Goal: Task Accomplishment & Management: Manage account settings

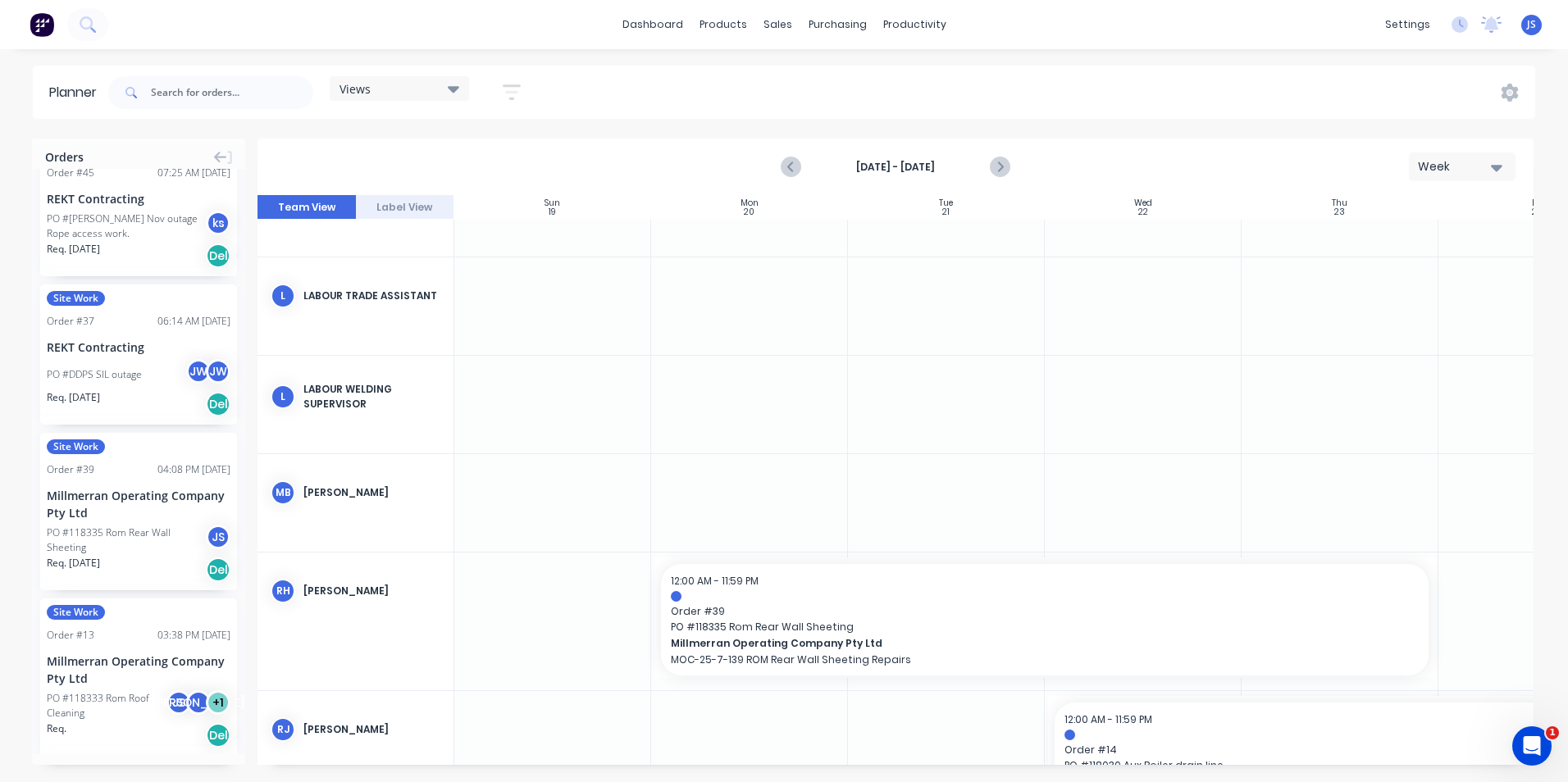
scroll to position [3114, 0]
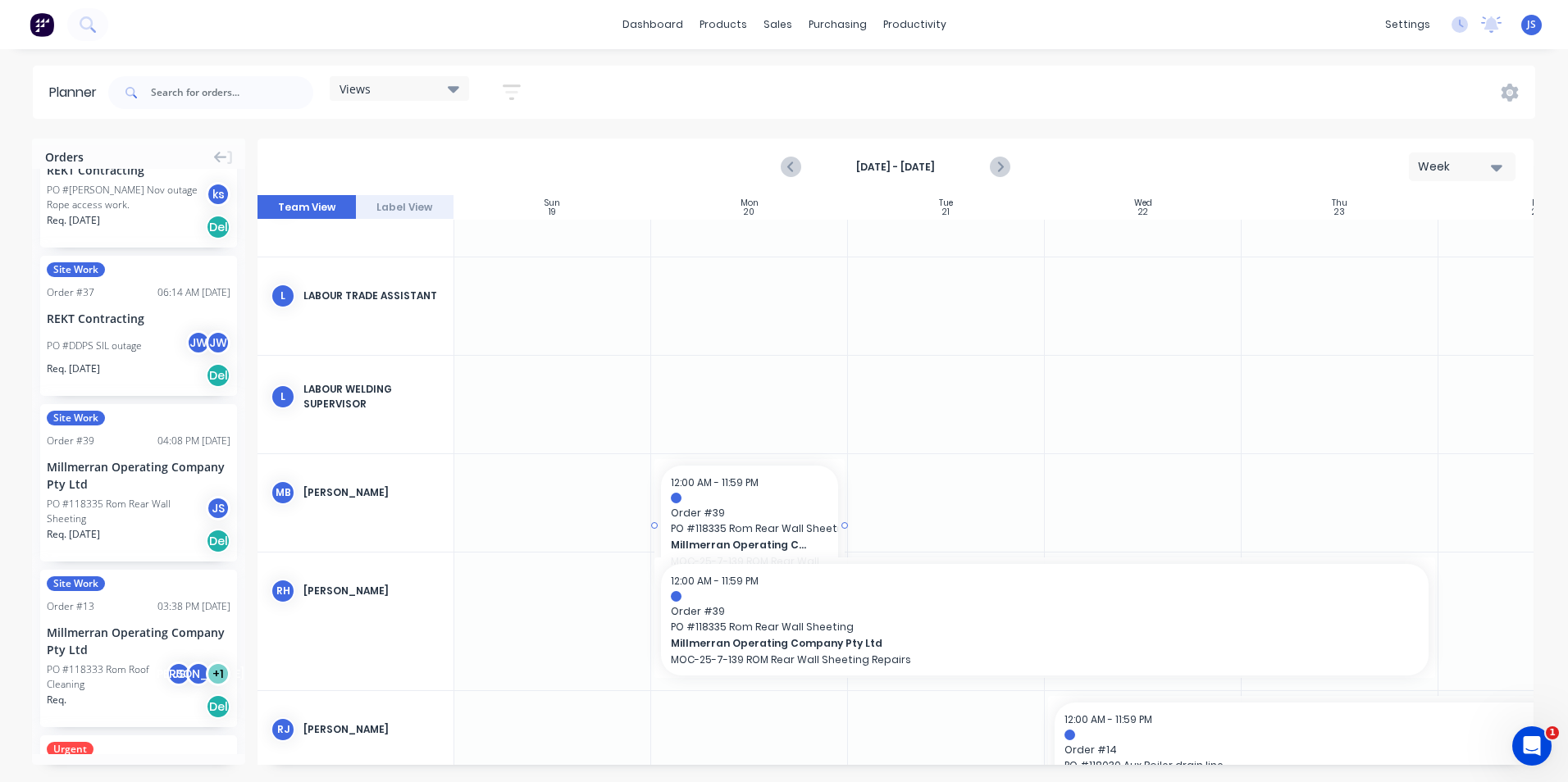
drag, startPoint x: 162, startPoint y: 485, endPoint x: 710, endPoint y: 477, distance: 548.1
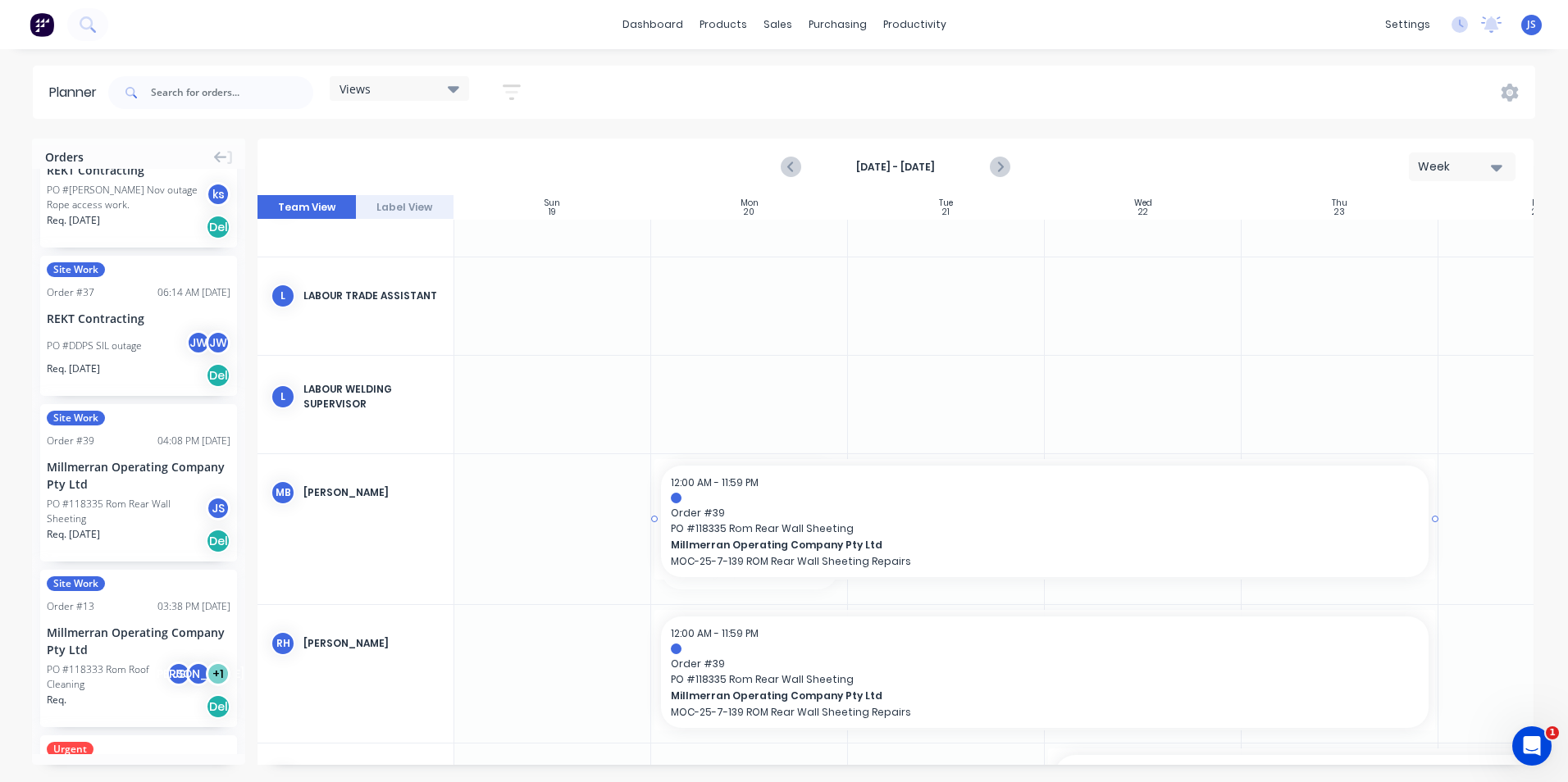
drag, startPoint x: 844, startPoint y: 526, endPoint x: 1301, endPoint y: 517, distance: 457.1
click at [786, 363] on div at bounding box center [750, 404] width 197 height 98
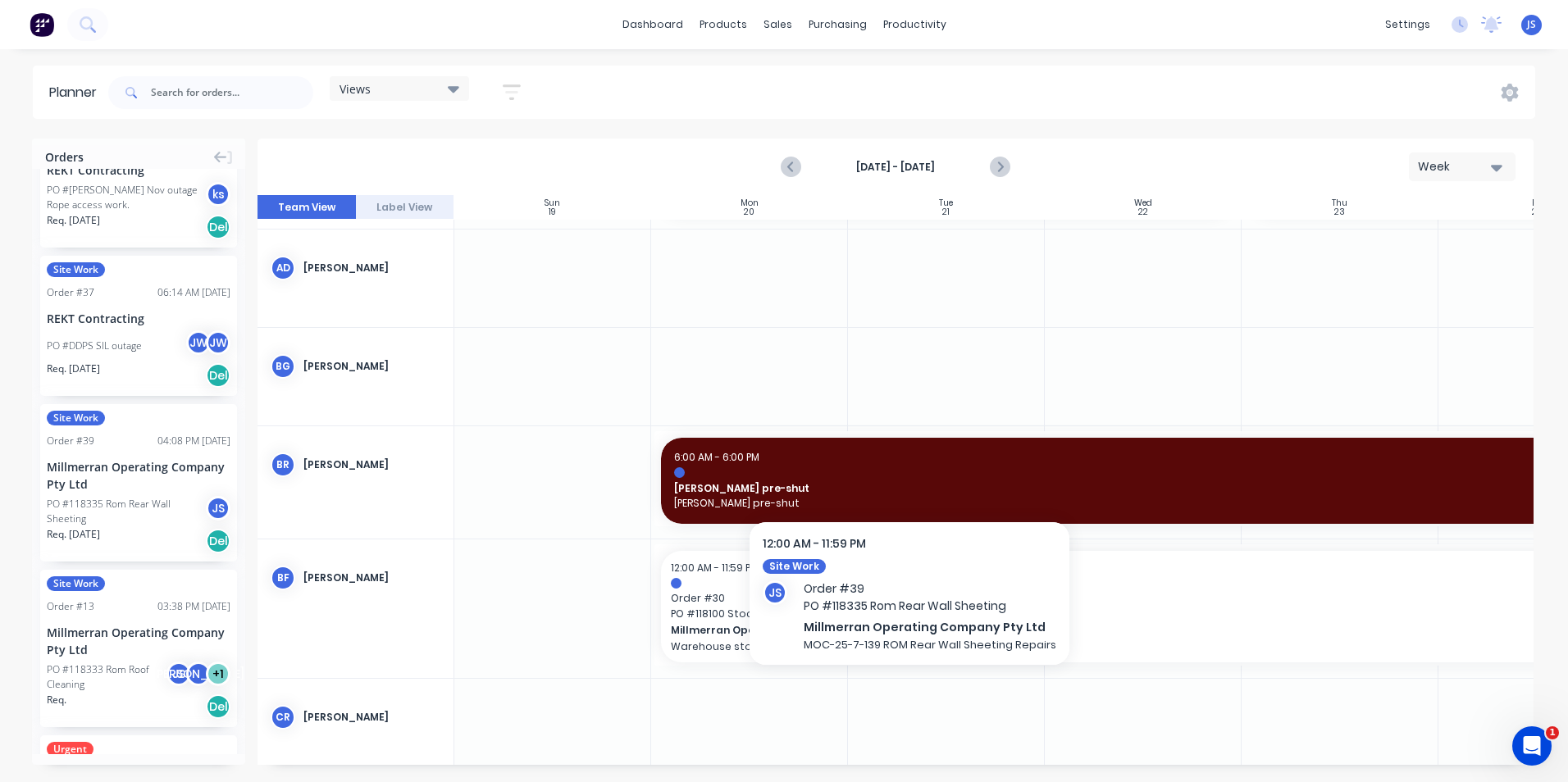
scroll to position [0, 0]
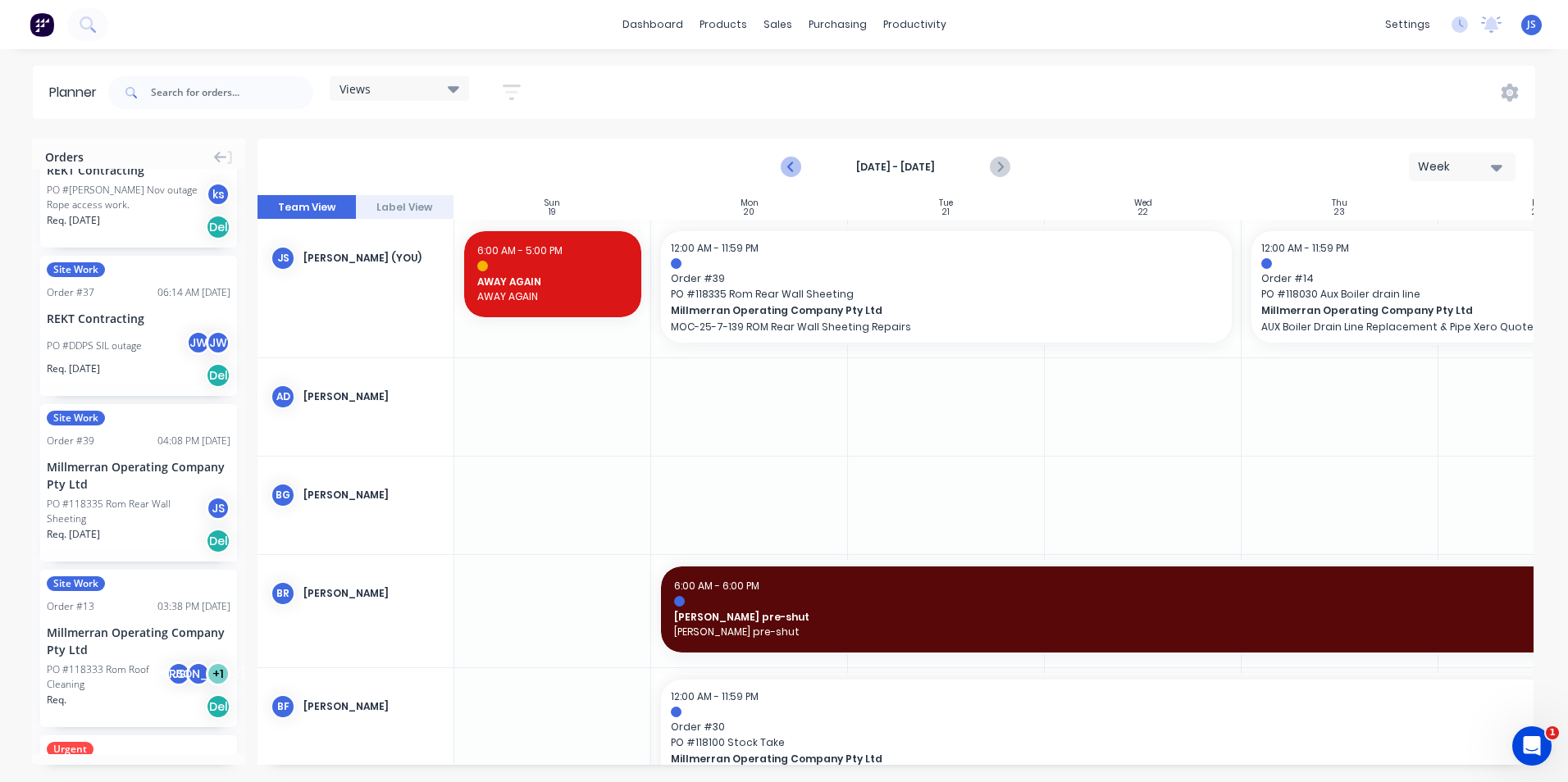
click at [788, 168] on icon "Previous page" at bounding box center [792, 168] width 20 height 20
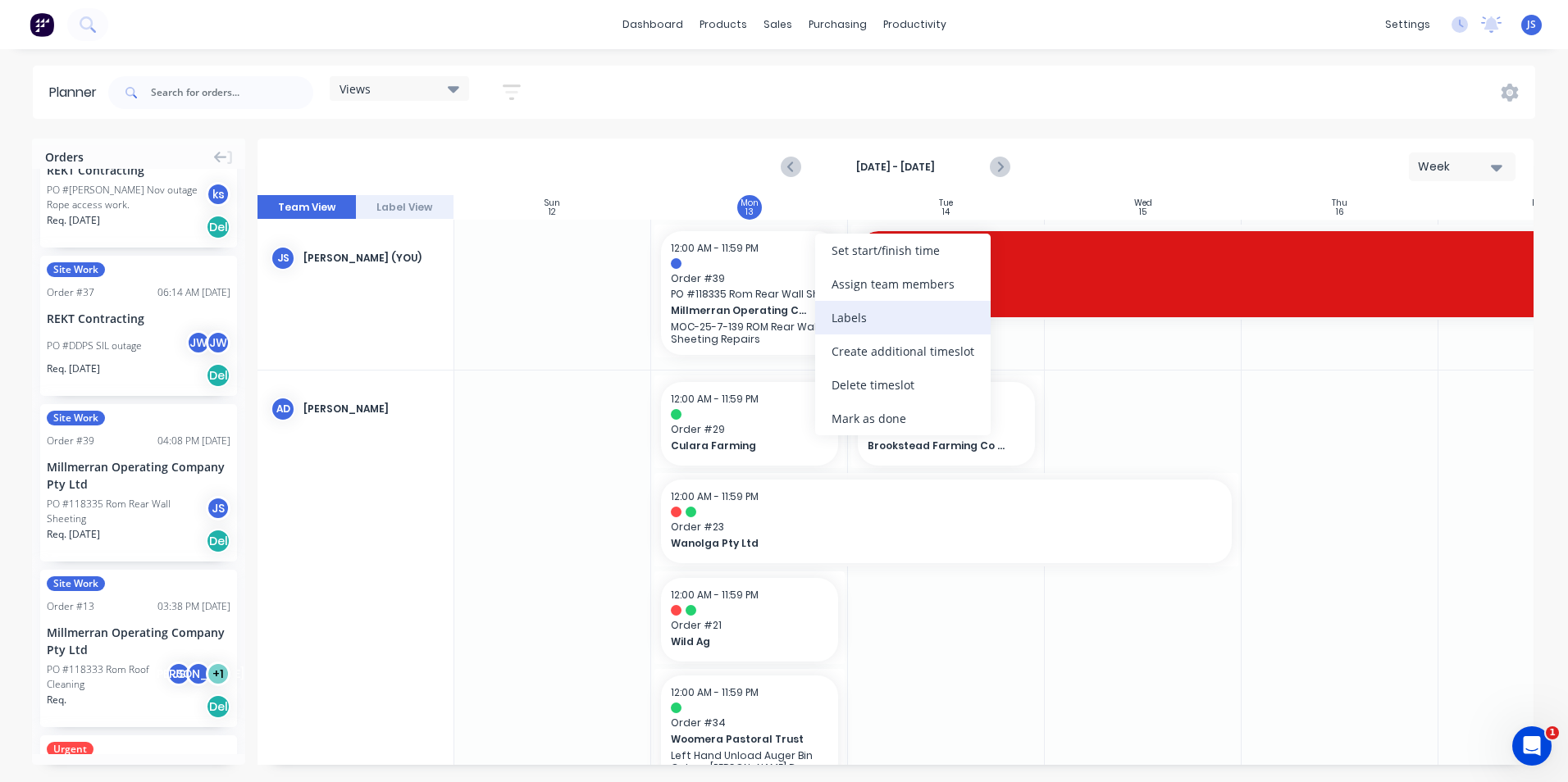
click at [865, 315] on div "Labels" at bounding box center [903, 317] width 176 height 34
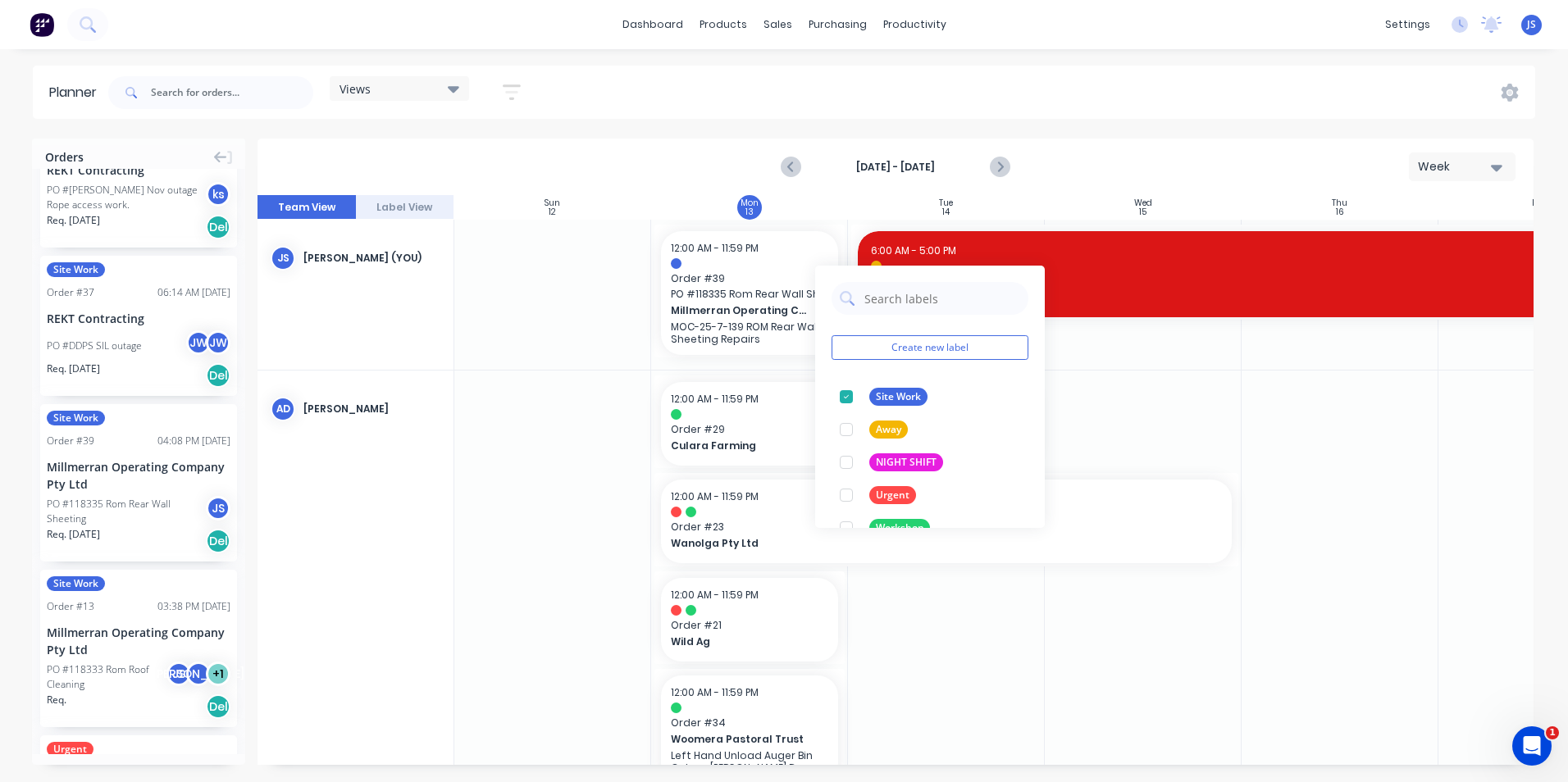
click at [1096, 412] on div at bounding box center [1143, 584] width 197 height 428
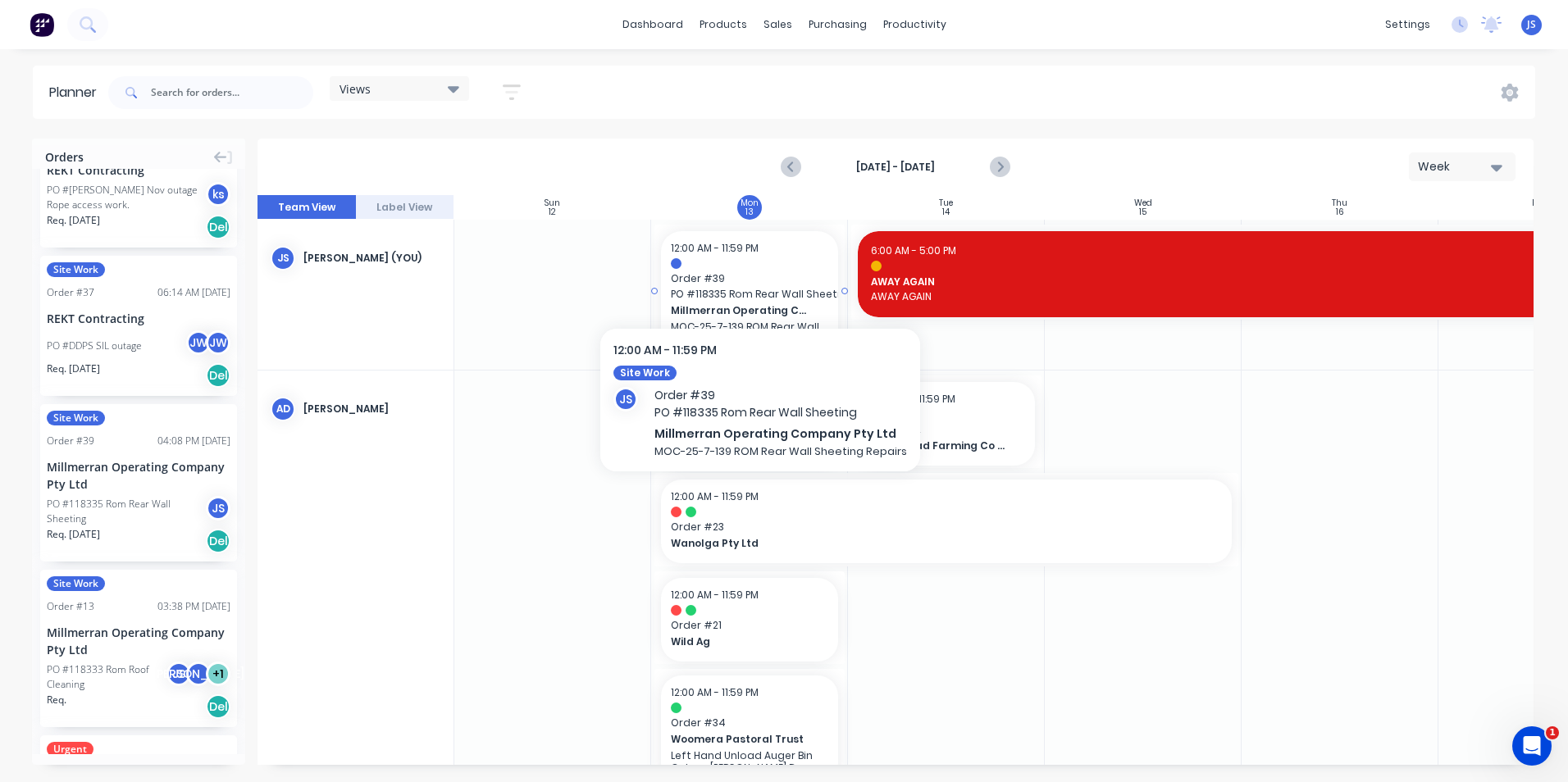
click at [756, 273] on span "Order # 39" at bounding box center [750, 278] width 158 height 15
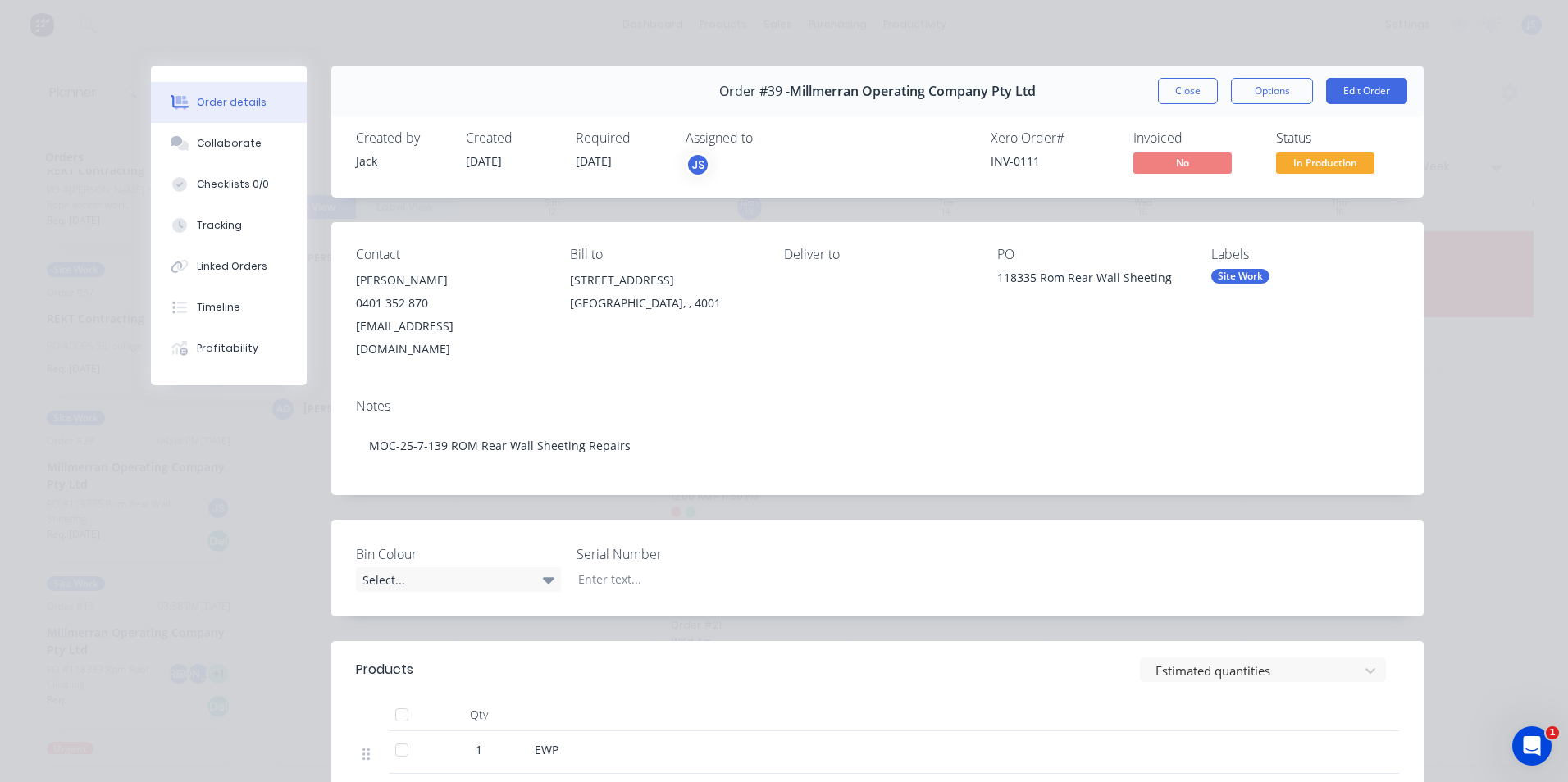
click at [963, 15] on div "Order details Collaborate Checklists 0/0 Tracking Linked Orders Timeline Profit…" at bounding box center [784, 391] width 1568 height 782
click at [1182, 90] on button "Close" at bounding box center [1188, 91] width 60 height 26
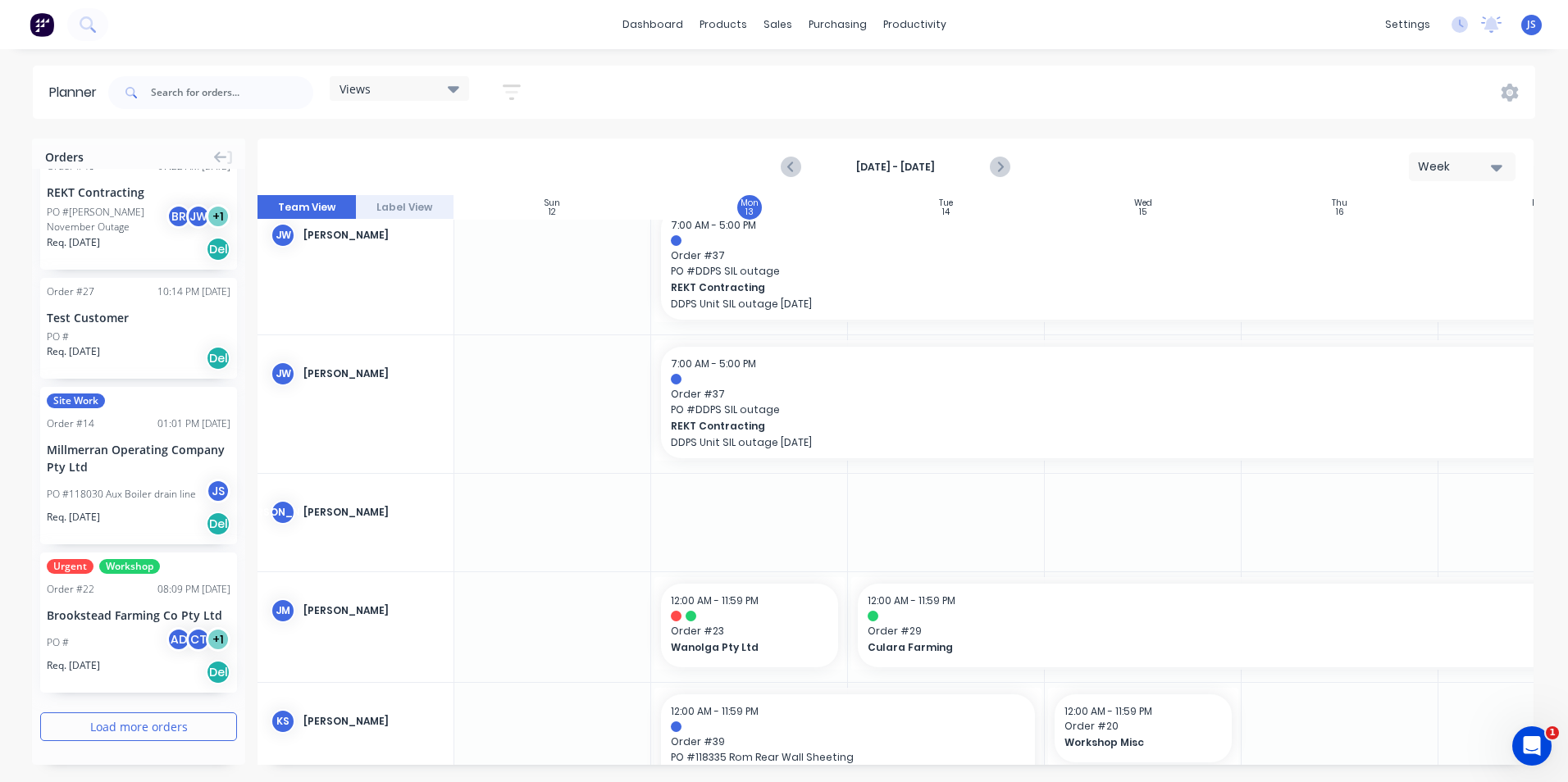
scroll to position [2460, 0]
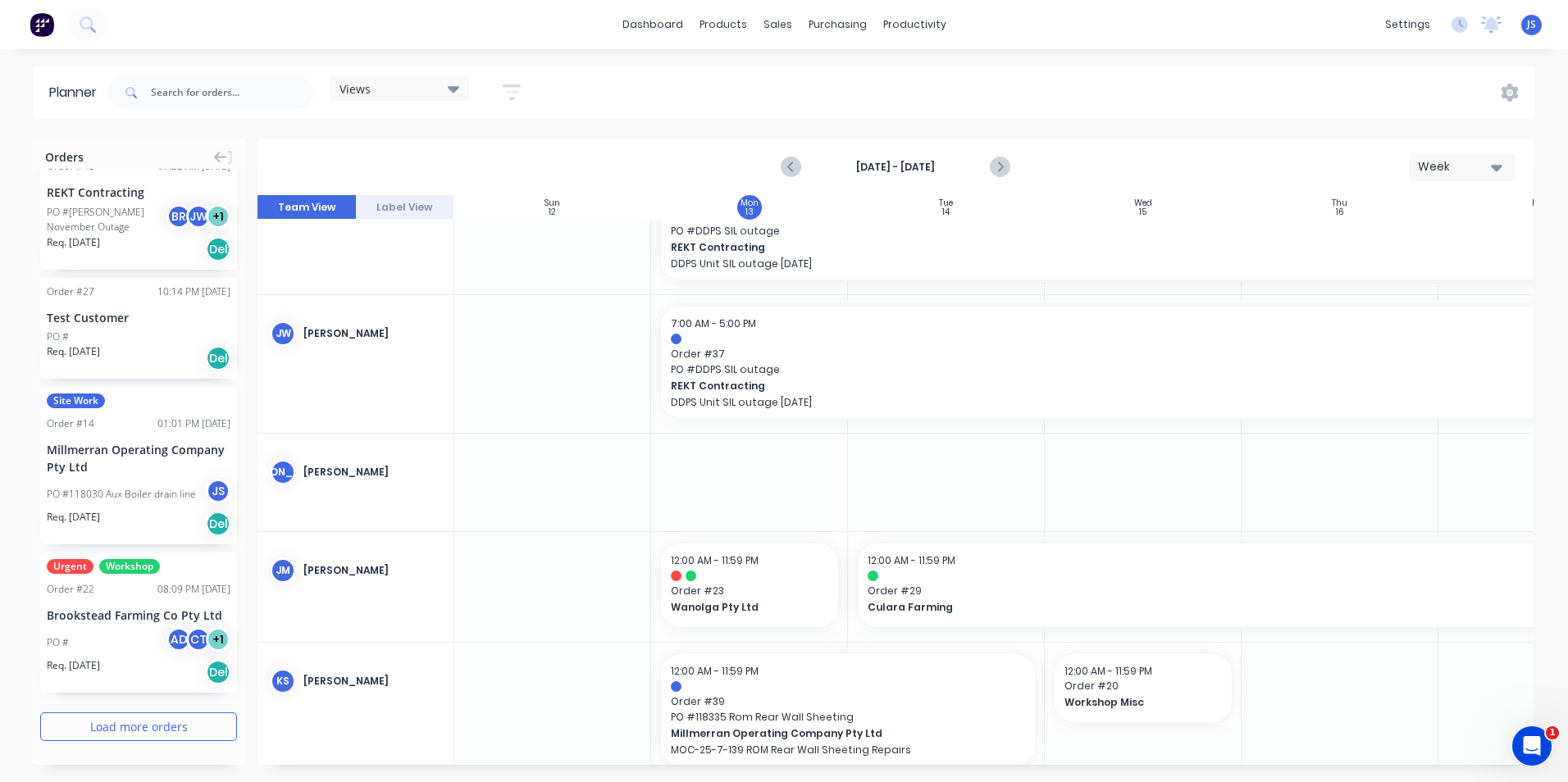
click at [361, 331] on div "[PERSON_NAME]" at bounding box center [371, 334] width 137 height 15
click at [316, 335] on div "[PERSON_NAME]" at bounding box center [371, 334] width 137 height 15
click at [458, 85] on icon at bounding box center [453, 89] width 11 height 18
click at [634, 80] on div "Views Save new view None (Default) edit Show/Hide users Show/Hide orders Filter…" at bounding box center [820, 93] width 1430 height 49
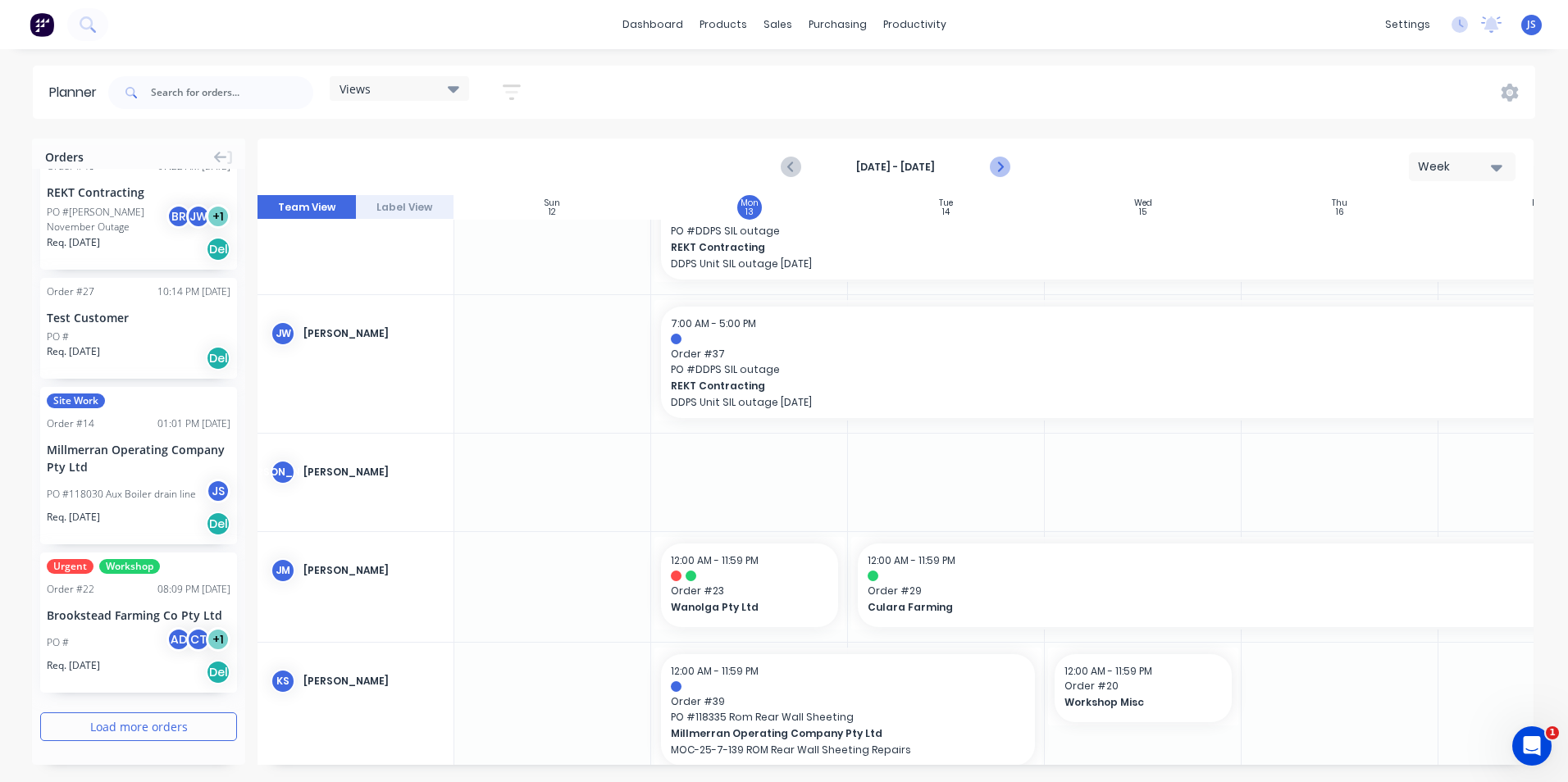
click at [1005, 167] on icon "Next page" at bounding box center [1000, 168] width 20 height 20
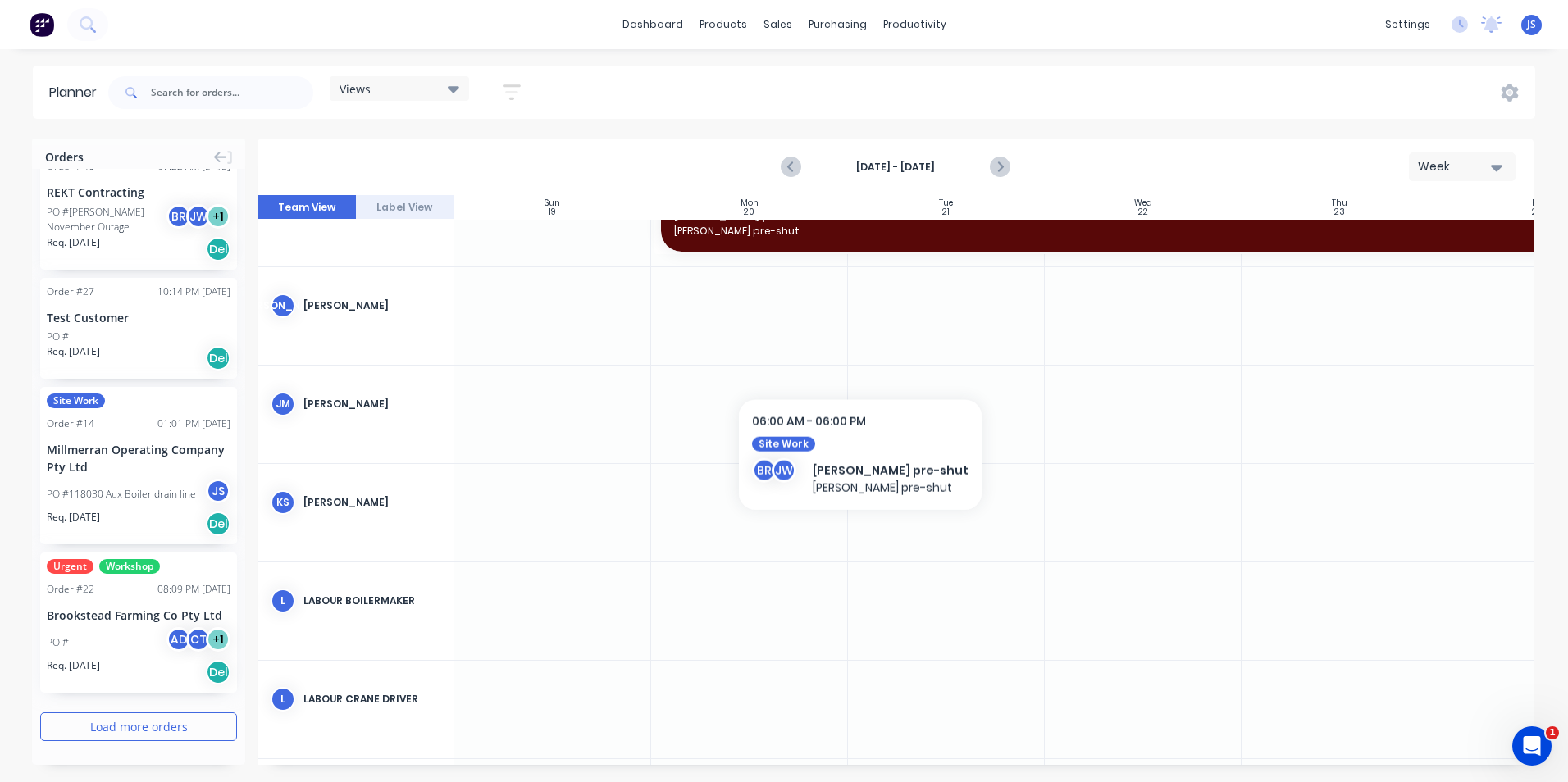
scroll to position [2379, 0]
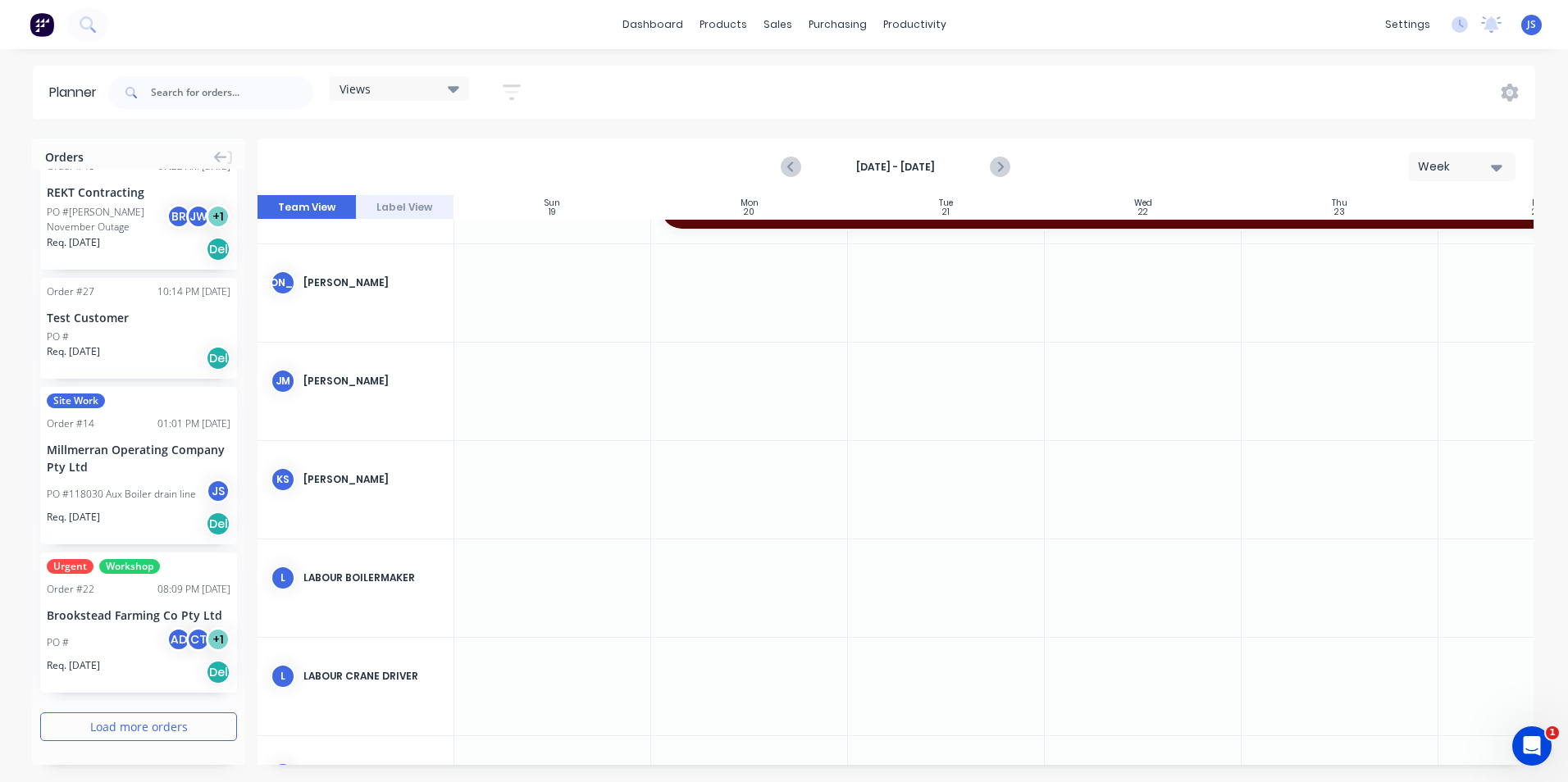
click at [791, 467] on div at bounding box center [750, 490] width 197 height 98
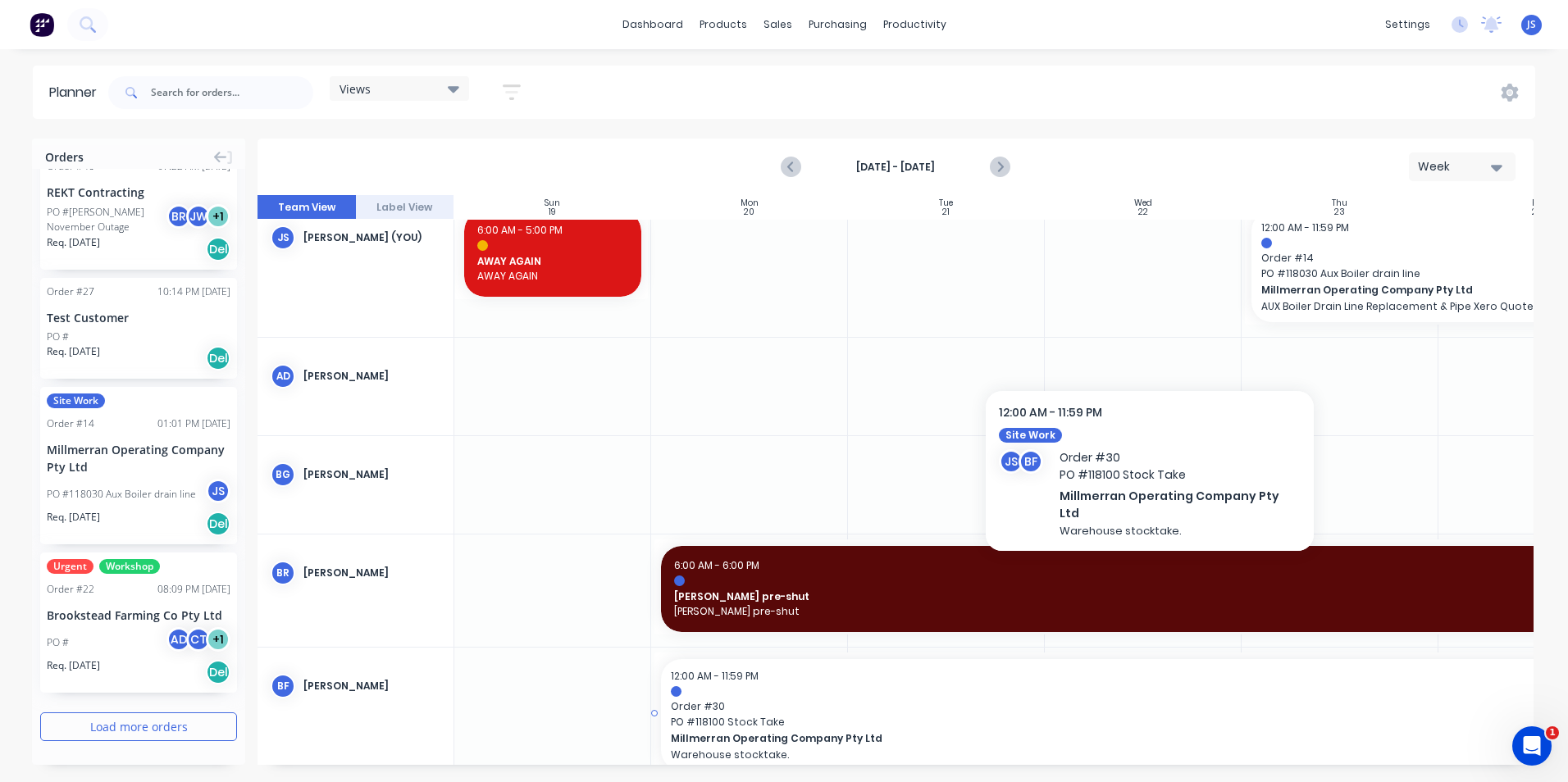
scroll to position [0, 0]
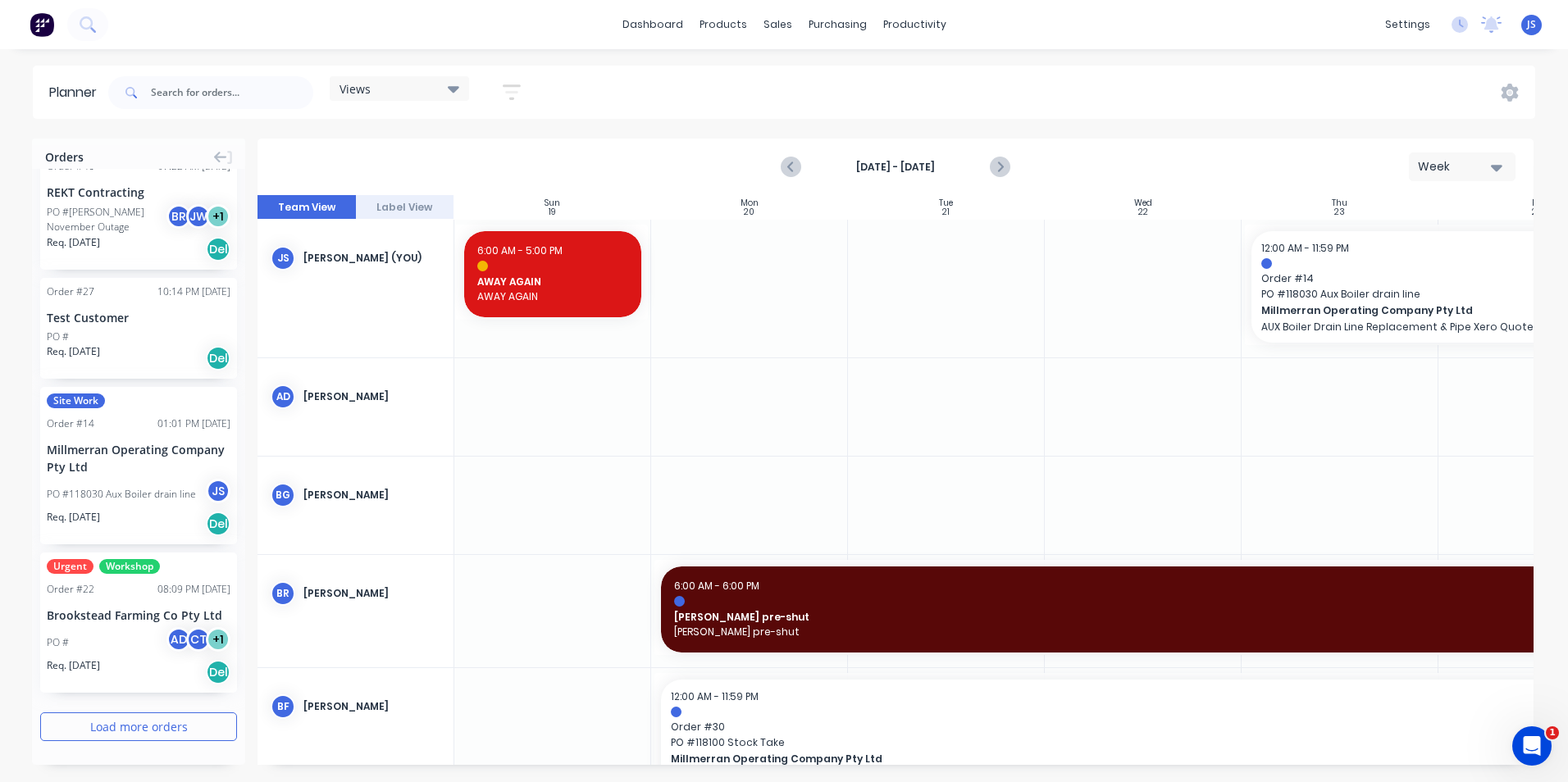
click at [834, 397] on div at bounding box center [750, 407] width 197 height 98
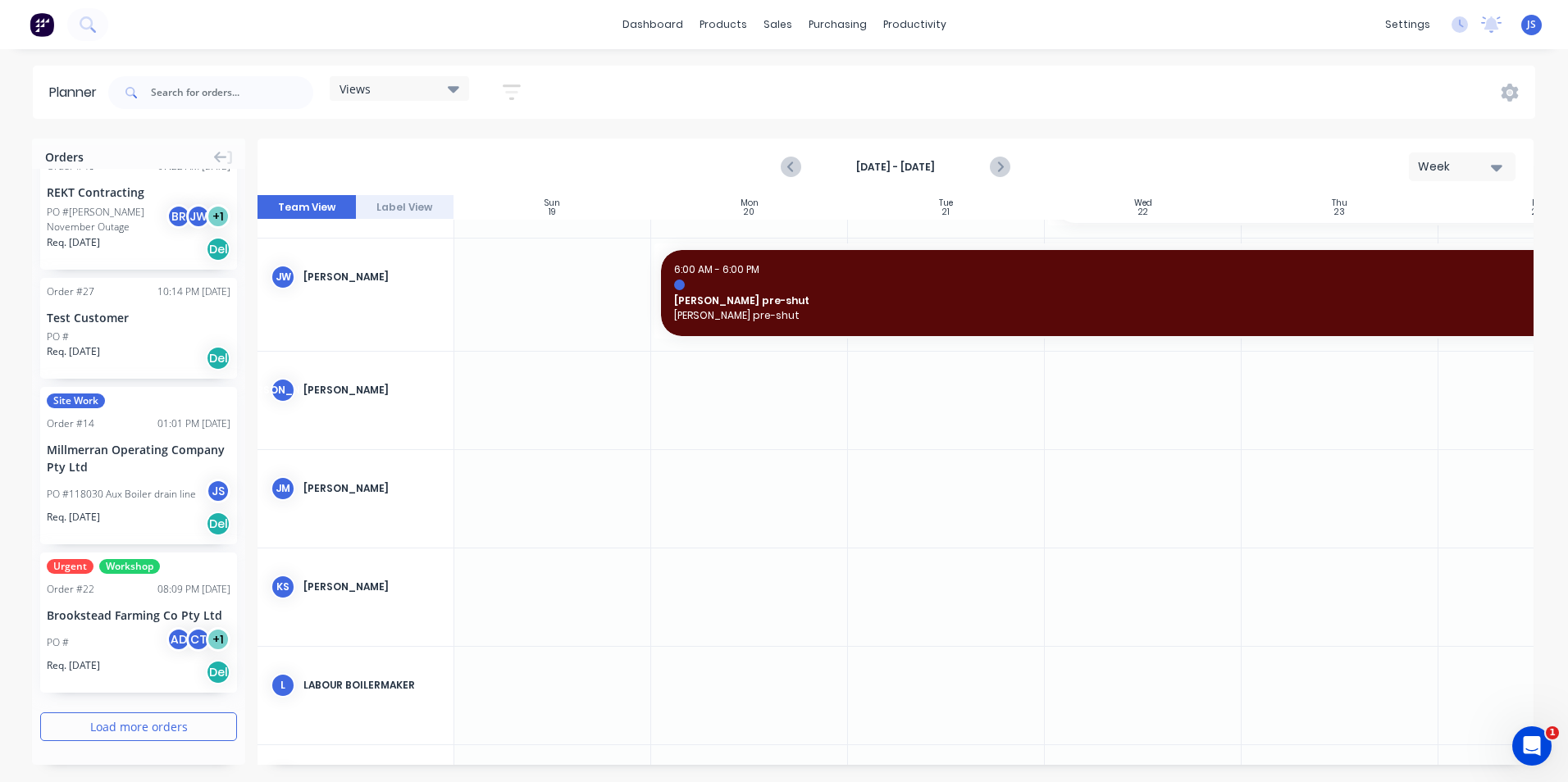
scroll to position [1450, 0]
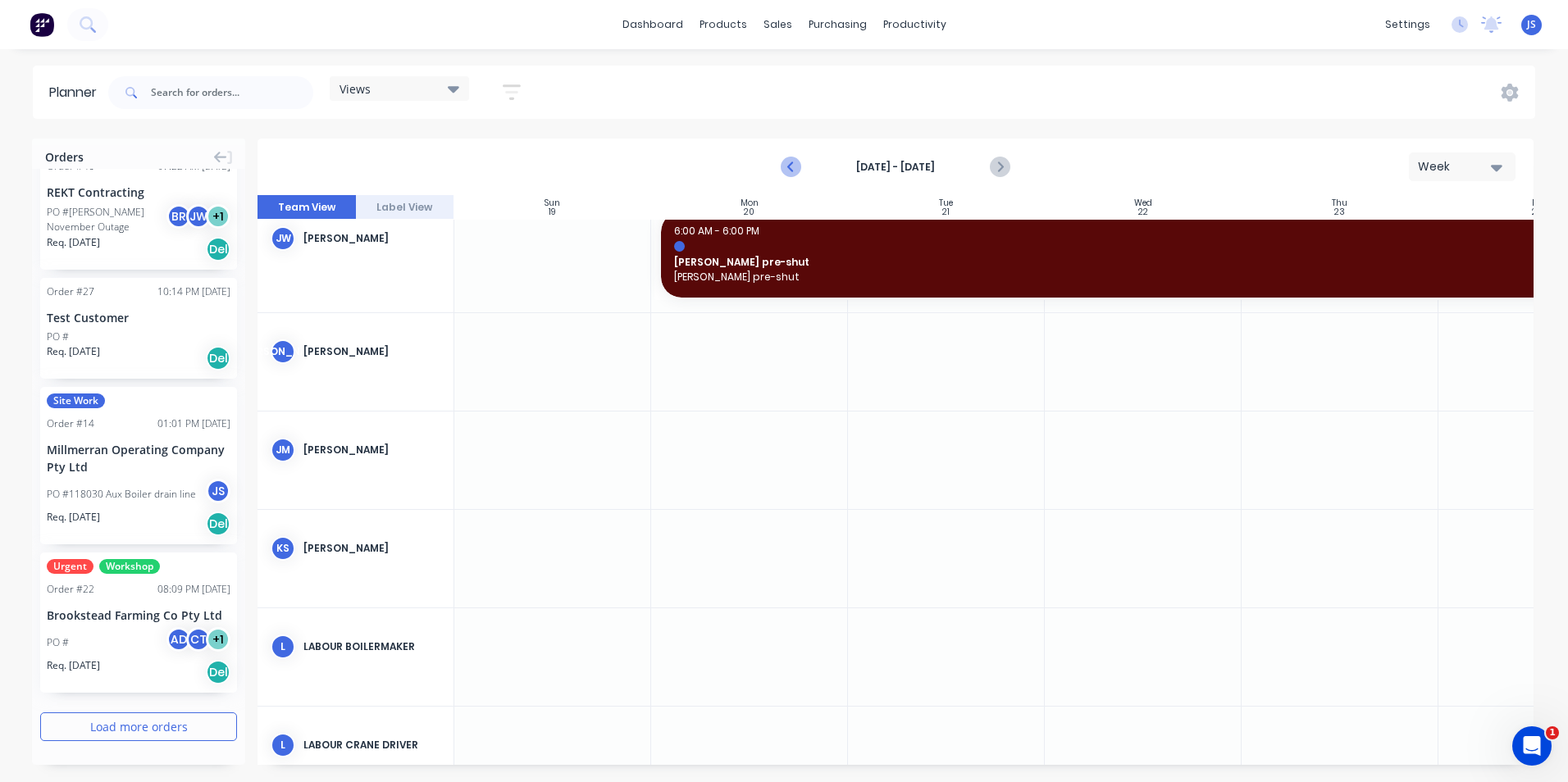
click at [795, 163] on icon "Previous page" at bounding box center [792, 168] width 20 height 20
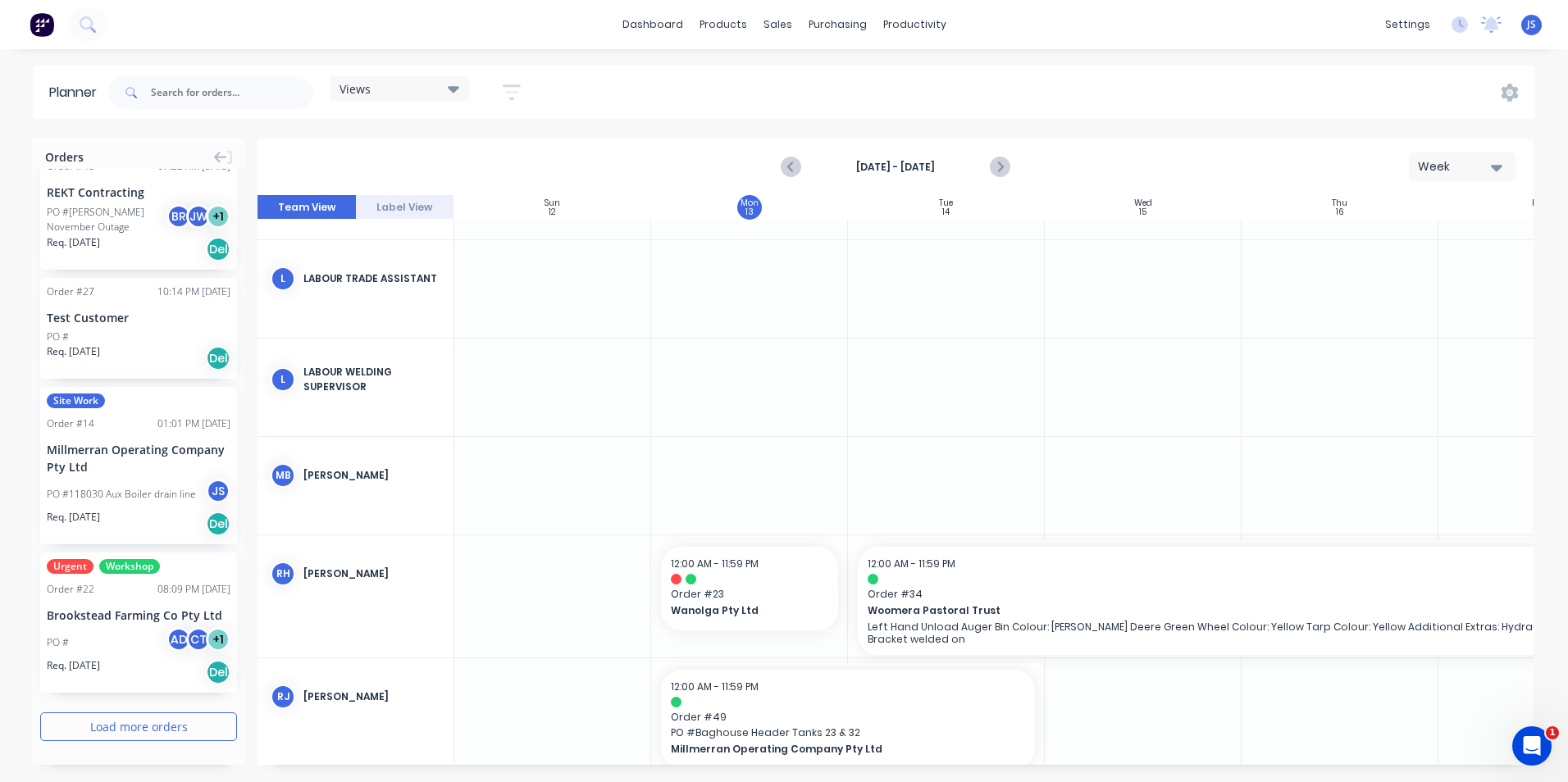
scroll to position [2656, 0]
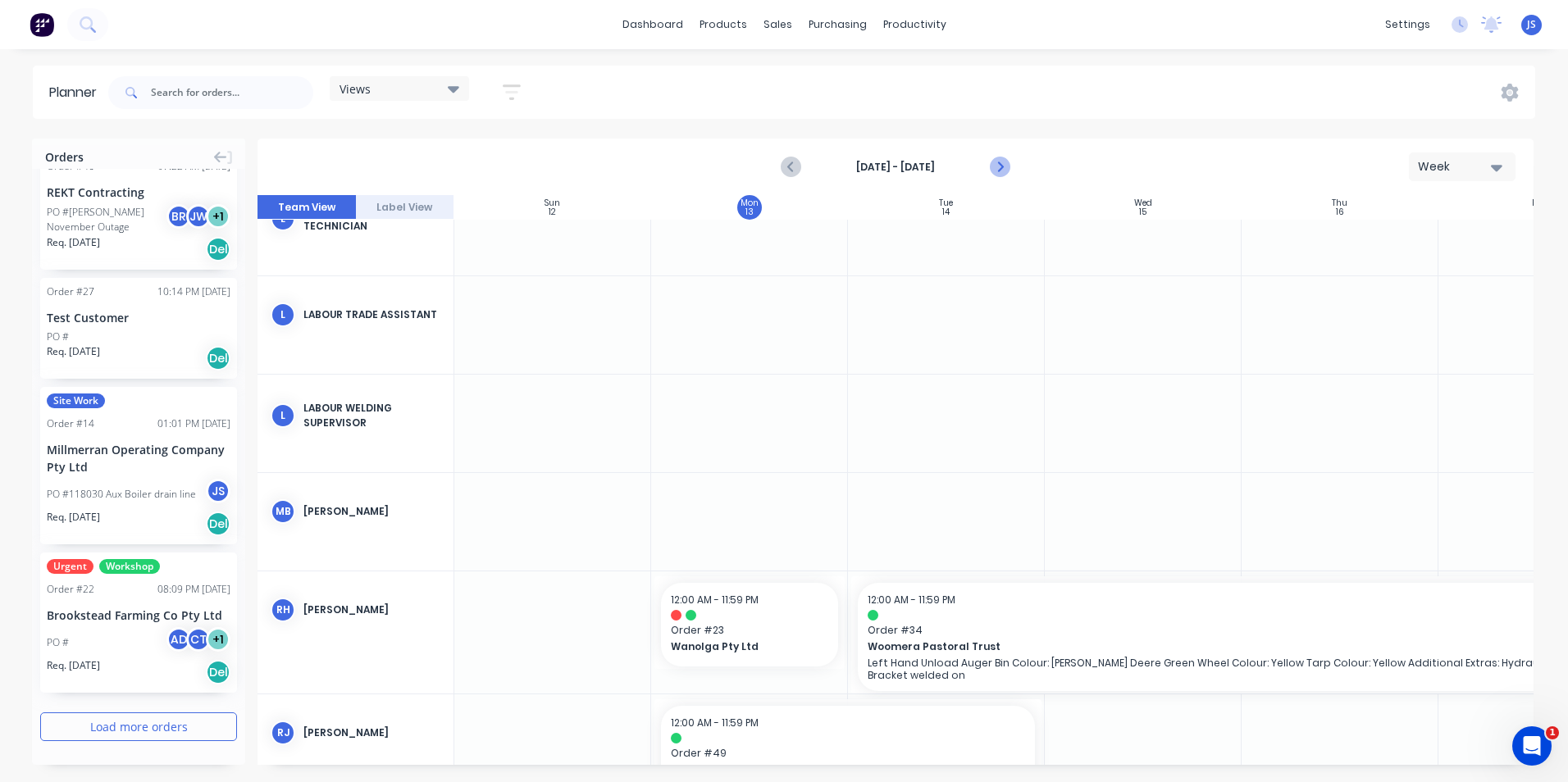
click at [997, 163] on icon "Next page" at bounding box center [999, 168] width 7 height 13
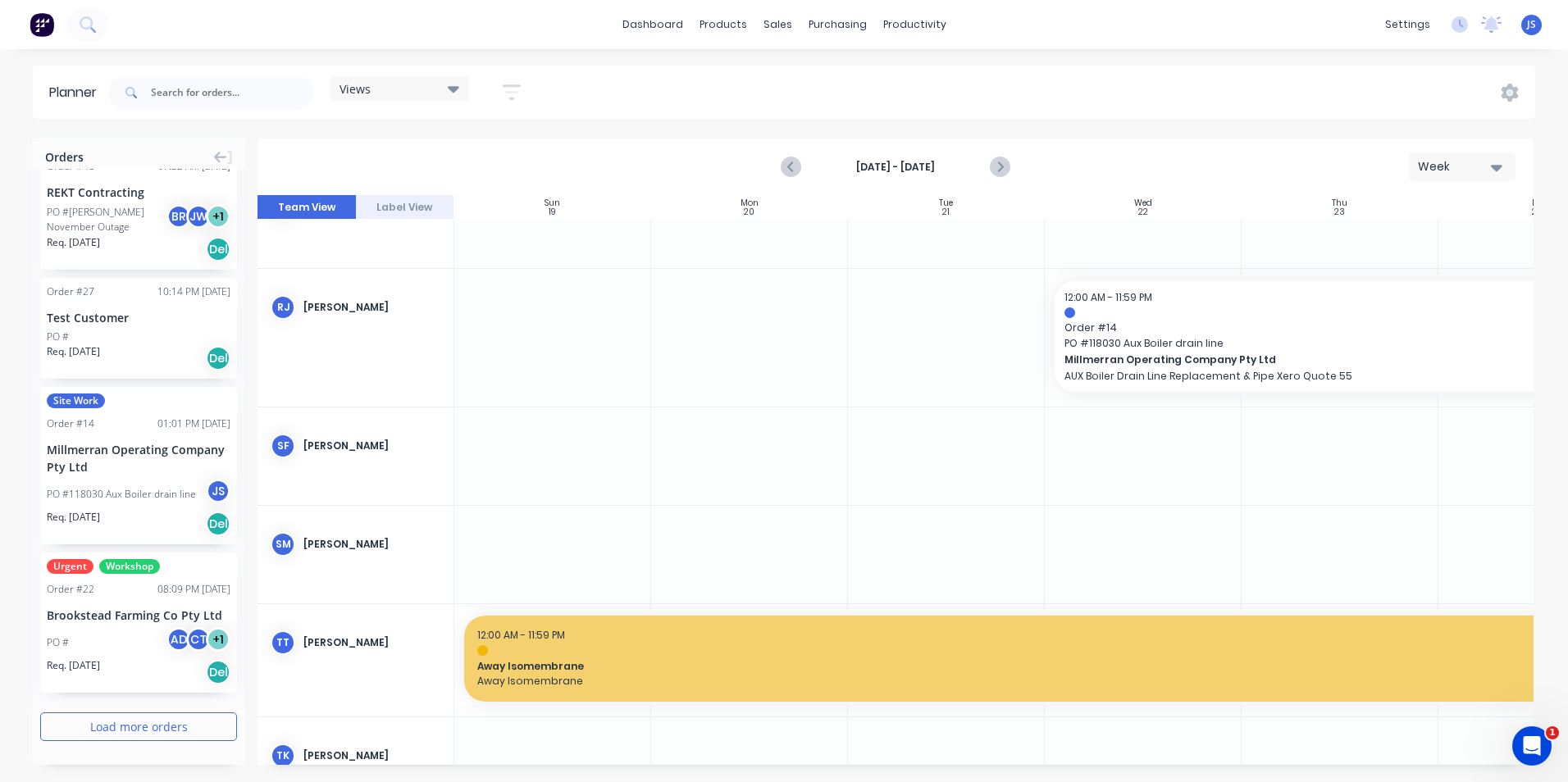
scroll to position [3126, 0]
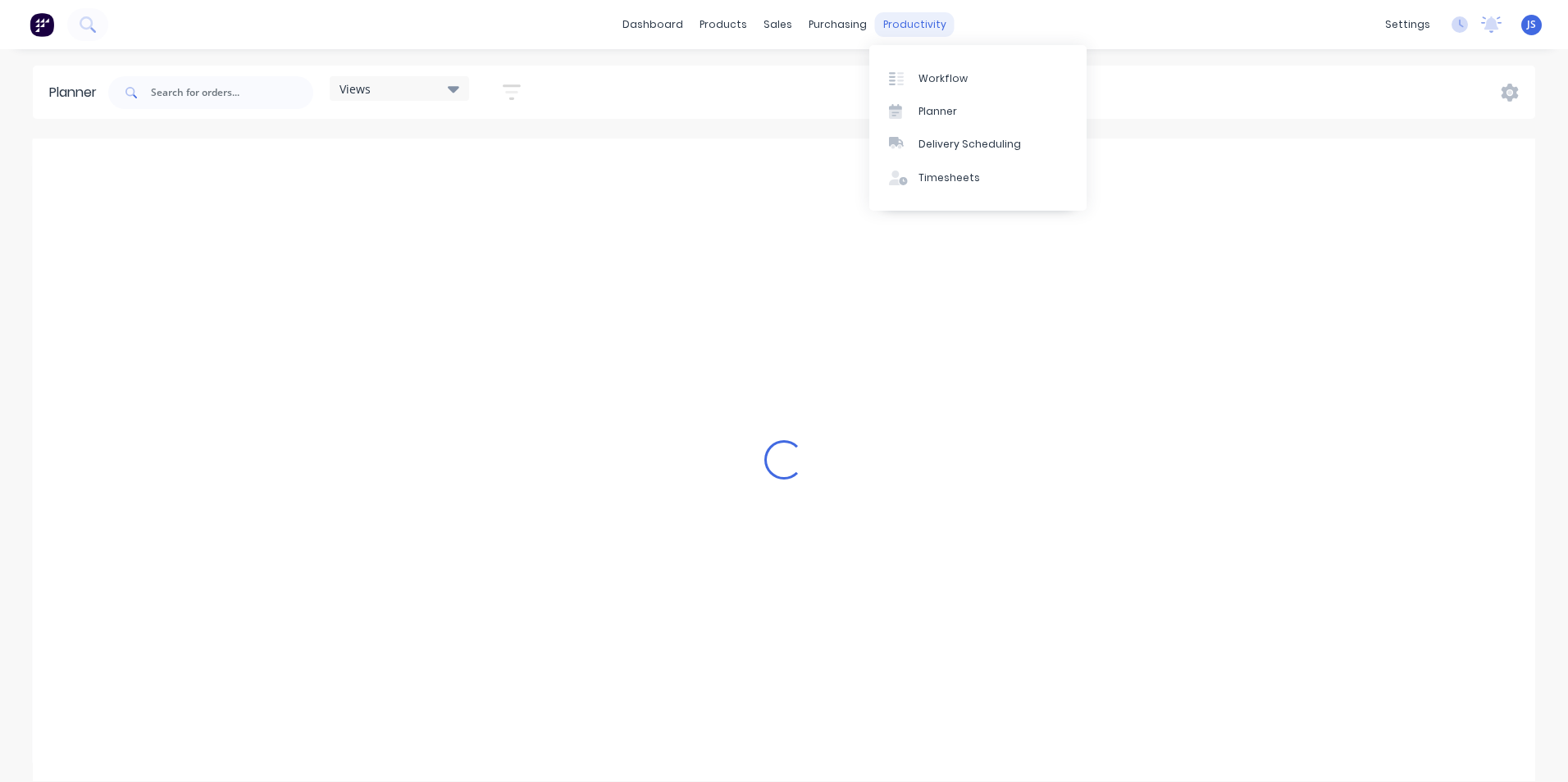
click at [909, 20] on div "productivity" at bounding box center [914, 25] width 80 height 25
click at [908, 115] on div at bounding box center [901, 112] width 25 height 15
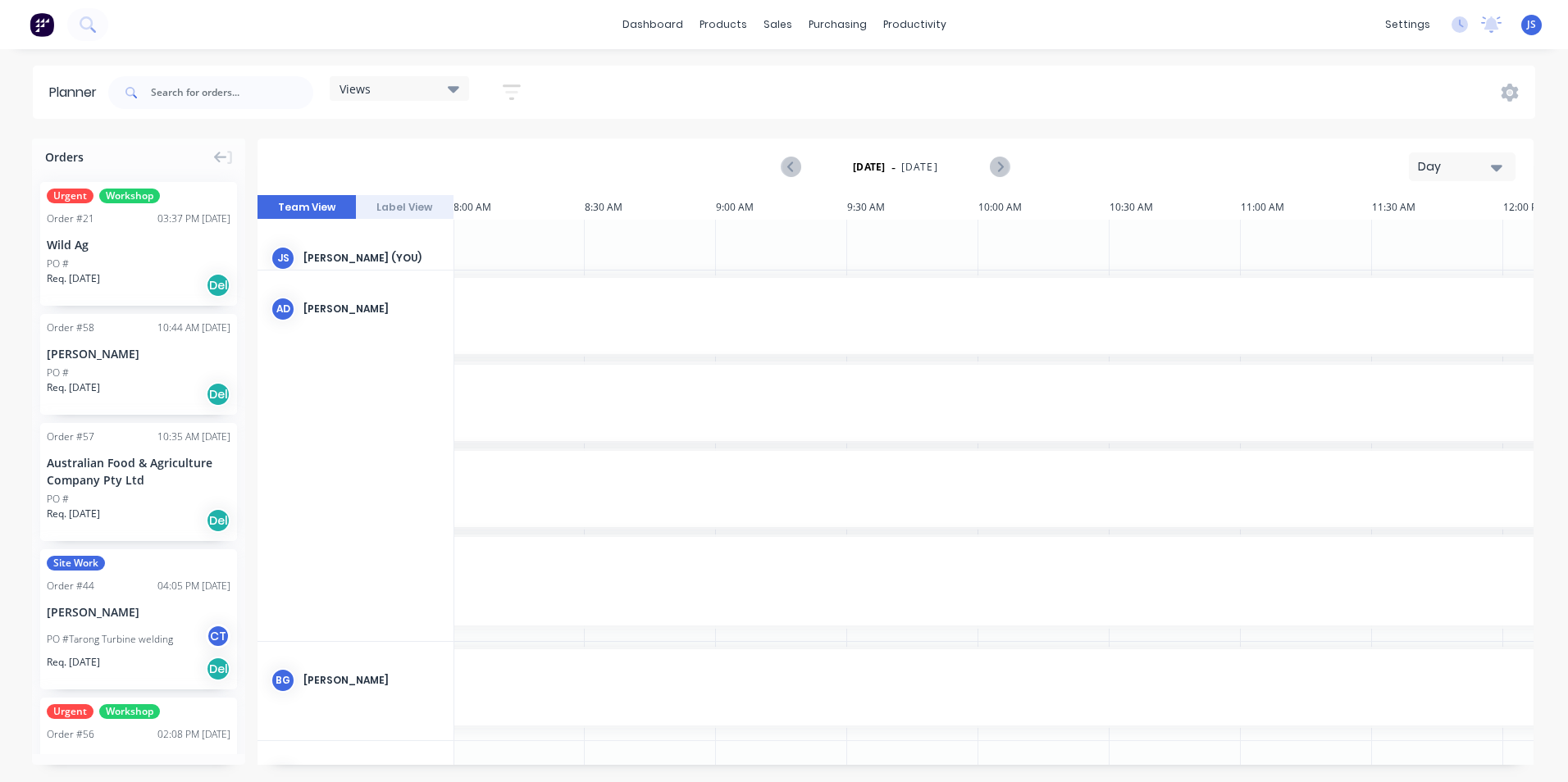
click at [1497, 167] on icon "button" at bounding box center [1497, 168] width 11 height 7
click at [1405, 243] on div "Week" at bounding box center [1432, 244] width 163 height 33
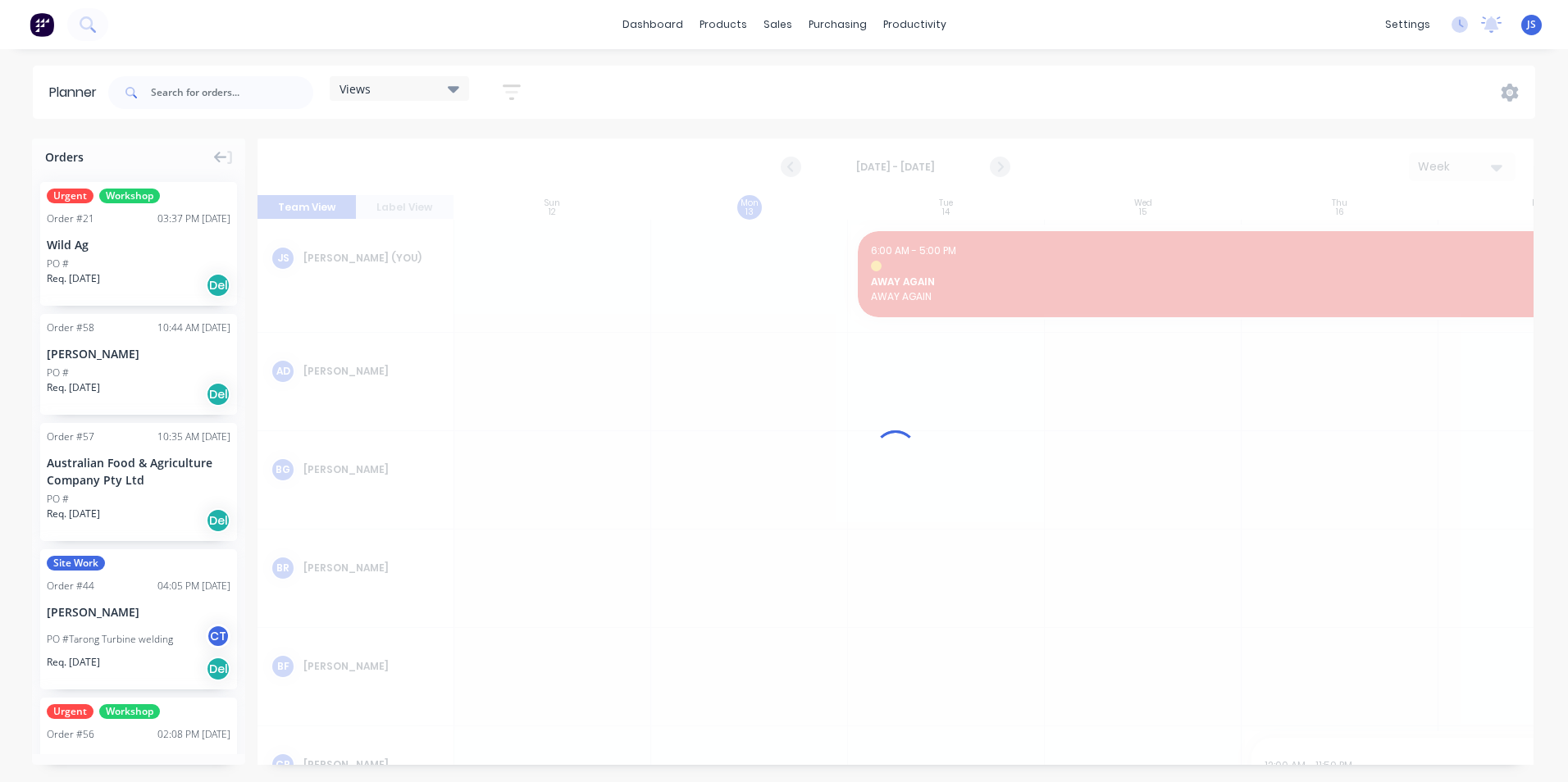
scroll to position [0, 1]
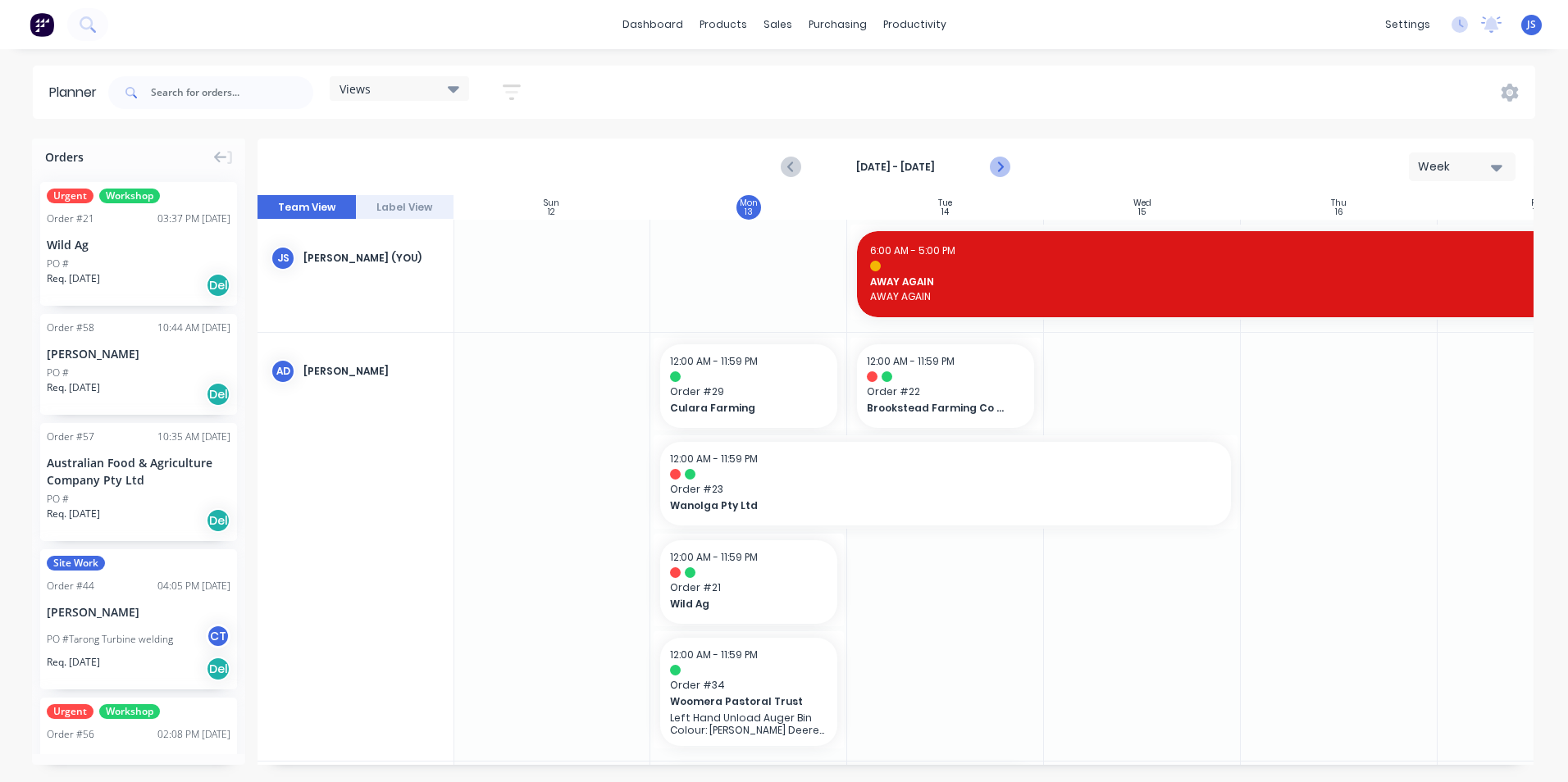
click at [1003, 163] on icon "Next page" at bounding box center [1000, 168] width 20 height 20
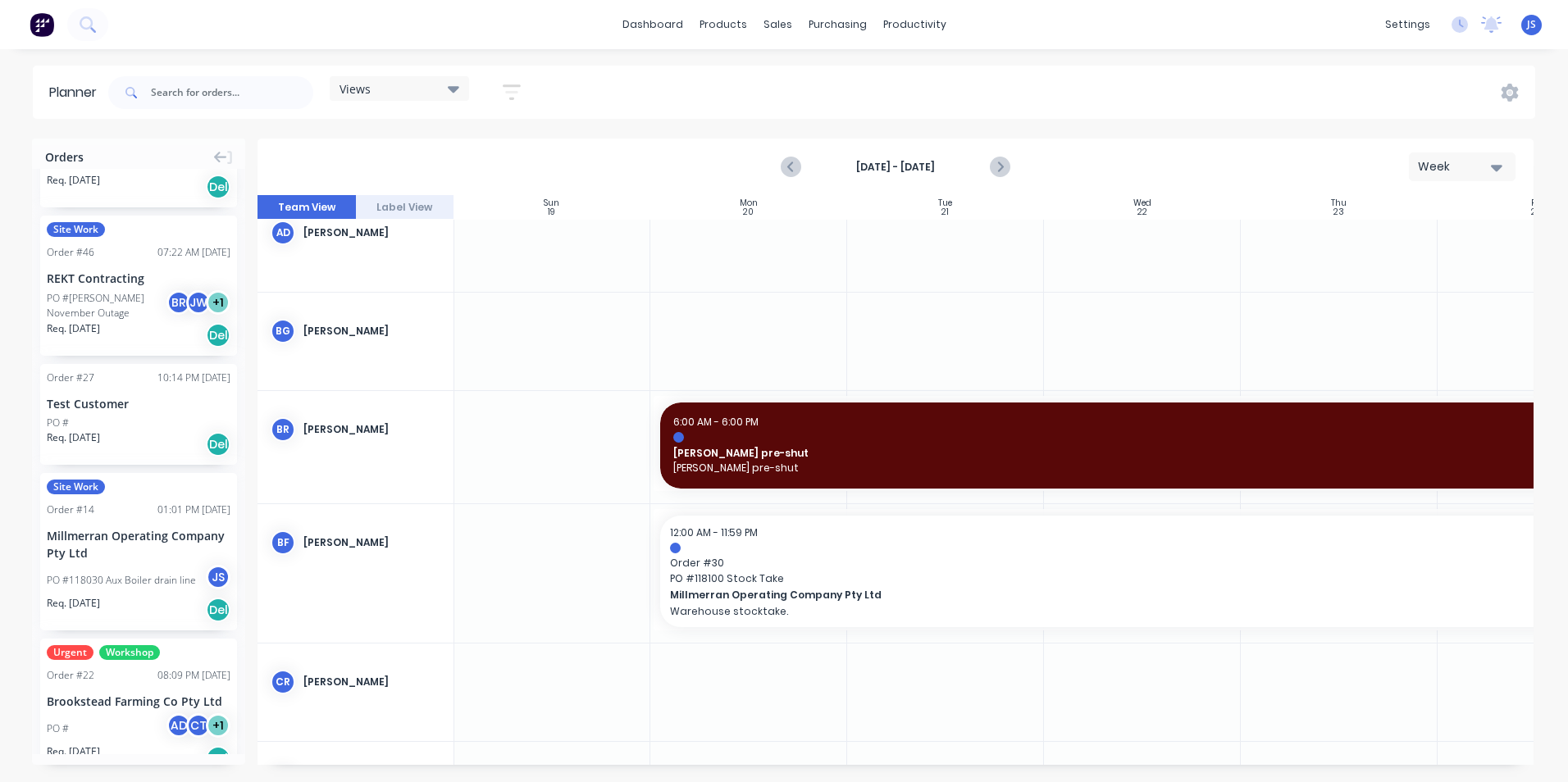
scroll to position [2212, 0]
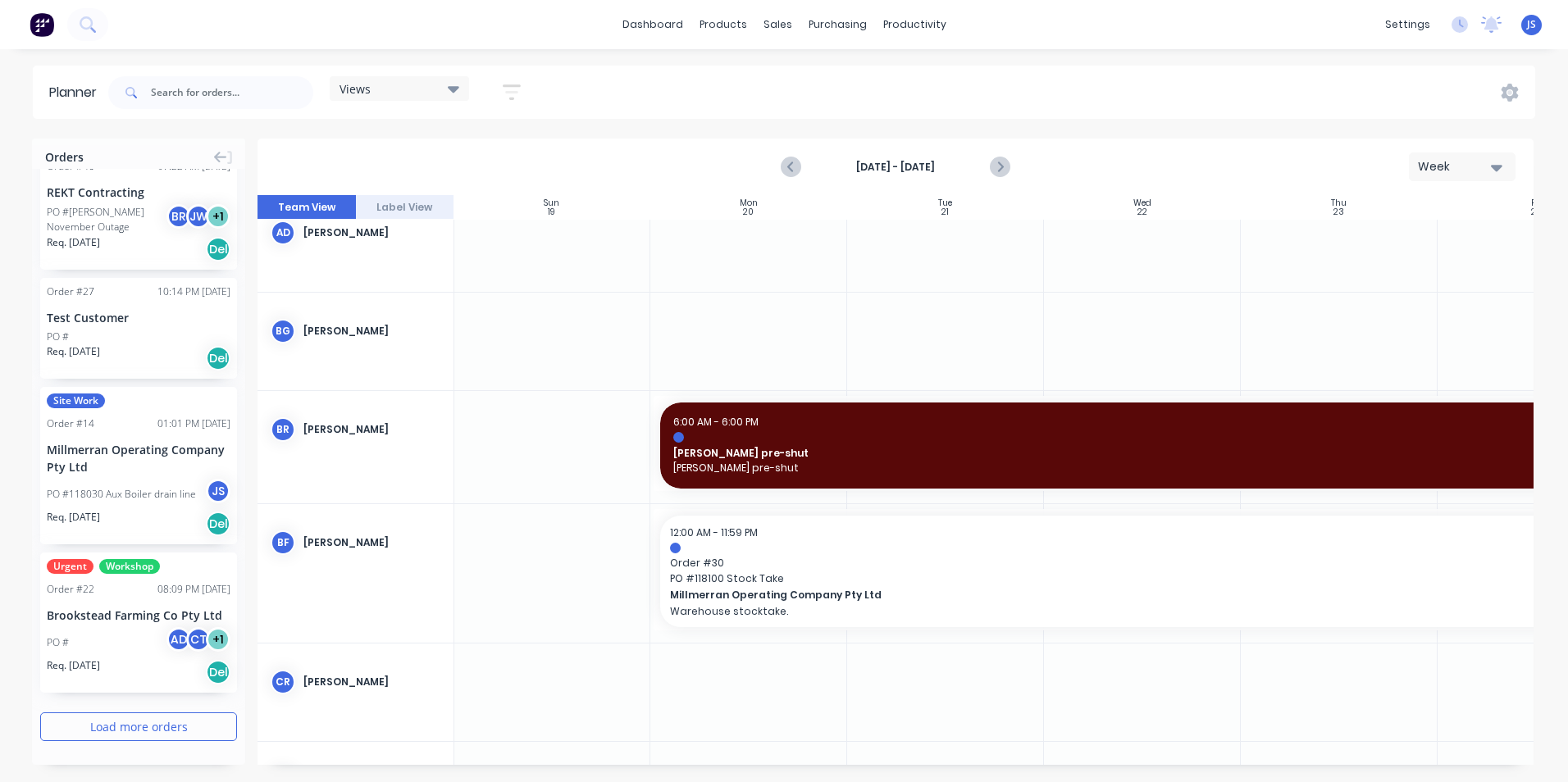
click at [128, 724] on button "Load more orders" at bounding box center [139, 727] width 197 height 29
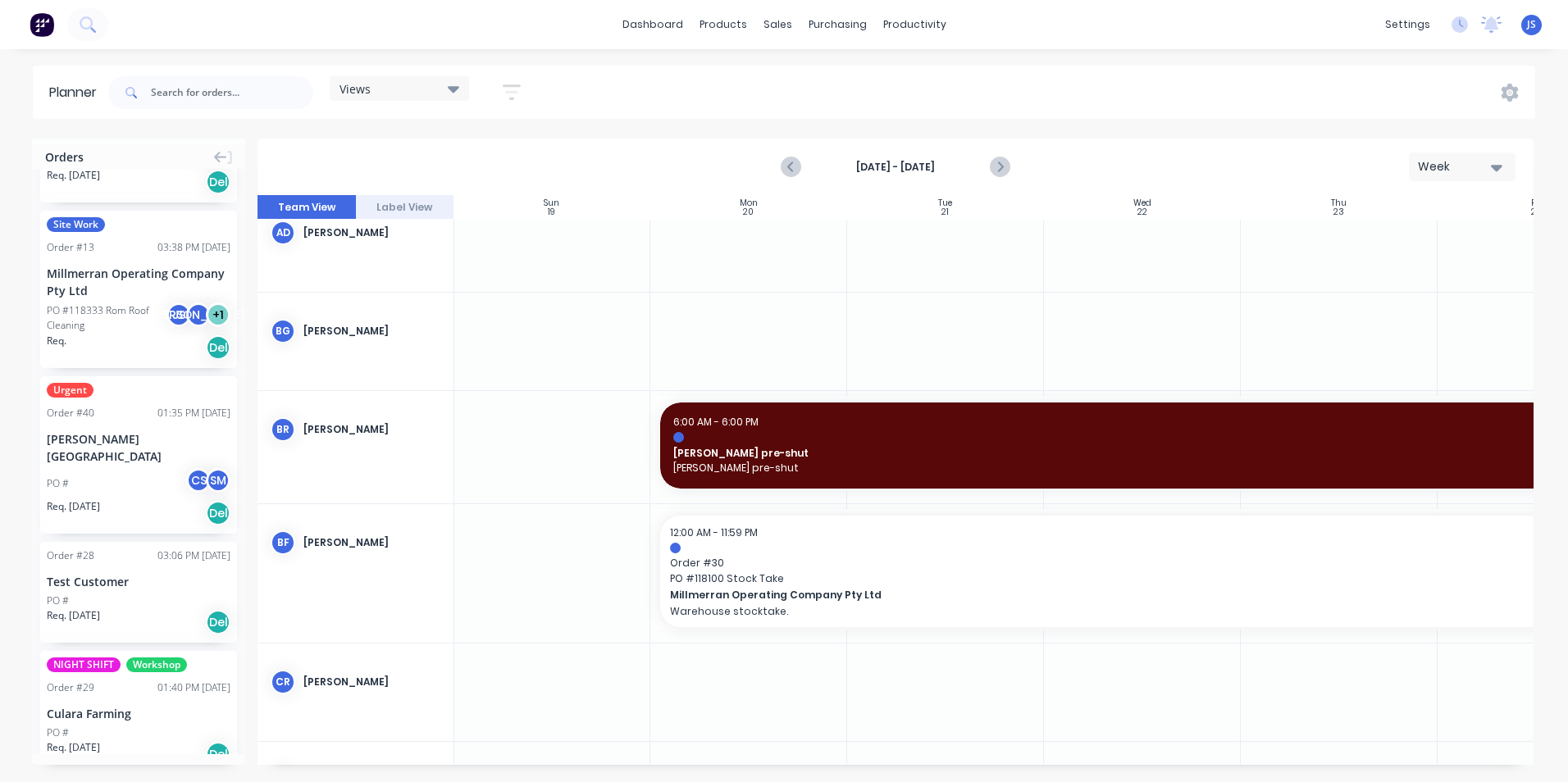
scroll to position [3332, 0]
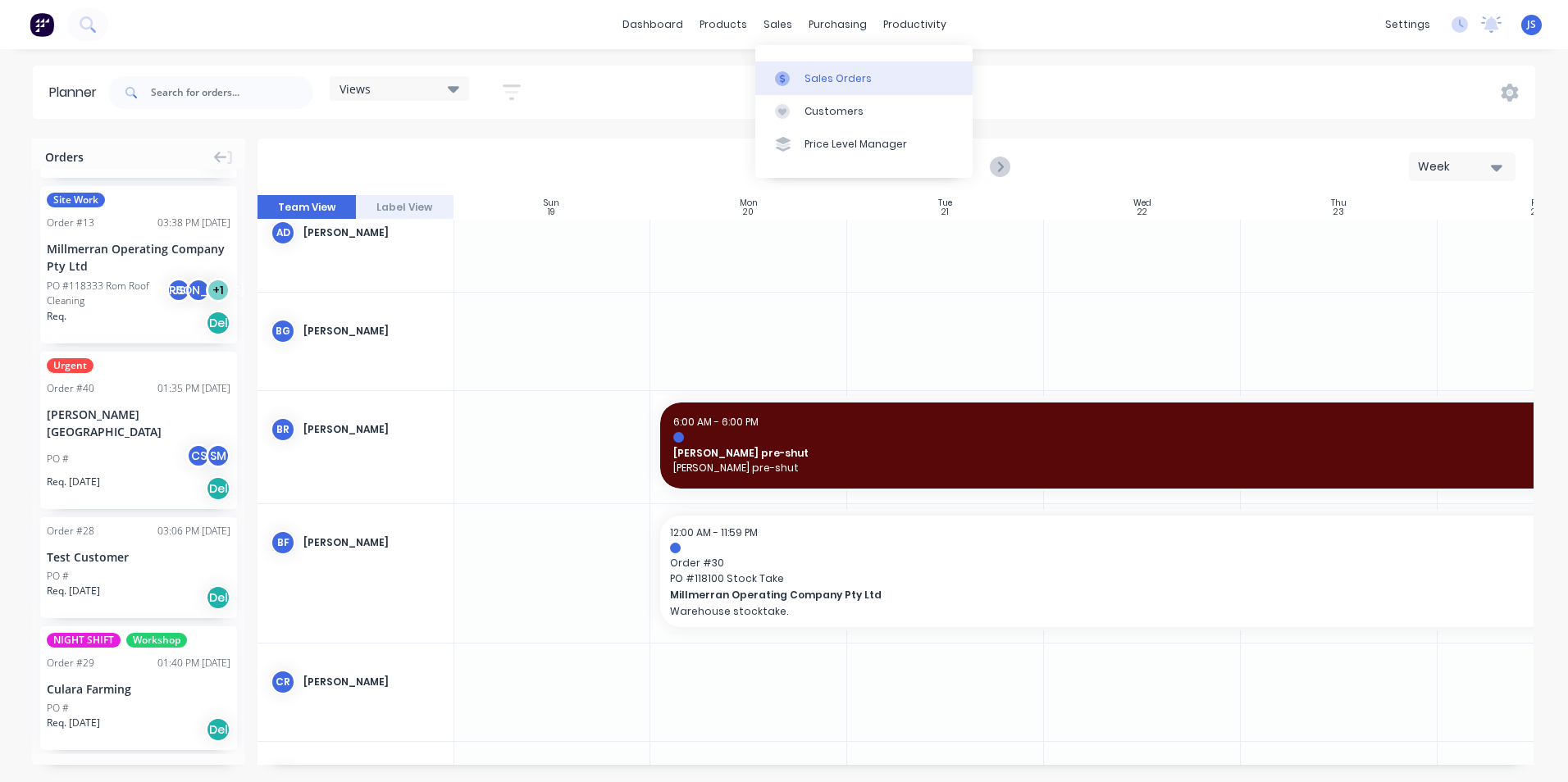
click at [809, 76] on div "Sales Orders" at bounding box center [838, 79] width 67 height 15
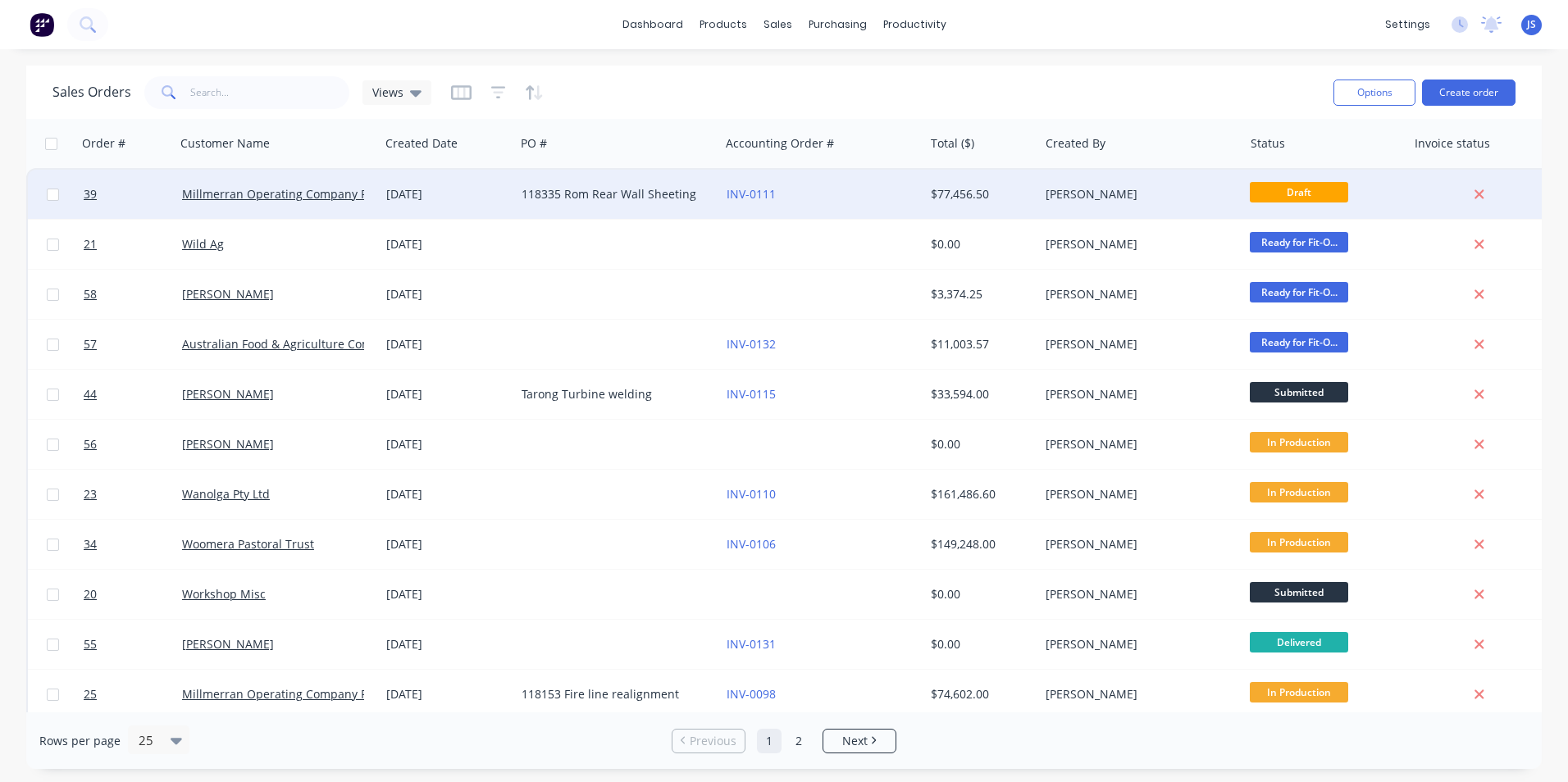
click at [931, 194] on div "$77,456.50" at bounding box center [979, 195] width 97 height 16
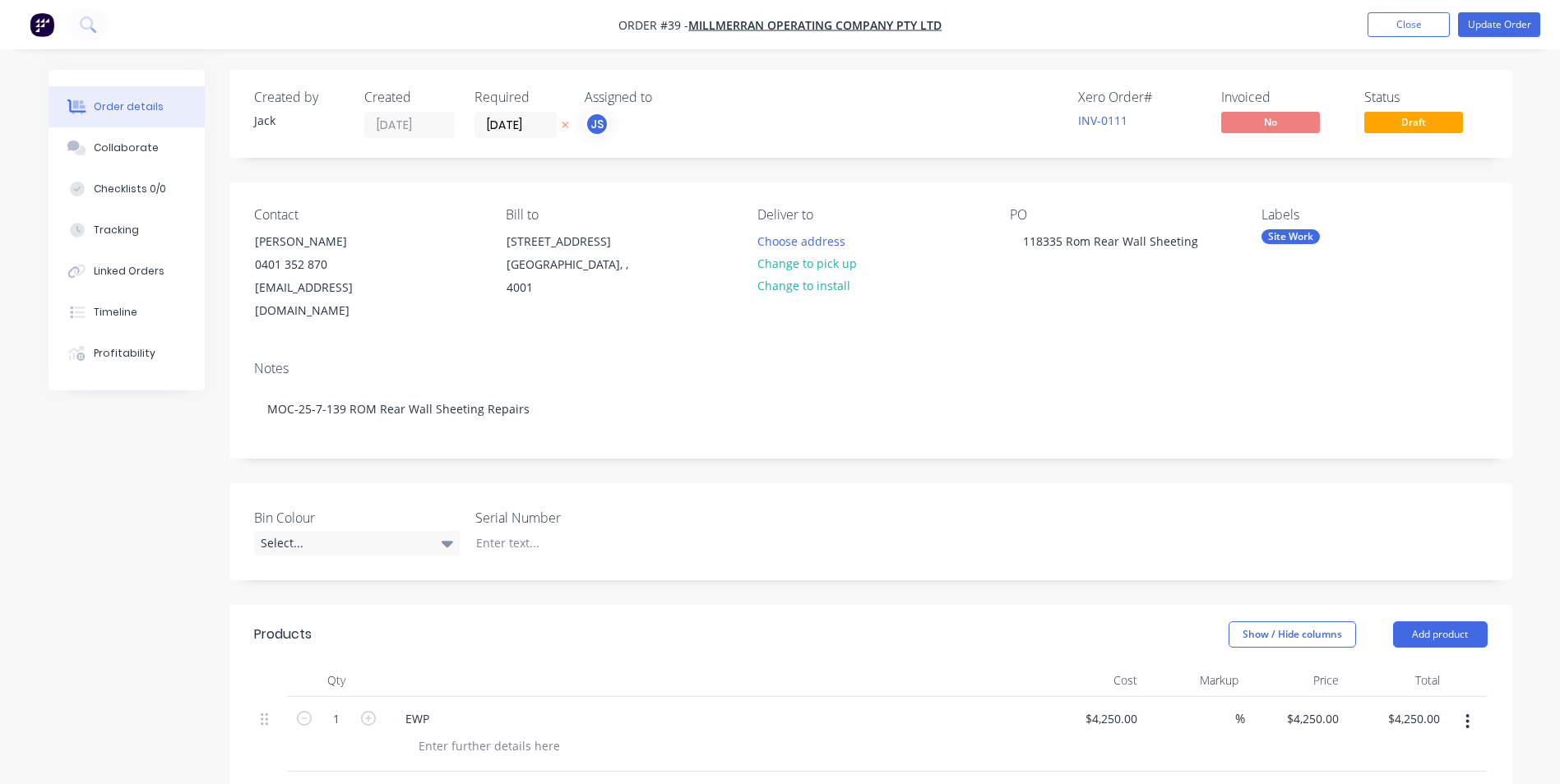
click at [48, 25] on img "button" at bounding box center [42, 25] width 25 height 25
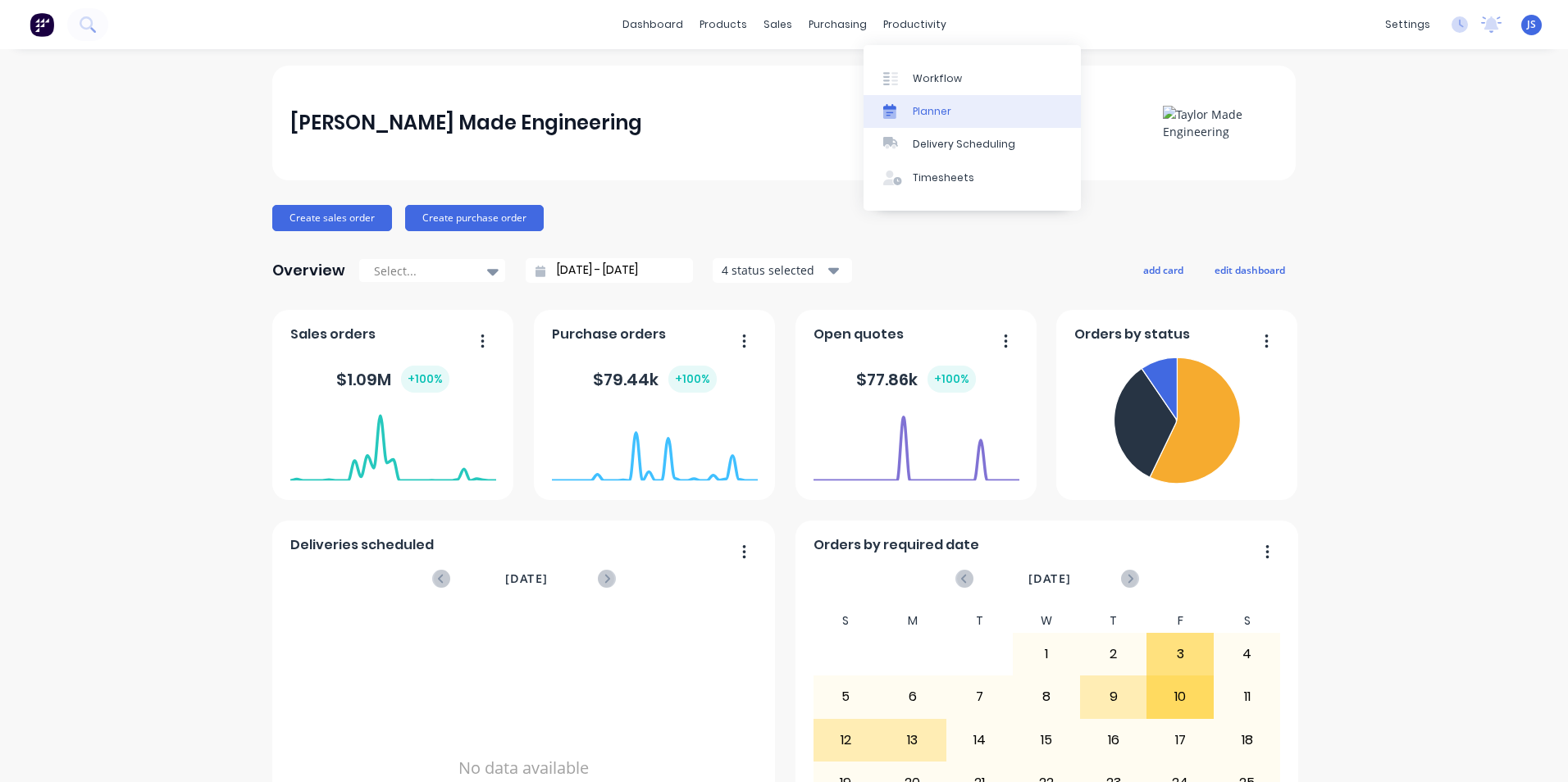
click at [922, 120] on link "Planner" at bounding box center [972, 112] width 218 height 33
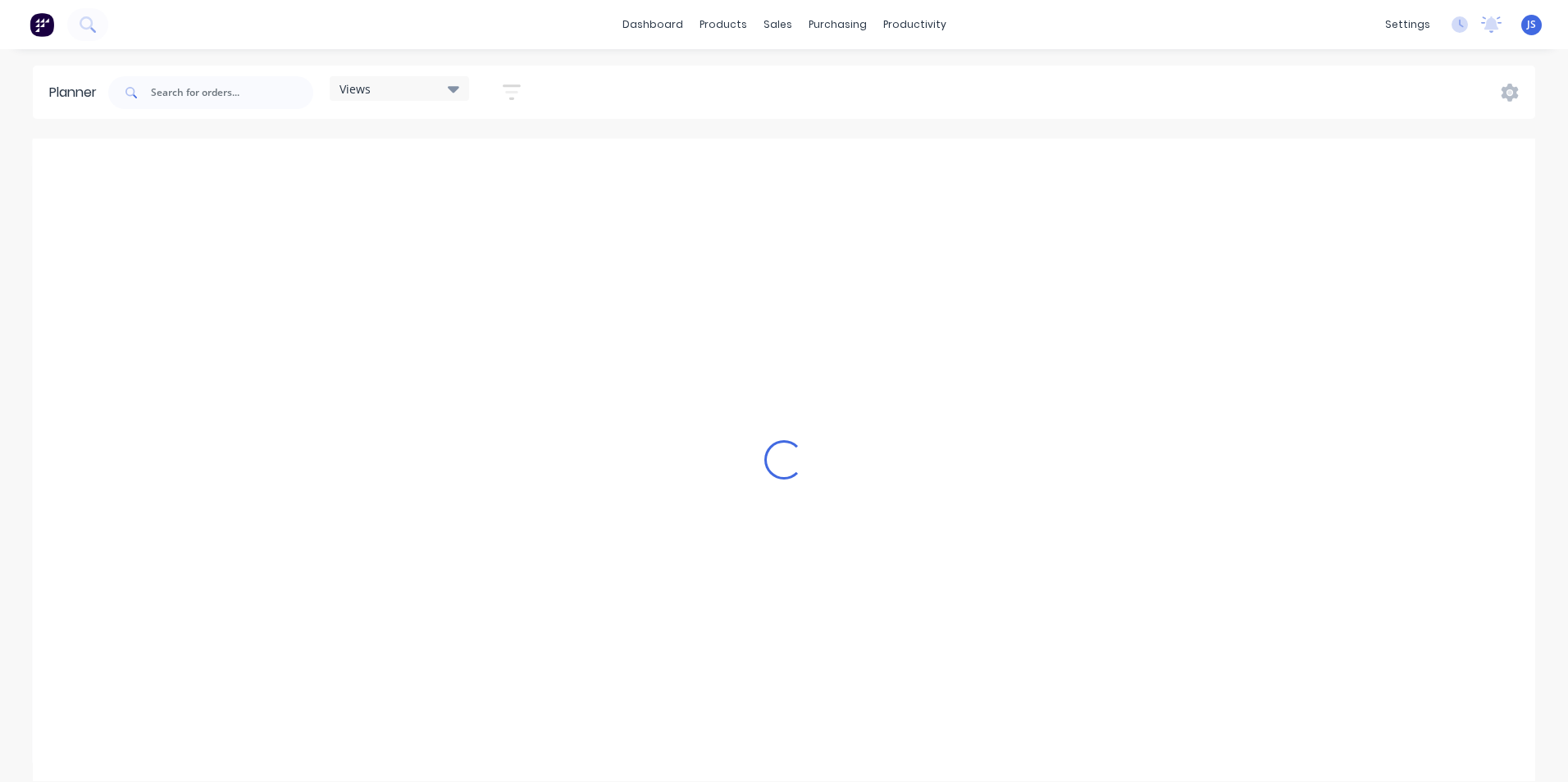
scroll to position [0, 2100]
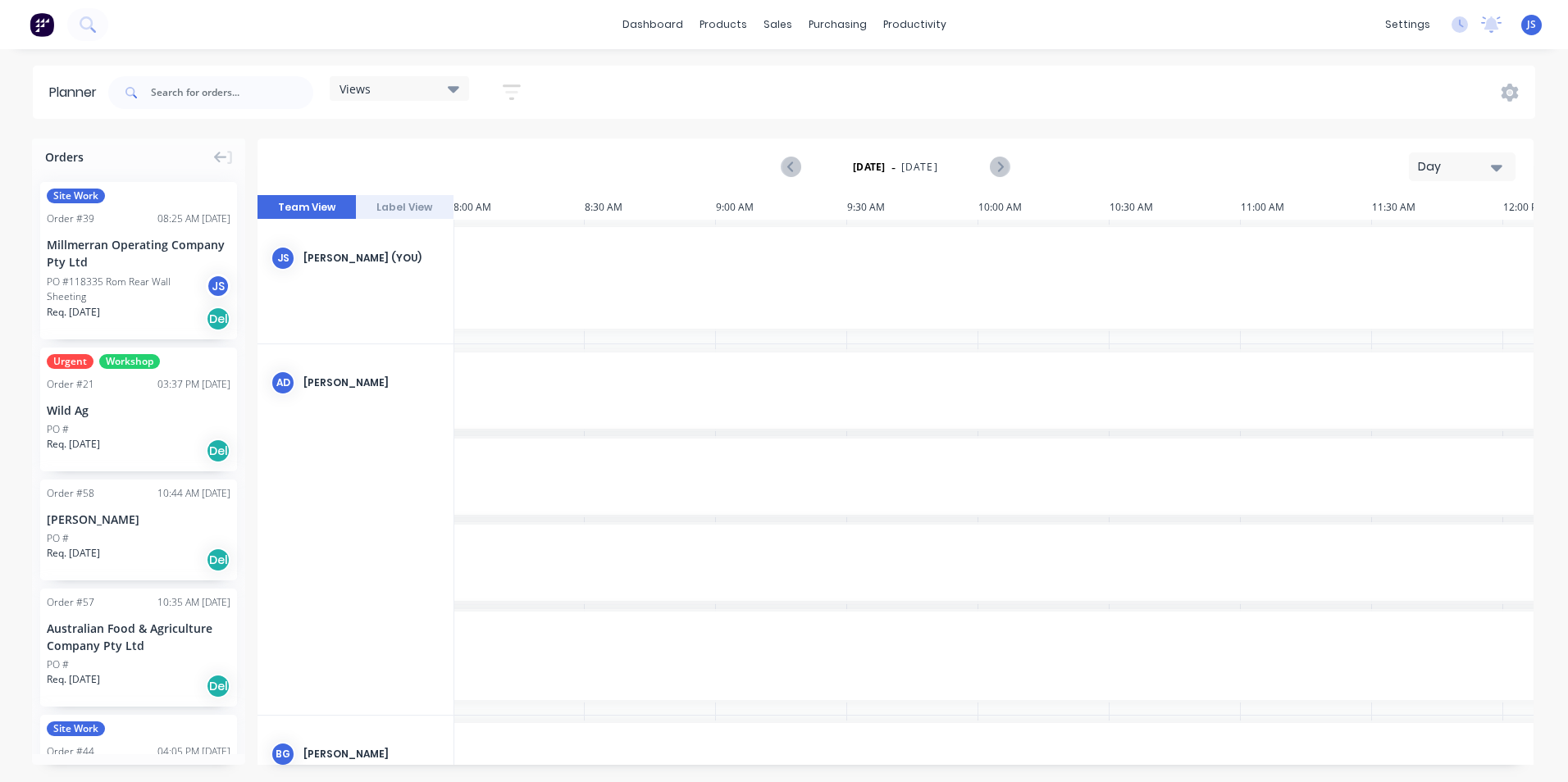
click at [1488, 164] on div "Day" at bounding box center [1455, 167] width 76 height 17
click at [1402, 249] on div "Week" at bounding box center [1432, 244] width 163 height 33
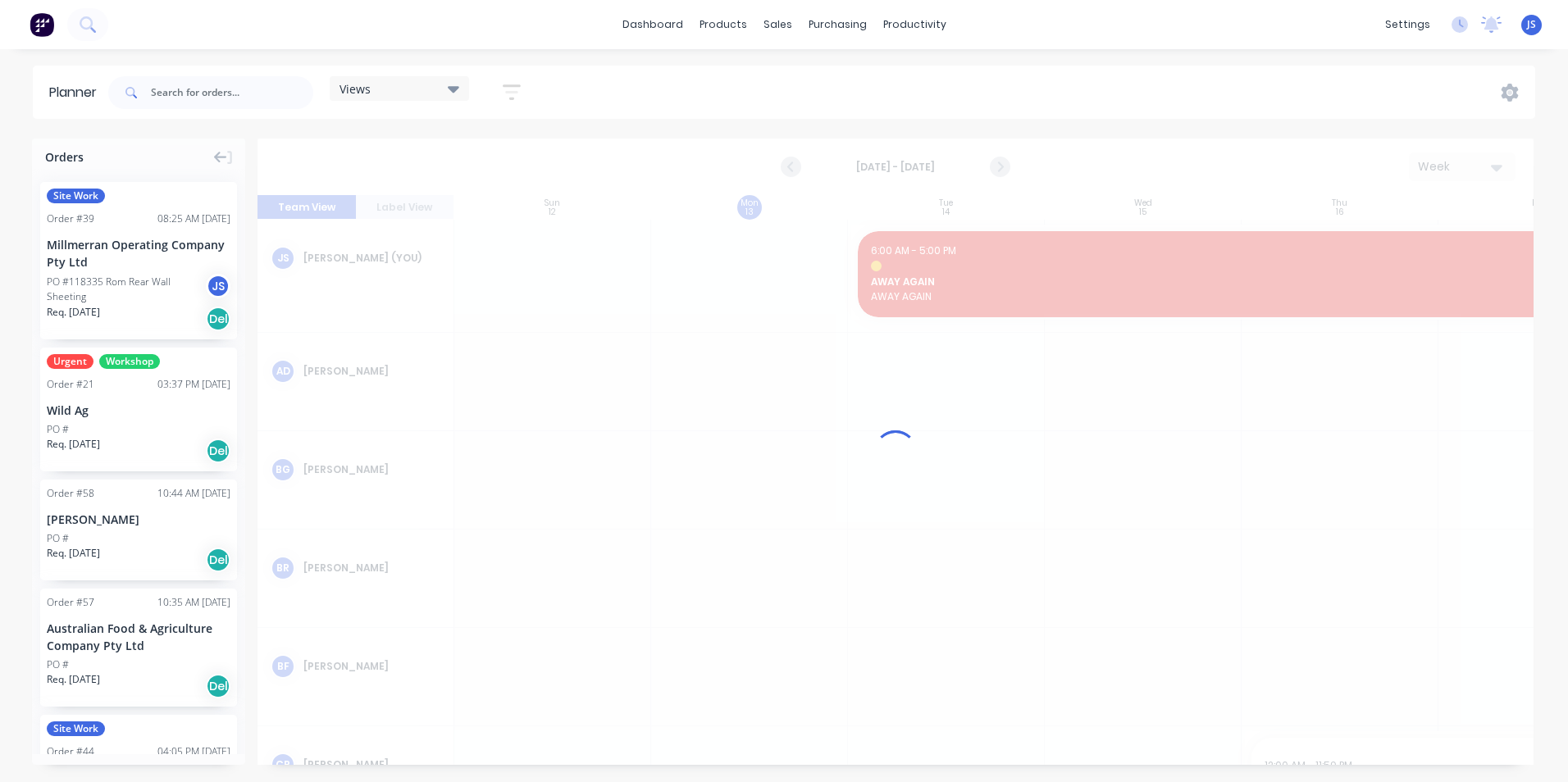
scroll to position [0, 1]
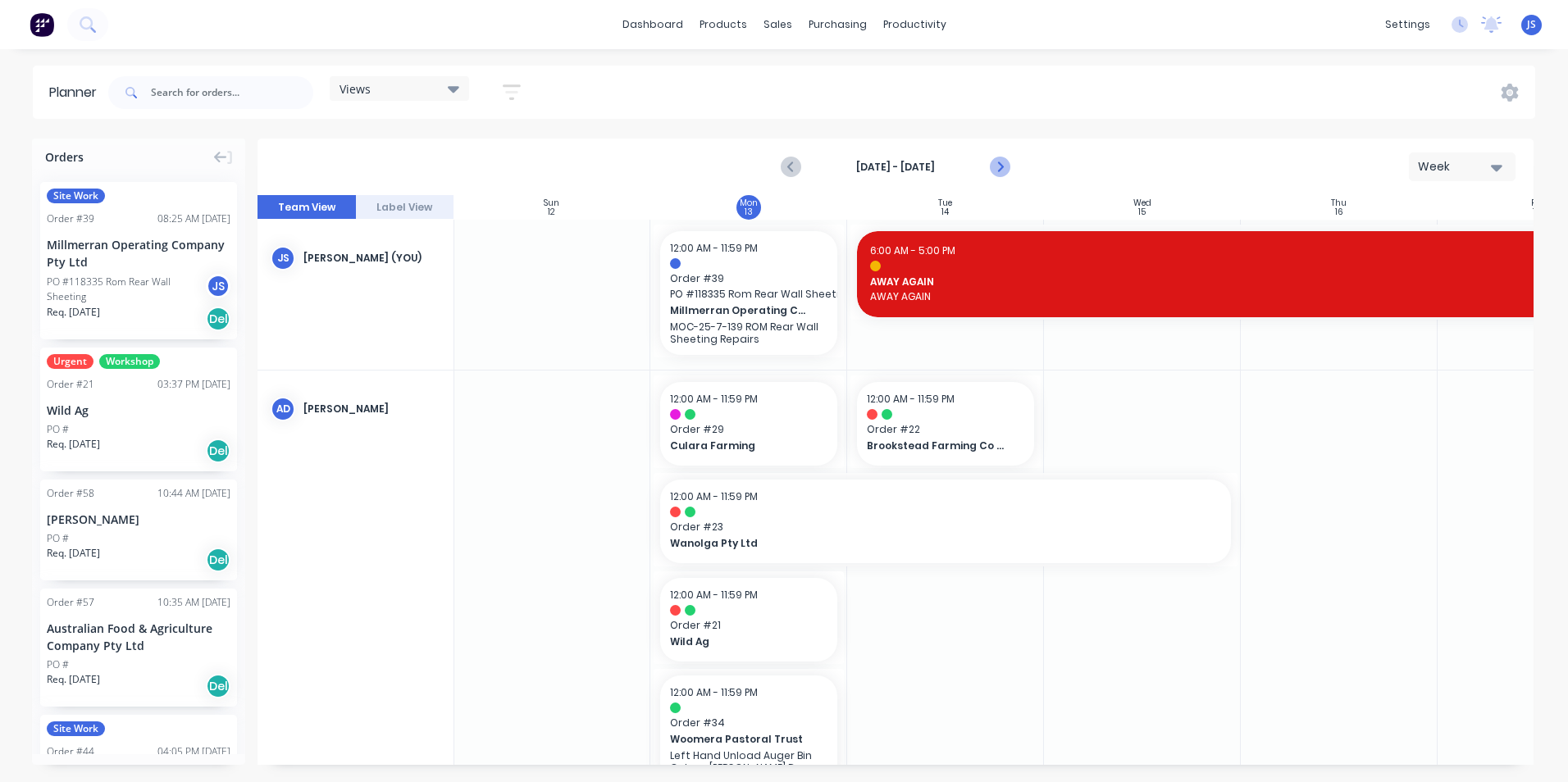
click at [1002, 165] on icon "Next page" at bounding box center [1000, 168] width 20 height 20
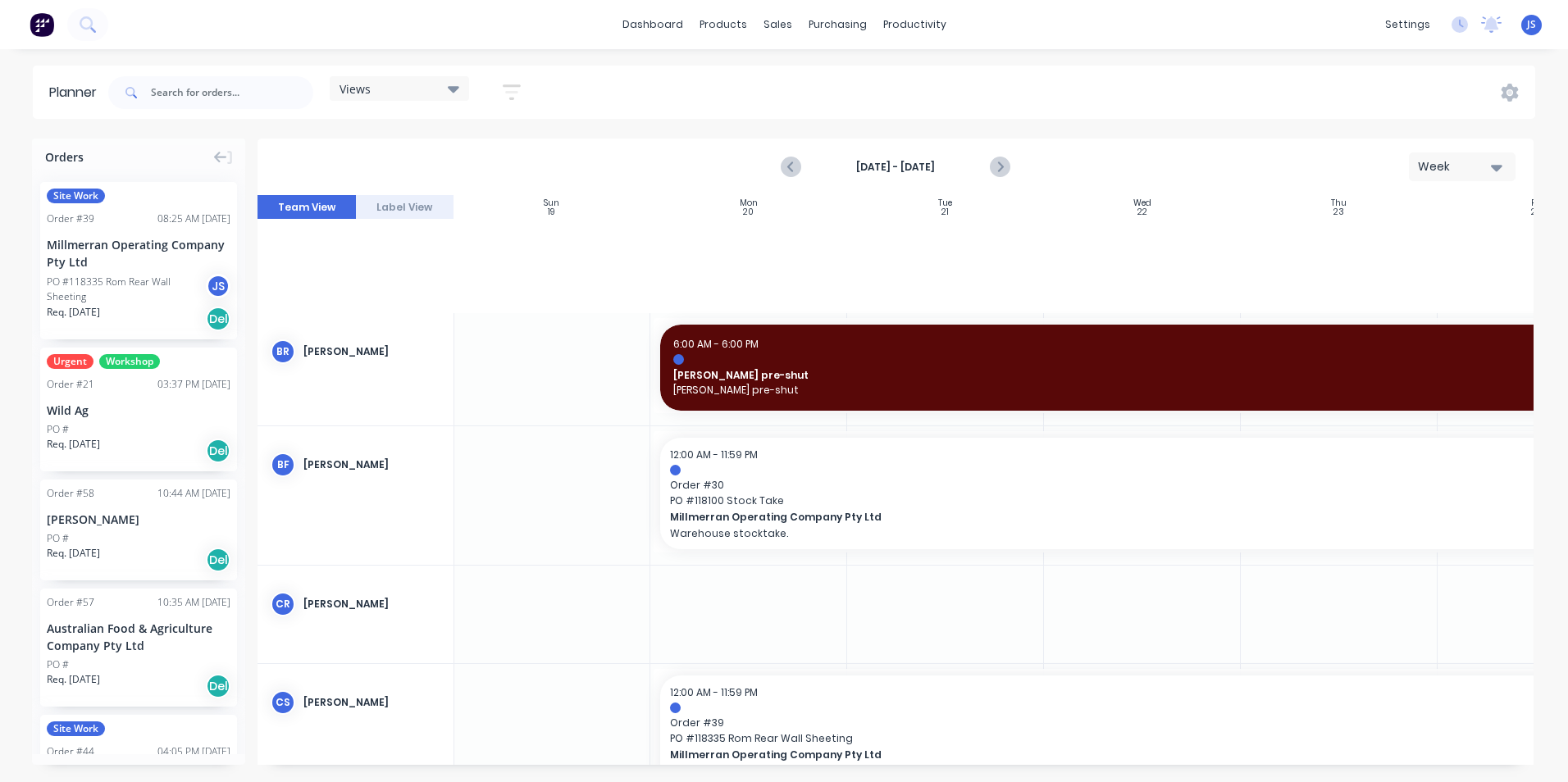
scroll to position [738, 1]
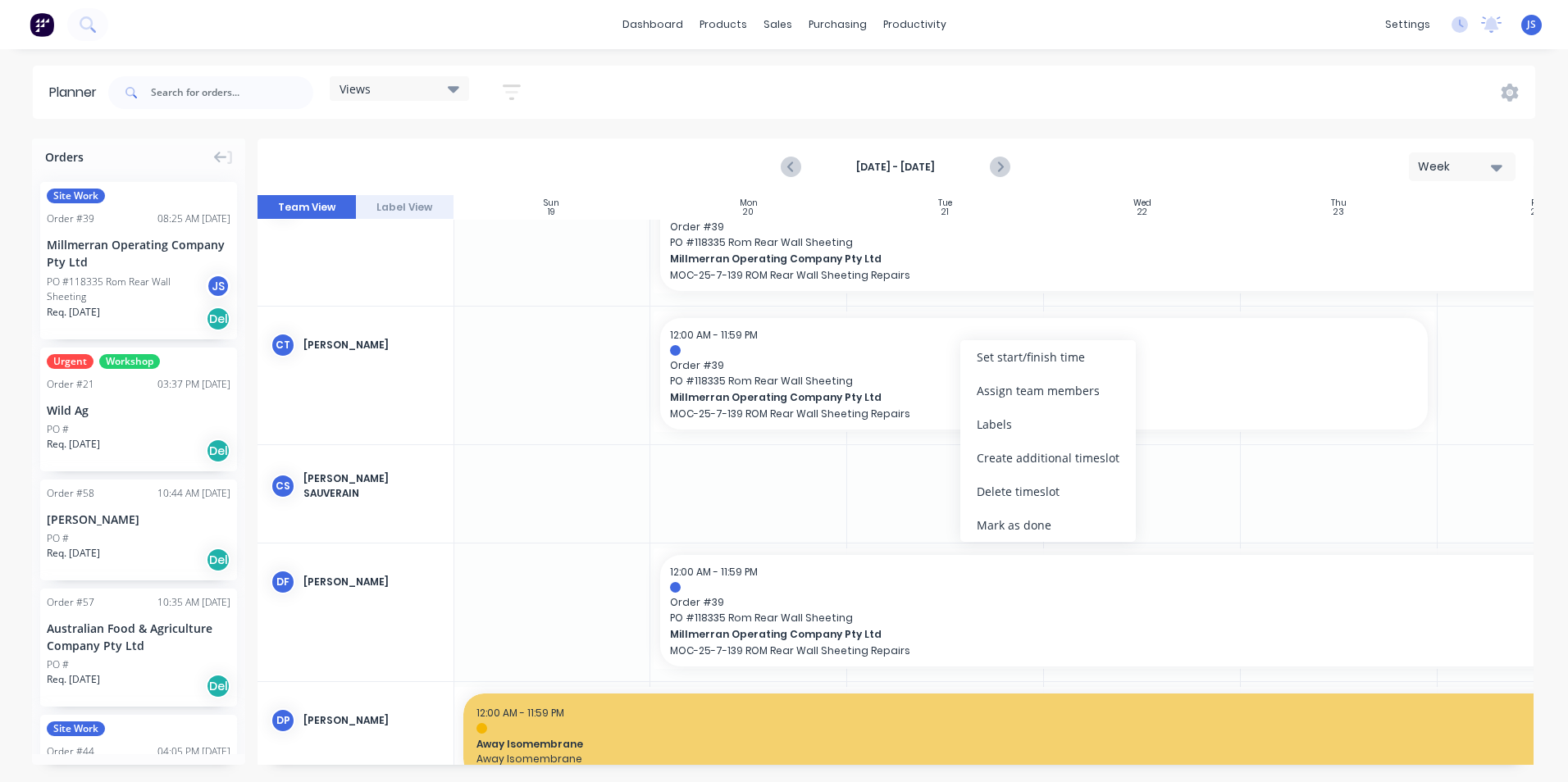
click at [798, 470] on div at bounding box center [749, 494] width 197 height 98
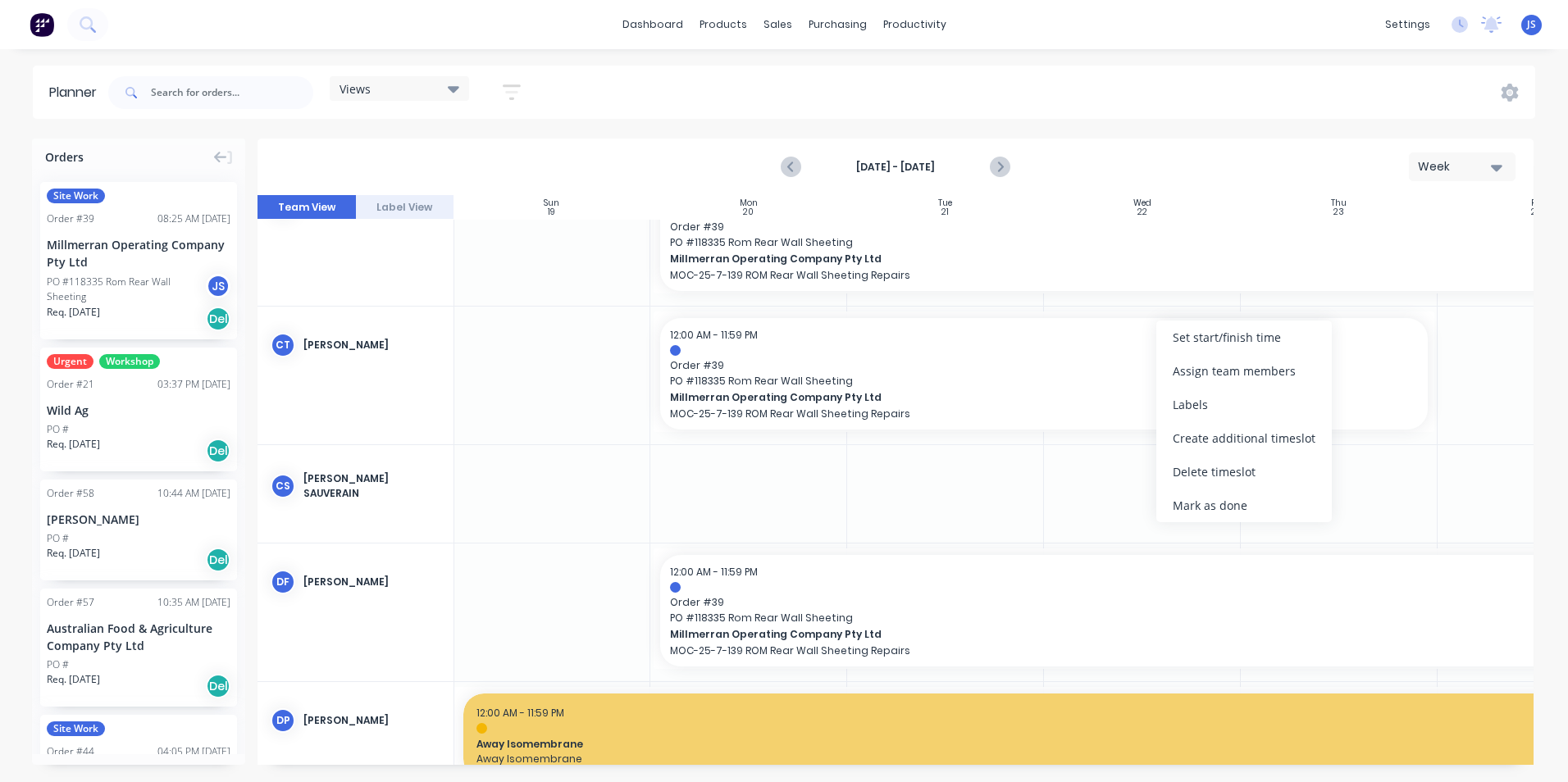
click at [955, 490] on div at bounding box center [945, 494] width 197 height 98
click at [43, 23] on img at bounding box center [42, 25] width 25 height 25
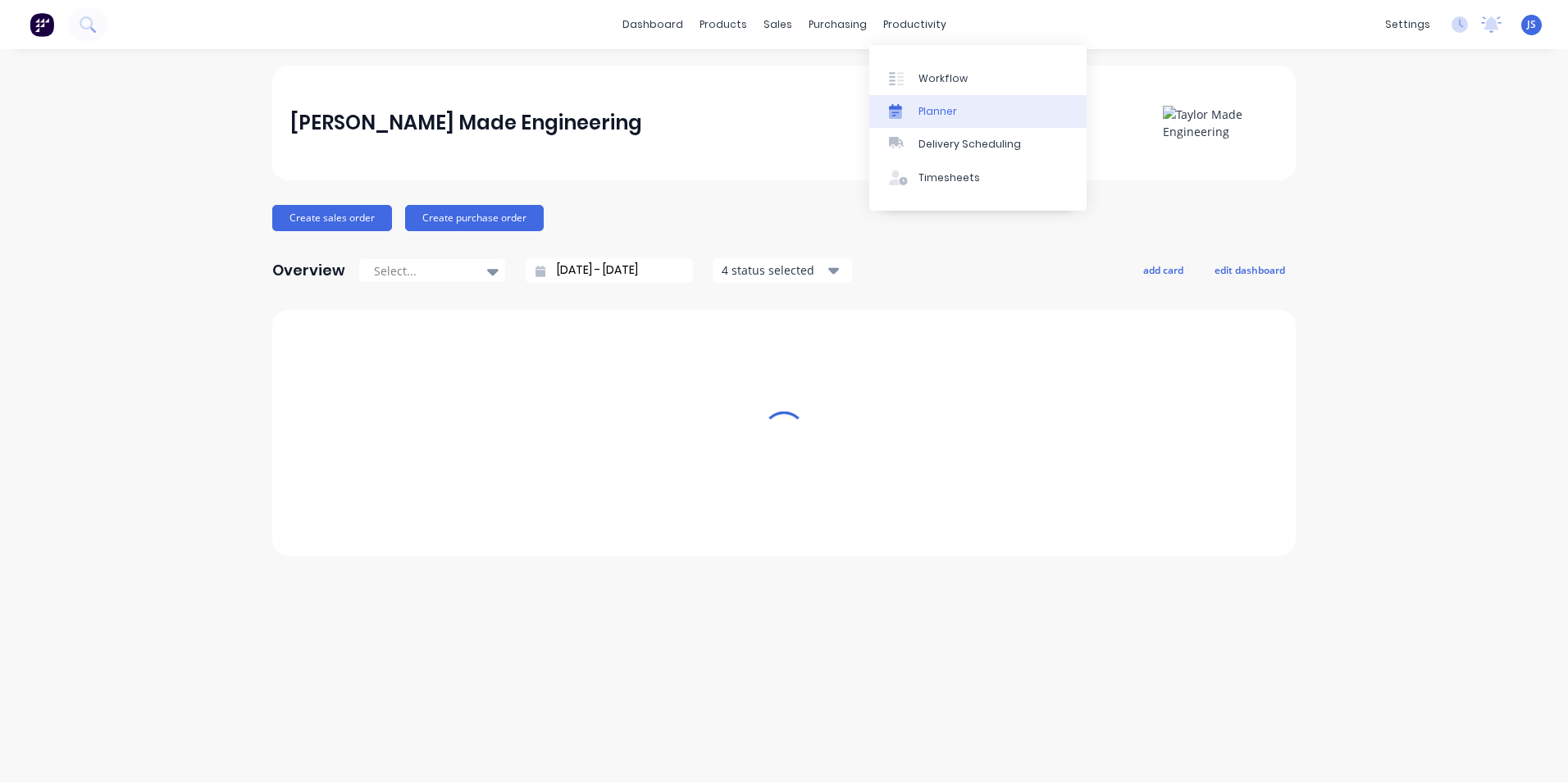
click at [928, 104] on div "Planner" at bounding box center [937, 112] width 39 height 15
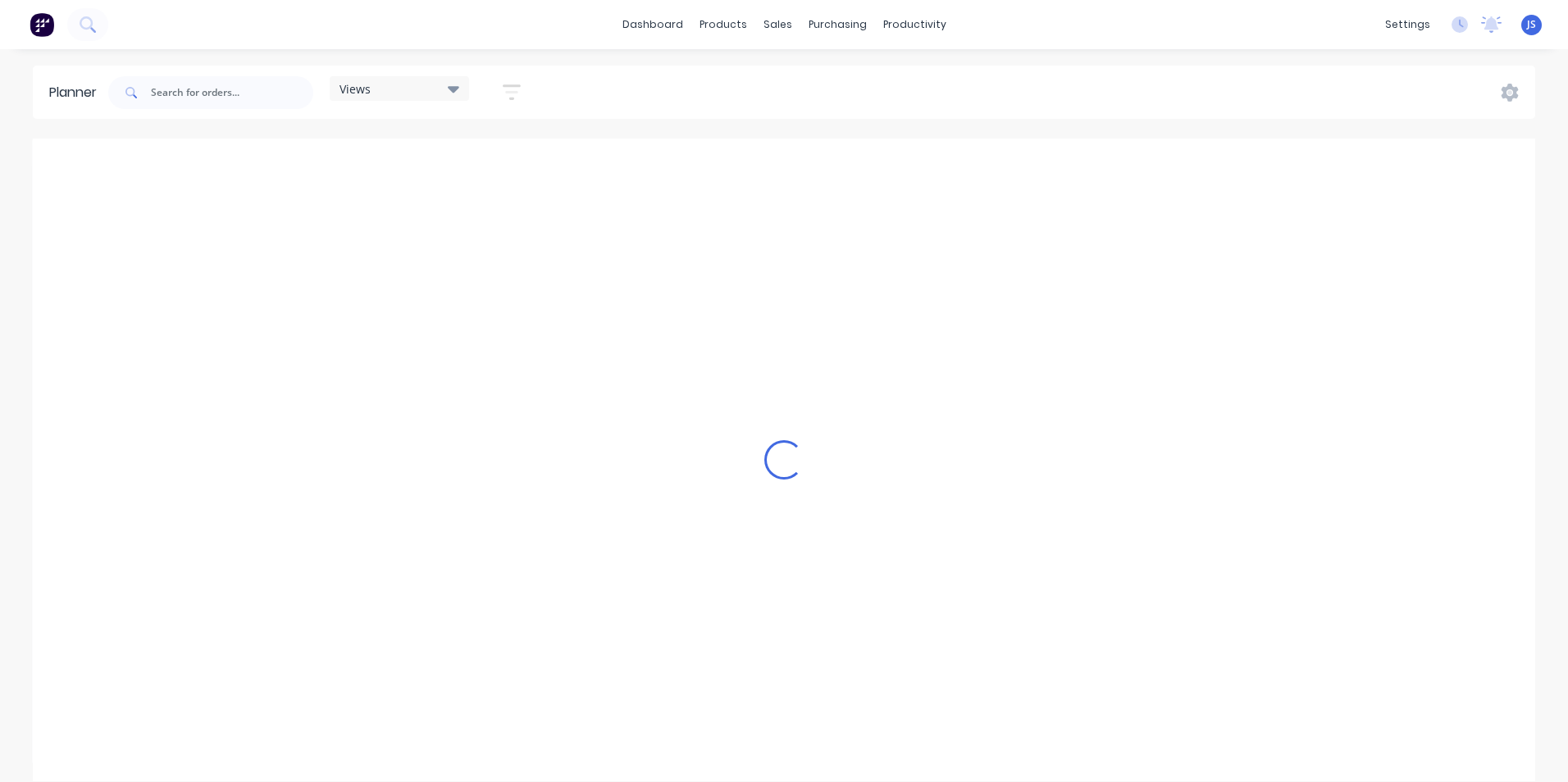
scroll to position [0, 2100]
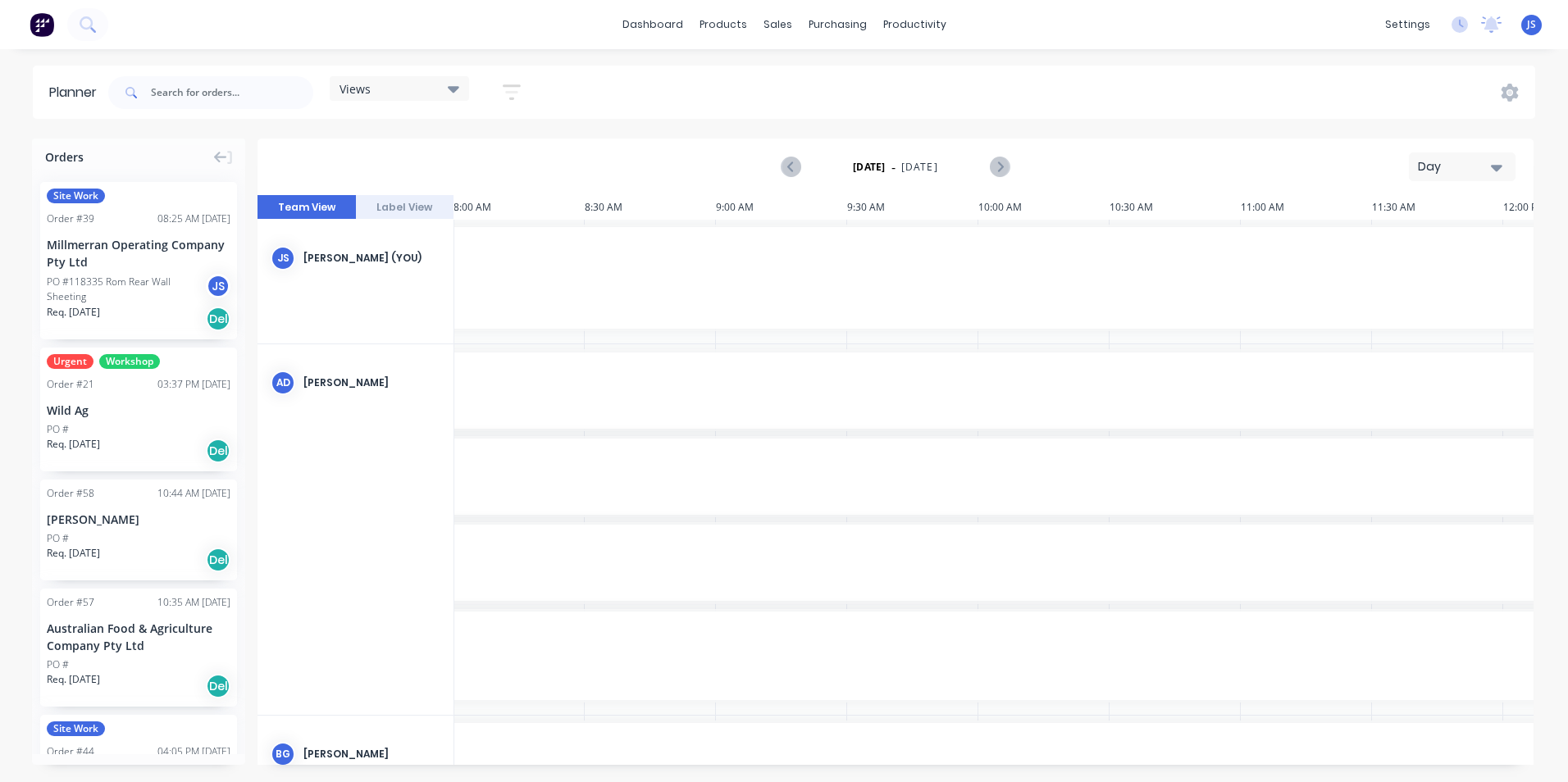
click at [1497, 168] on icon "button" at bounding box center [1497, 168] width 11 height 7
click at [1456, 248] on div "Week" at bounding box center [1432, 244] width 163 height 33
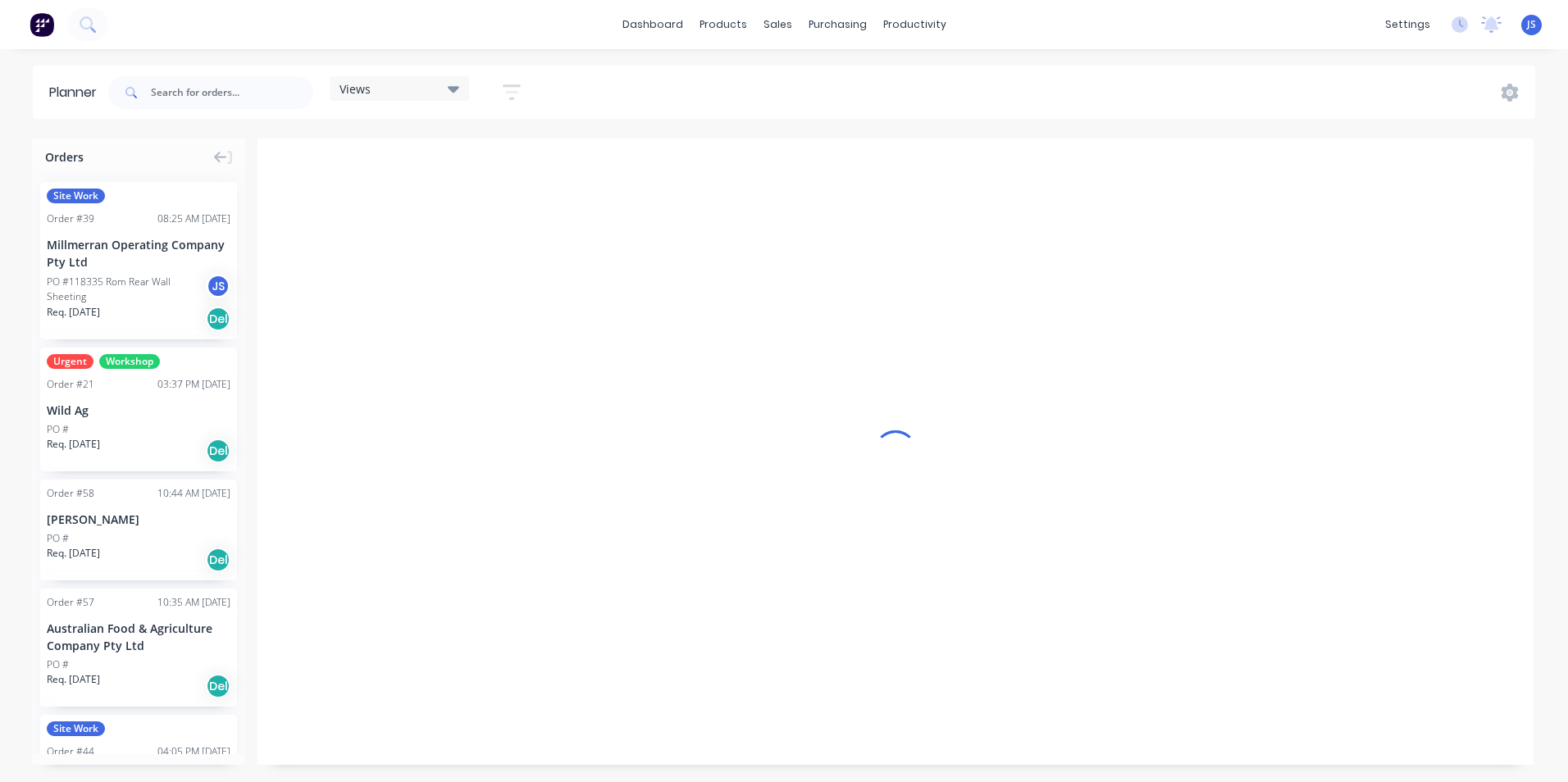
scroll to position [0, 1]
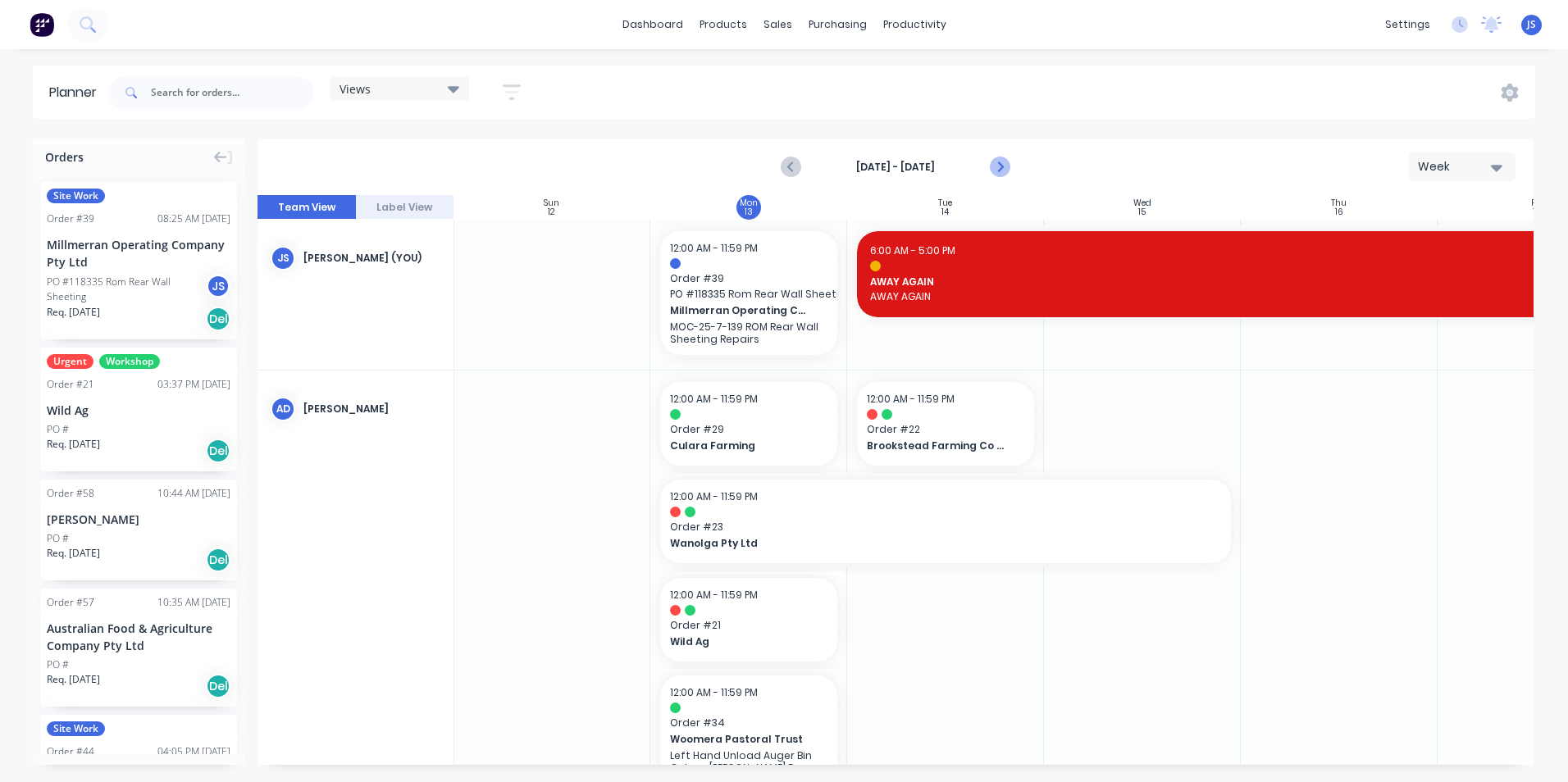
click at [999, 163] on icon "Next page" at bounding box center [1000, 168] width 20 height 20
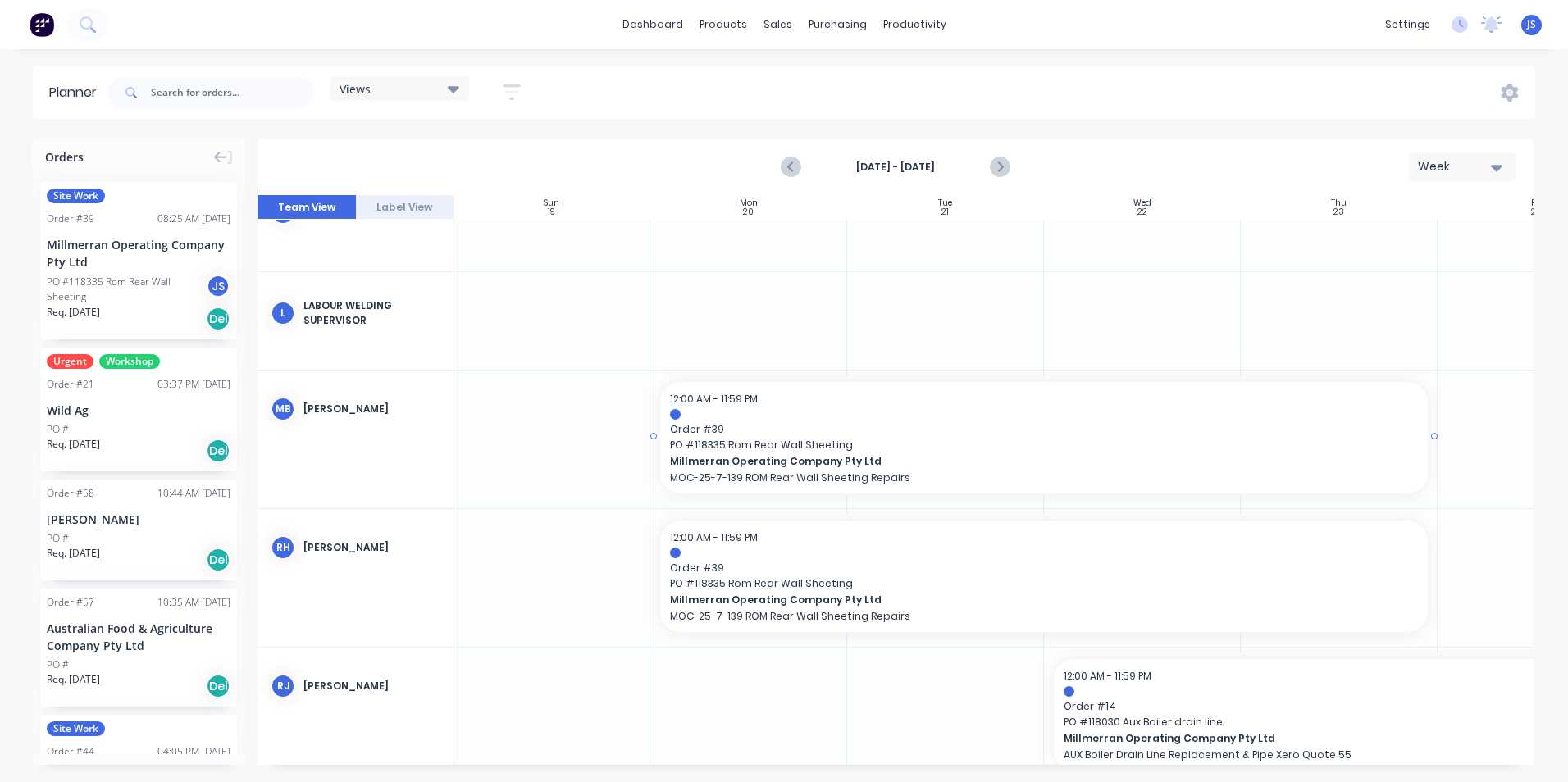
scroll to position [2788, 1]
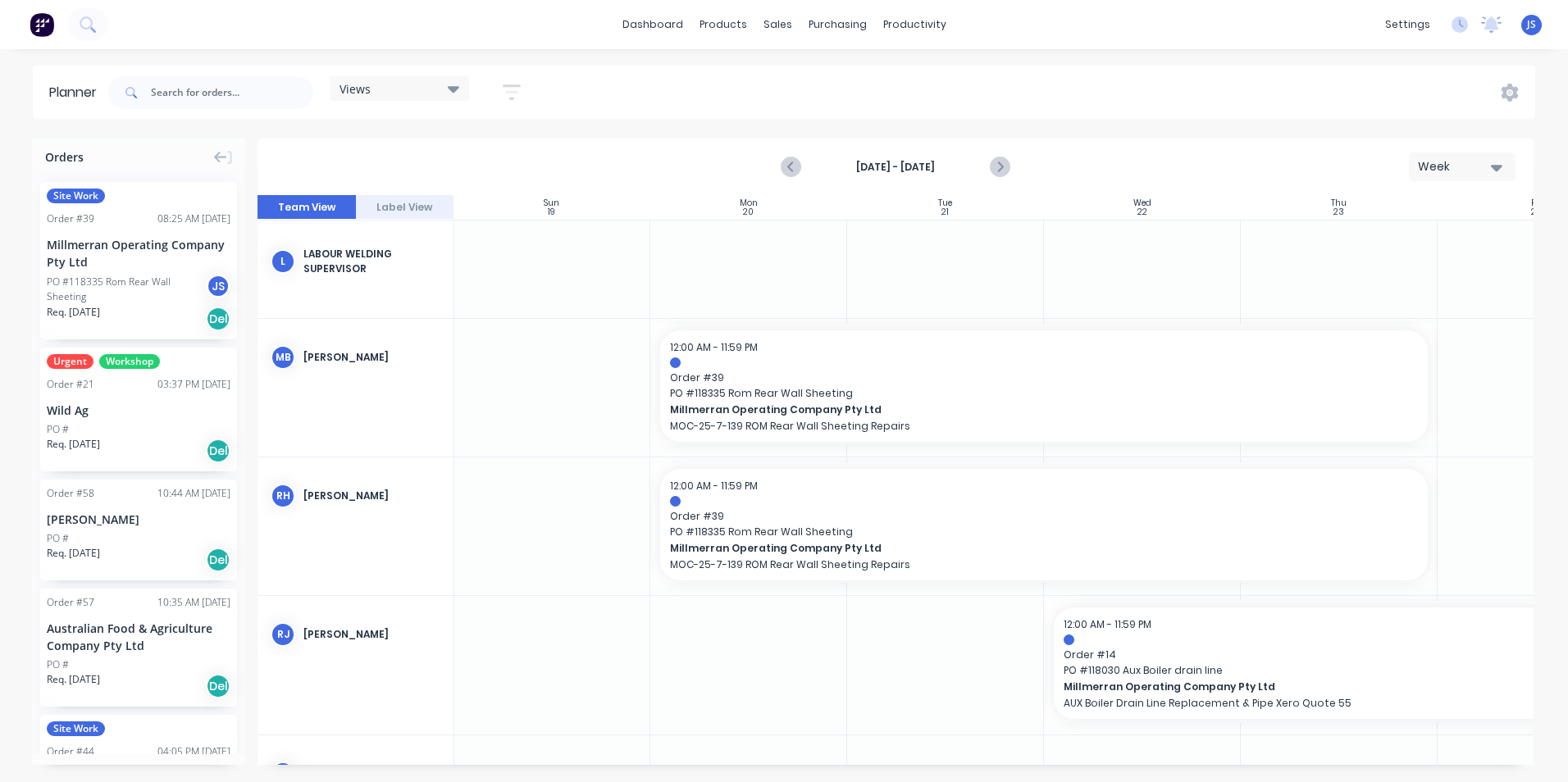
drag, startPoint x: 769, startPoint y: 588, endPoint x: 741, endPoint y: 628, distance: 48.8
click at [741, 628] on div at bounding box center [749, 665] width 197 height 138
click at [723, 588] on div at bounding box center [749, 527] width 197 height 138
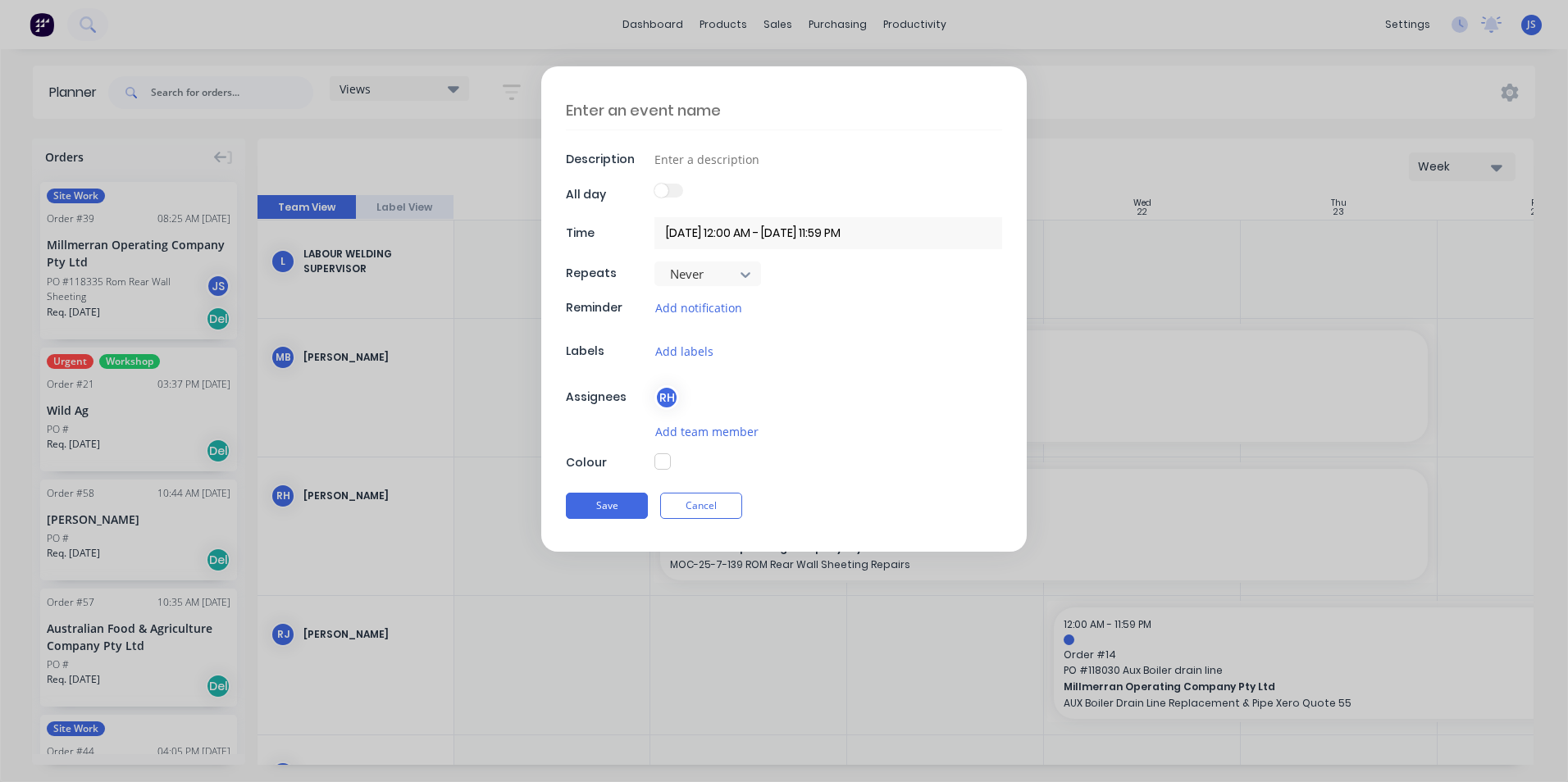
type textarea "x"
click at [710, 110] on textarea at bounding box center [784, 110] width 436 height 39
type textarea "n"
type textarea "x"
type textarea "ni"
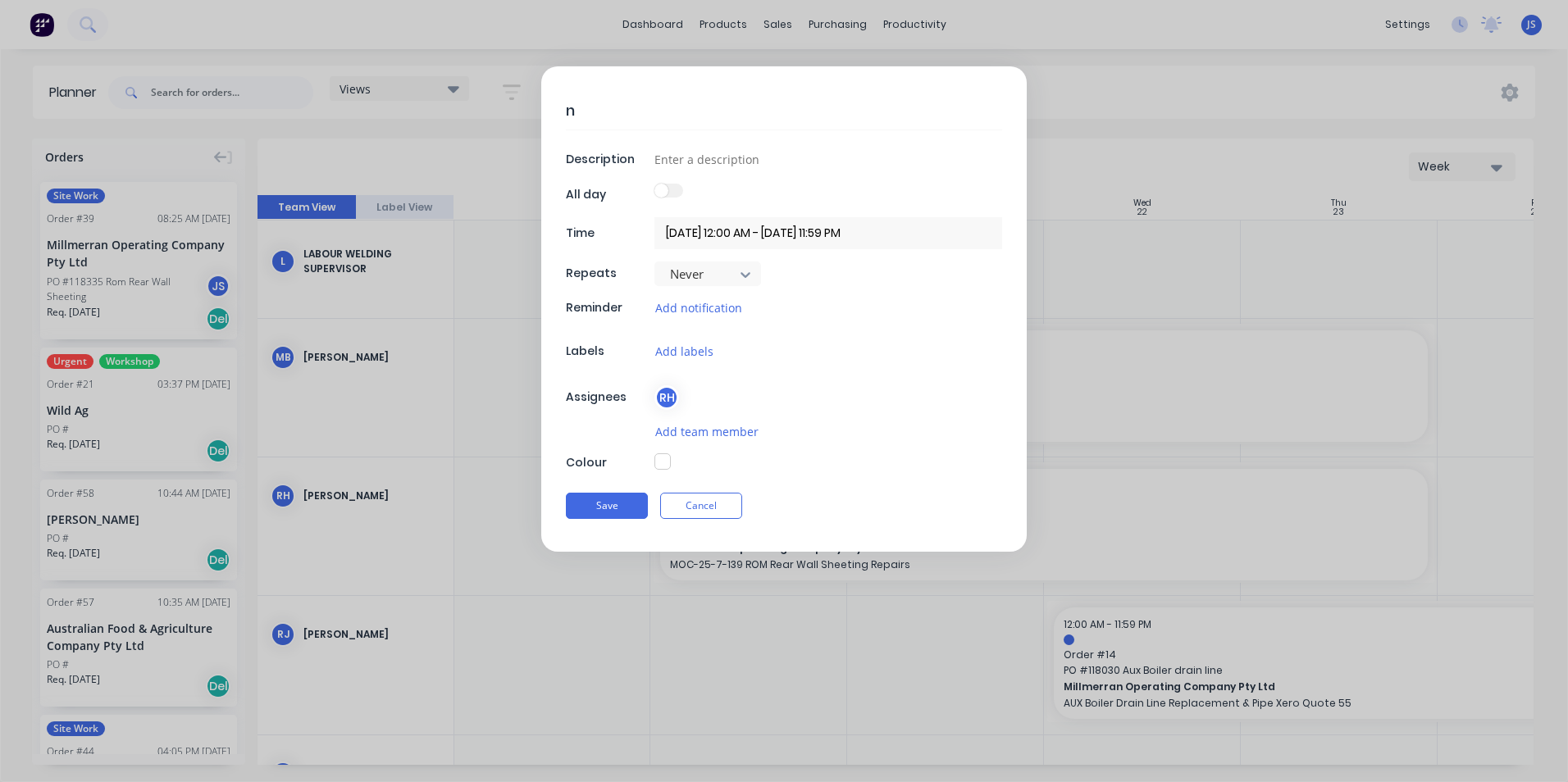
type textarea "x"
type textarea "nig"
type textarea "x"
type textarea "nigh"
type textarea "x"
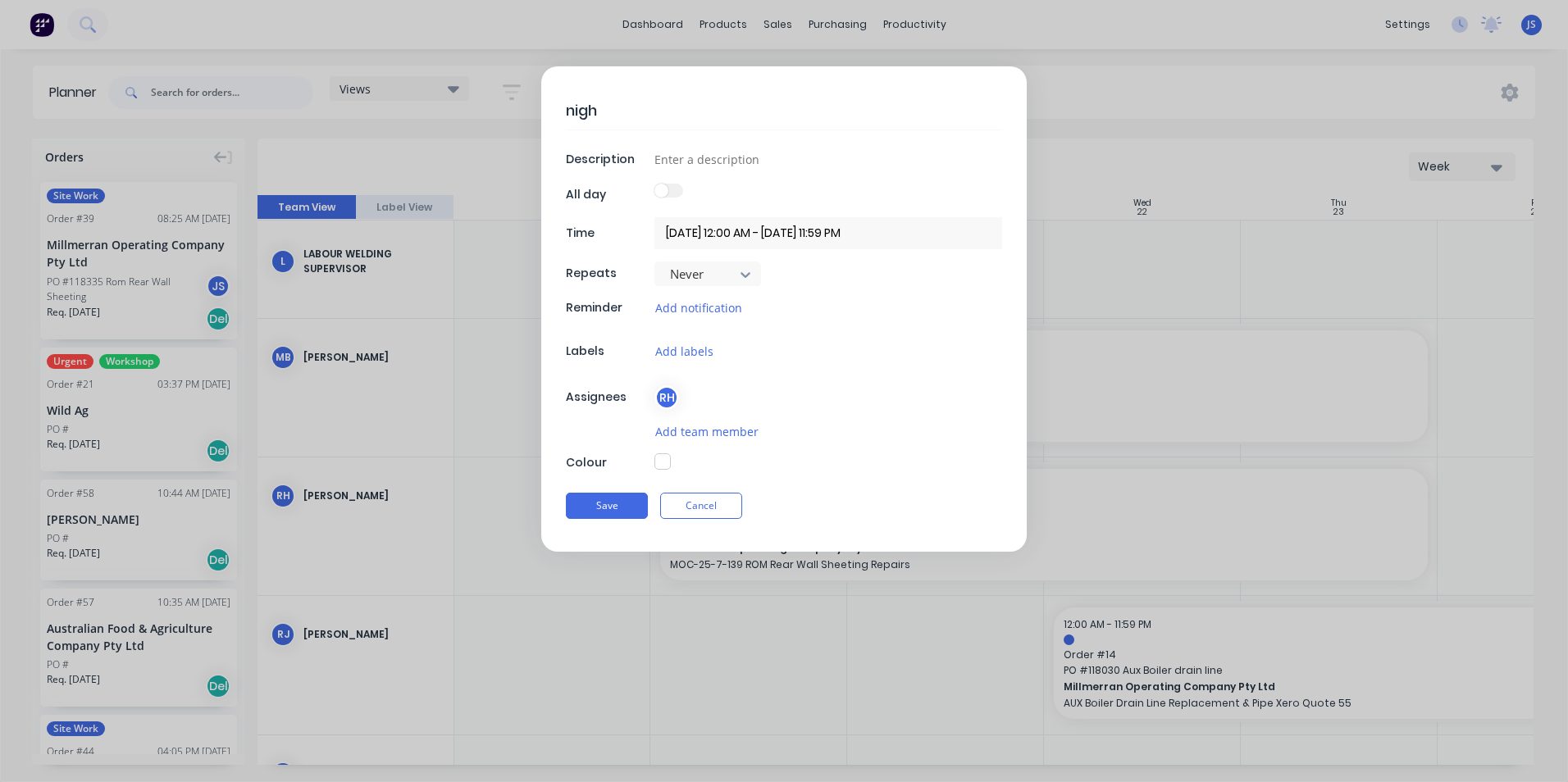
type textarea "night"
type textarea "x"
type textarea "night"
type textarea "x"
type textarea "night s"
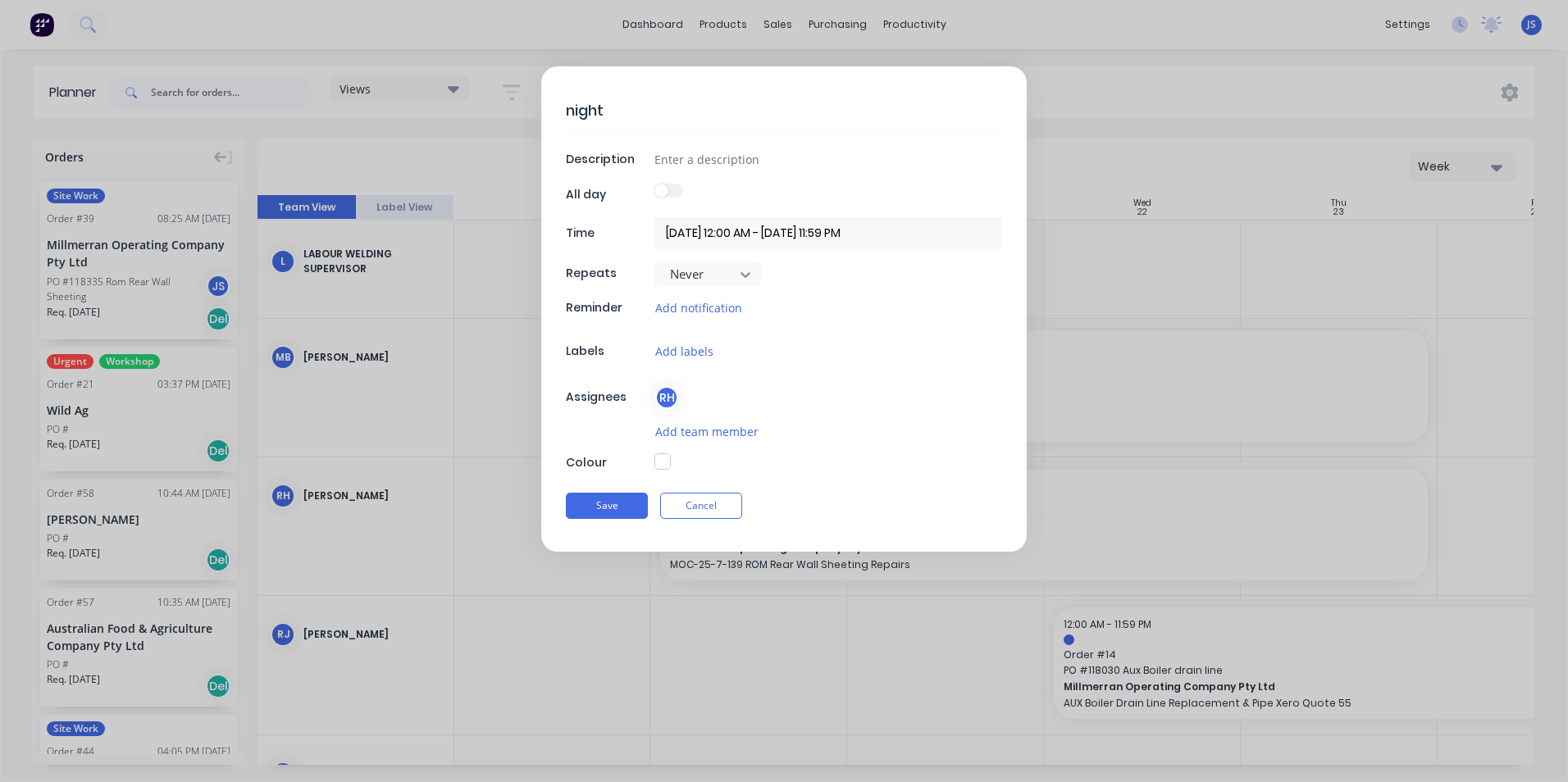
type textarea "x"
type textarea "night sh"
type textarea "x"
type textarea "night shi"
type textarea "x"
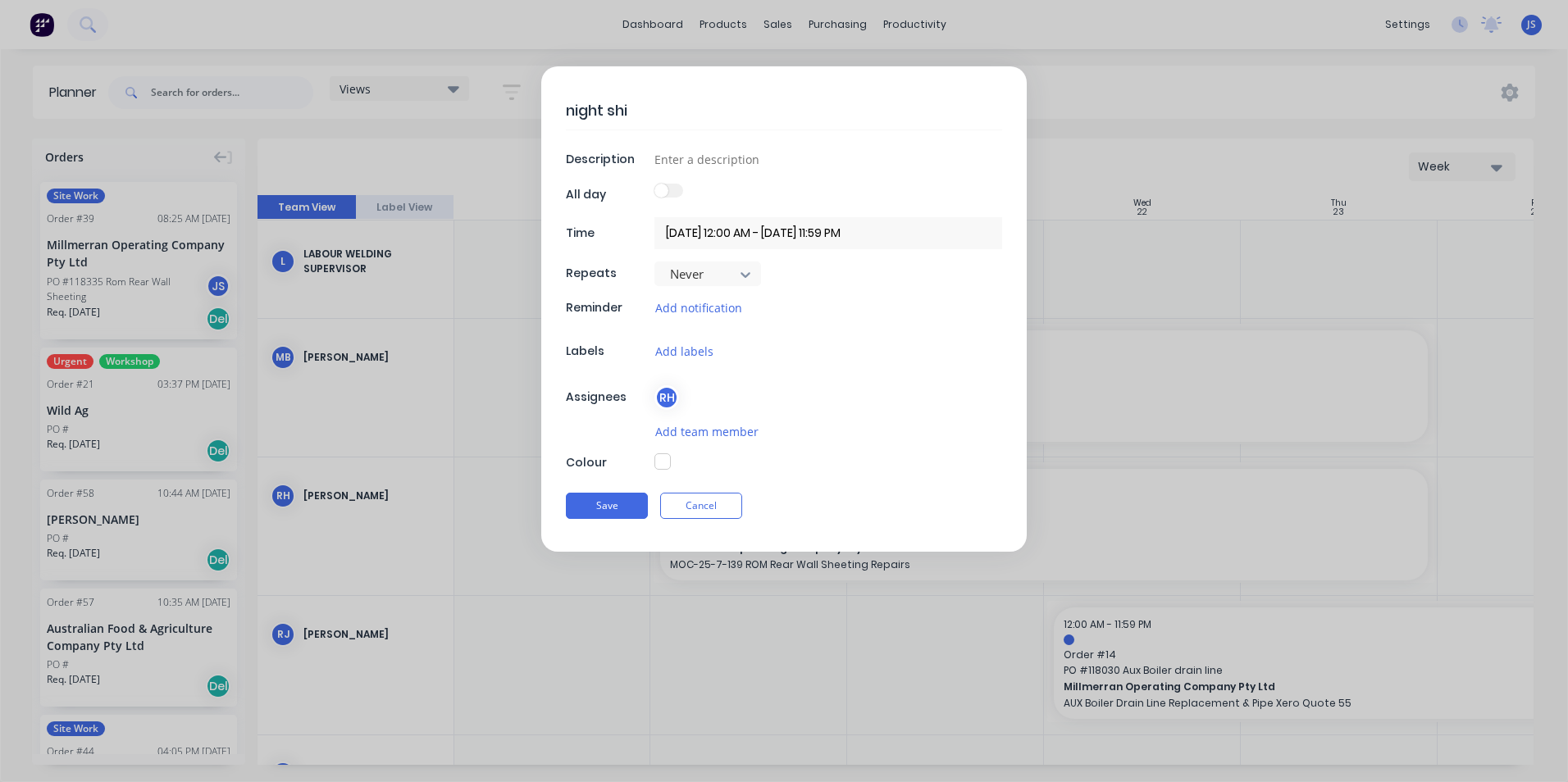
type textarea "night shif"
type textarea "x"
type textarea "night shift"
type textarea "x"
type textarea "night shift"
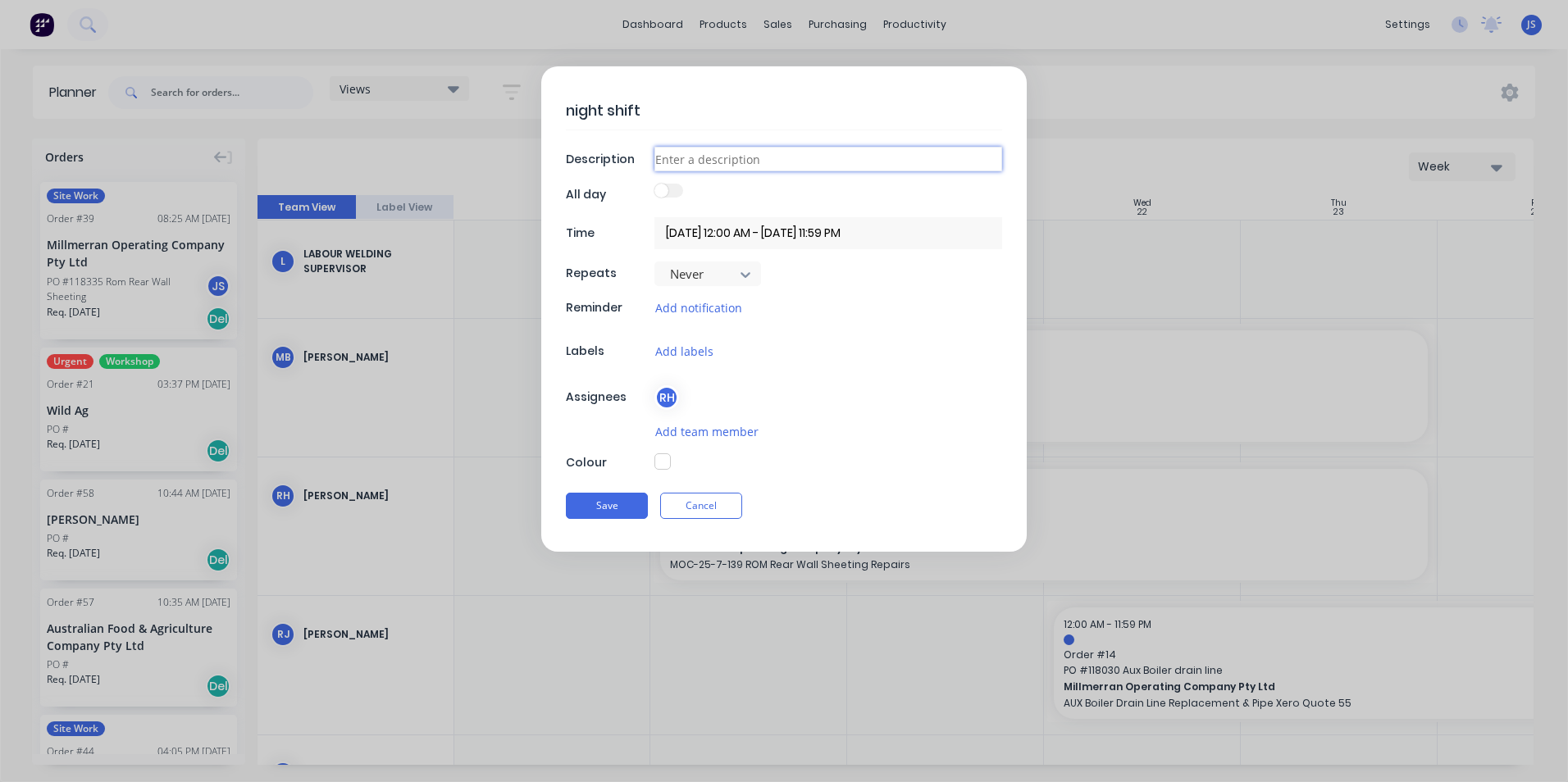
type textarea "x"
click at [720, 160] on input at bounding box center [828, 159] width 347 height 25
type input "3"
type textarea "x"
type input "39"
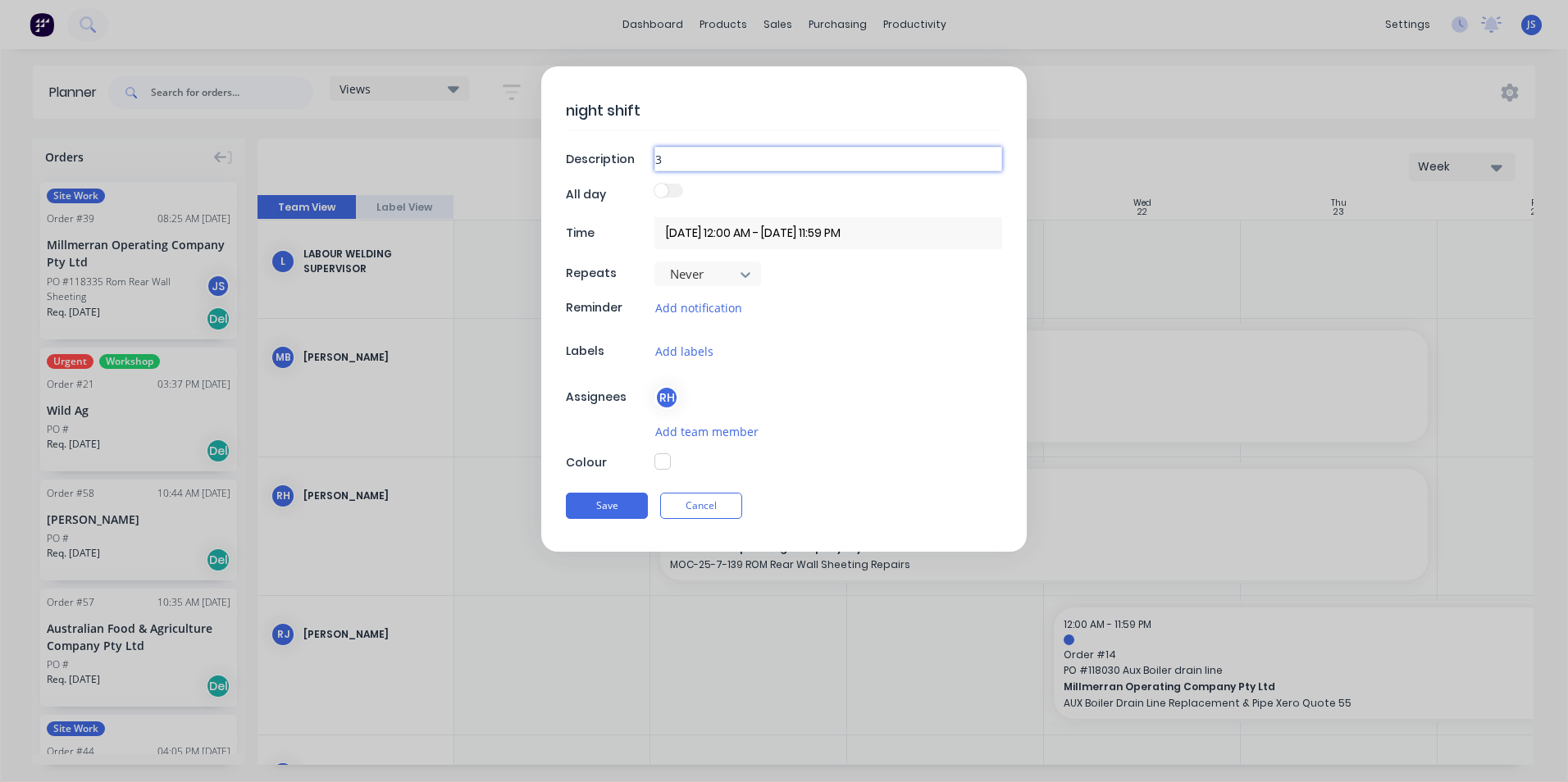
type textarea "x"
type input "39"
type textarea "x"
type input "39 R"
type textarea "x"
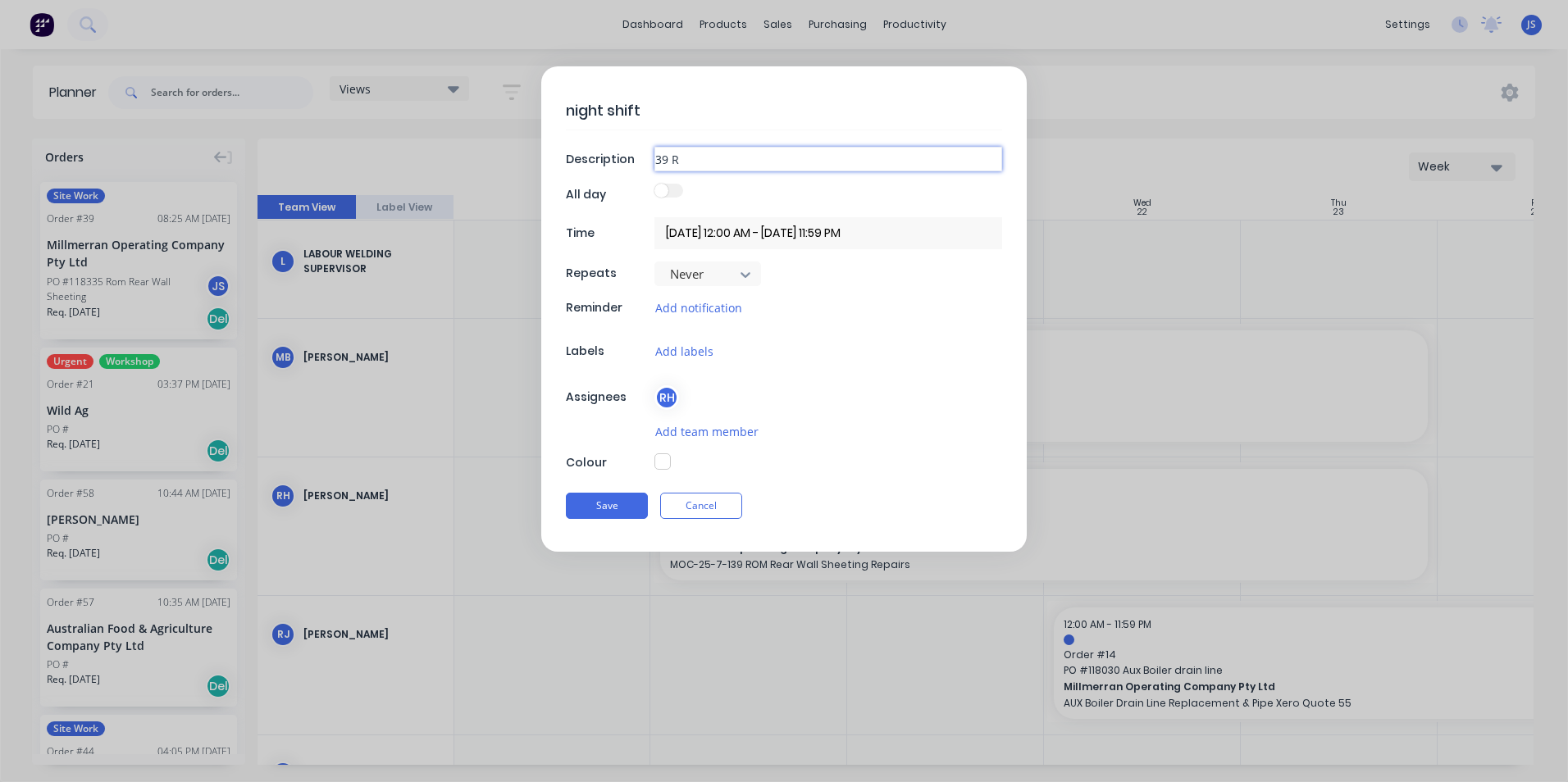
type input "39 Ro"
type textarea "x"
type input "39 Rom"
type textarea "x"
type input "39 Rom"
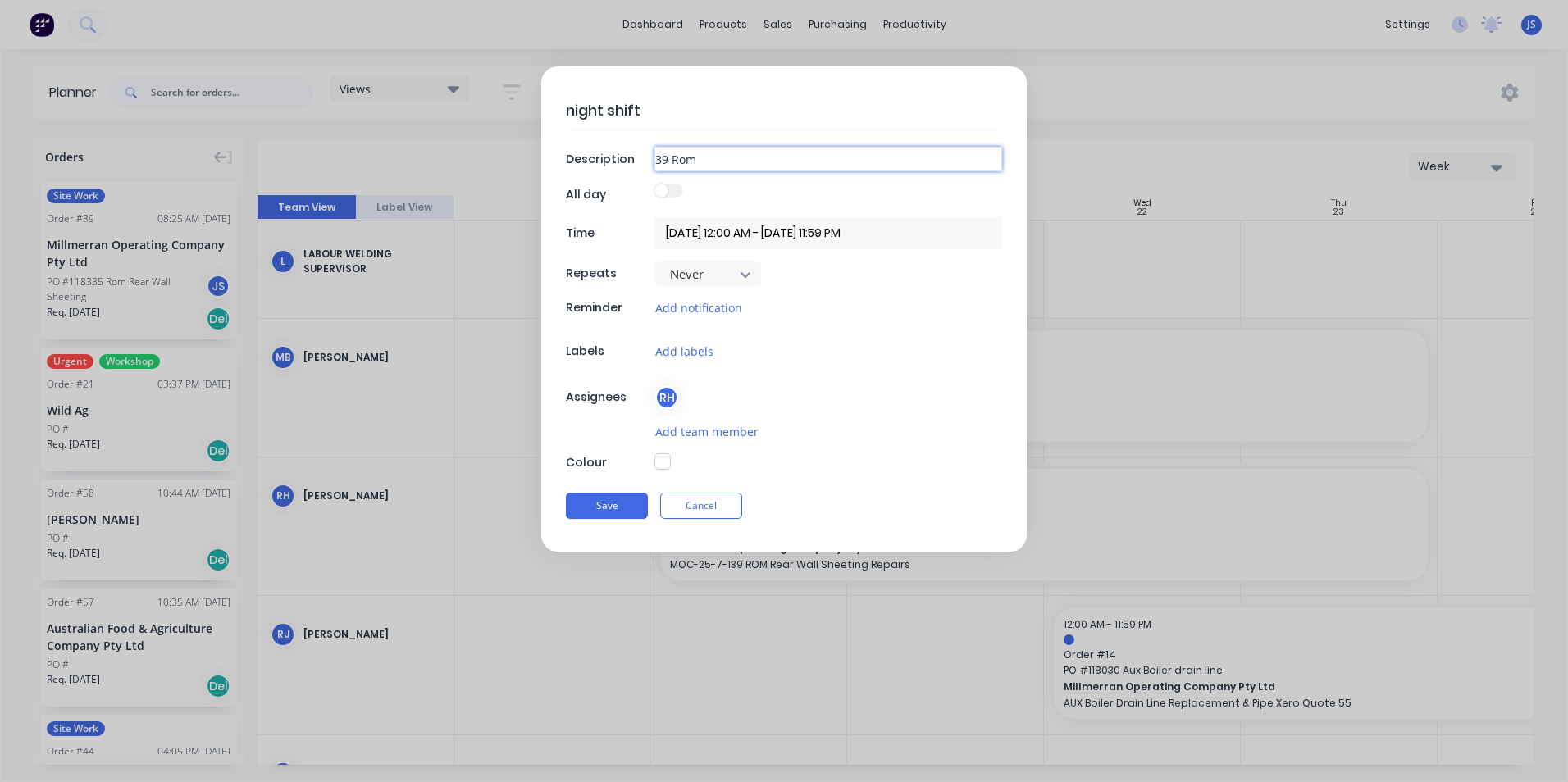
type textarea "x"
type input "39 Rom W"
type textarea "x"
type input "39 Rom Wa"
type textarea "x"
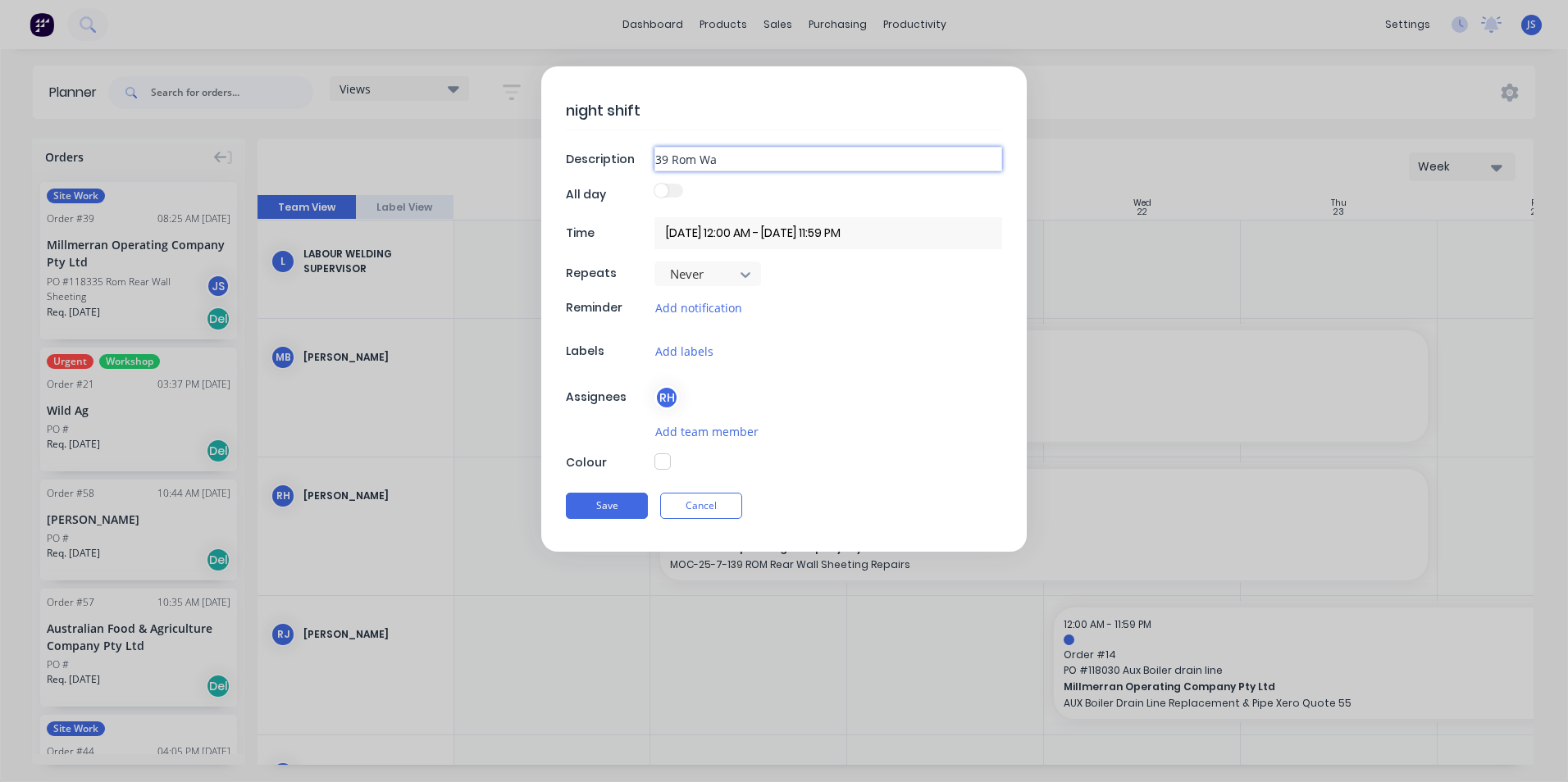
type input "39 Rom Wal"
type textarea "x"
type input "39 Rom Wall"
type textarea "x"
type input "39 Rom Wall"
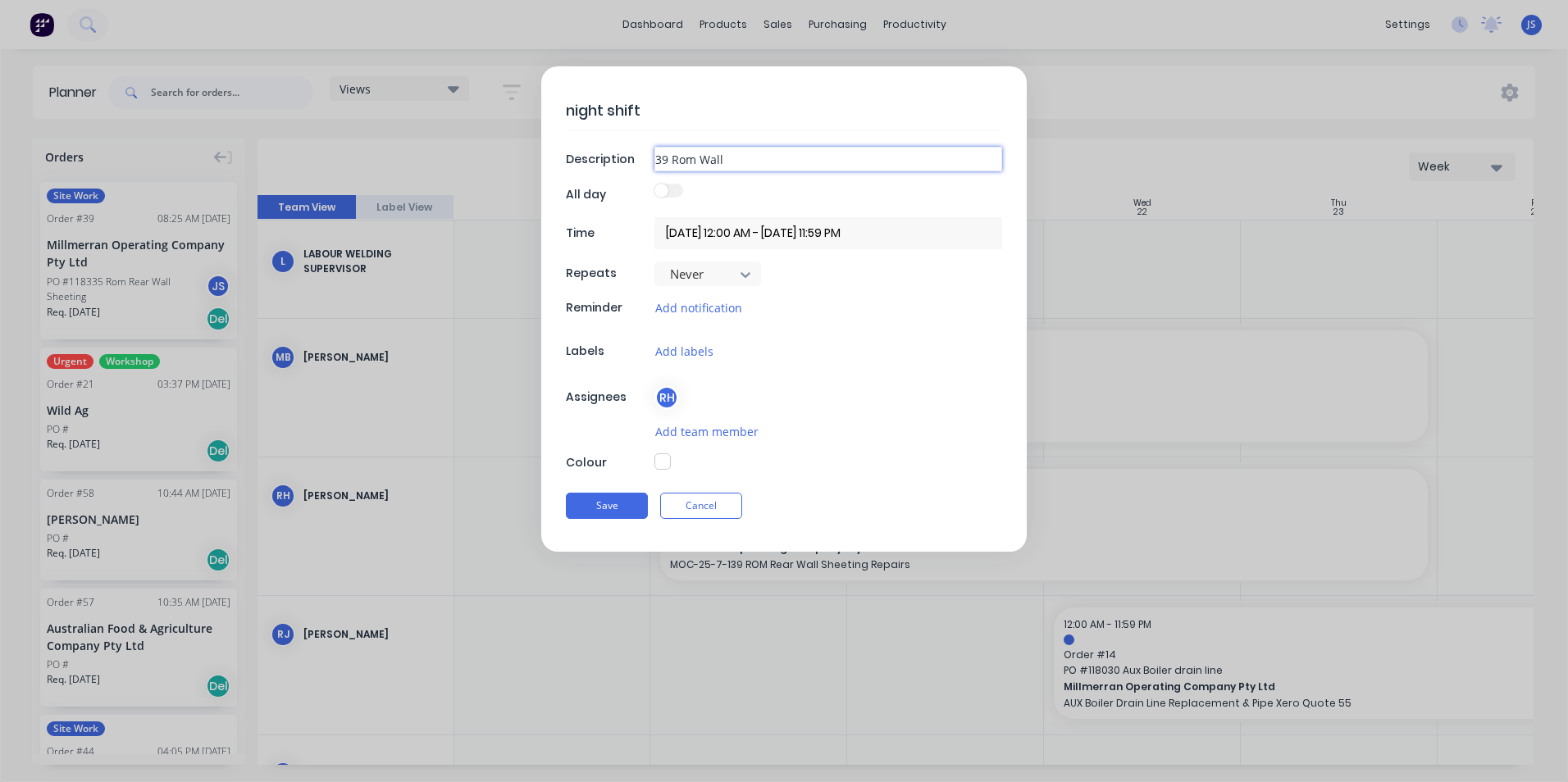
type textarea "x"
type input "39 Rom Wall S"
type textarea "x"
type input "39 Rom Wall Sh"
type textarea "x"
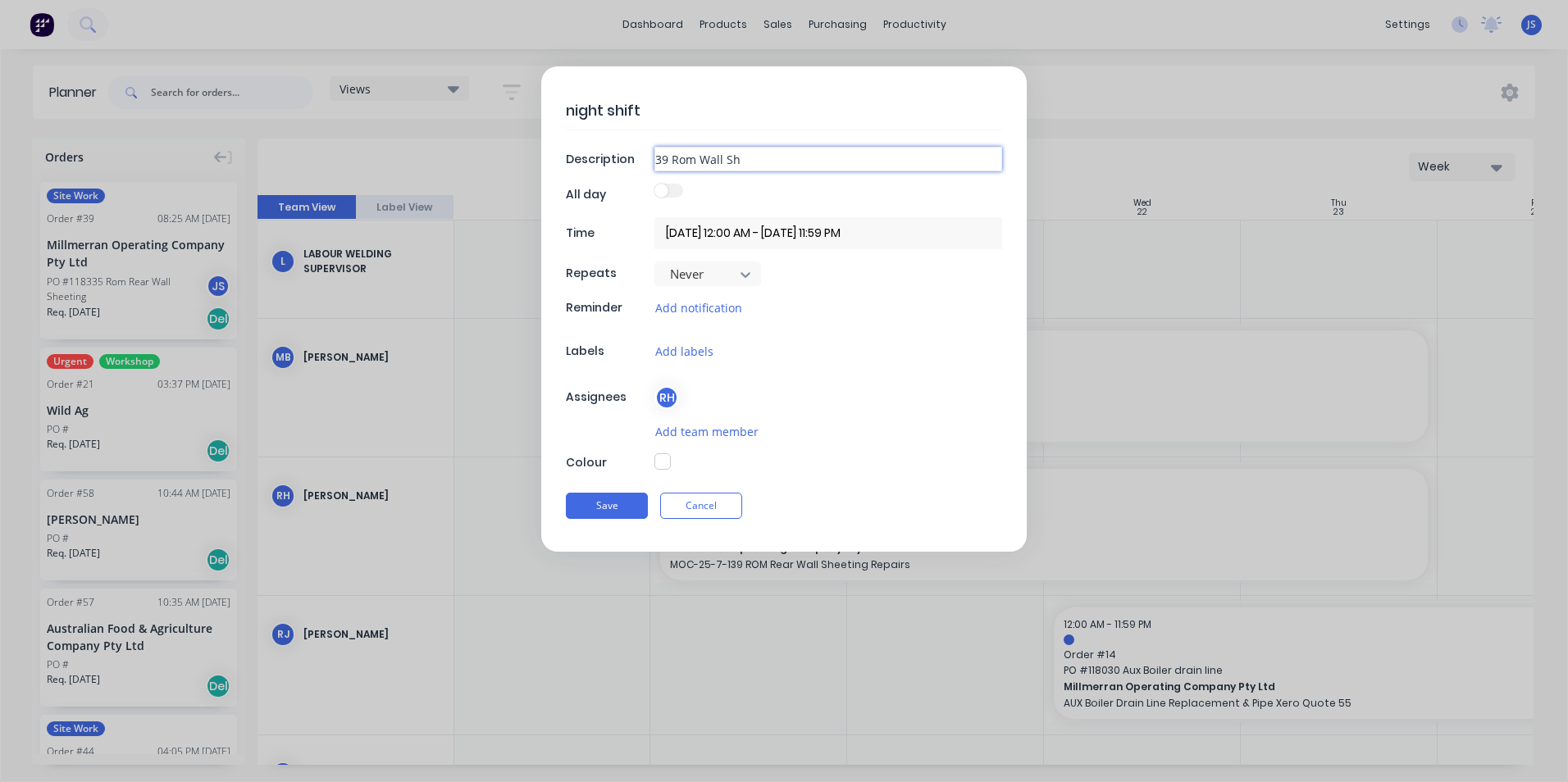
type input "39 Rom Wall She"
type textarea "x"
type input "39 Rom Wall Shee"
type textarea "x"
type input "39 Rom Wall Sheet"
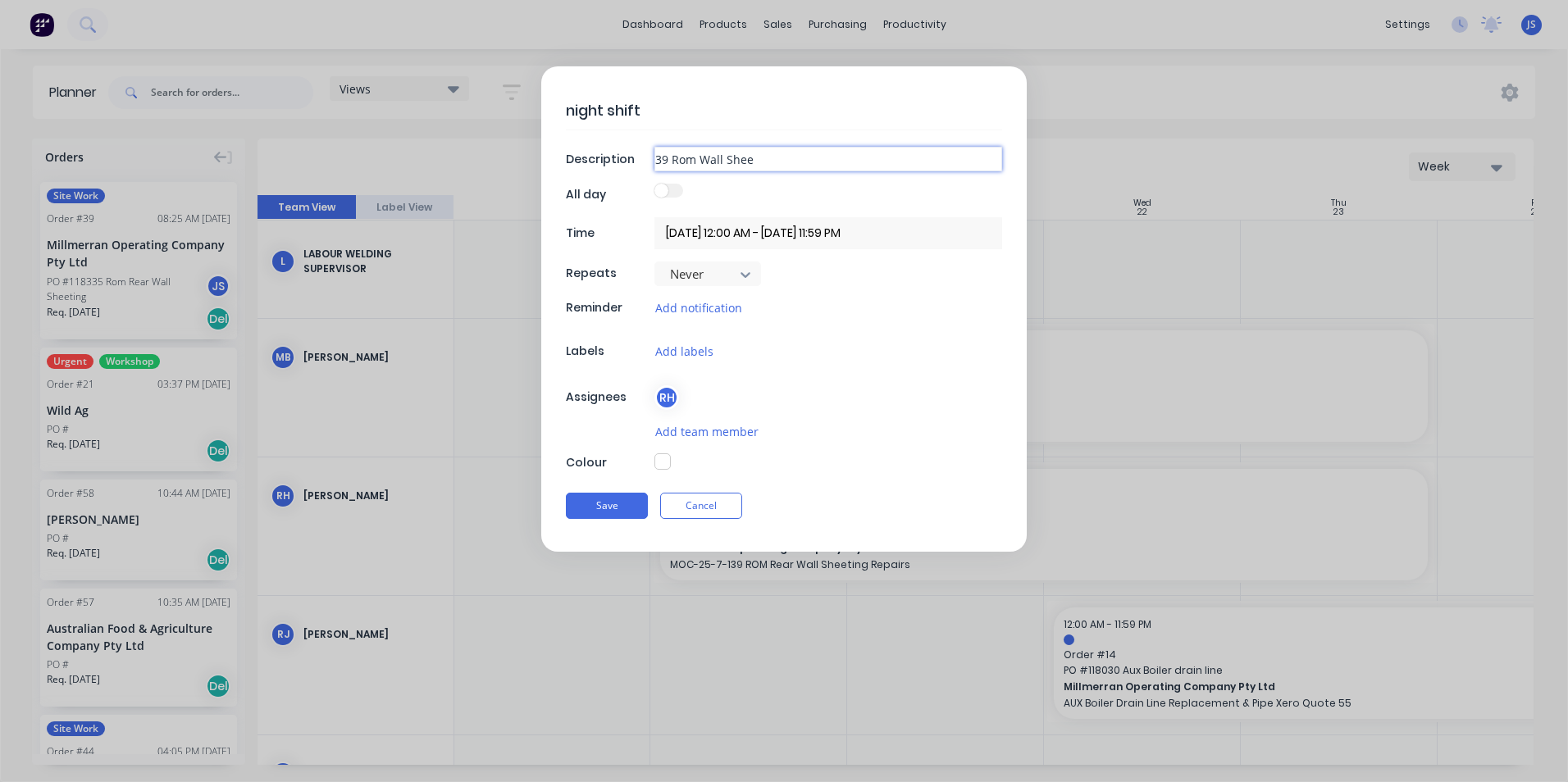
type textarea "x"
type input "39 Rom Wall Sheeti"
type textarea "x"
type input "39 Rom Wall Sheetin"
type textarea "x"
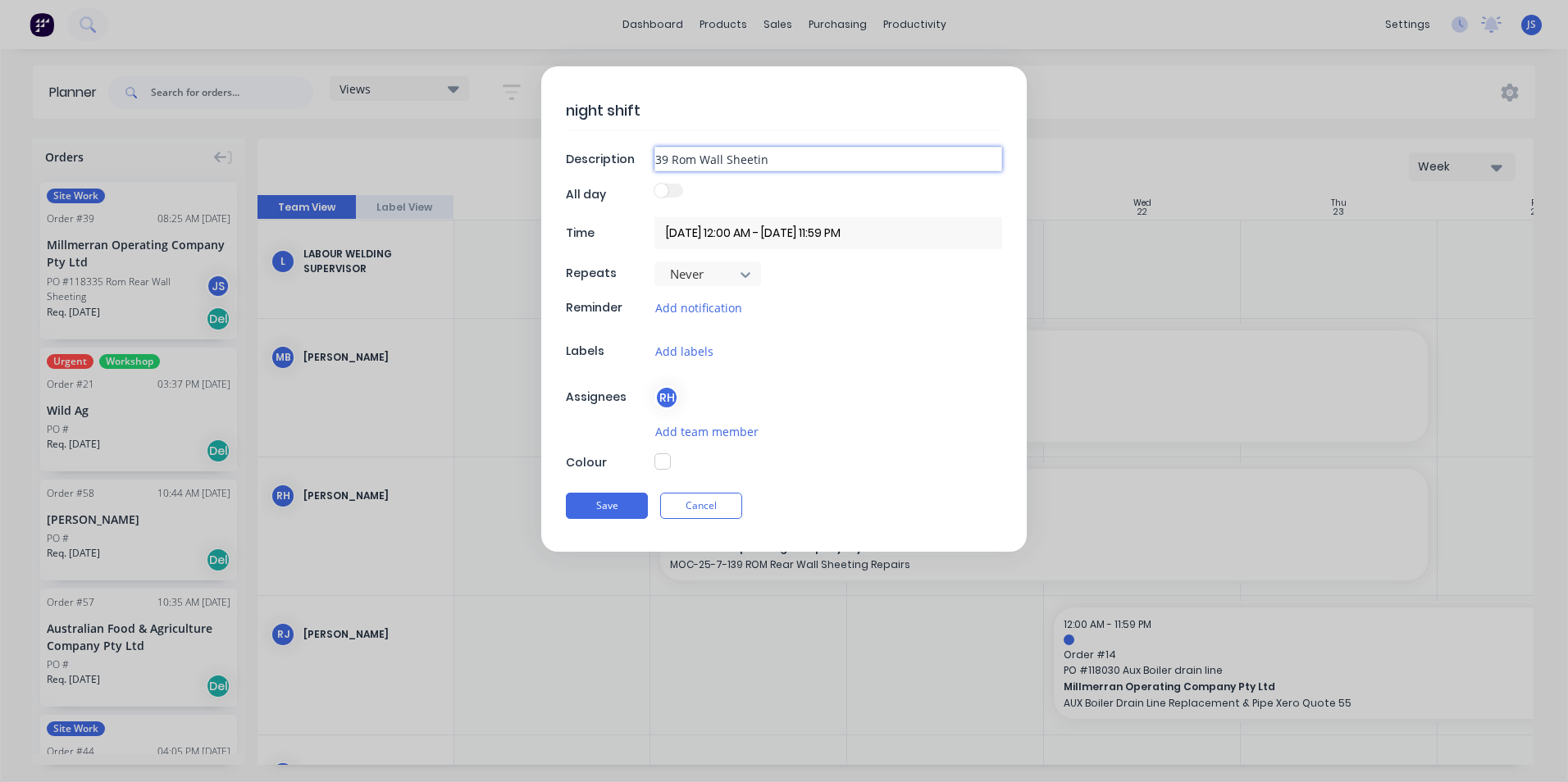
type input "39 Rom Wall Sheeting"
type textarea "x"
type input "39 Rom Wall Sheeting"
type textarea "x"
click at [665, 196] on span at bounding box center [661, 191] width 14 height 14
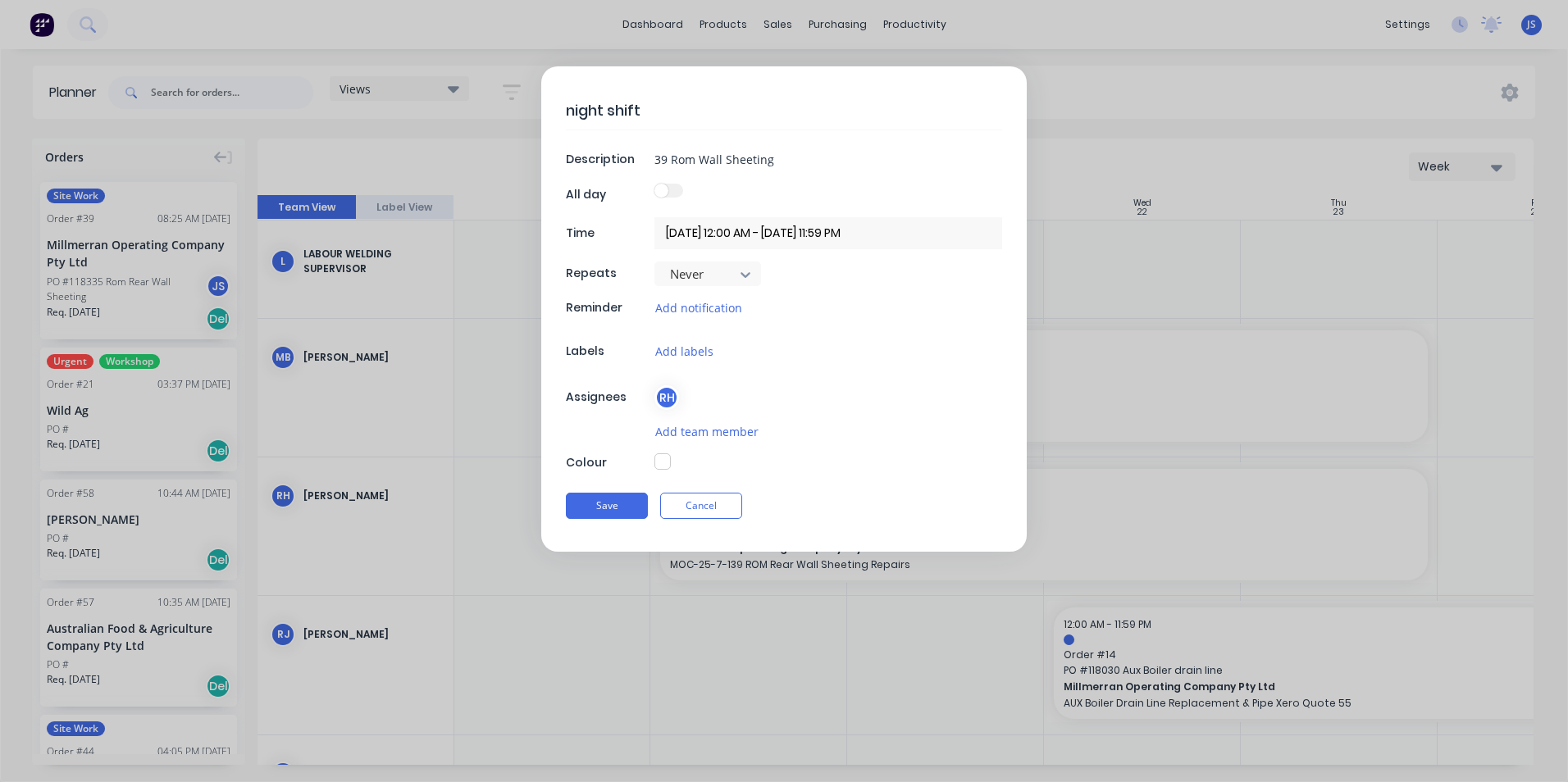
click at [655, 184] on input "checkbox" at bounding box center [655, 184] width 0 height 0
type input "20/10/2025 - 20/10/2025"
type textarea "x"
click at [679, 237] on input "20/10/2025 - 20/10/2025" at bounding box center [828, 233] width 347 height 32
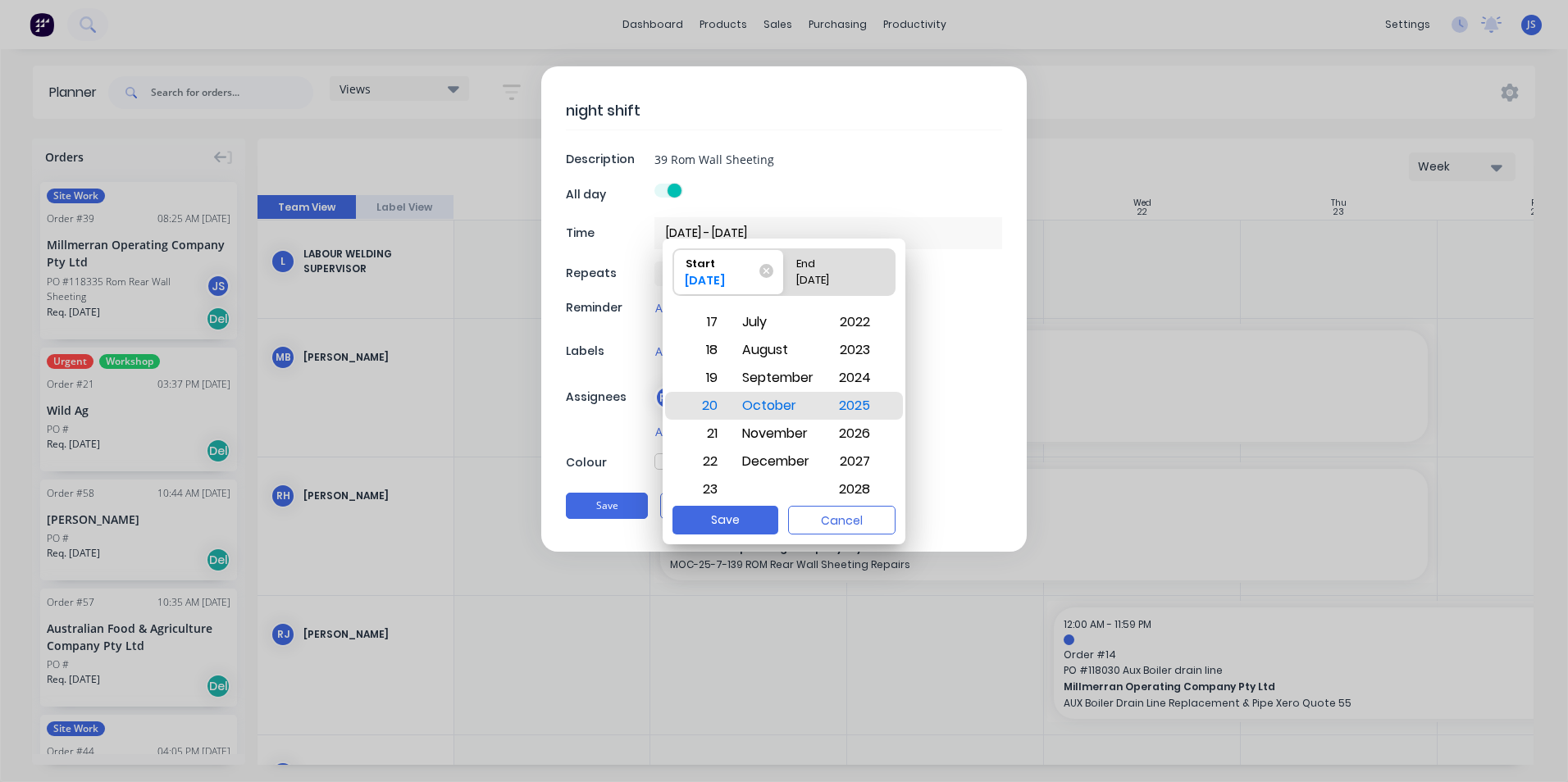
click at [826, 279] on div "20/10/2025" at bounding box center [831, 283] width 84 height 23
click at [784, 279] on input "End 20/10/2025" at bounding box center [784, 272] width 1 height 46
radio input "true"
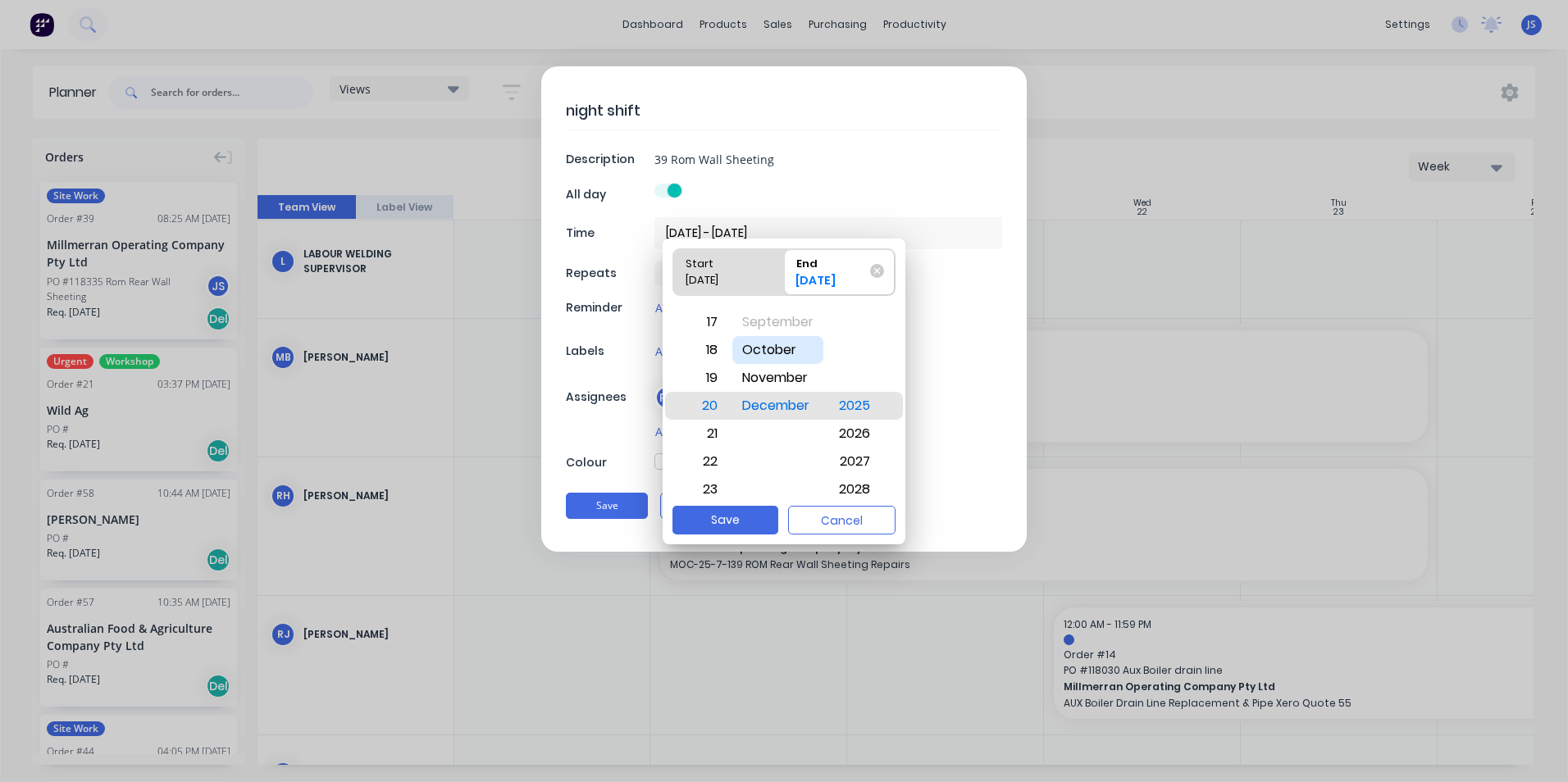
click at [757, 352] on div "October" at bounding box center [778, 350] width 91 height 28
click at [707, 426] on div "24" at bounding box center [707, 434] width 40 height 28
click at [729, 516] on button "Save" at bounding box center [725, 520] width 106 height 29
type input "20/10/2025 - 24/10/2025"
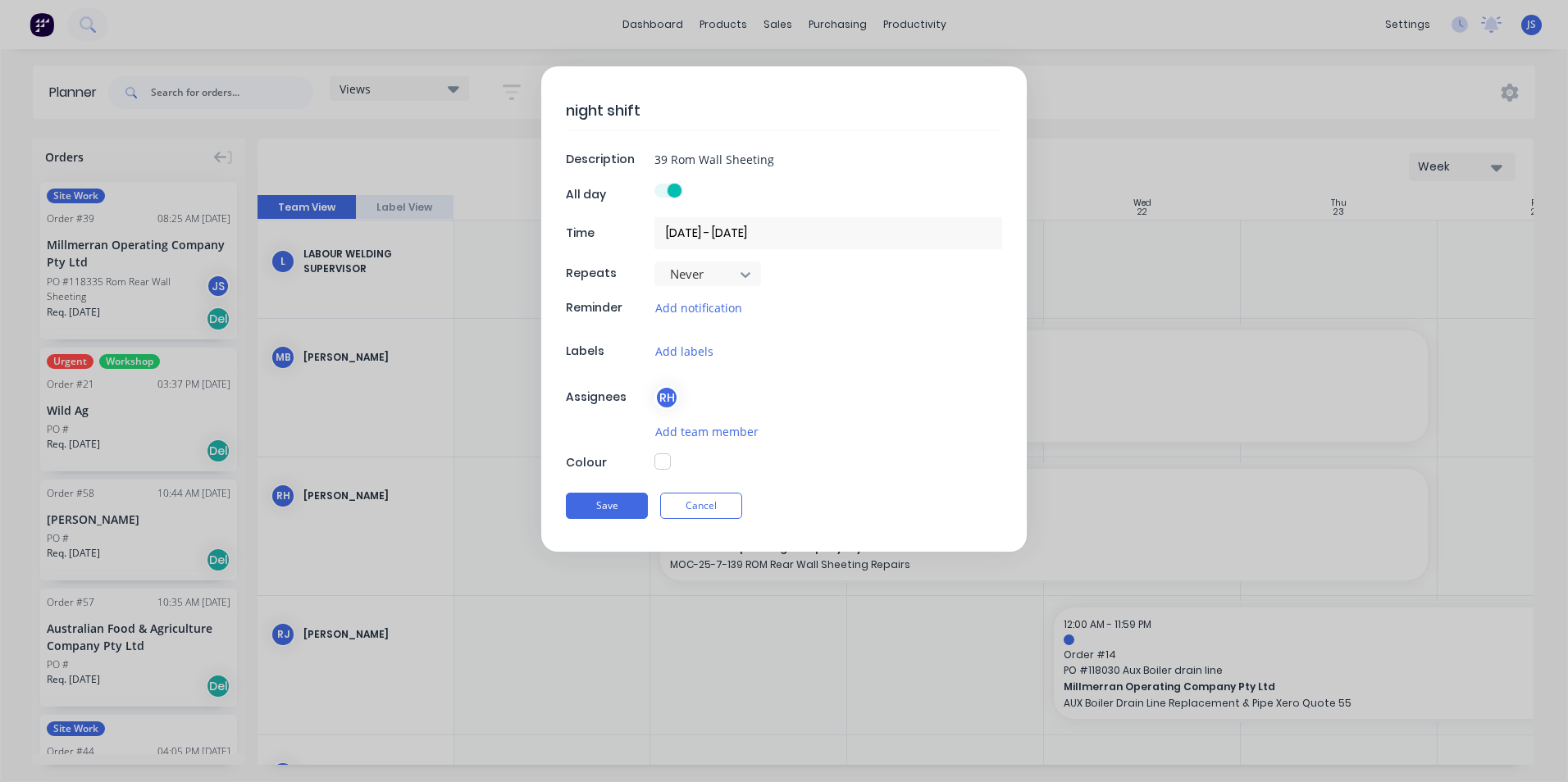
click at [663, 462] on button "button" at bounding box center [663, 462] width 16 height 16
type textarea "x"
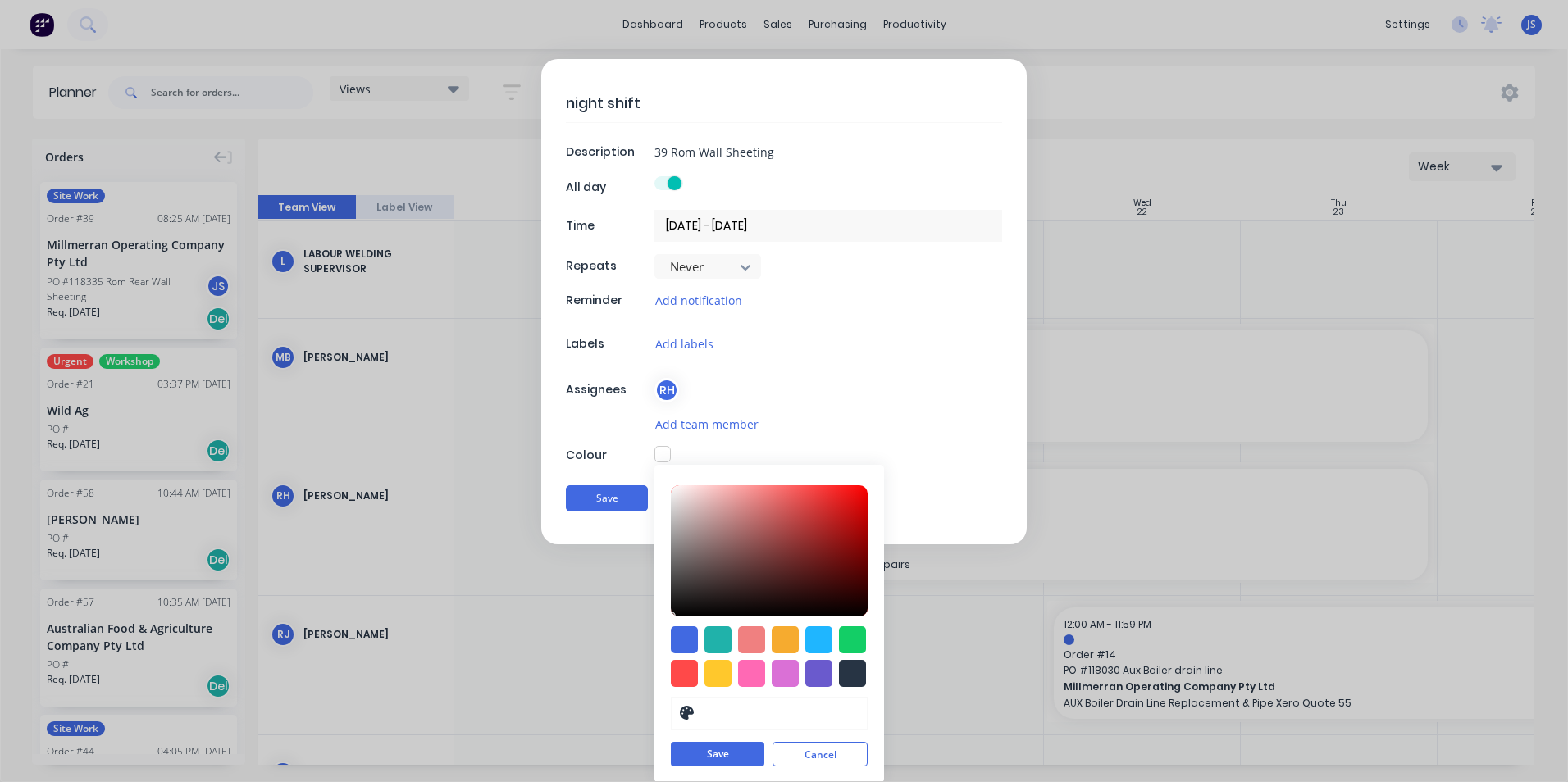
scroll to position [9, 0]
click at [745, 676] on div at bounding box center [752, 672] width 27 height 27
type input "#FF69B4"
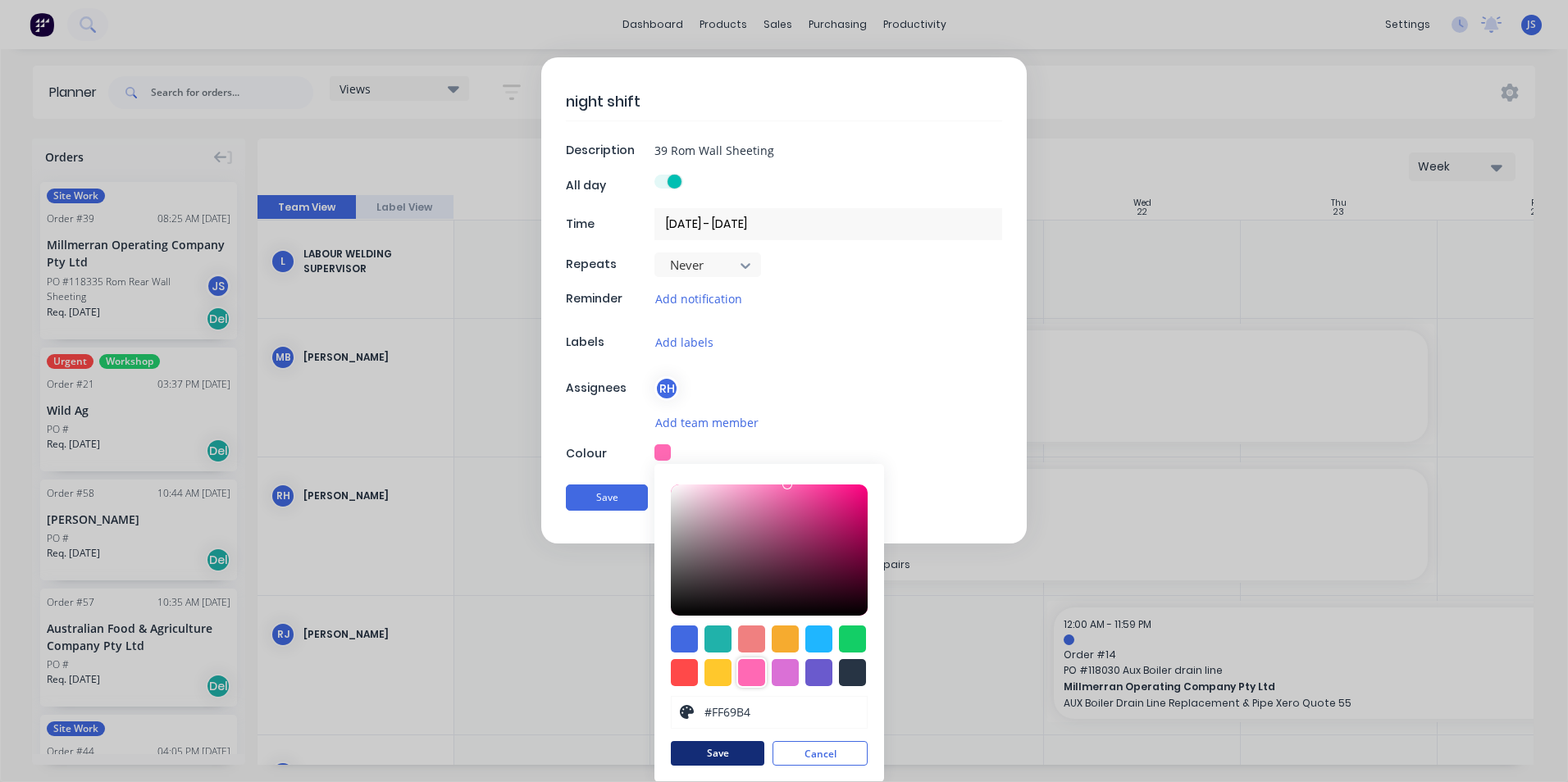
click at [724, 750] on button "Save" at bounding box center [718, 754] width 94 height 25
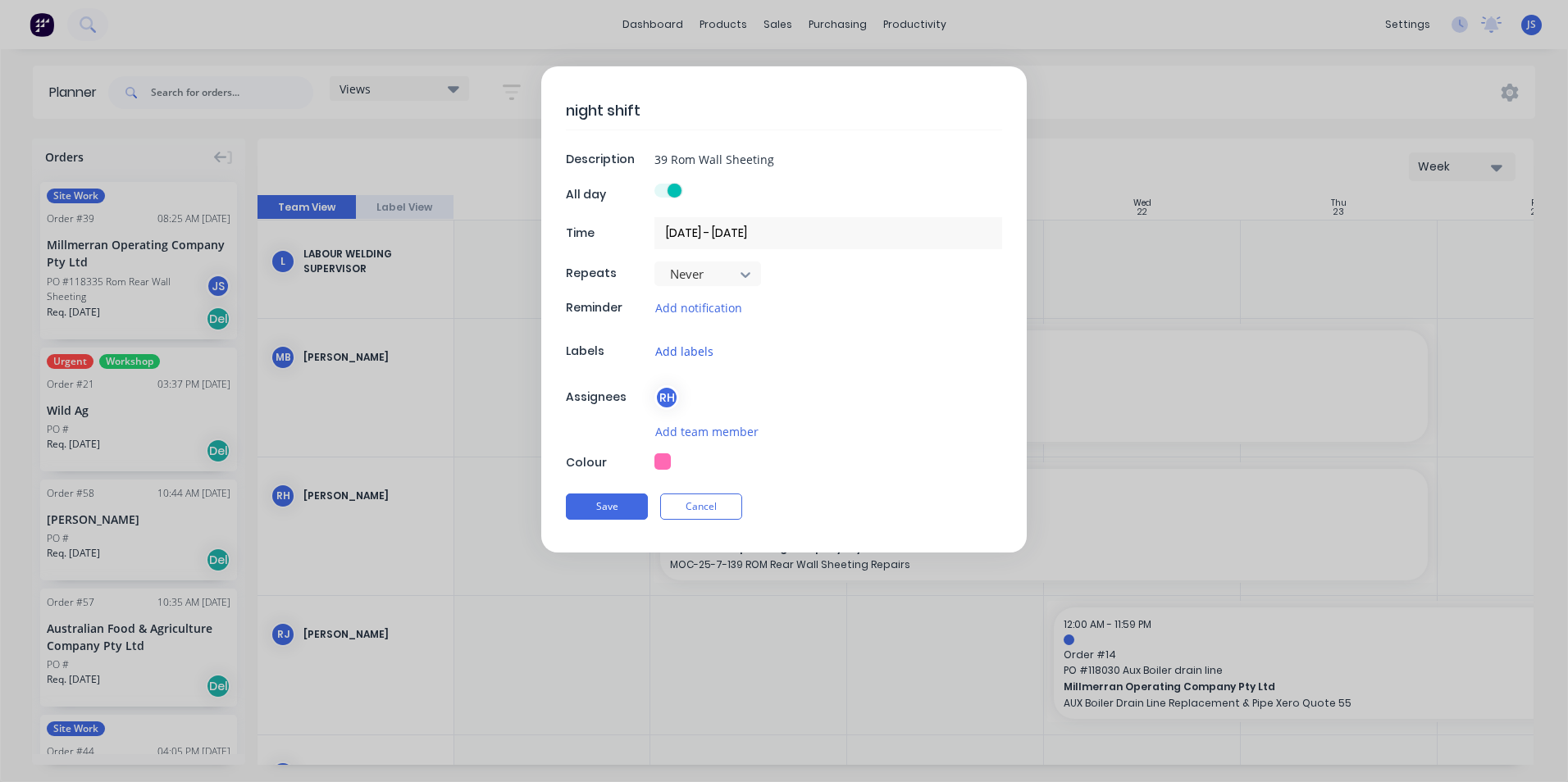
click at [678, 345] on button "Add labels" at bounding box center [684, 351] width 60 height 19
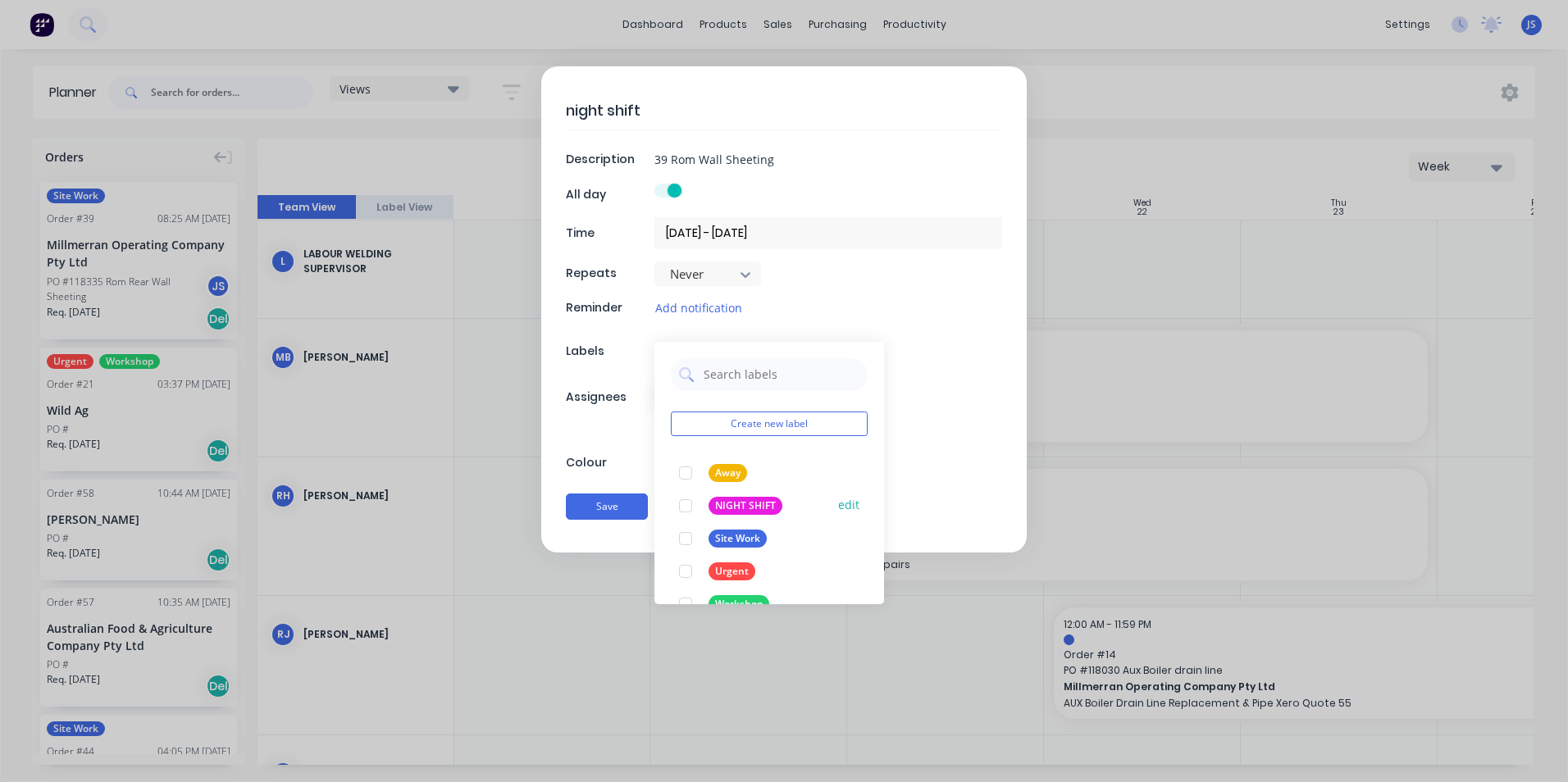
click at [753, 506] on div "NIGHT SHIFT" at bounding box center [746, 506] width 74 height 18
click at [572, 111] on textarea "night shift" at bounding box center [784, 110] width 436 height 39
type textarea "x"
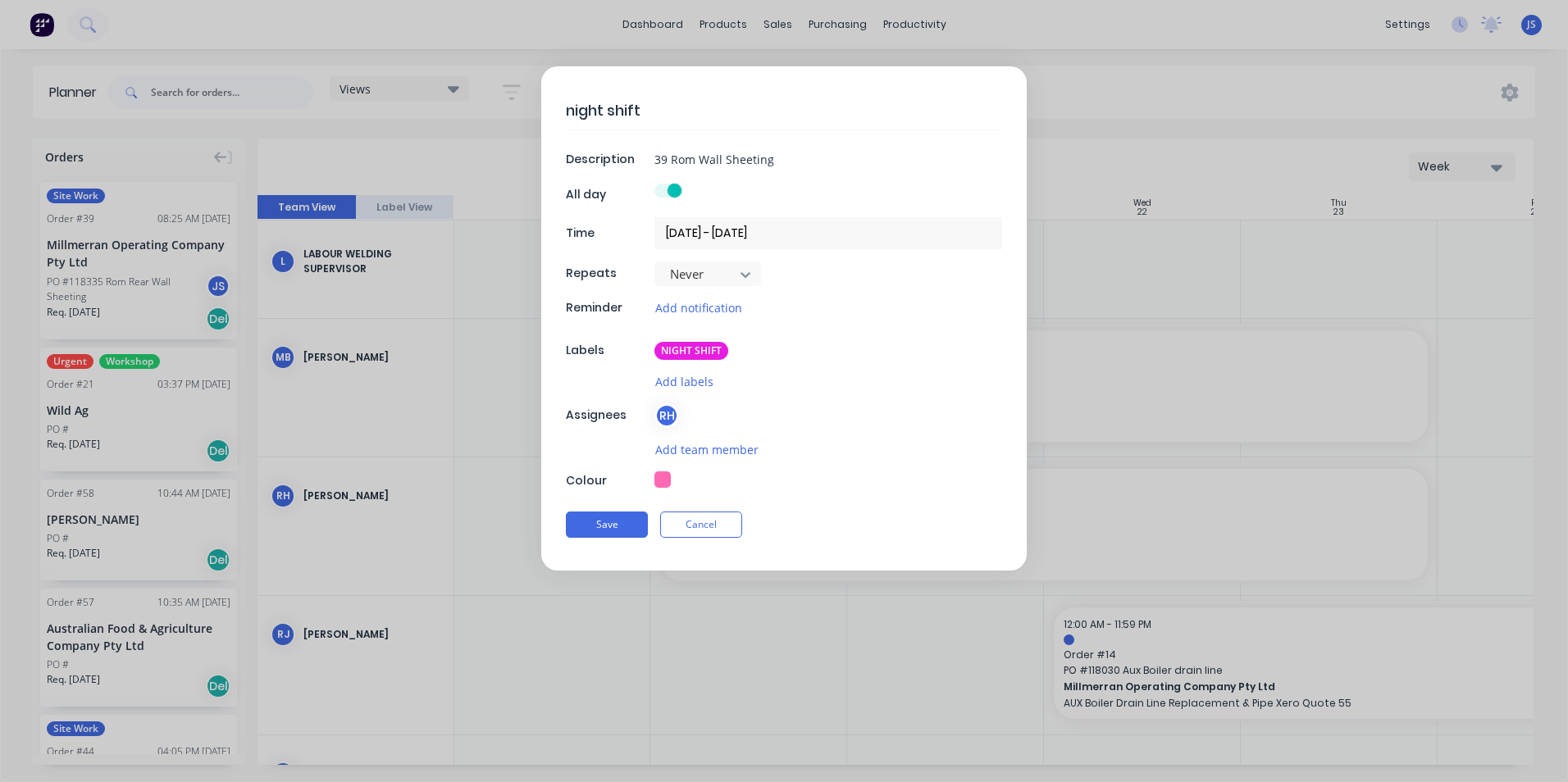
type textarea "ight shift"
type textarea "x"
type textarea "Night shift"
type textarea "x"
type textarea "Night shift"
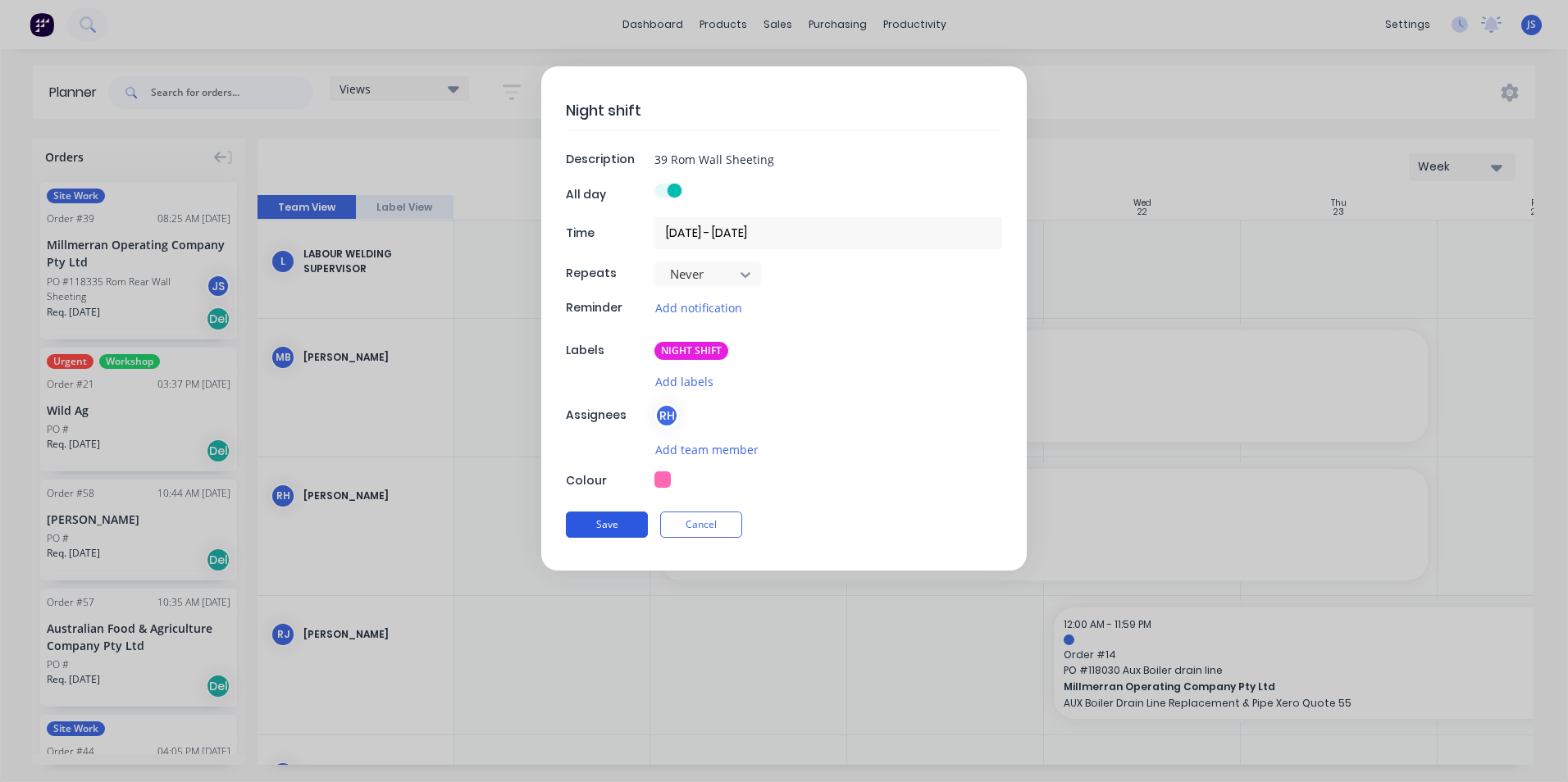
click at [612, 522] on button "Save" at bounding box center [607, 525] width 82 height 26
type textarea "x"
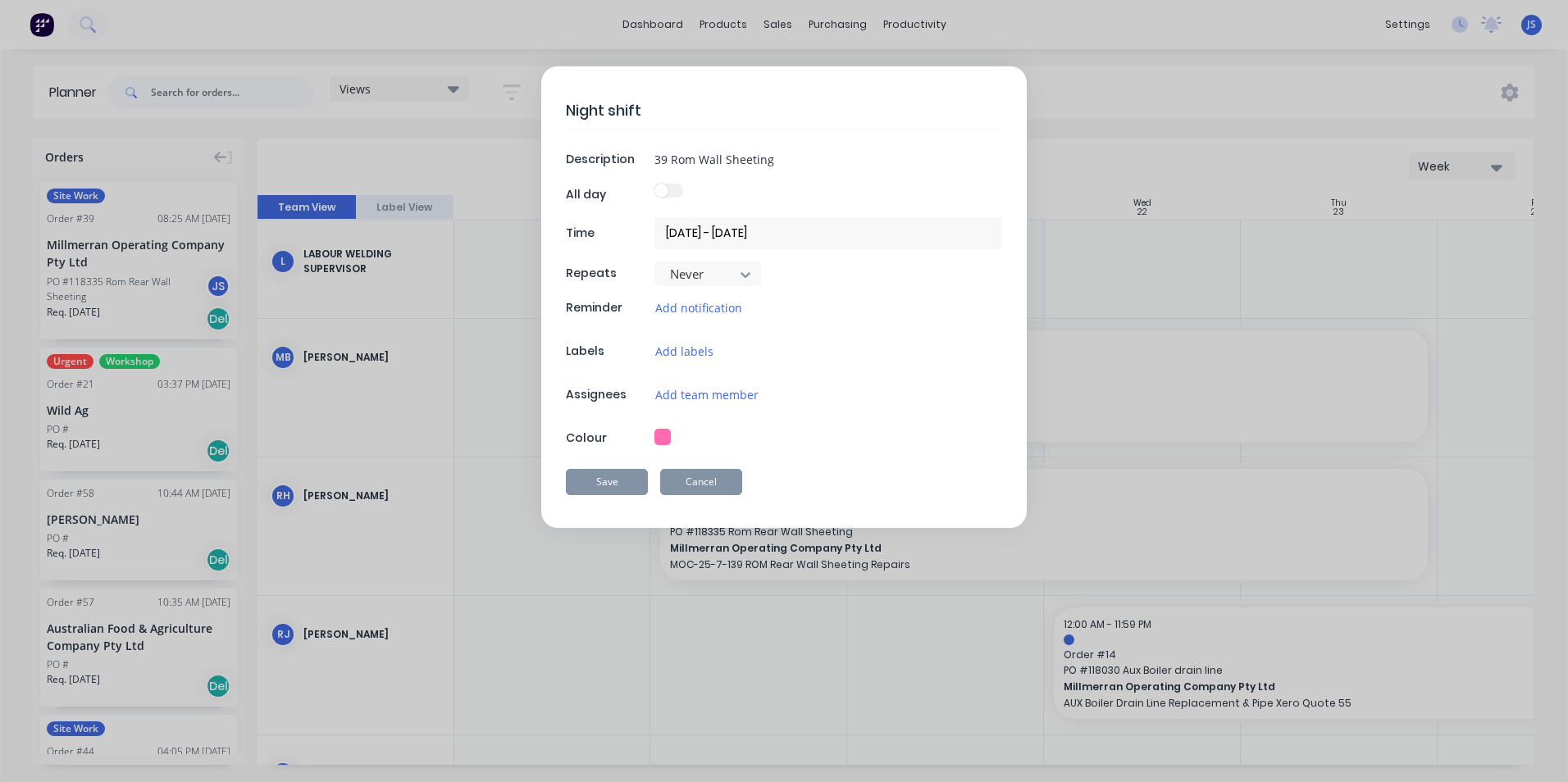
type input "20/10/2025 12:00 AM - 24/10/2025 11:59 PM"
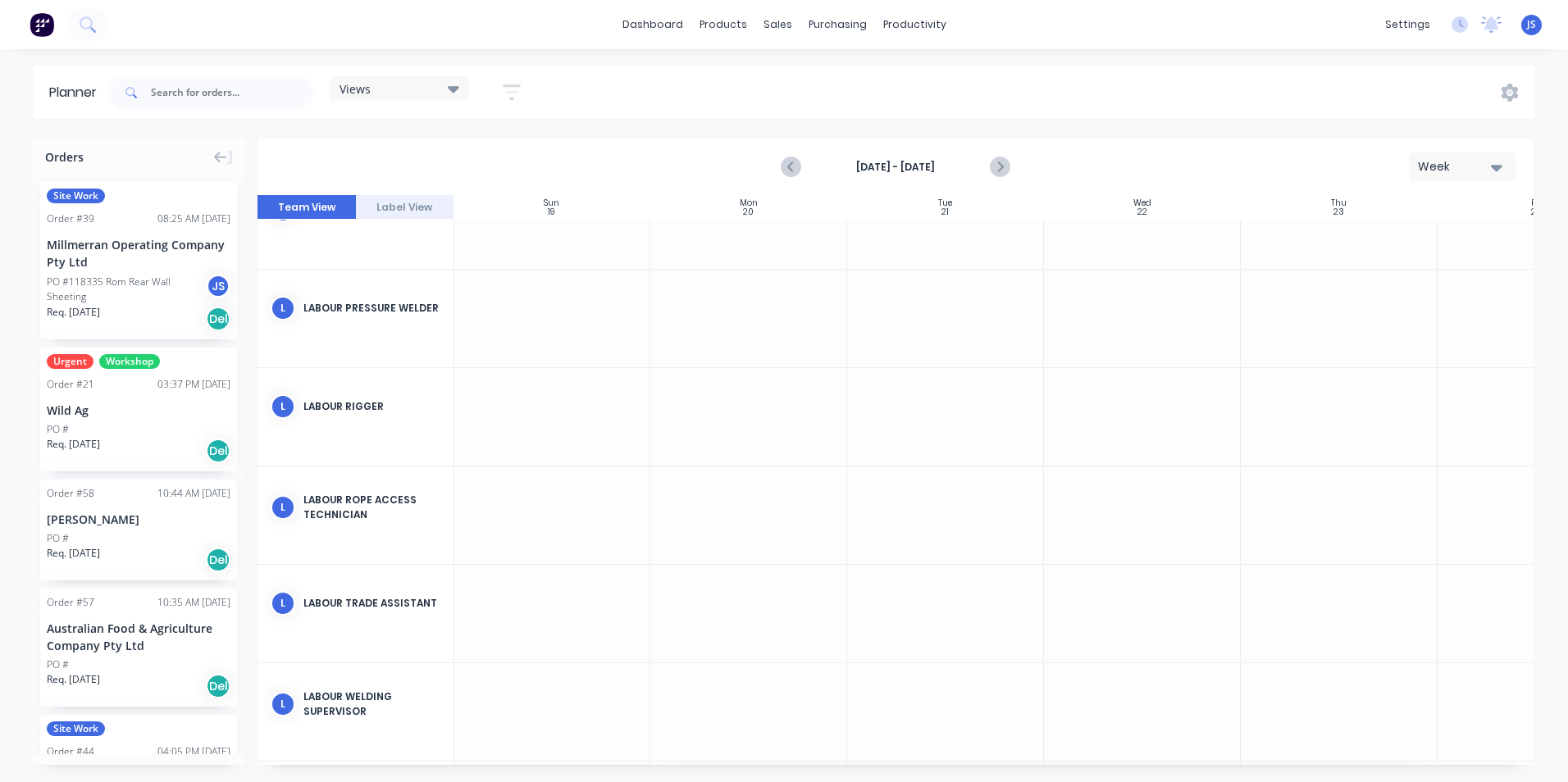
scroll to position [2542, 1]
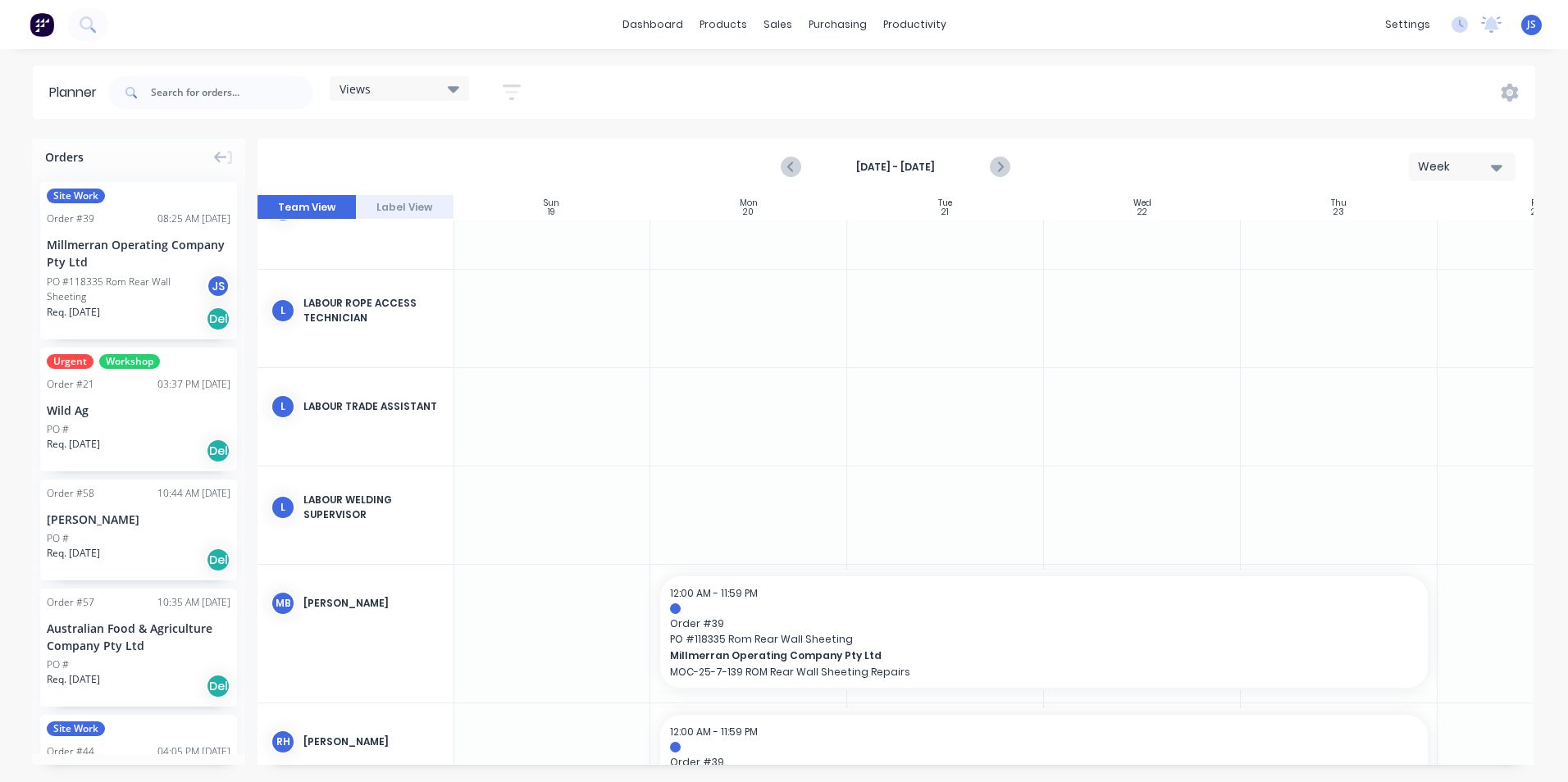
click at [671, 697] on div at bounding box center [749, 634] width 197 height 138
click at [661, 693] on div at bounding box center [749, 634] width 197 height 138
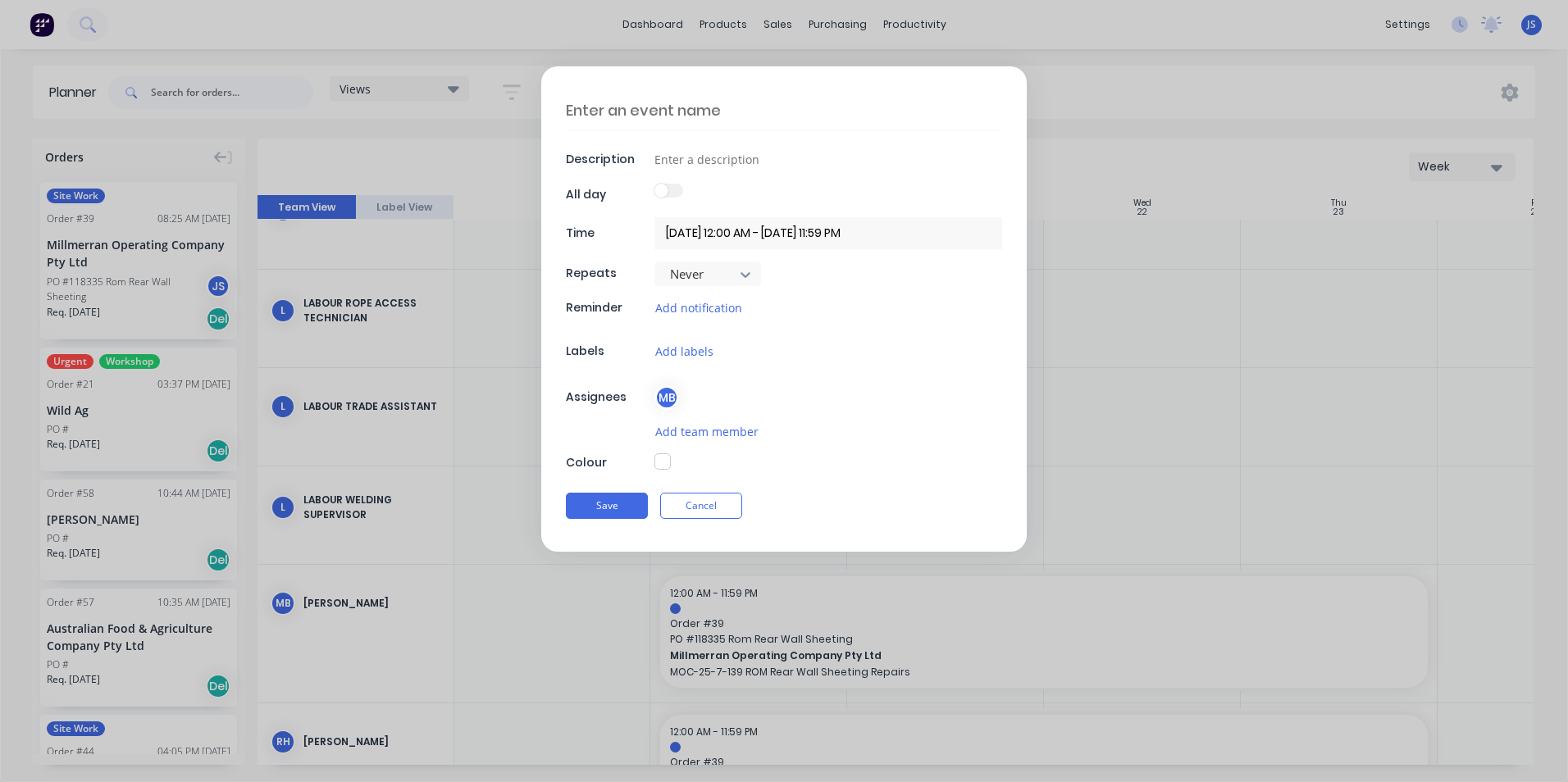
click at [628, 102] on textarea at bounding box center [784, 110] width 436 height 39
type textarea "x"
type textarea "N"
type textarea "x"
type textarea "Ni"
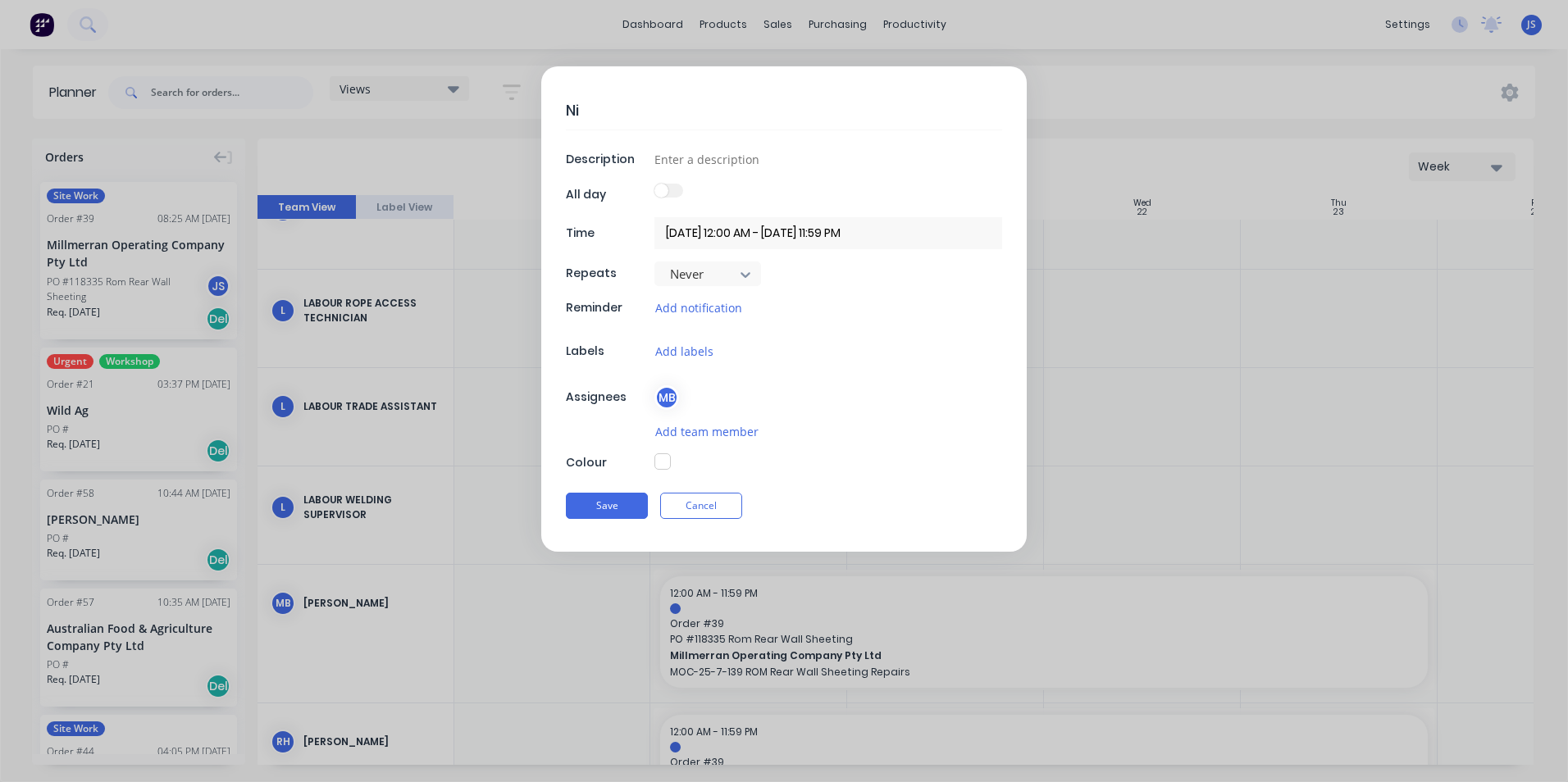
type textarea "x"
type textarea "Nig"
type textarea "x"
type textarea "Nigh"
type textarea "x"
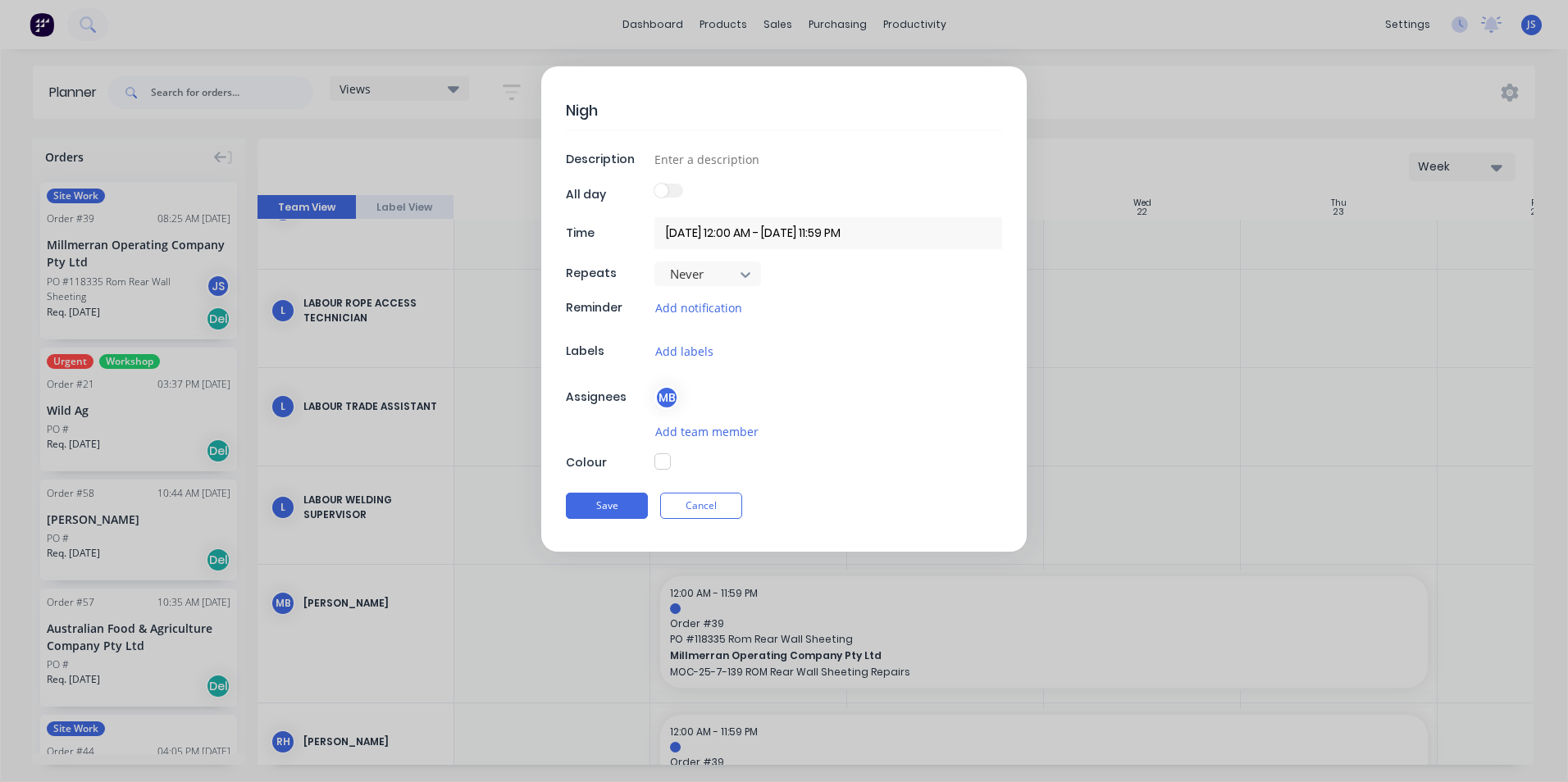
type textarea "Night"
type textarea "x"
type textarea "Night"
type textarea "x"
type textarea "Night S"
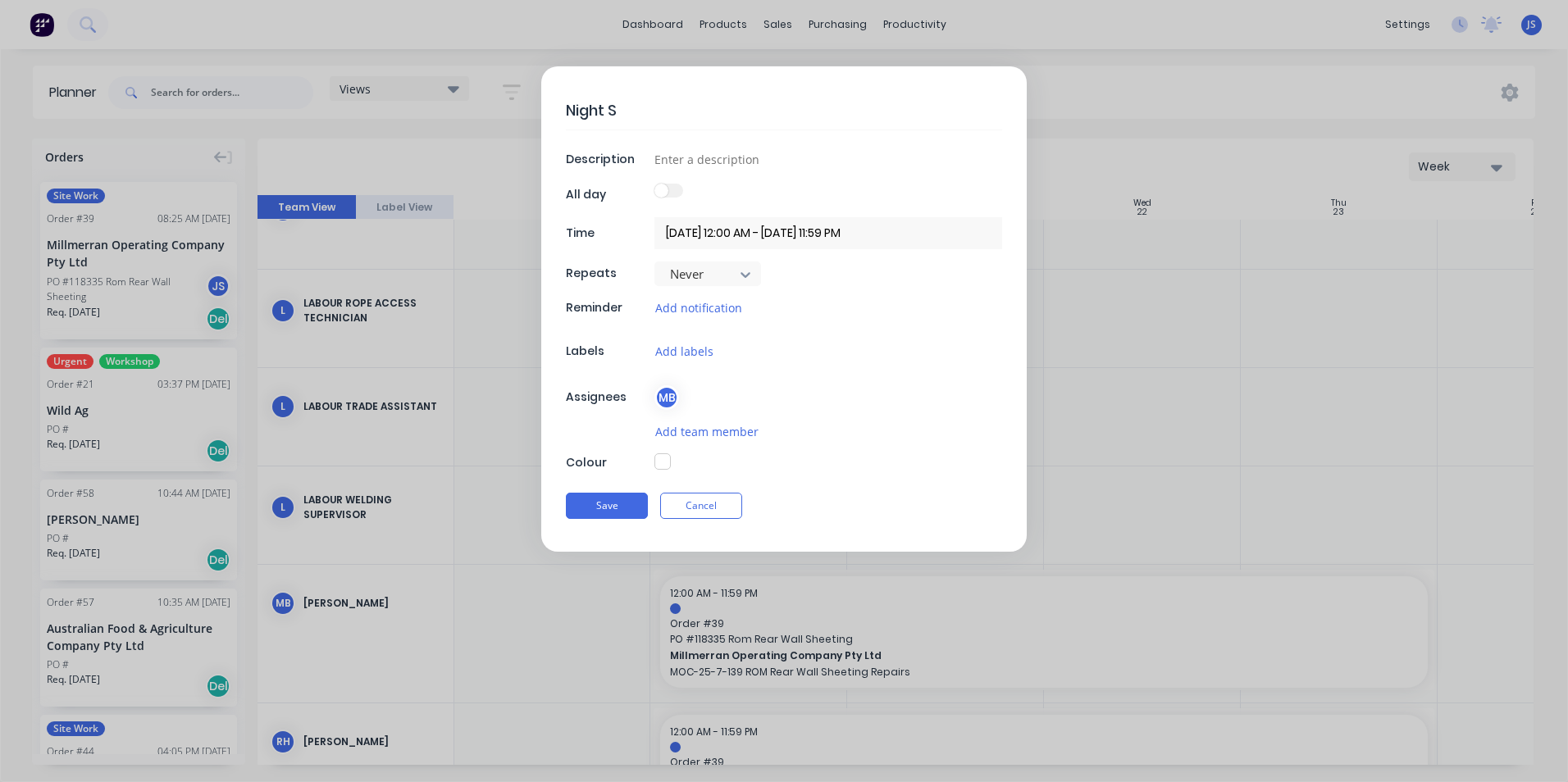
type textarea "x"
type textarea "Night Sf"
type textarea "x"
type textarea "Night Sfi"
type textarea "x"
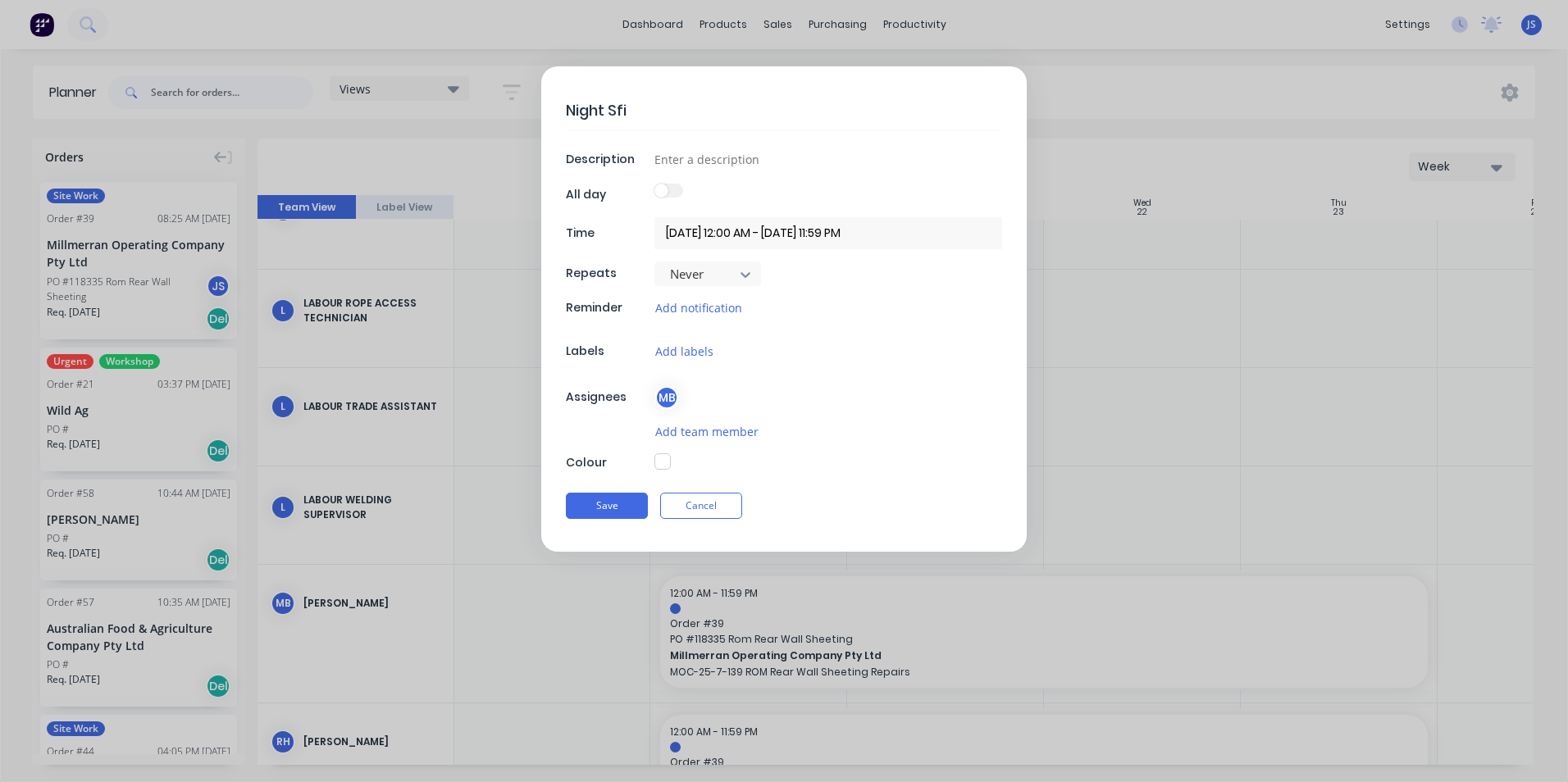
type textarea "Night Sfig"
type textarea "x"
type textarea "Night Sfi"
type textarea "x"
type textarea "Night Sfif"
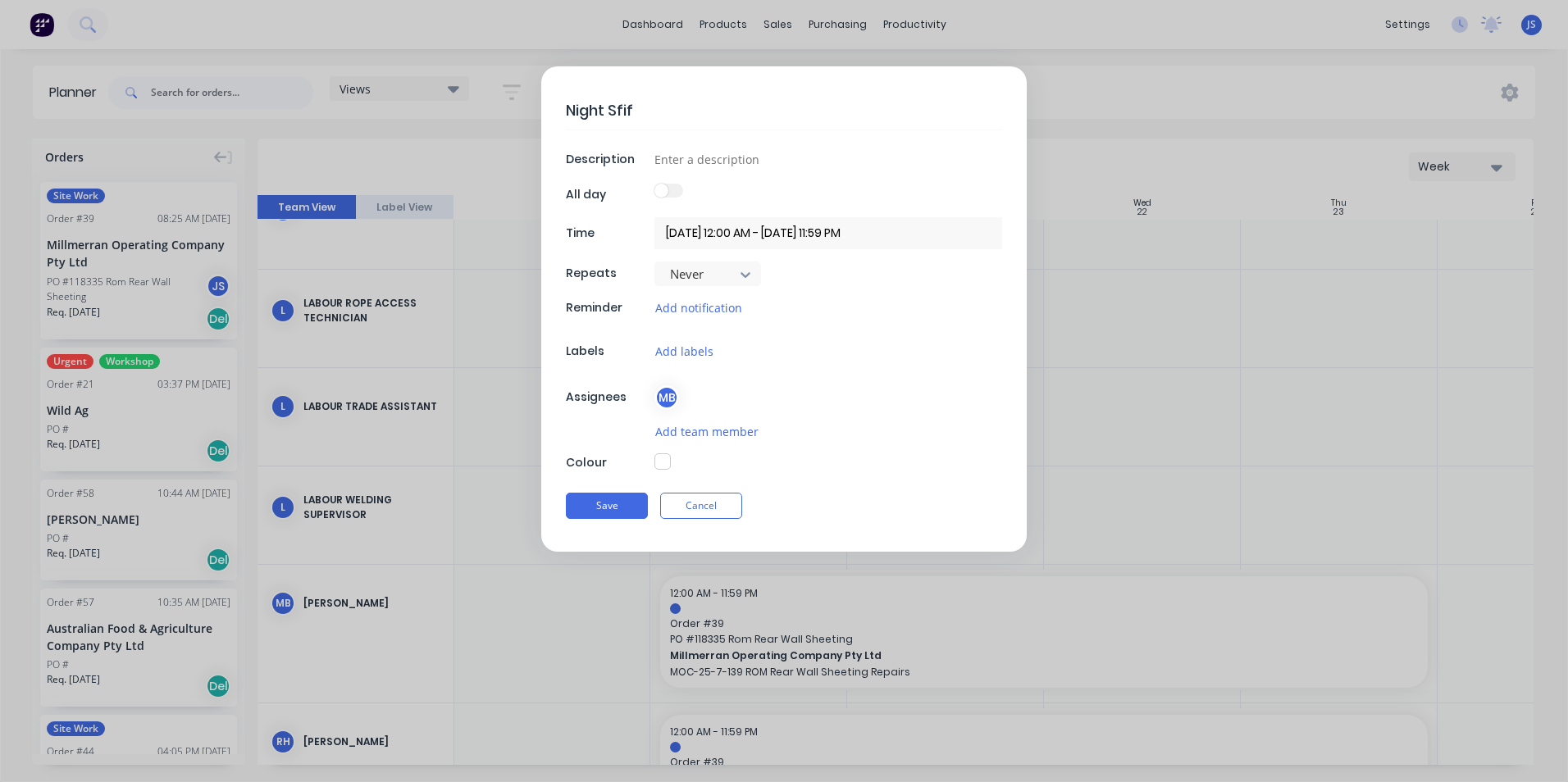
type textarea "x"
type textarea "Night Sfift"
type textarea "x"
type textarea "Night Sfif"
type textarea "x"
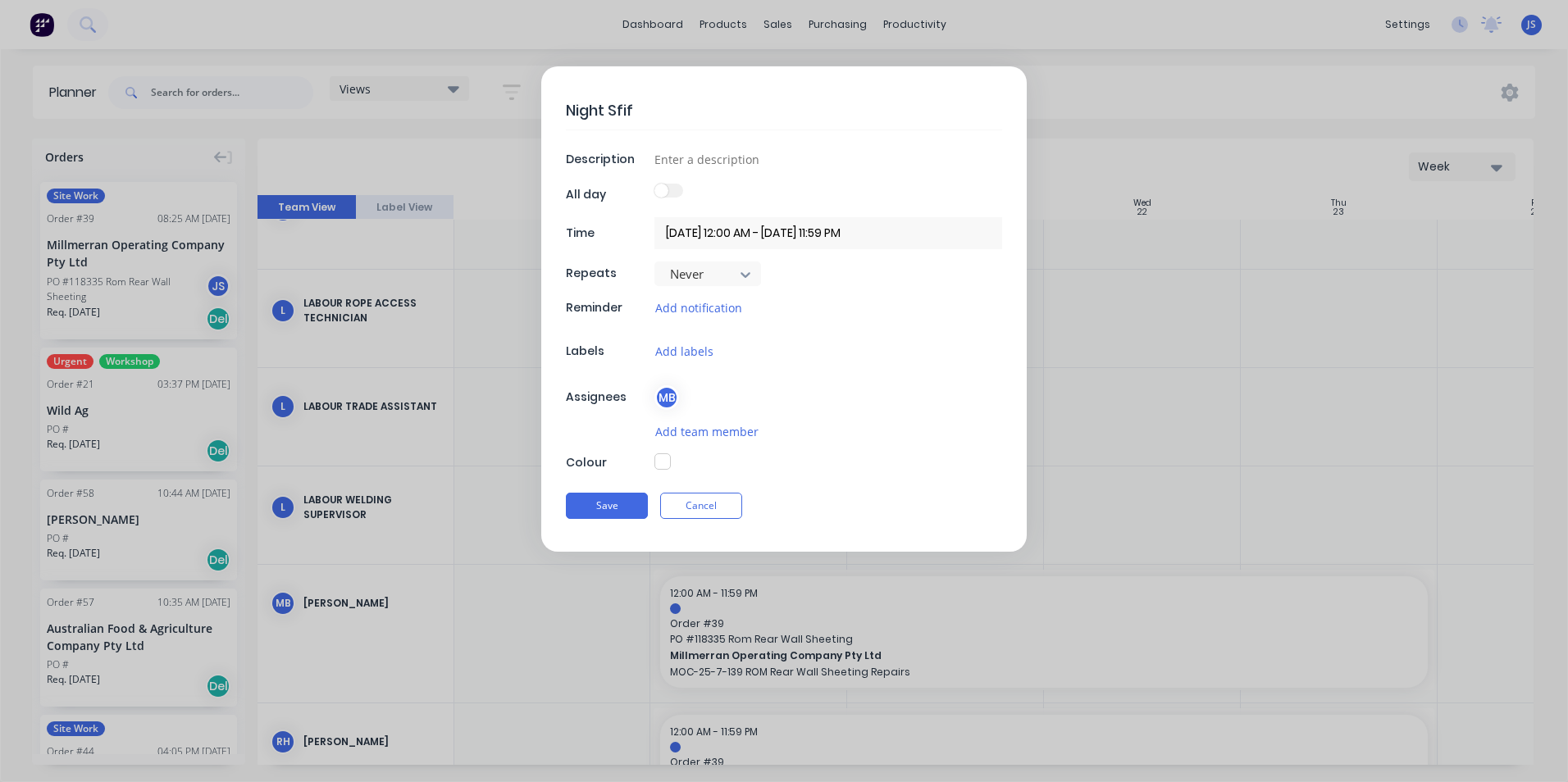
type textarea "Night Sfi"
type textarea "x"
type textarea "Night Sf"
type textarea "x"
type textarea "Night S"
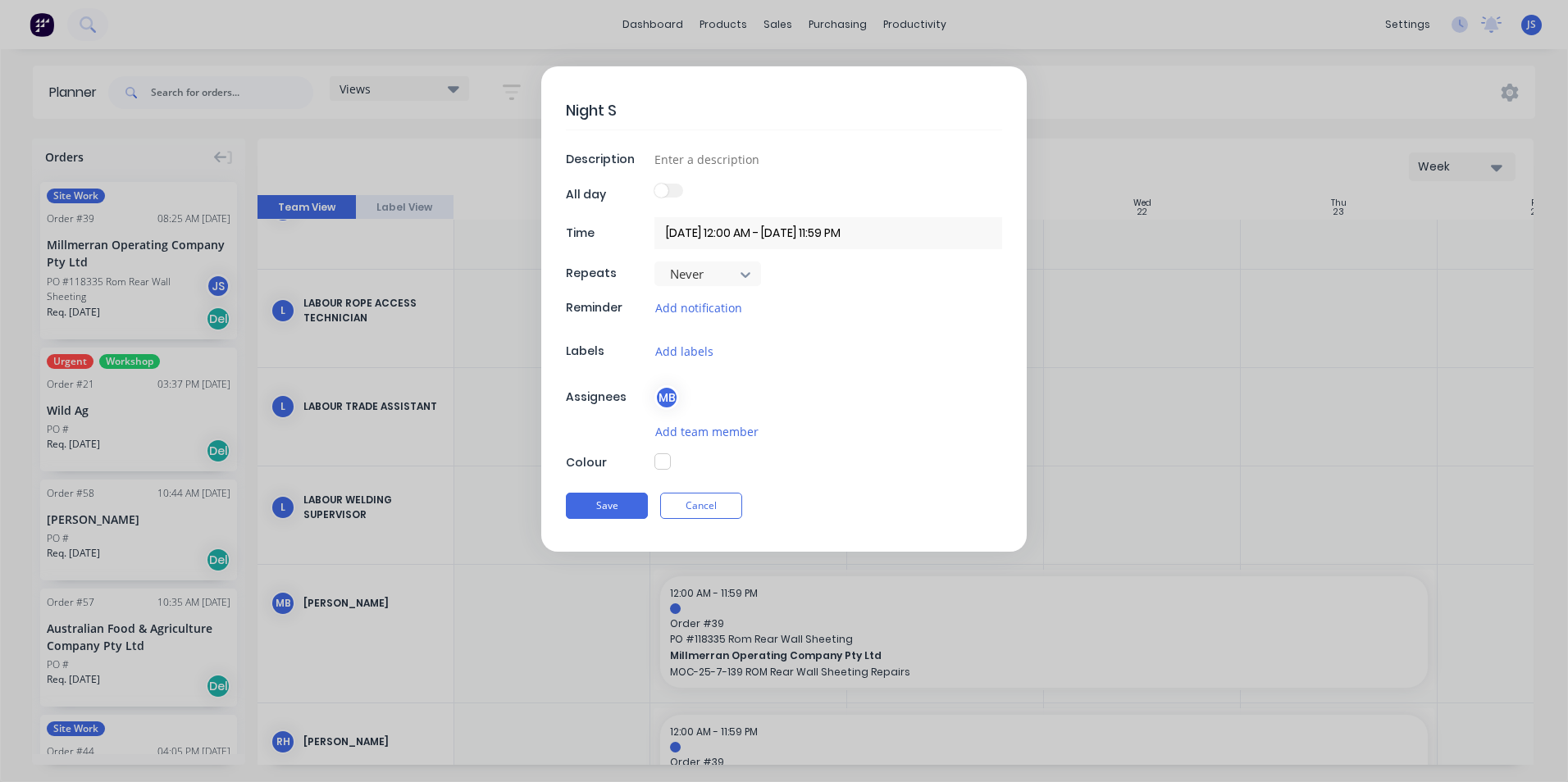
type textarea "x"
type textarea "Night Sh"
type textarea "x"
type textarea "Night Shi"
type textarea "x"
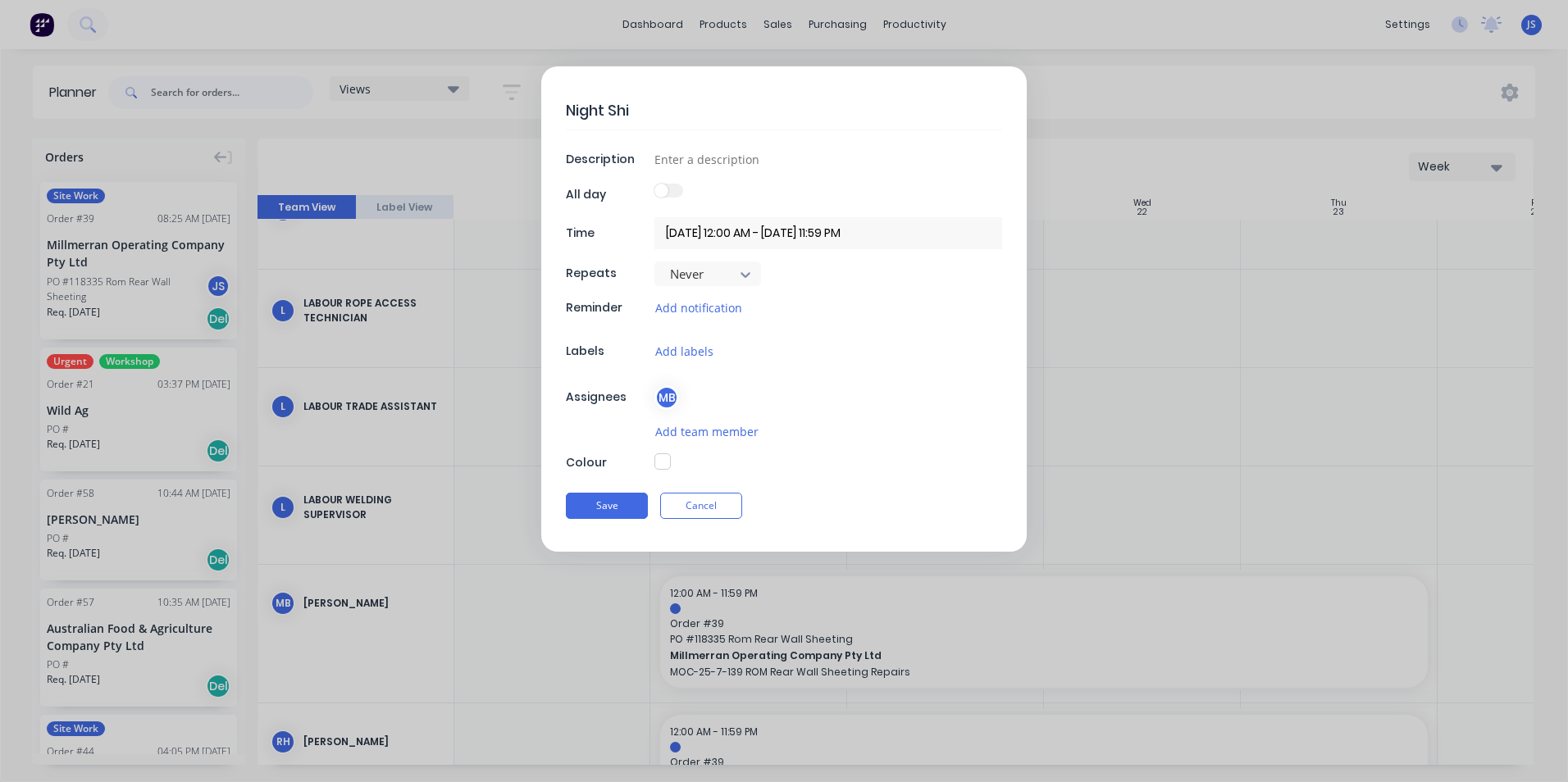
type textarea "Night Shif"
type textarea "x"
type textarea "Night Shift"
type textarea "x"
click at [683, 163] on input at bounding box center [828, 159] width 347 height 25
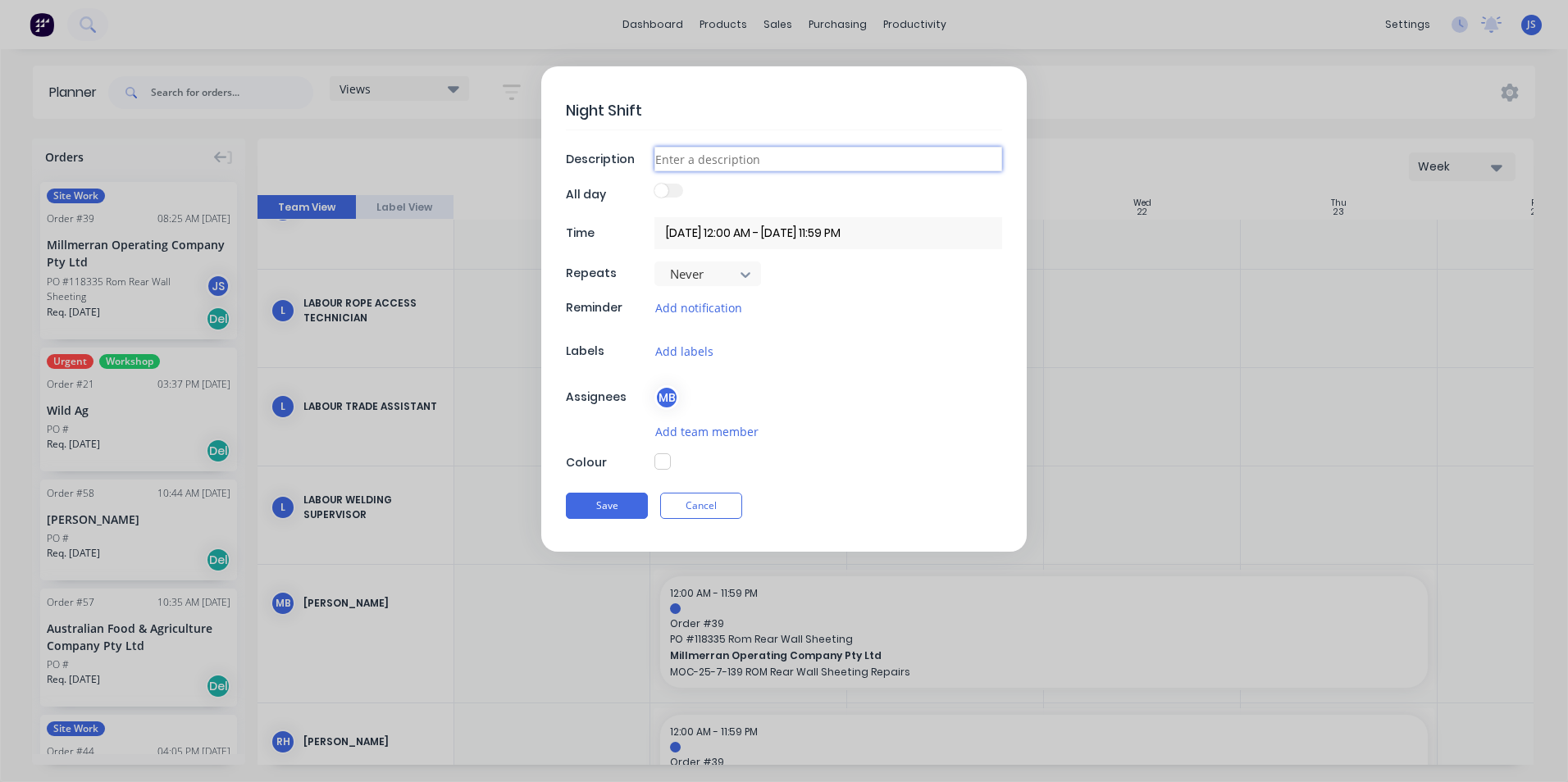
type input "39 Rom Wall Sheeting"
click at [713, 354] on div "Add labels" at bounding box center [828, 351] width 347 height 19
click at [696, 347] on button "Add labels" at bounding box center [684, 351] width 60 height 19
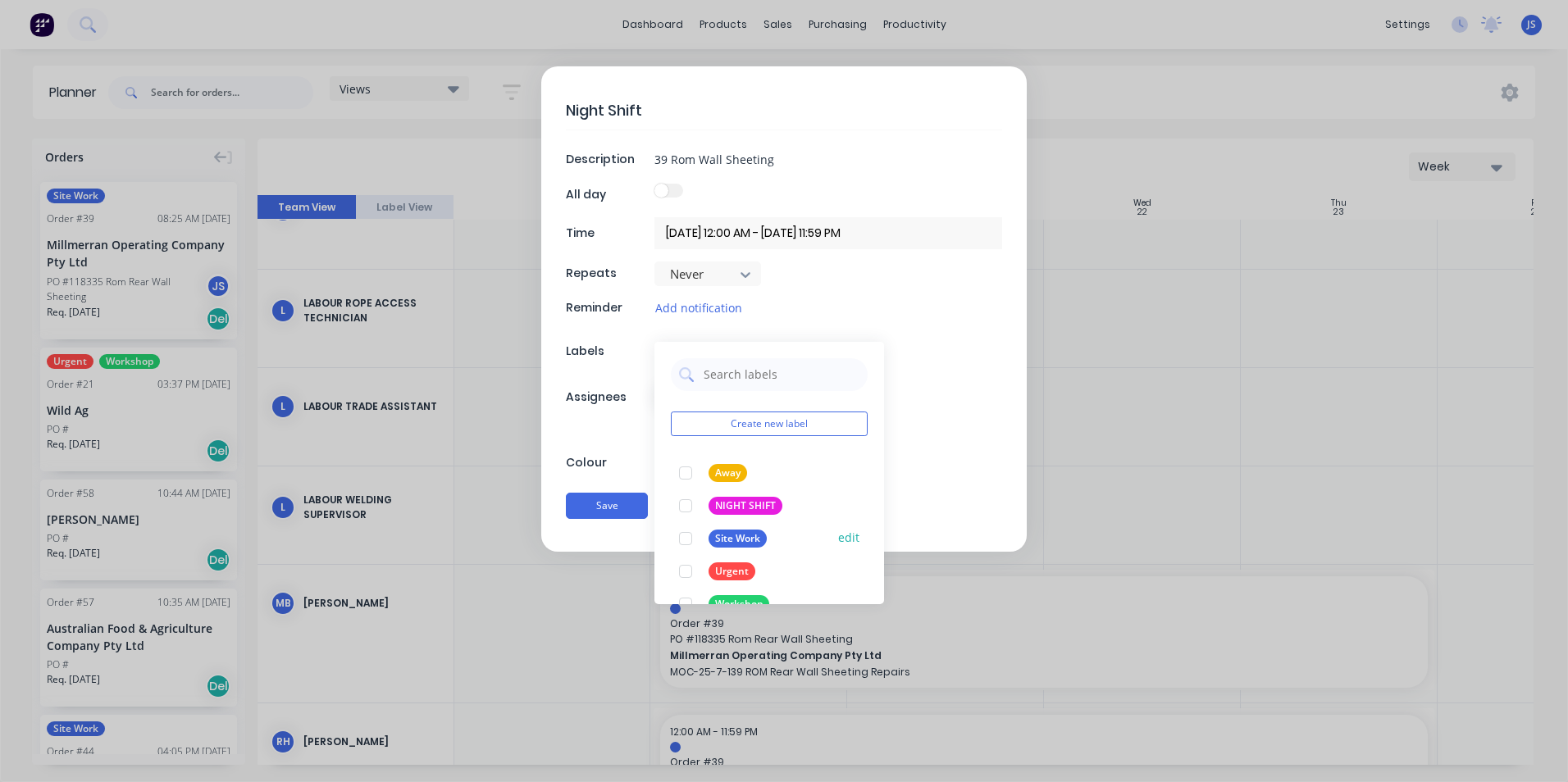
click at [739, 534] on div "Site Work" at bounding box center [738, 539] width 58 height 18
click at [724, 535] on div "NIGHT SHIFT" at bounding box center [746, 539] width 74 height 18
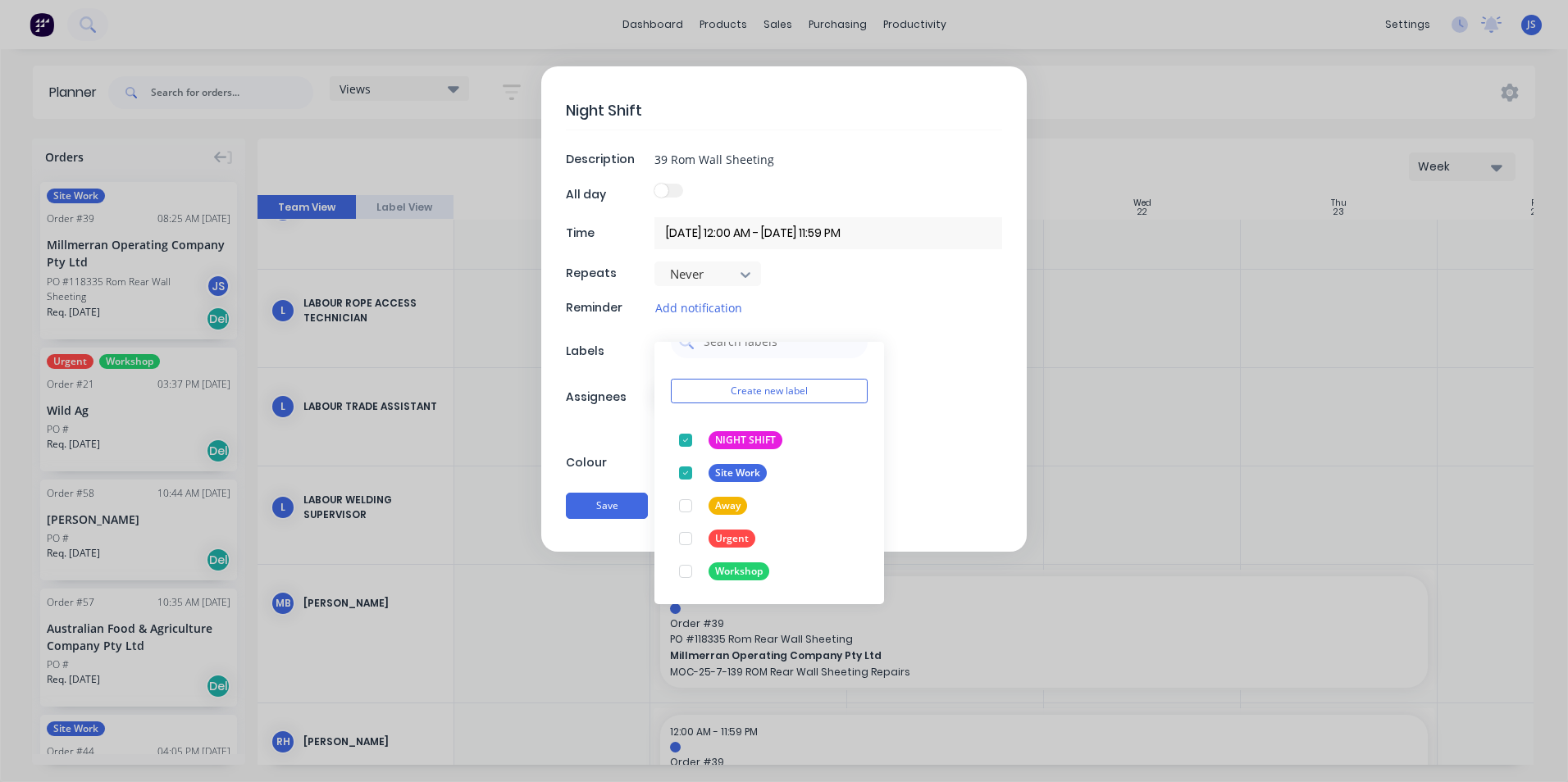
click at [953, 467] on div "Night Shift Description 39 Rom Wall Sheeting All day Time 20/10/2025 12:00 AM -…" at bounding box center [784, 309] width 485 height 485
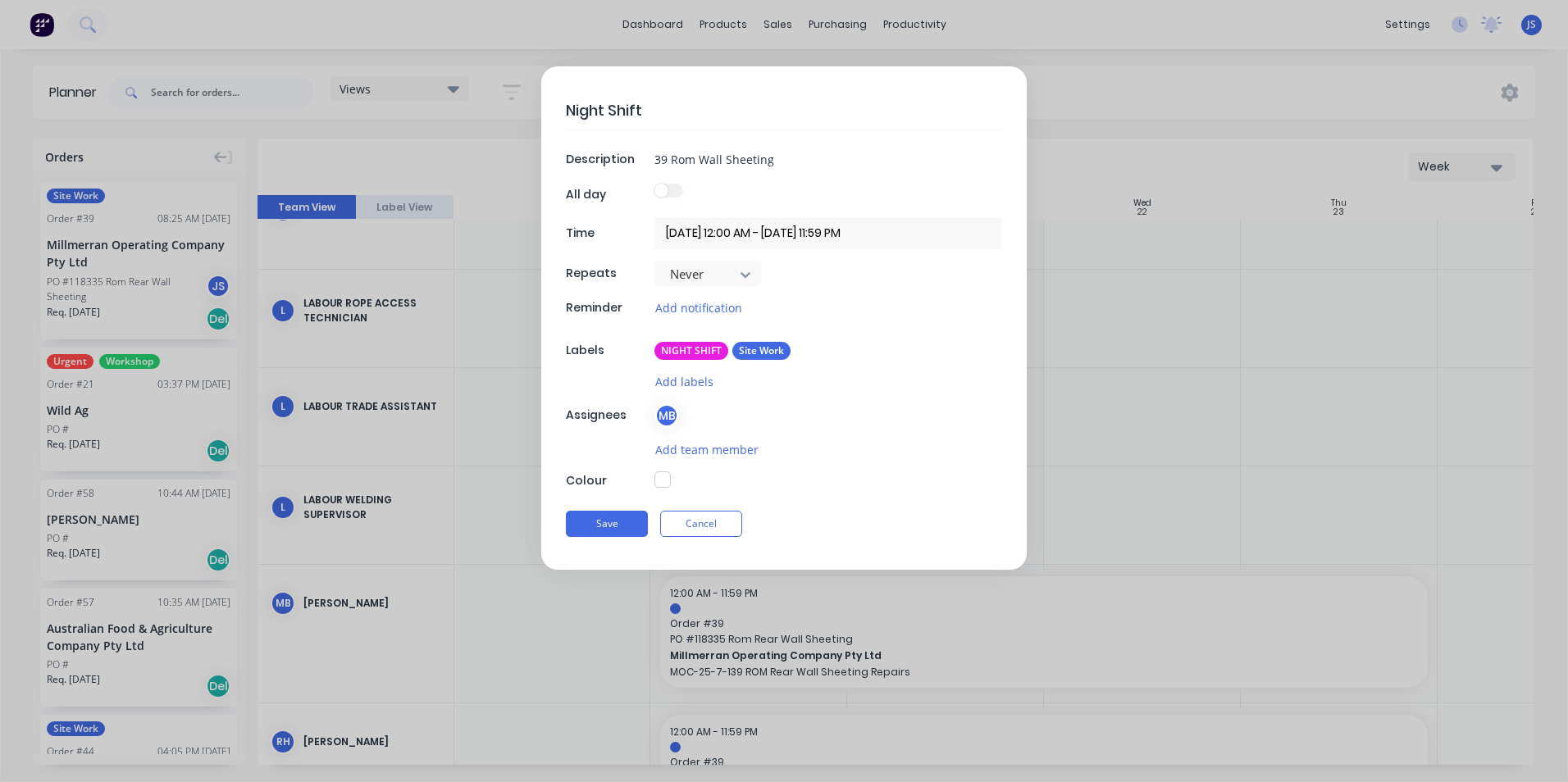
click at [662, 476] on button "button" at bounding box center [663, 480] width 16 height 16
type textarea "x"
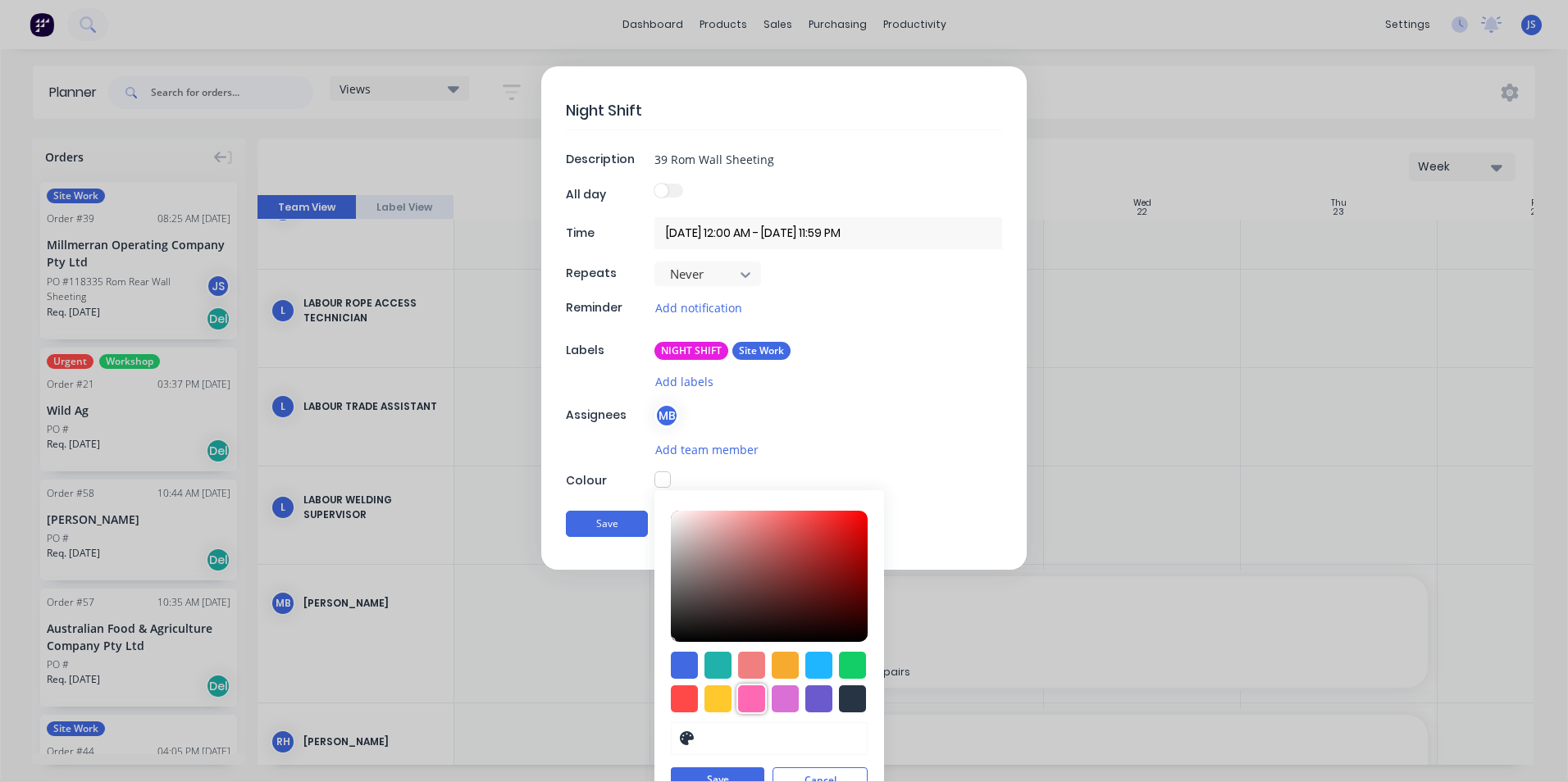
drag, startPoint x: 740, startPoint y: 701, endPoint x: 748, endPoint y: 703, distance: 8.2
click at [742, 701] on div at bounding box center [752, 699] width 27 height 27
type input "#FF69B4"
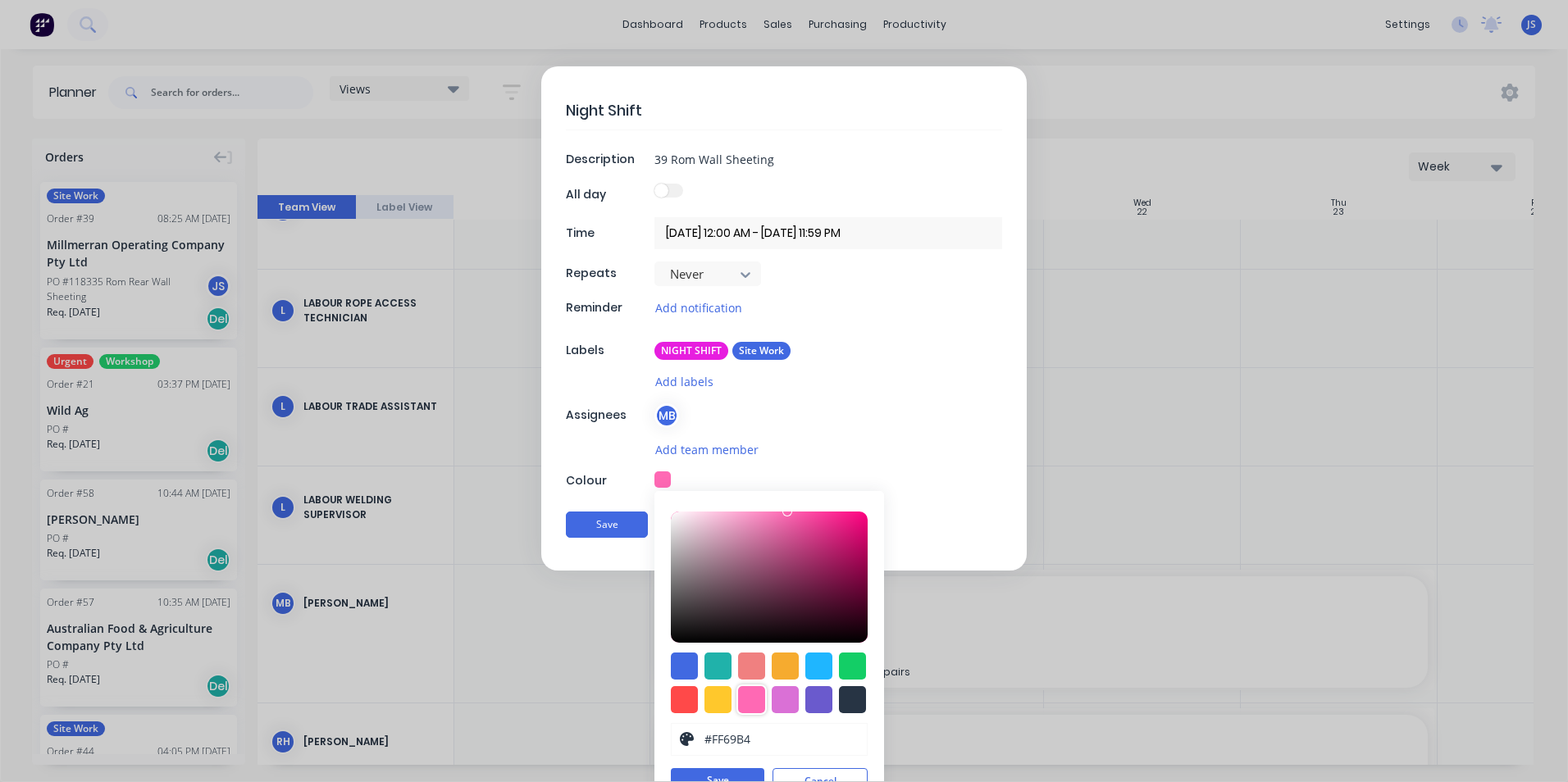
click at [666, 191] on label at bounding box center [669, 191] width 29 height 14
click at [655, 184] on input "checkbox" at bounding box center [655, 184] width 0 height 0
type textarea "x"
type input "20/10/2025 - 20/10/2025"
click at [762, 239] on input "20/10/2025 - 20/10/2025" at bounding box center [828, 233] width 347 height 32
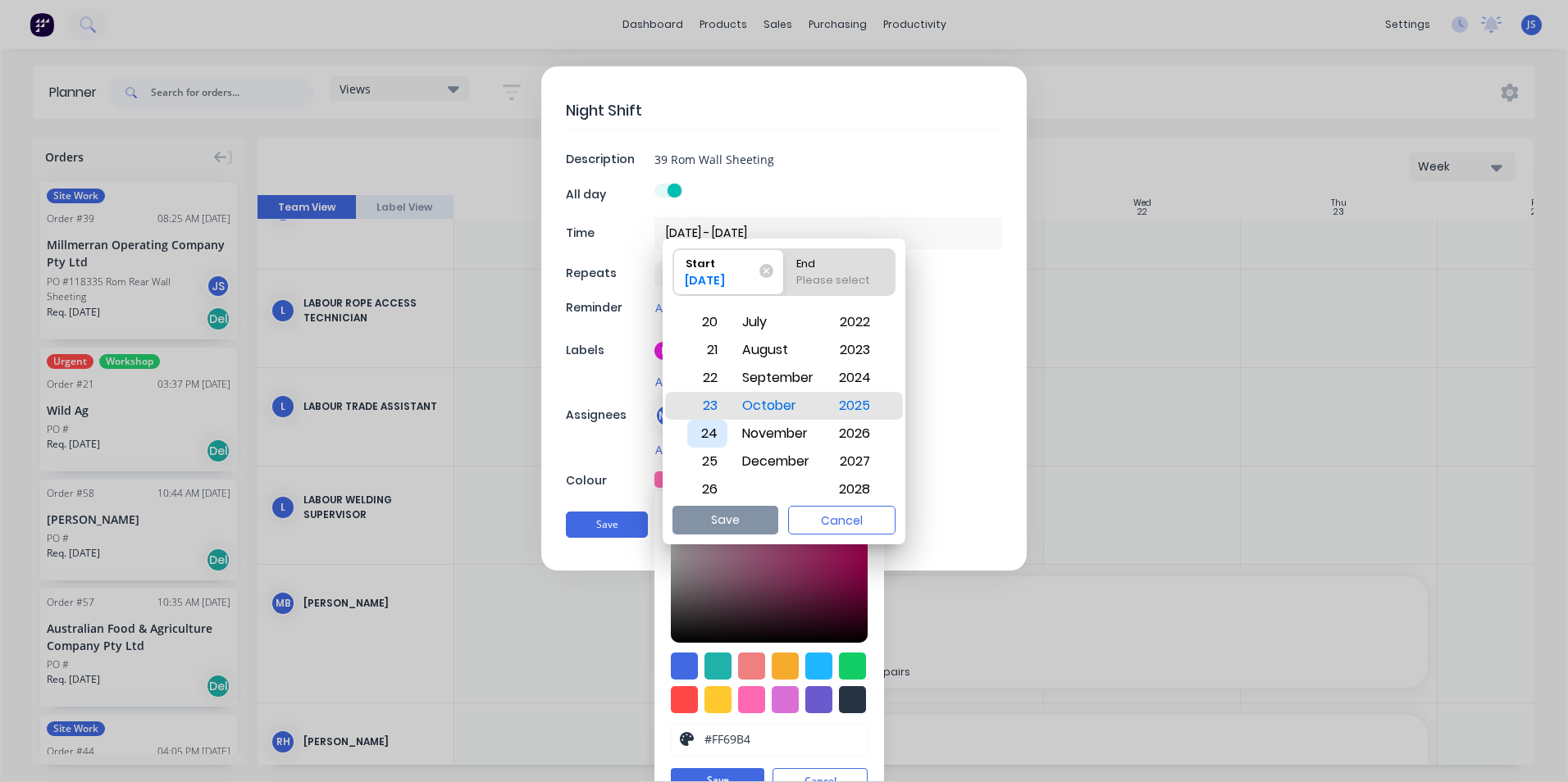
click at [709, 430] on div "24" at bounding box center [707, 434] width 40 height 28
click at [712, 323] on div "20" at bounding box center [707, 322] width 40 height 28
click at [822, 278] on div "Please select" at bounding box center [839, 283] width 100 height 23
click at [784, 278] on input "End Please select" at bounding box center [784, 272] width 1 height 46
radio input "true"
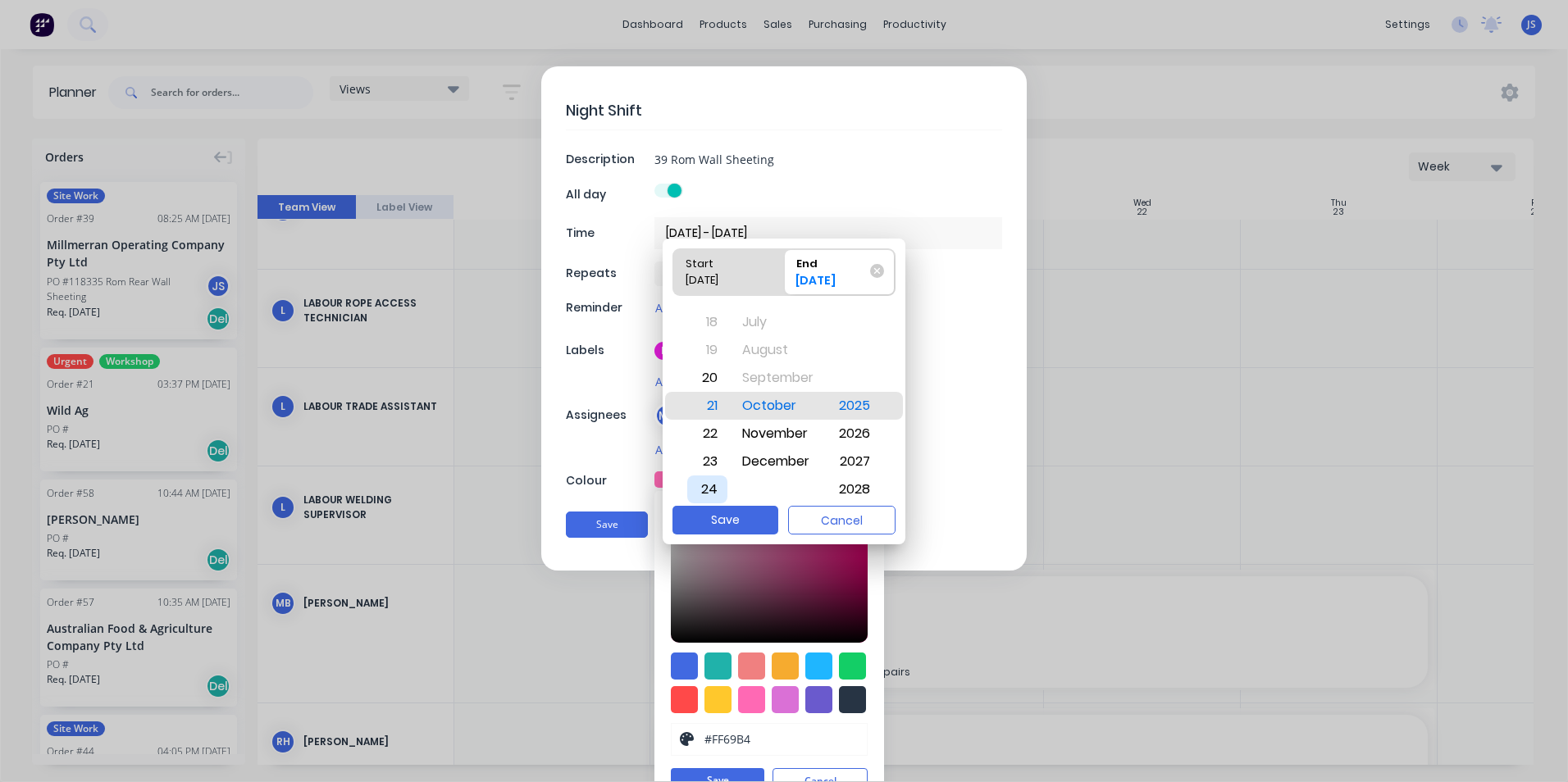
click at [712, 487] on div "24" at bounding box center [707, 490] width 40 height 28
click at [723, 518] on button "Save" at bounding box center [725, 520] width 106 height 29
type textarea "x"
type input "20/10/2025 - 24/10/2025"
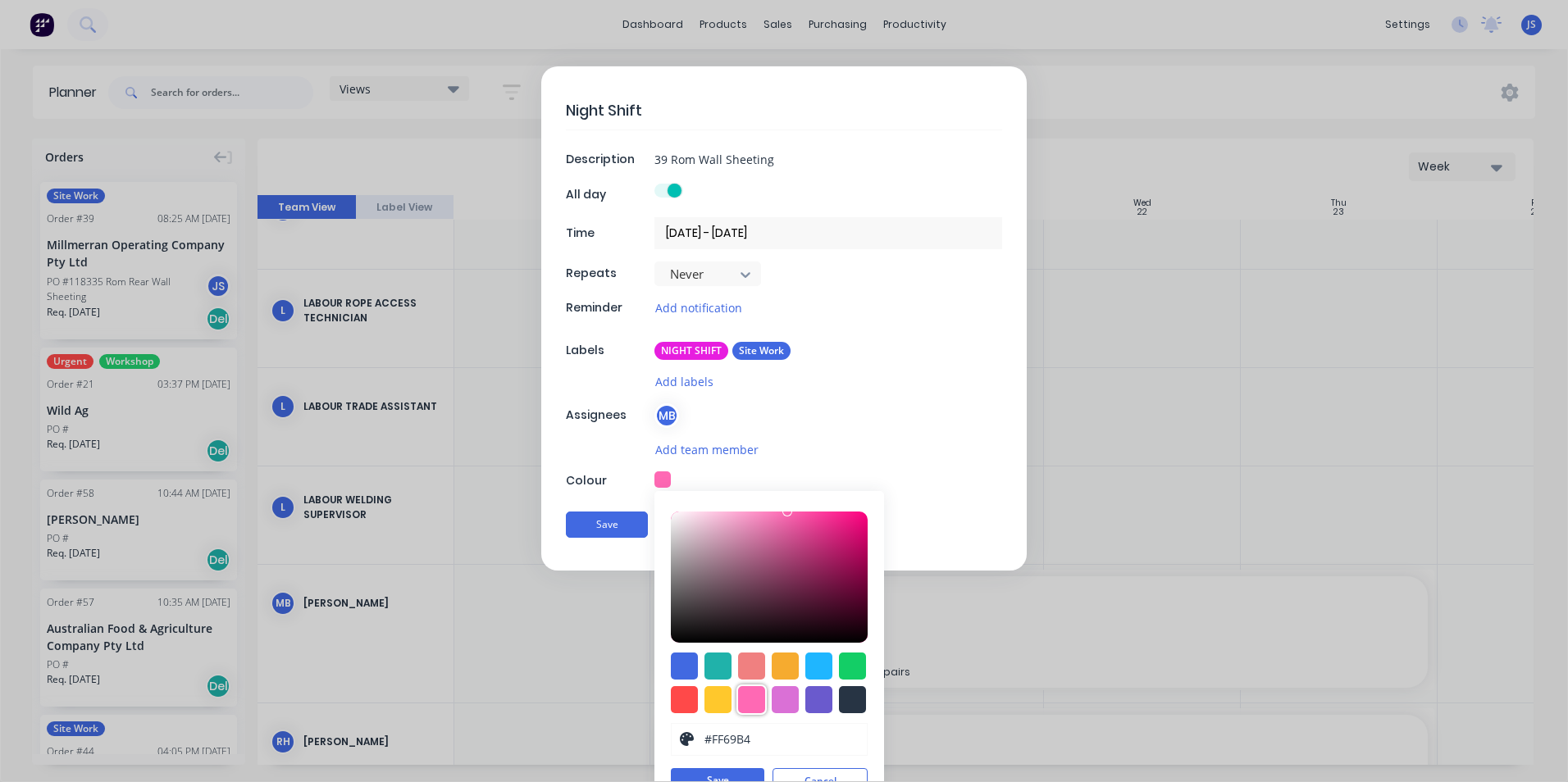
click at [744, 704] on div at bounding box center [752, 700] width 27 height 27
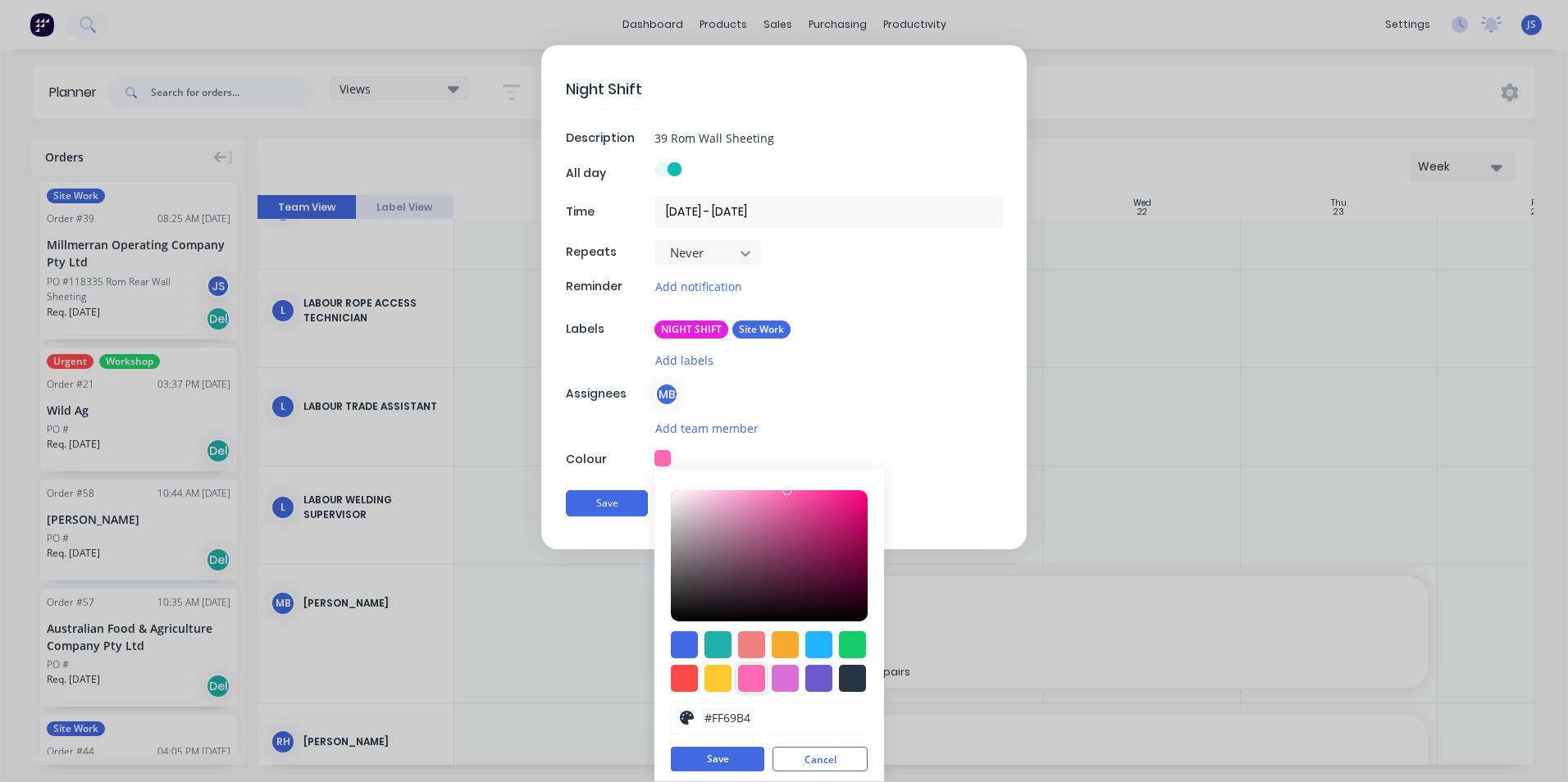
scroll to position [28, 0]
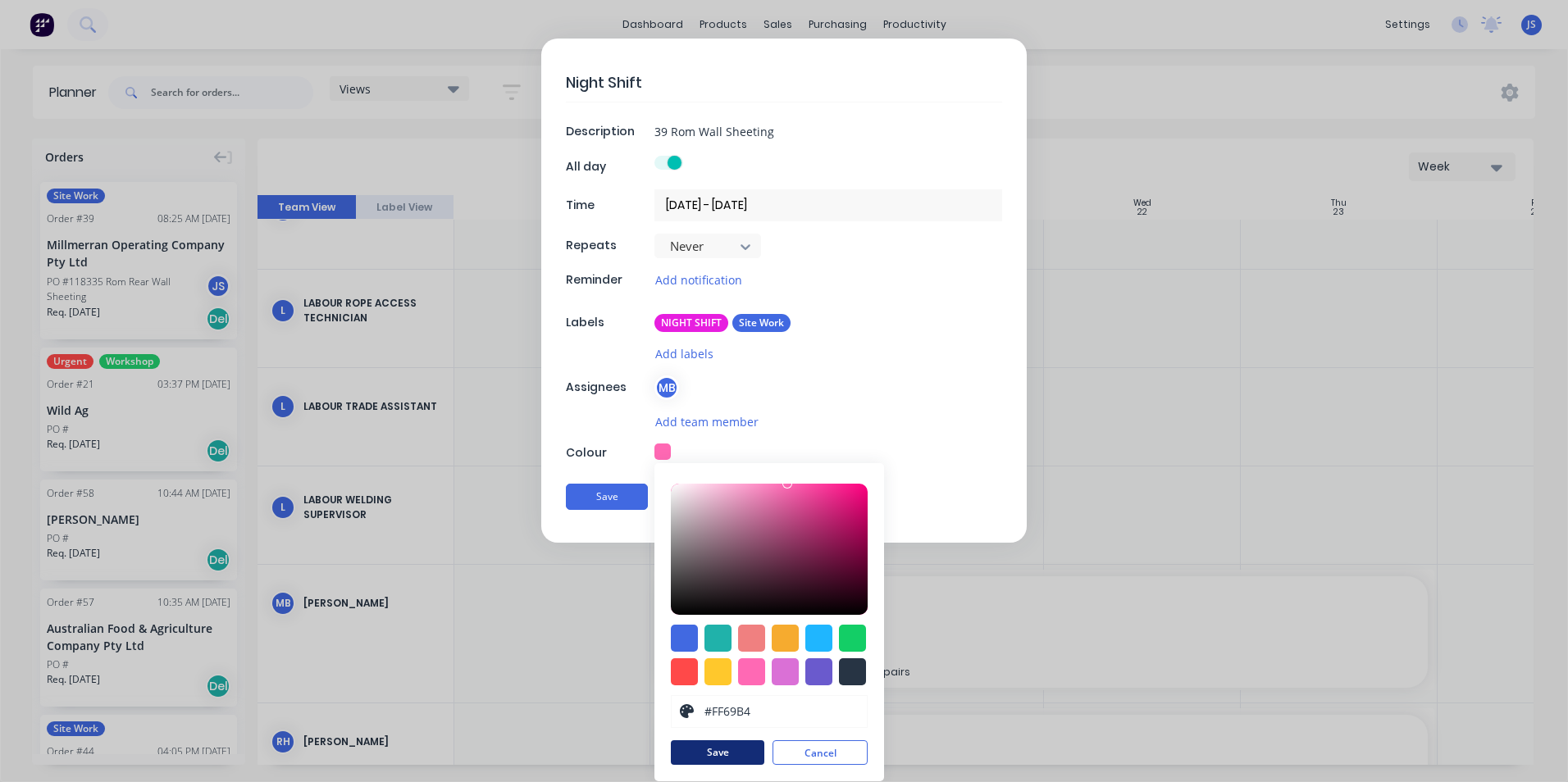
click at [717, 748] on button "Save" at bounding box center [718, 753] width 94 height 25
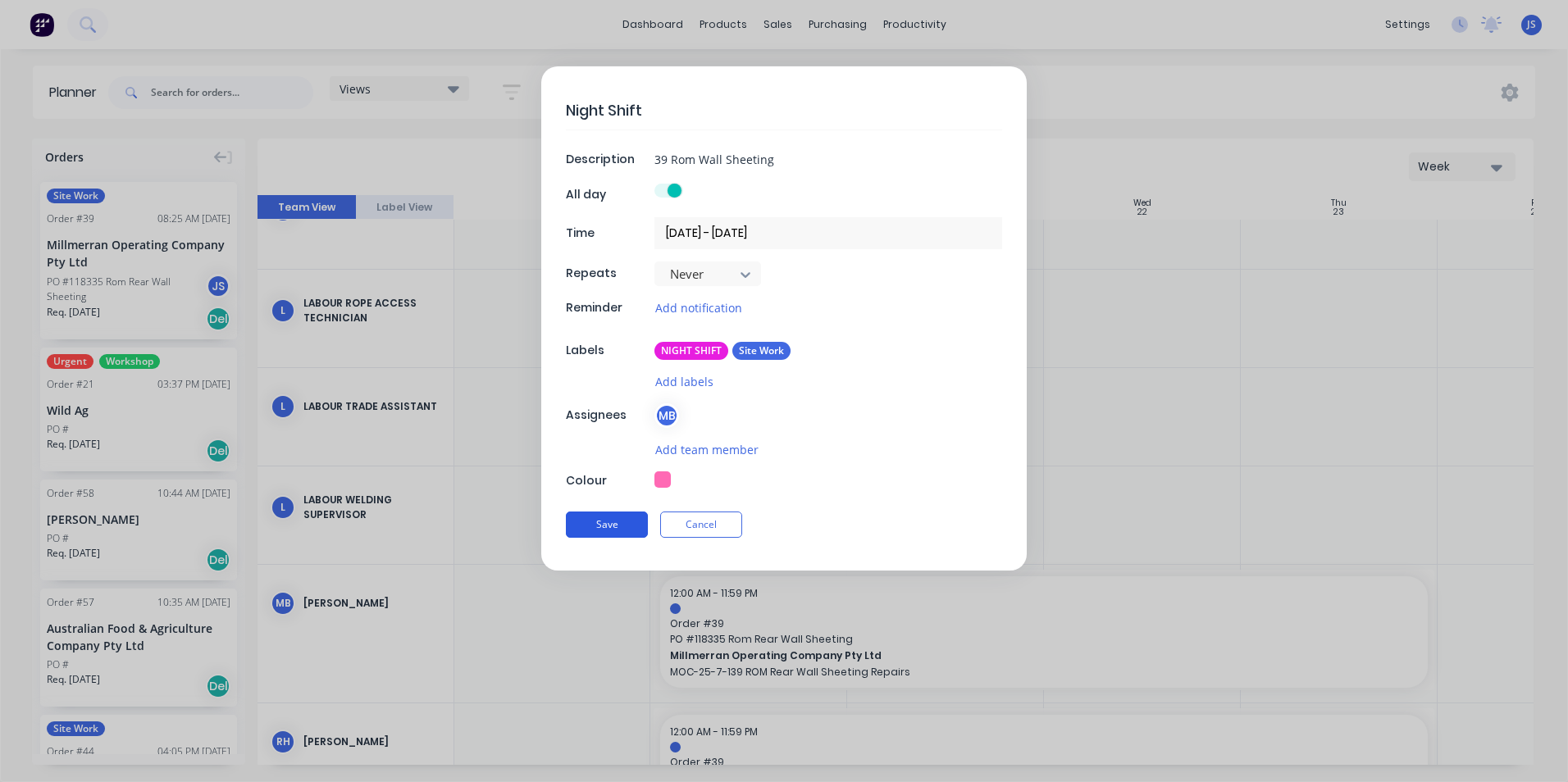
click at [595, 520] on button "Save" at bounding box center [607, 525] width 82 height 26
type textarea "x"
type input "20/10/2025 12:00 AM - 24/10/2025 11:59 PM"
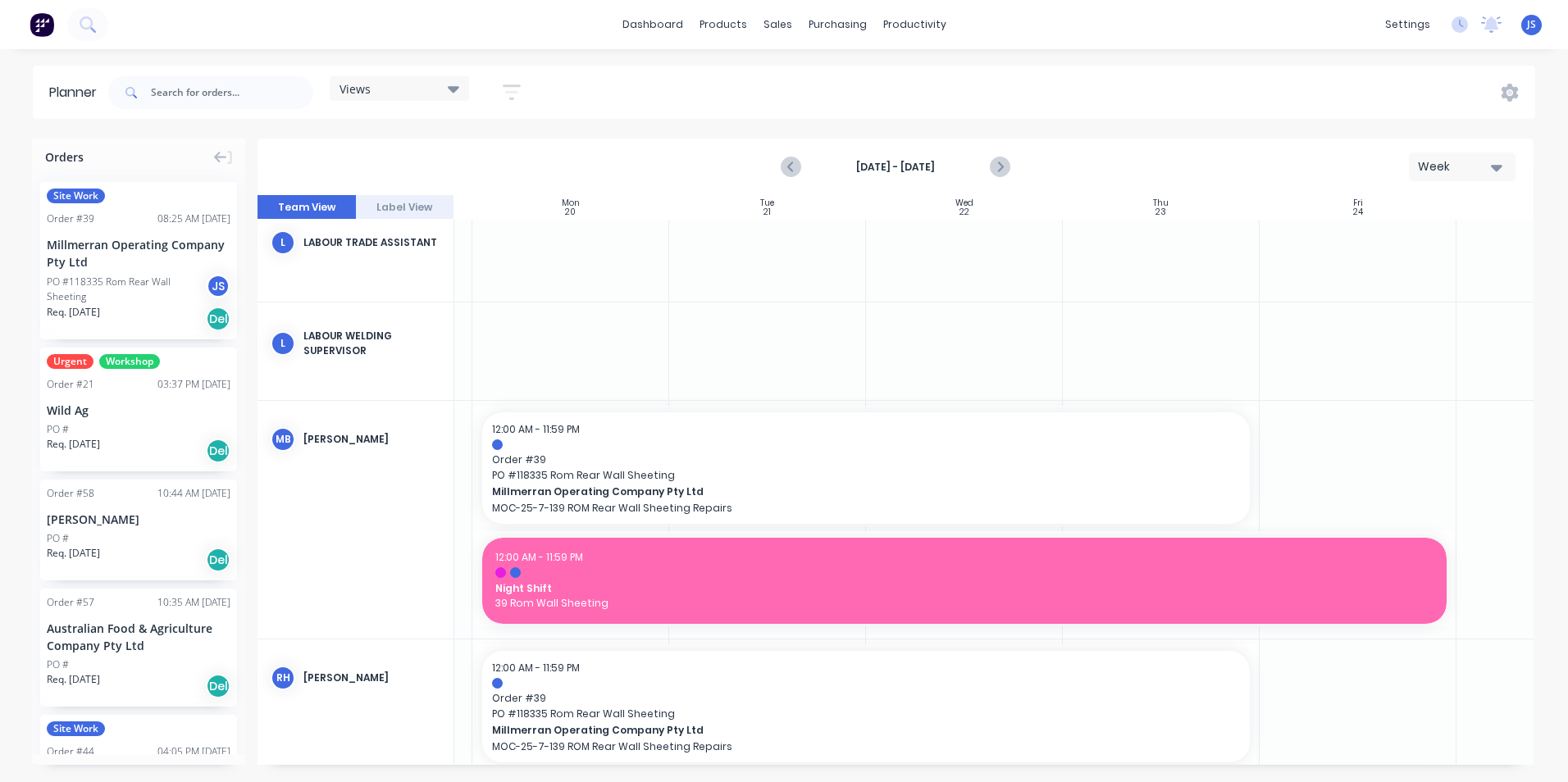
scroll to position [2707, 181]
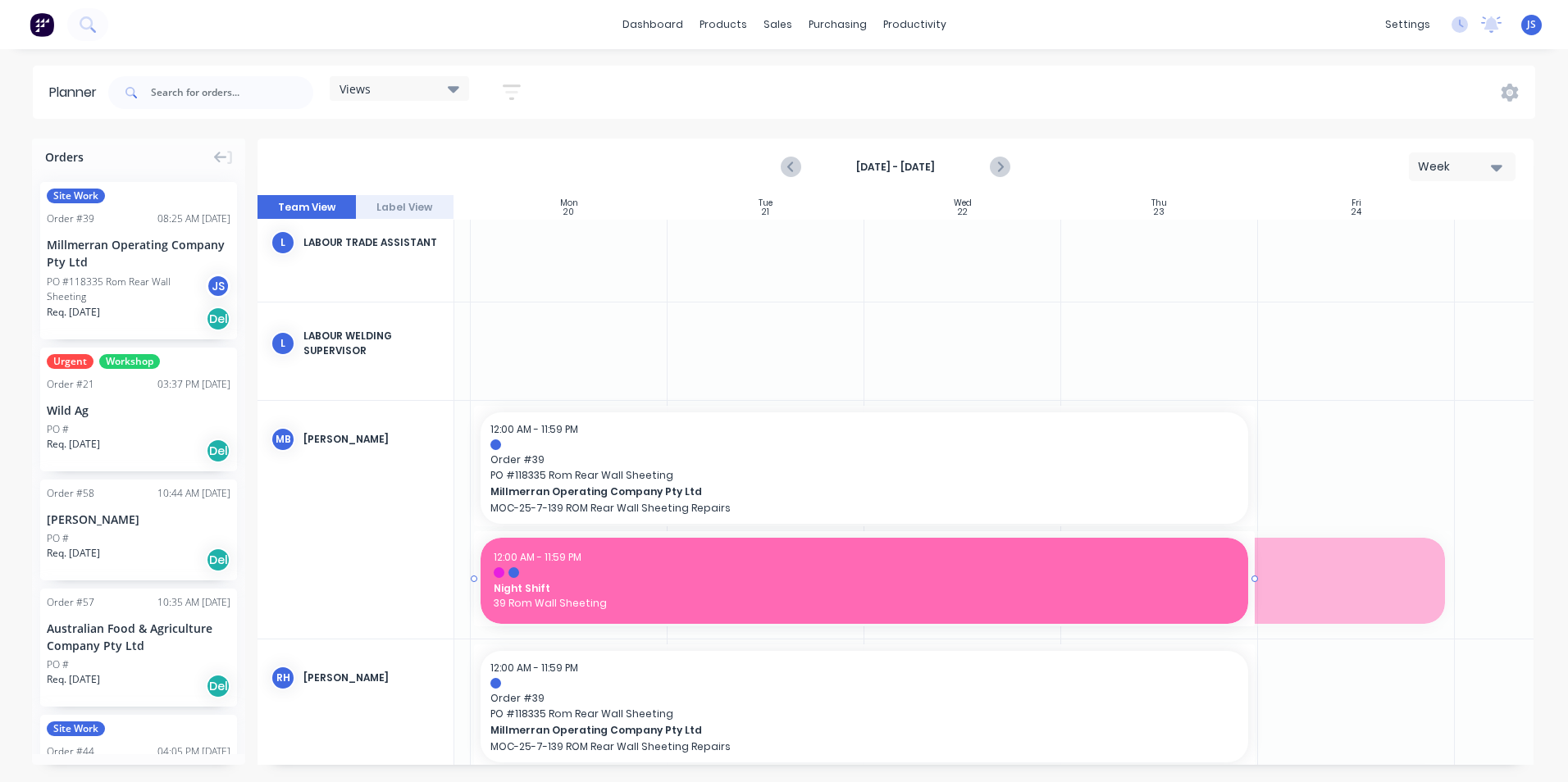
drag, startPoint x: 1453, startPoint y: 577, endPoint x: 1234, endPoint y: 572, distance: 219.1
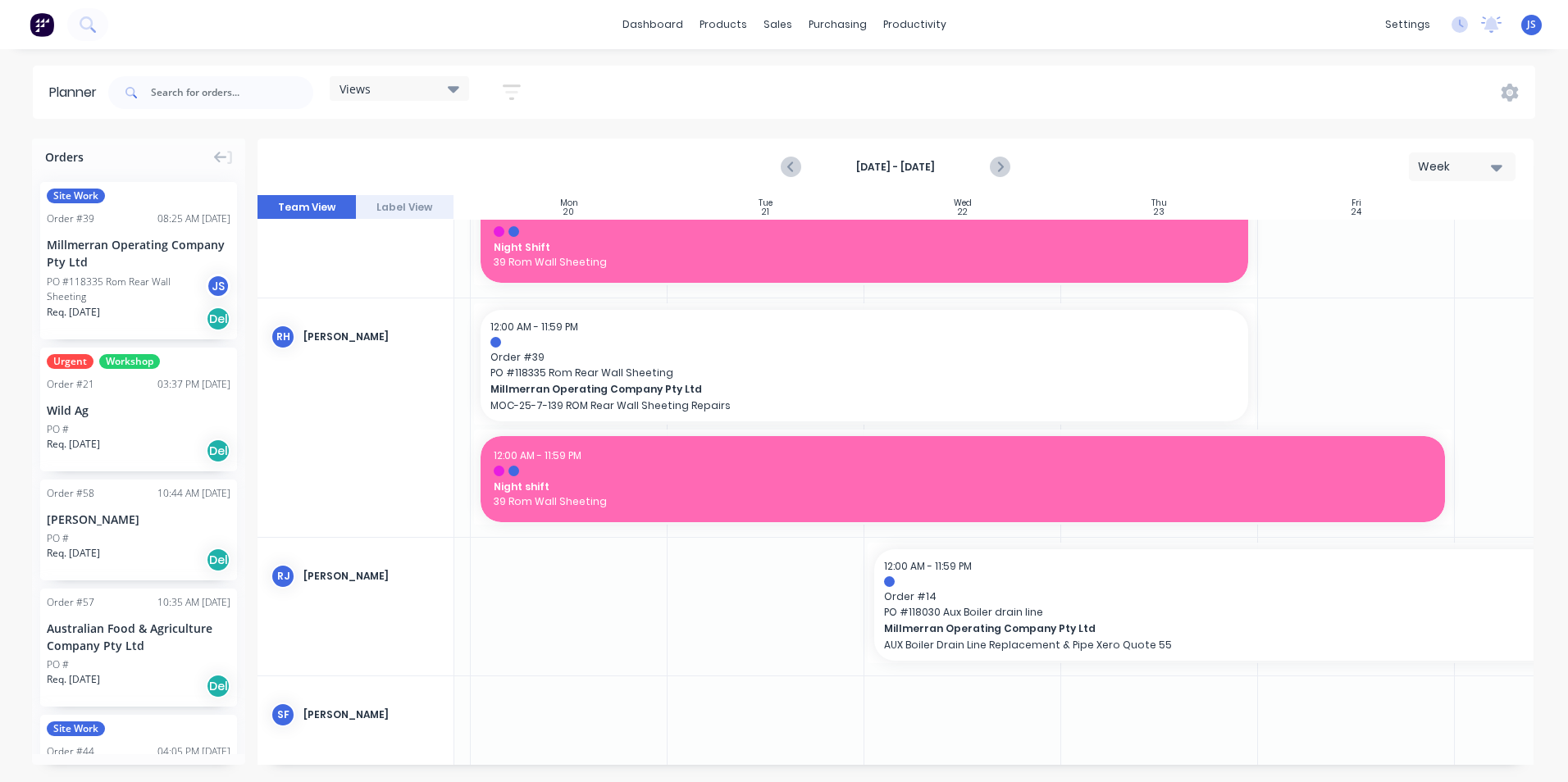
scroll to position [3034, 181]
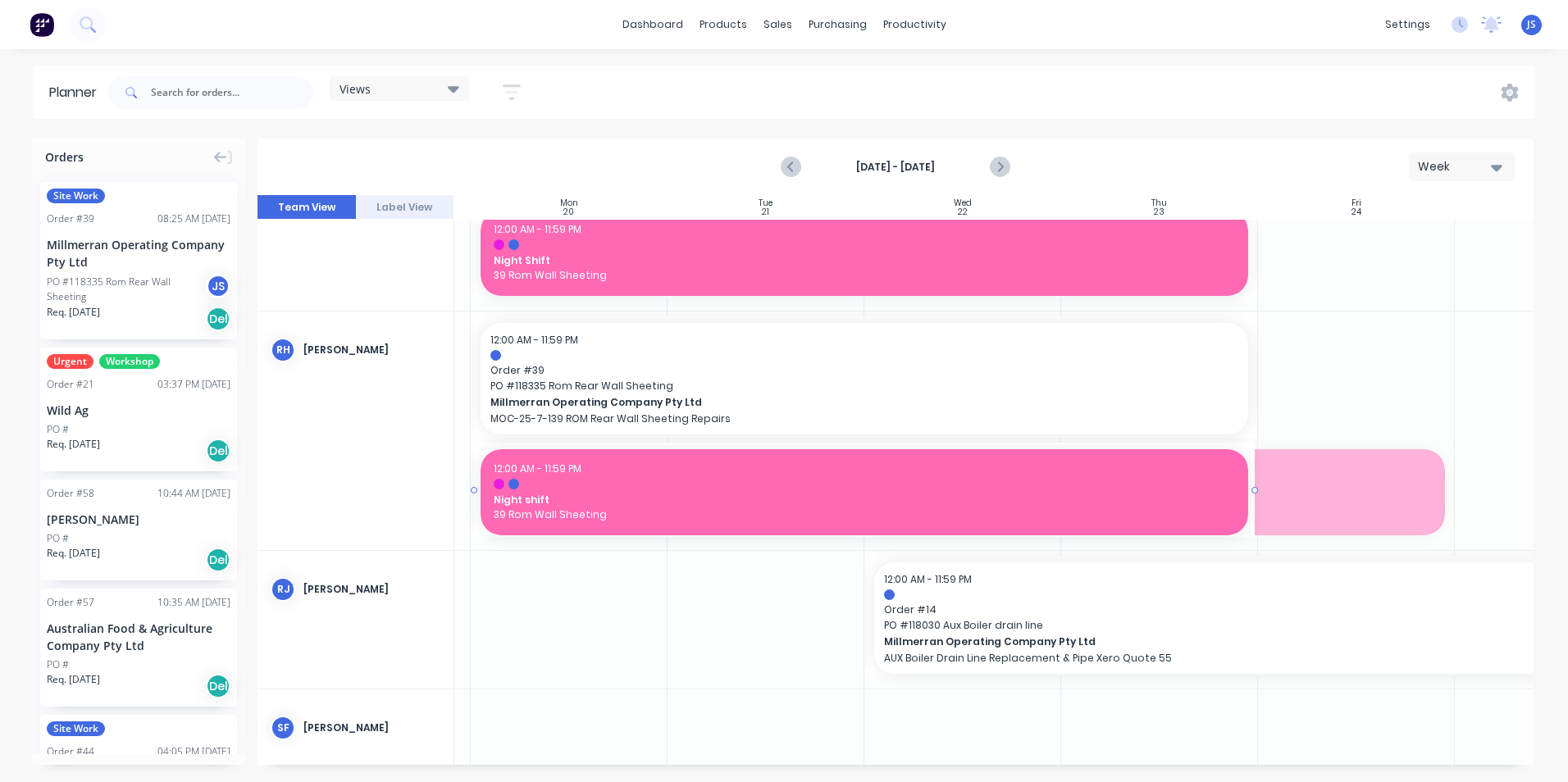
drag, startPoint x: 1451, startPoint y: 490, endPoint x: 1247, endPoint y: 491, distance: 204.0
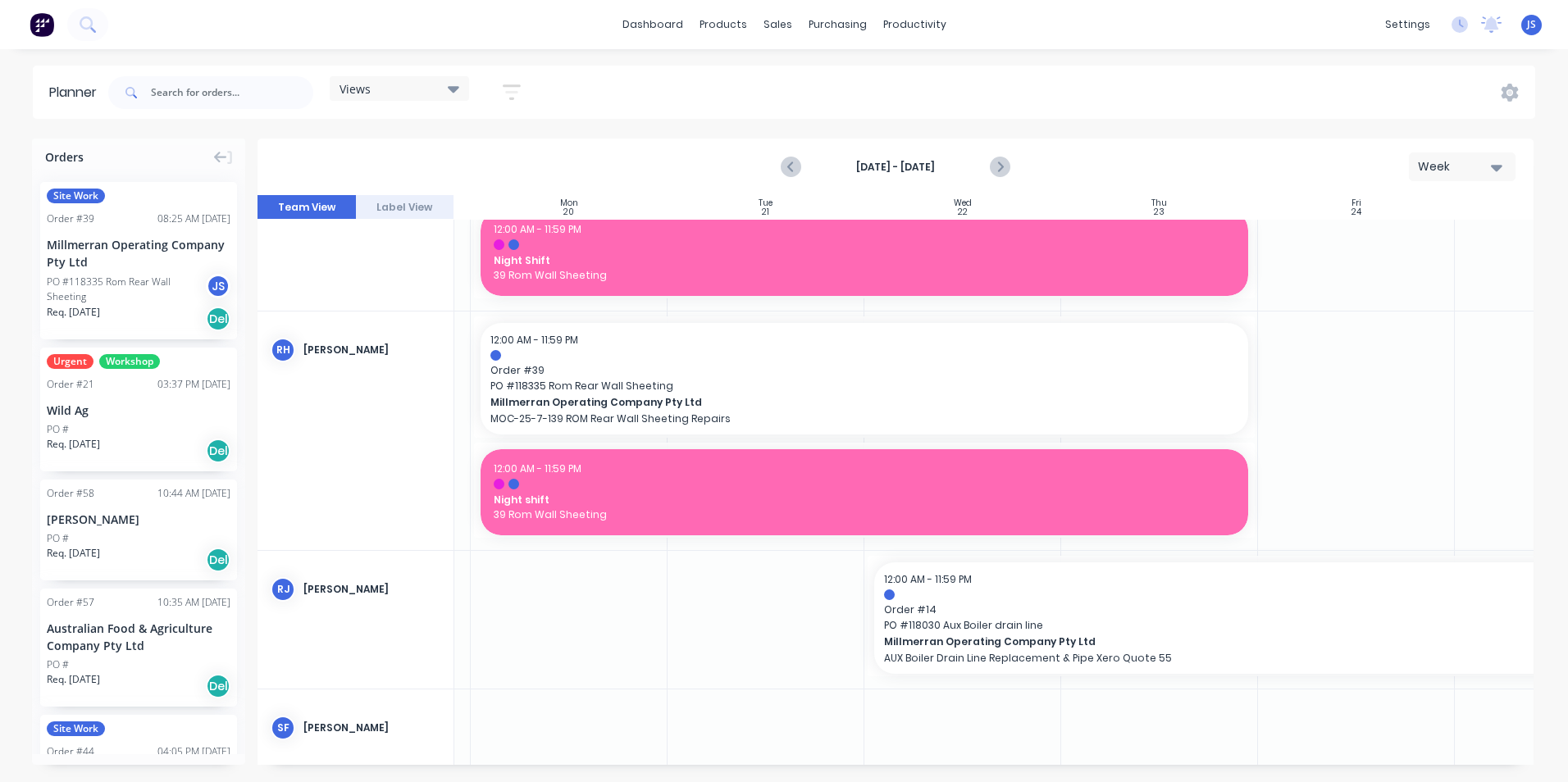
click at [737, 621] on div at bounding box center [766, 620] width 197 height 138
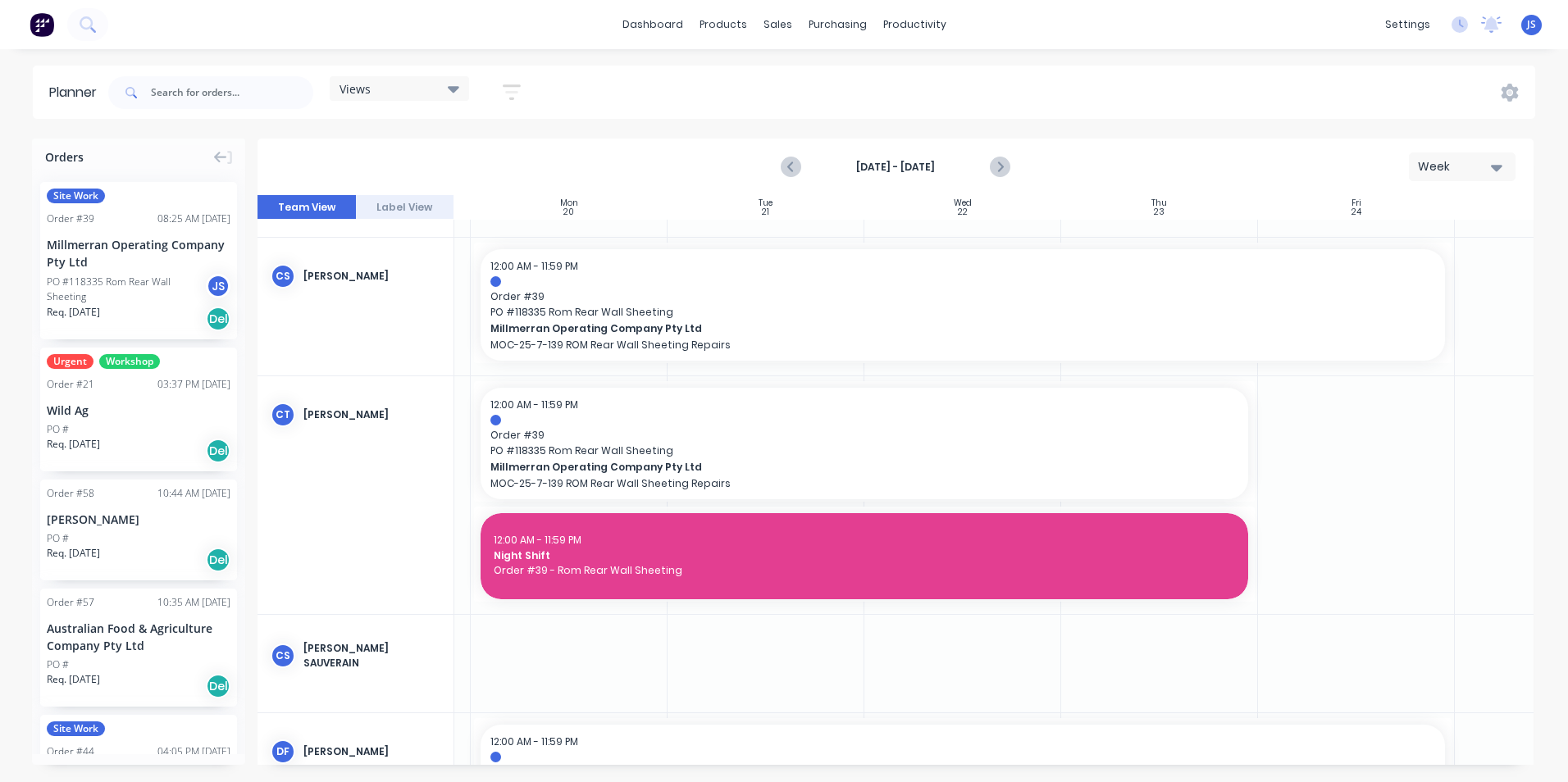
scroll to position [656, 181]
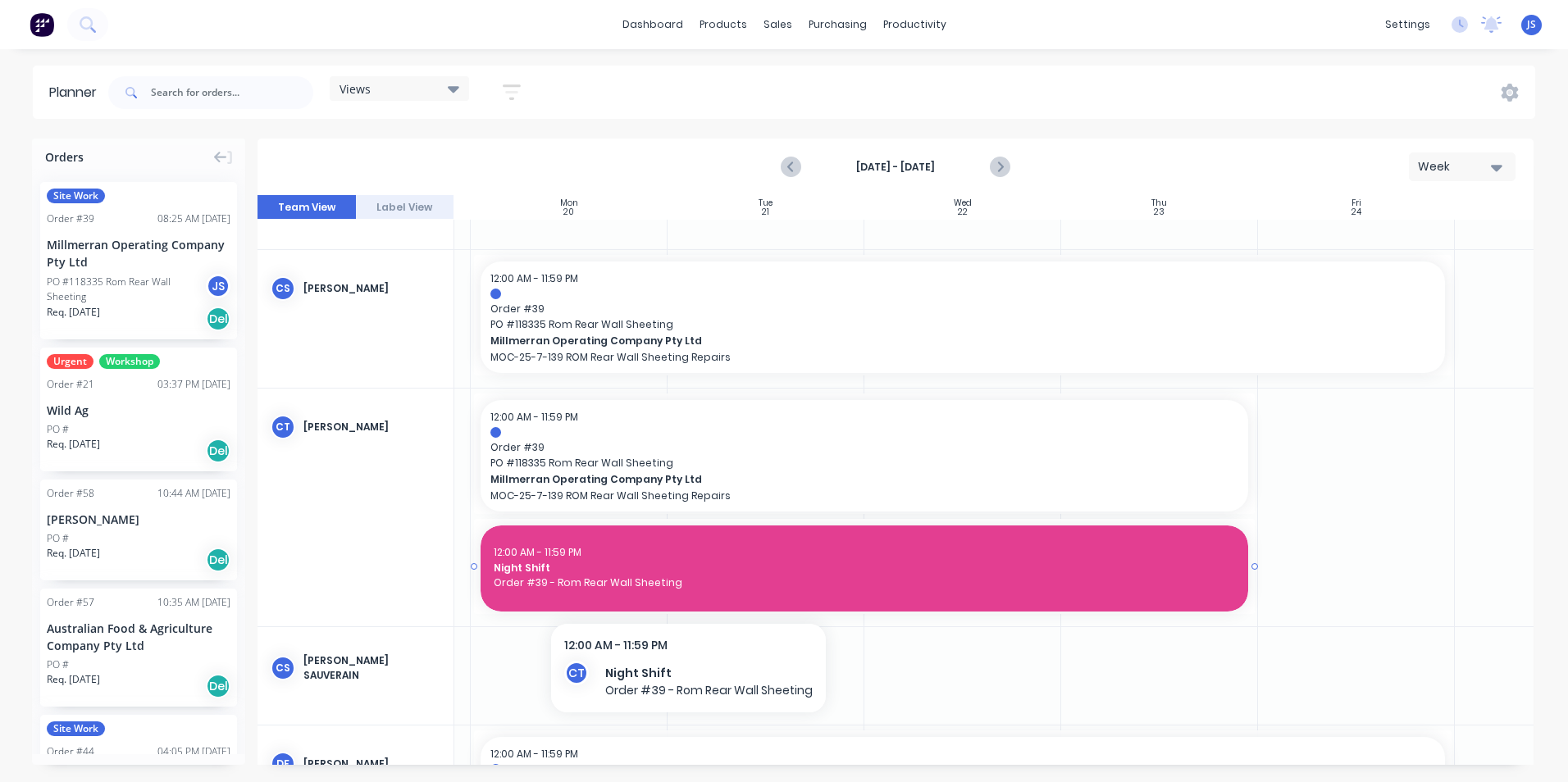
click at [687, 586] on span "Order #39 - Rom Rear Wall Sheeting" at bounding box center [864, 583] width 742 height 15
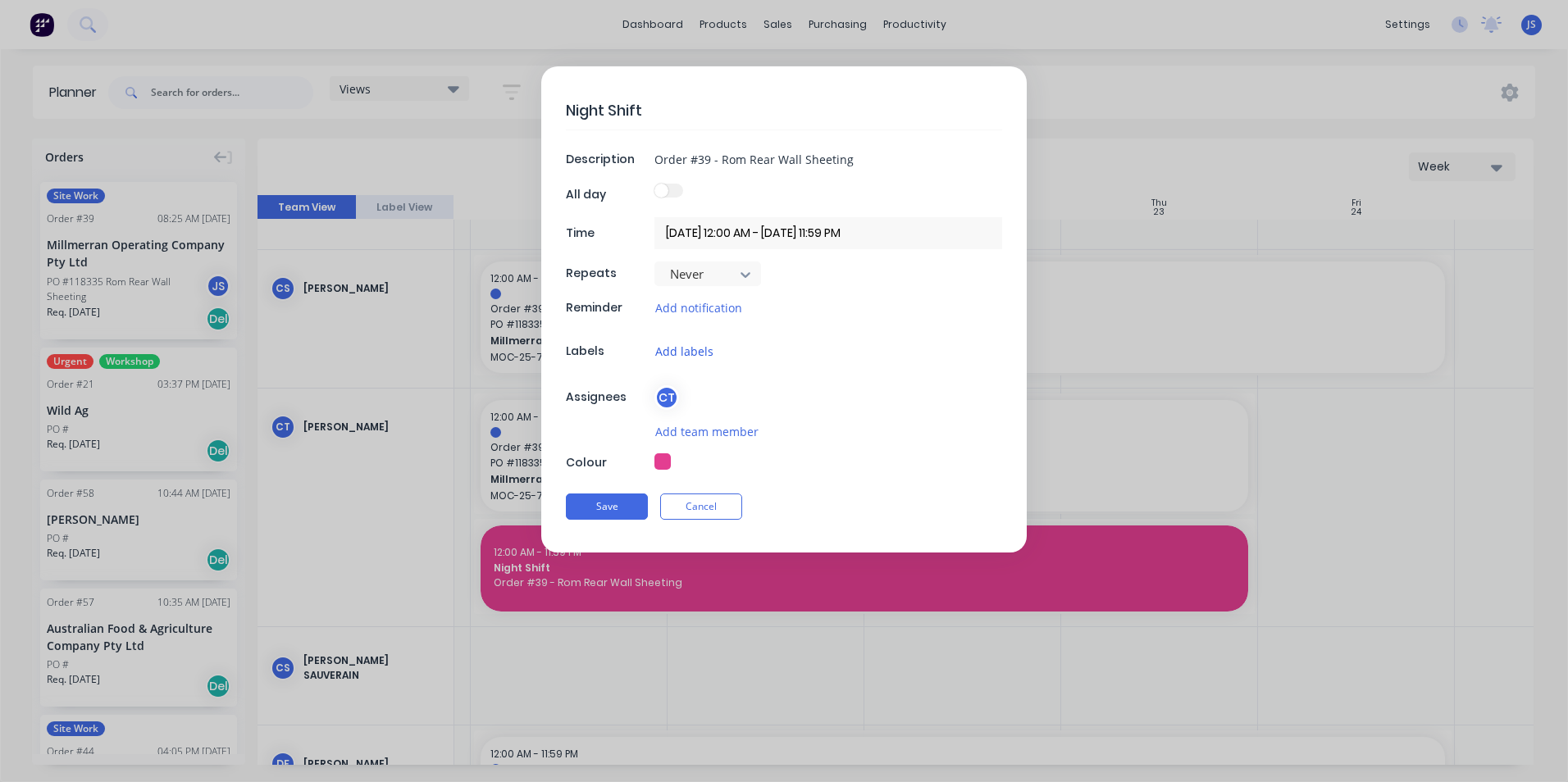
click at [708, 349] on button "Add labels" at bounding box center [684, 351] width 60 height 19
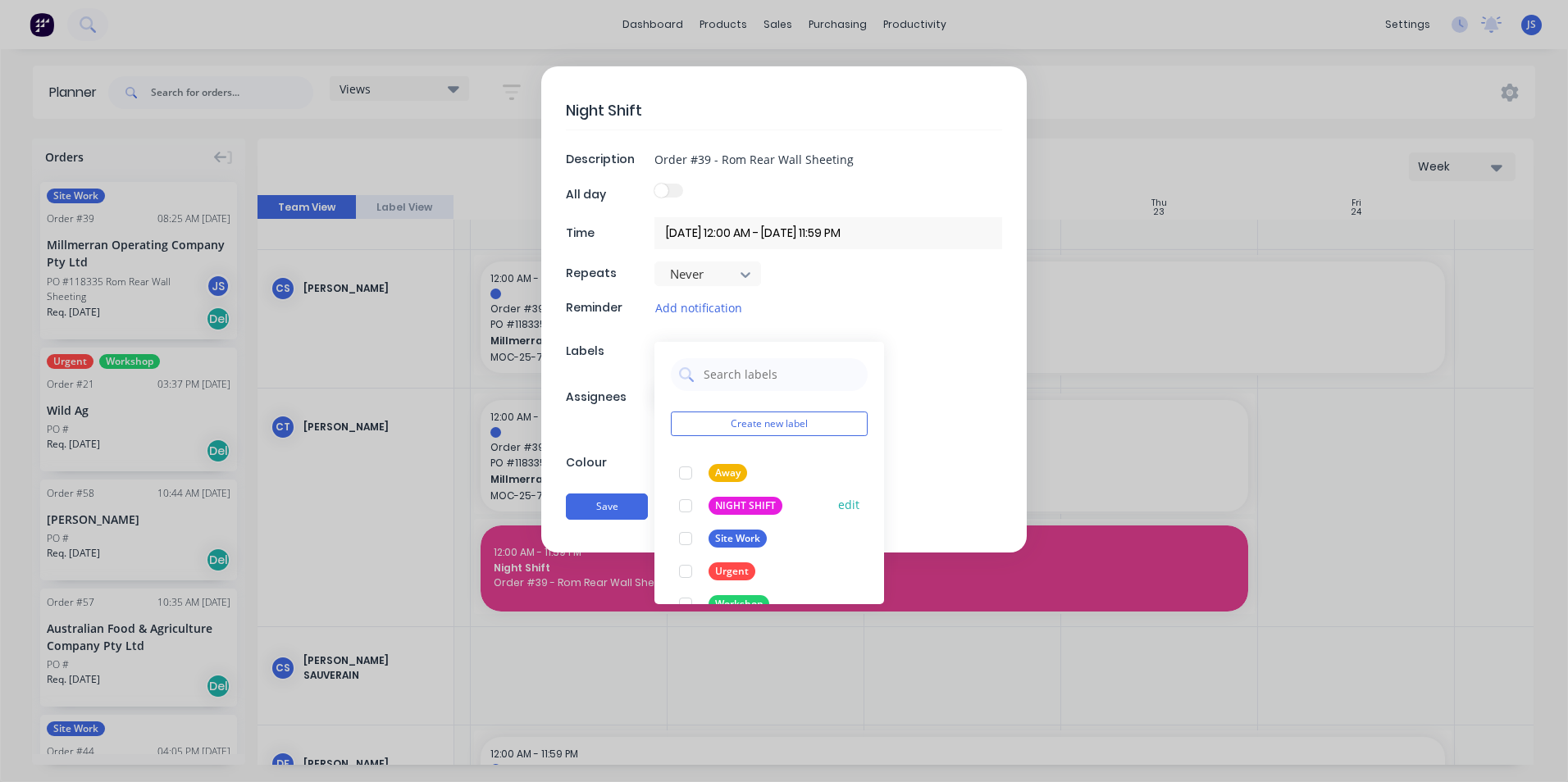
click at [733, 500] on div "NIGHT SHIFT" at bounding box center [746, 506] width 74 height 18
click at [737, 540] on div "Site Work" at bounding box center [738, 539] width 58 height 18
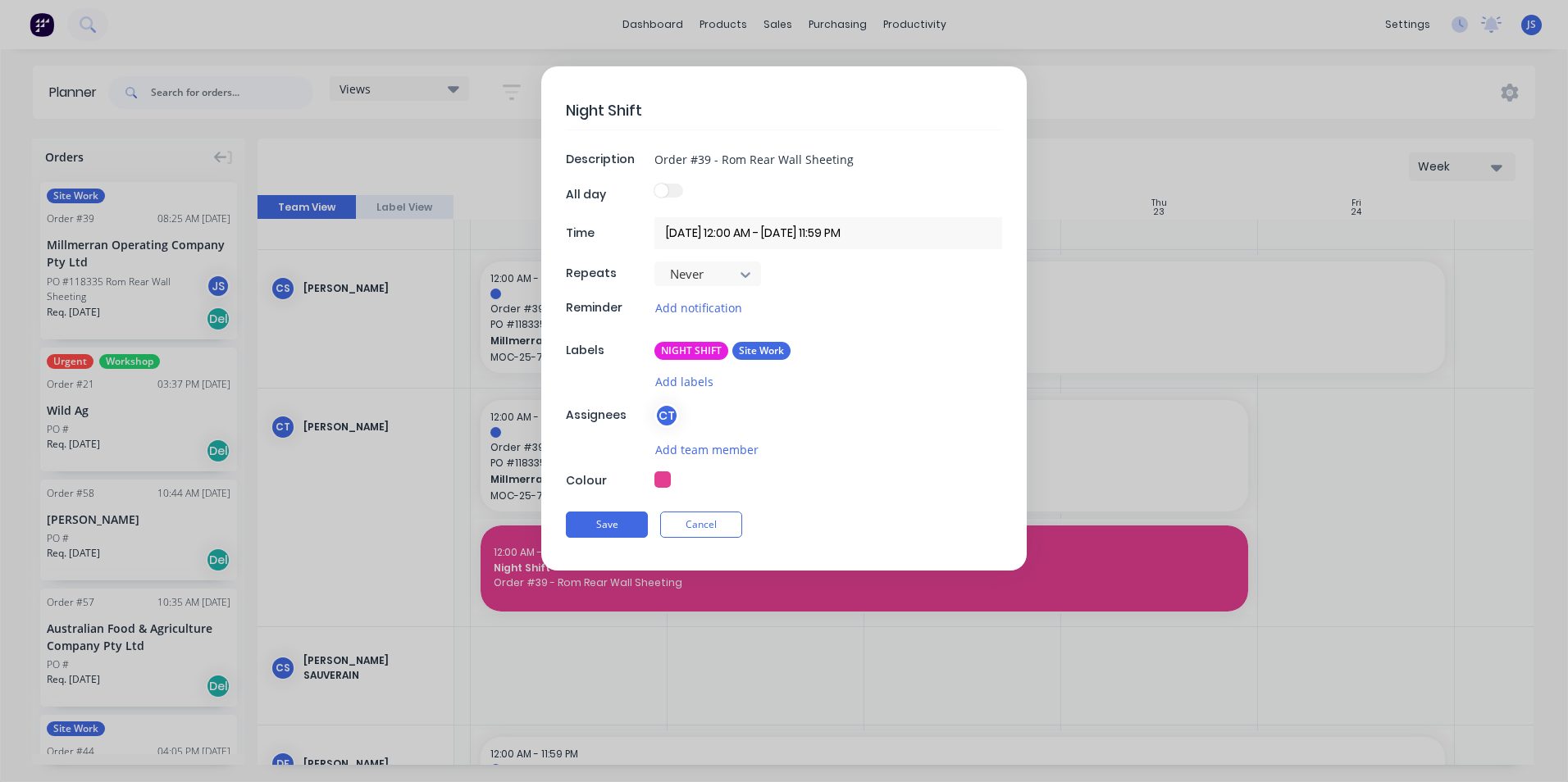
click at [941, 491] on div "Night Shift Description Order #39 - Rom Rear Wall Sheeting All day Time 20/10/2…" at bounding box center [784, 319] width 485 height 504
click at [668, 483] on button "button" at bounding box center [663, 480] width 16 height 16
type textarea "x"
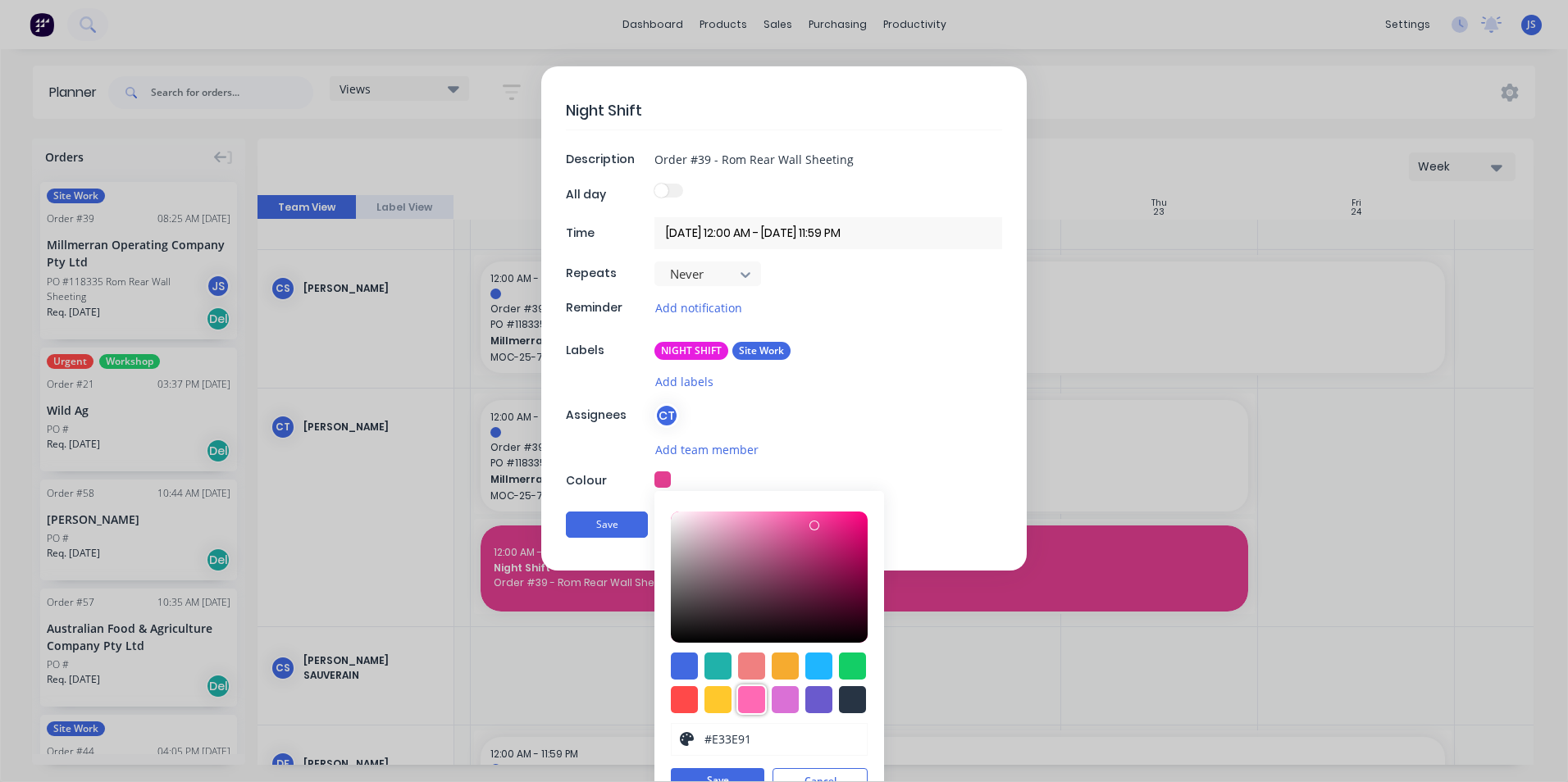
click at [739, 694] on div at bounding box center [752, 700] width 27 height 27
type input "#FF69B4"
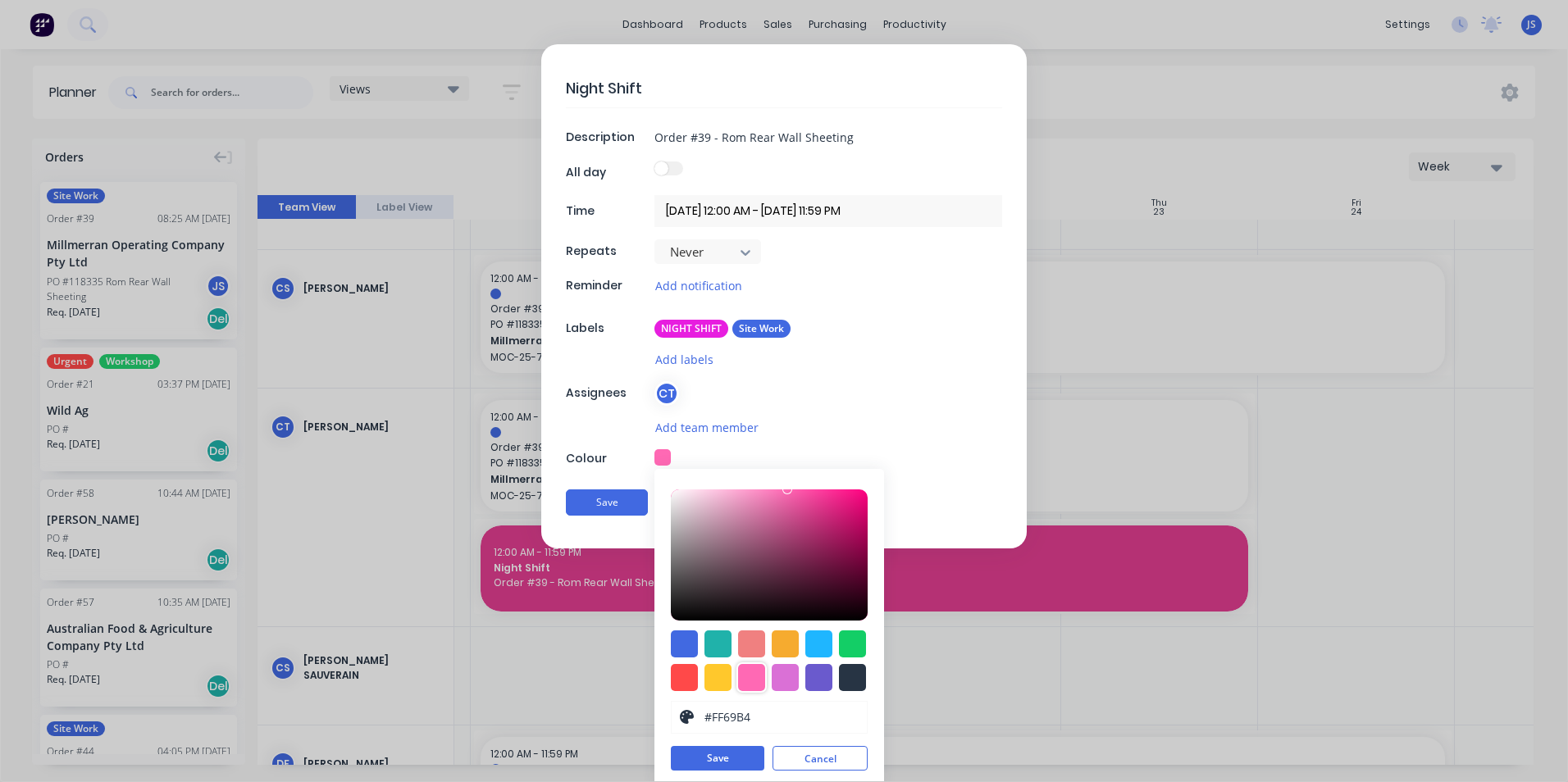
scroll to position [28, 0]
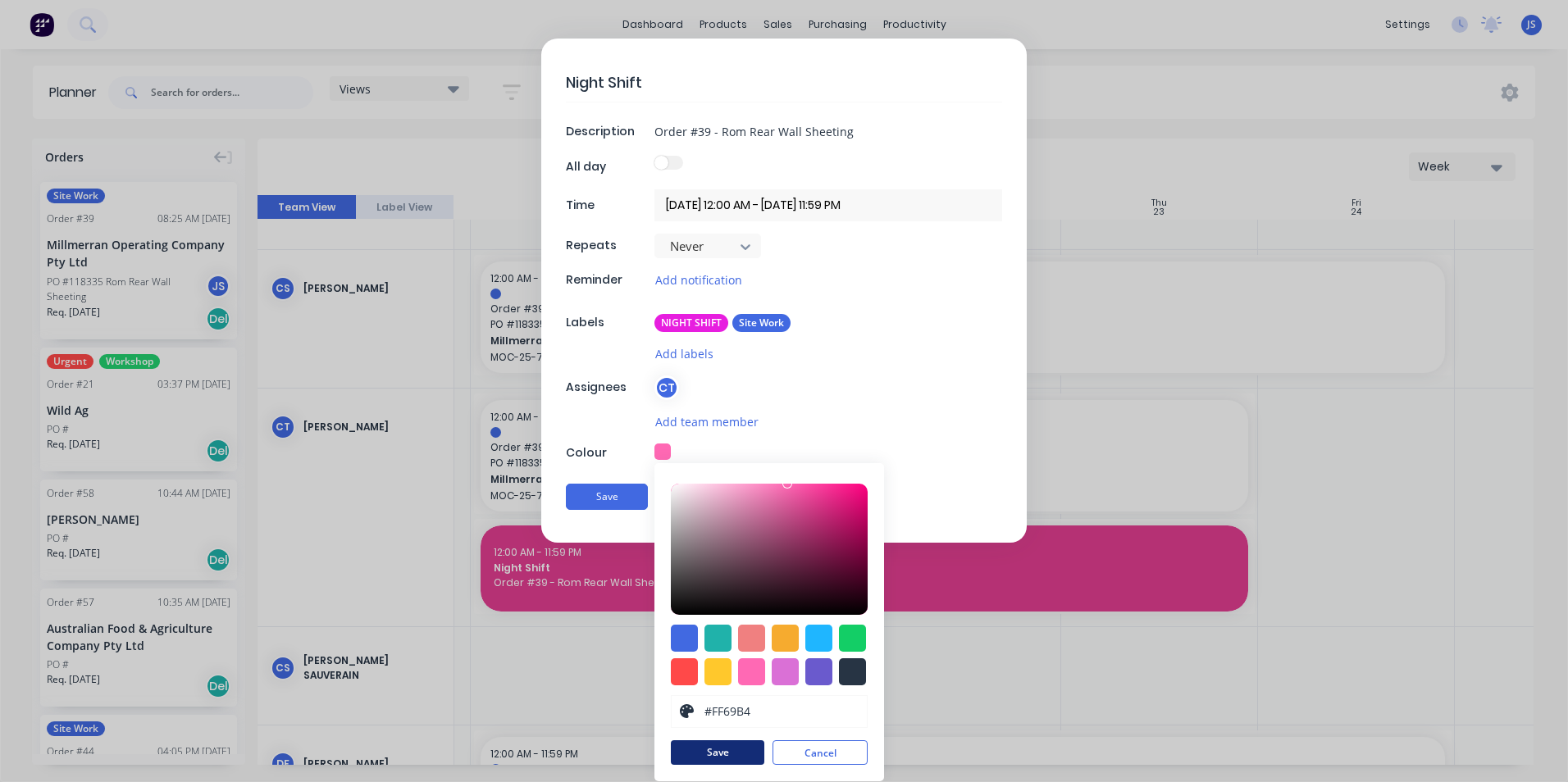
click at [726, 748] on button "Save" at bounding box center [718, 753] width 94 height 25
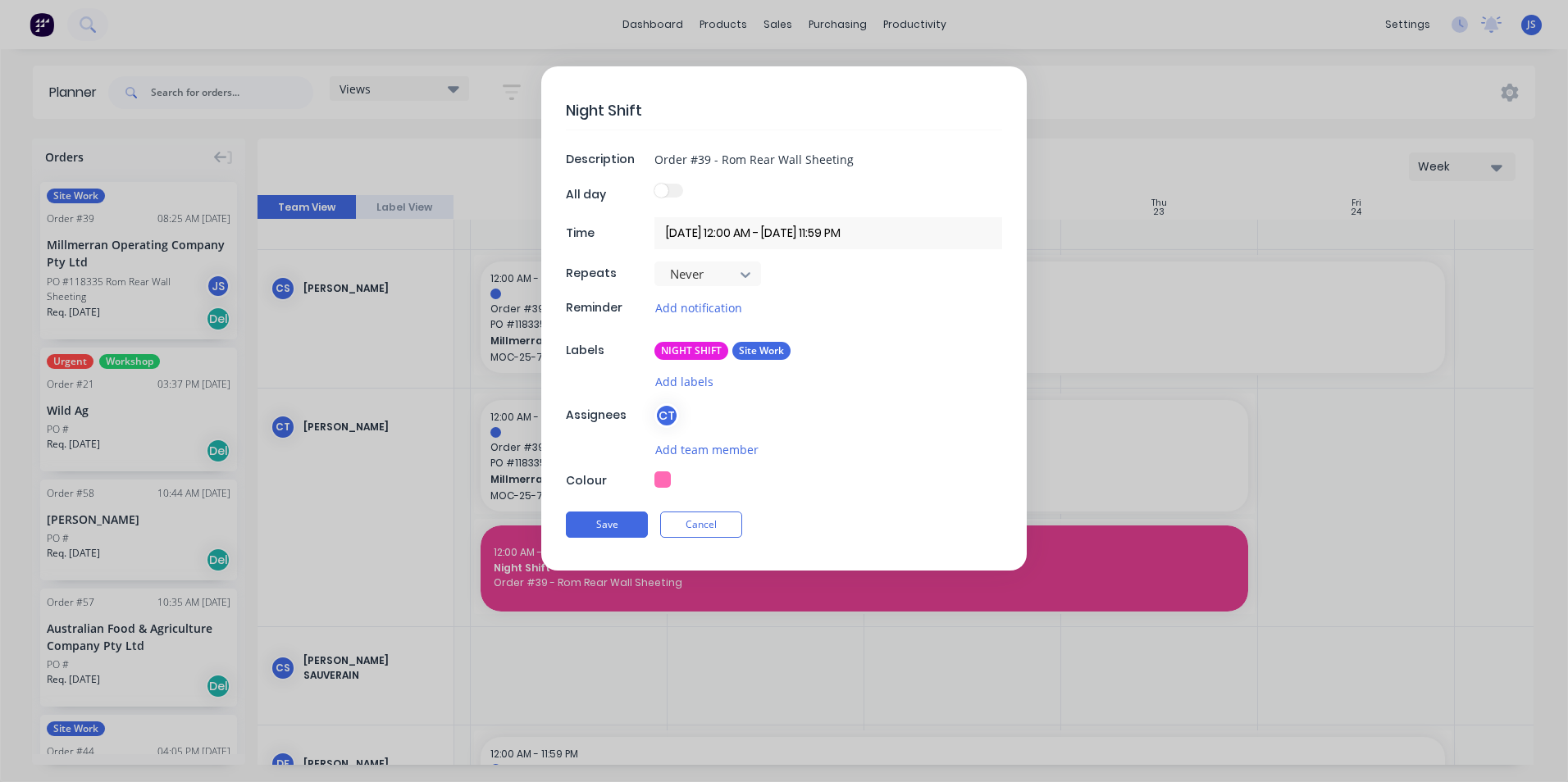
click at [668, 191] on span at bounding box center [661, 191] width 14 height 14
click at [655, 184] on input "checkbox" at bounding box center [655, 184] width 0 height 0
type textarea "x"
type input "20/10/2025 - 23/10/2025"
click at [608, 529] on button "Save" at bounding box center [607, 525] width 82 height 26
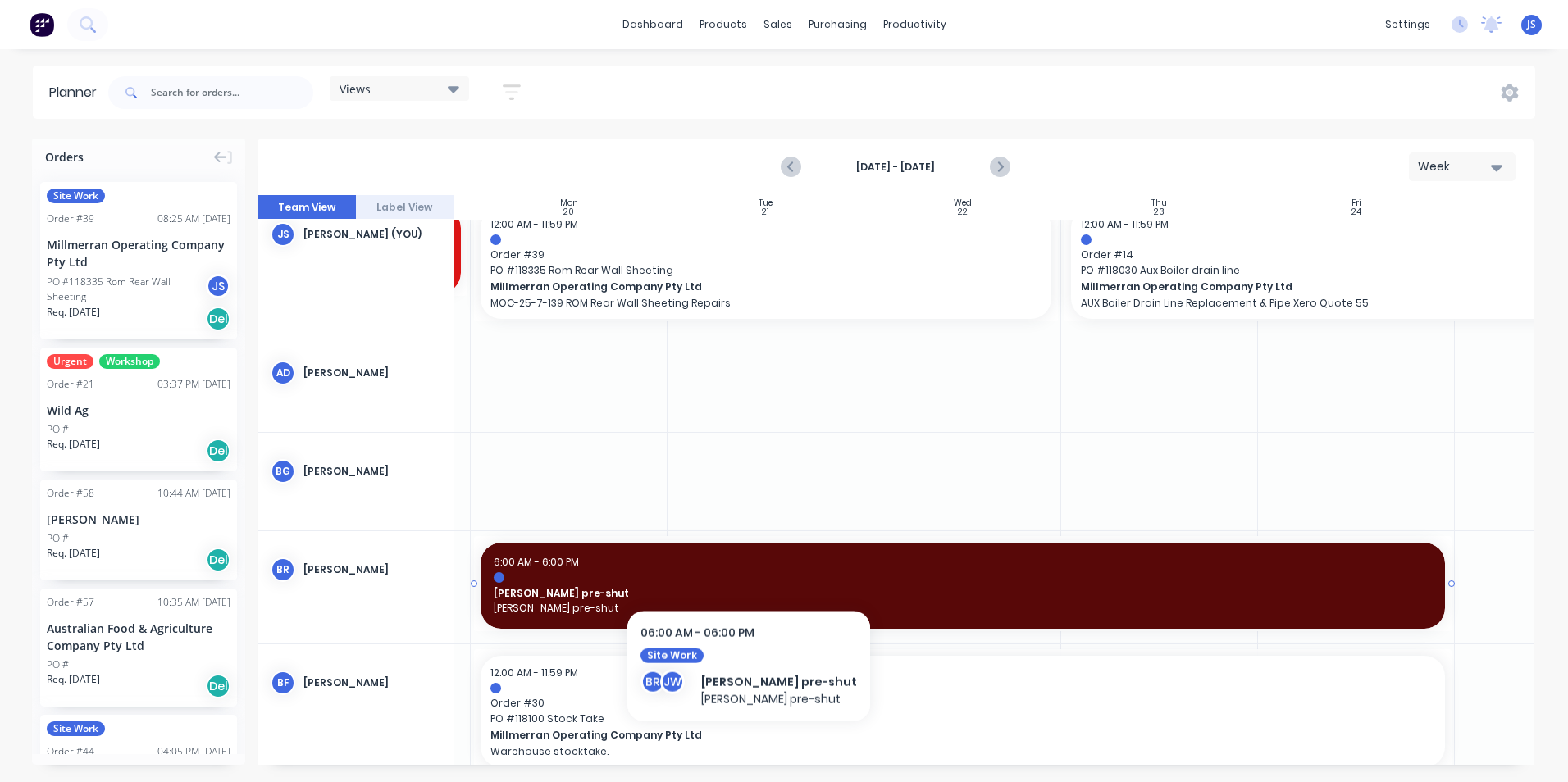
scroll to position [0, 181]
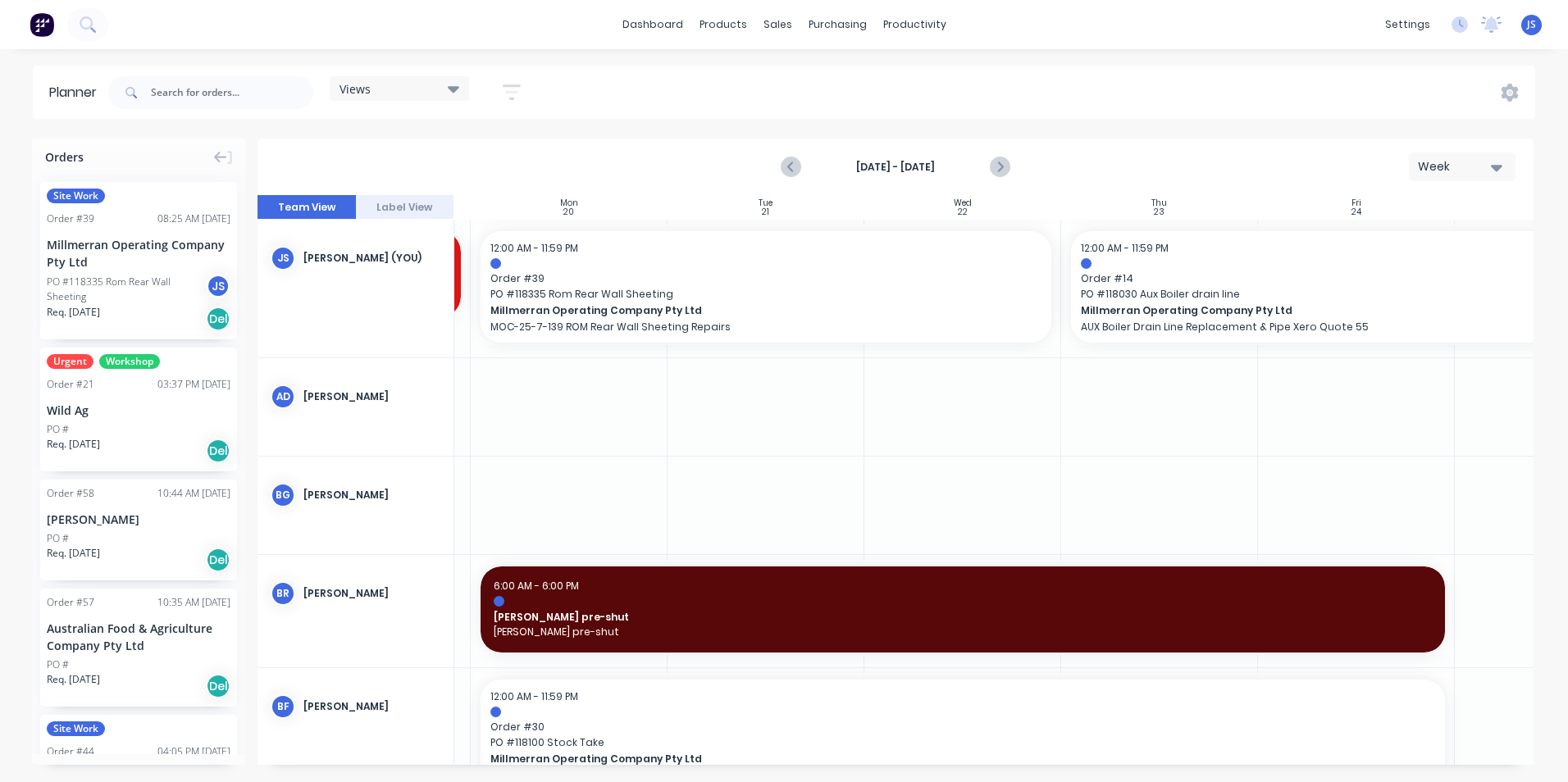
drag, startPoint x: 690, startPoint y: 765, endPoint x: 632, endPoint y: 761, distance: 58.1
click at [637, 761] on div "Orders Site Work Order # 39 08:25 AM 13/10/25 Millmerran Operating Company Pty …" at bounding box center [784, 460] width 1568 height 643
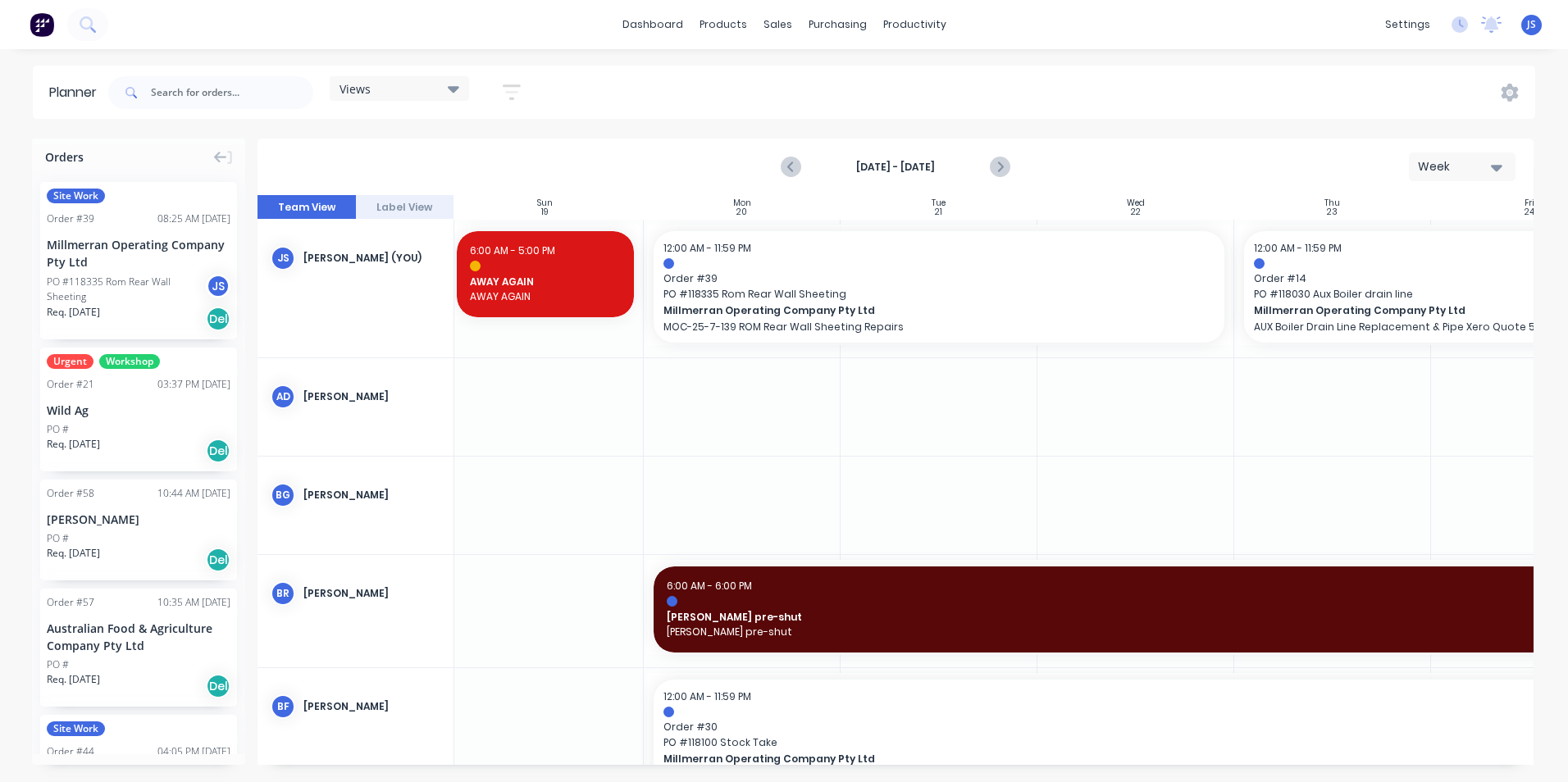
scroll to position [0, 0]
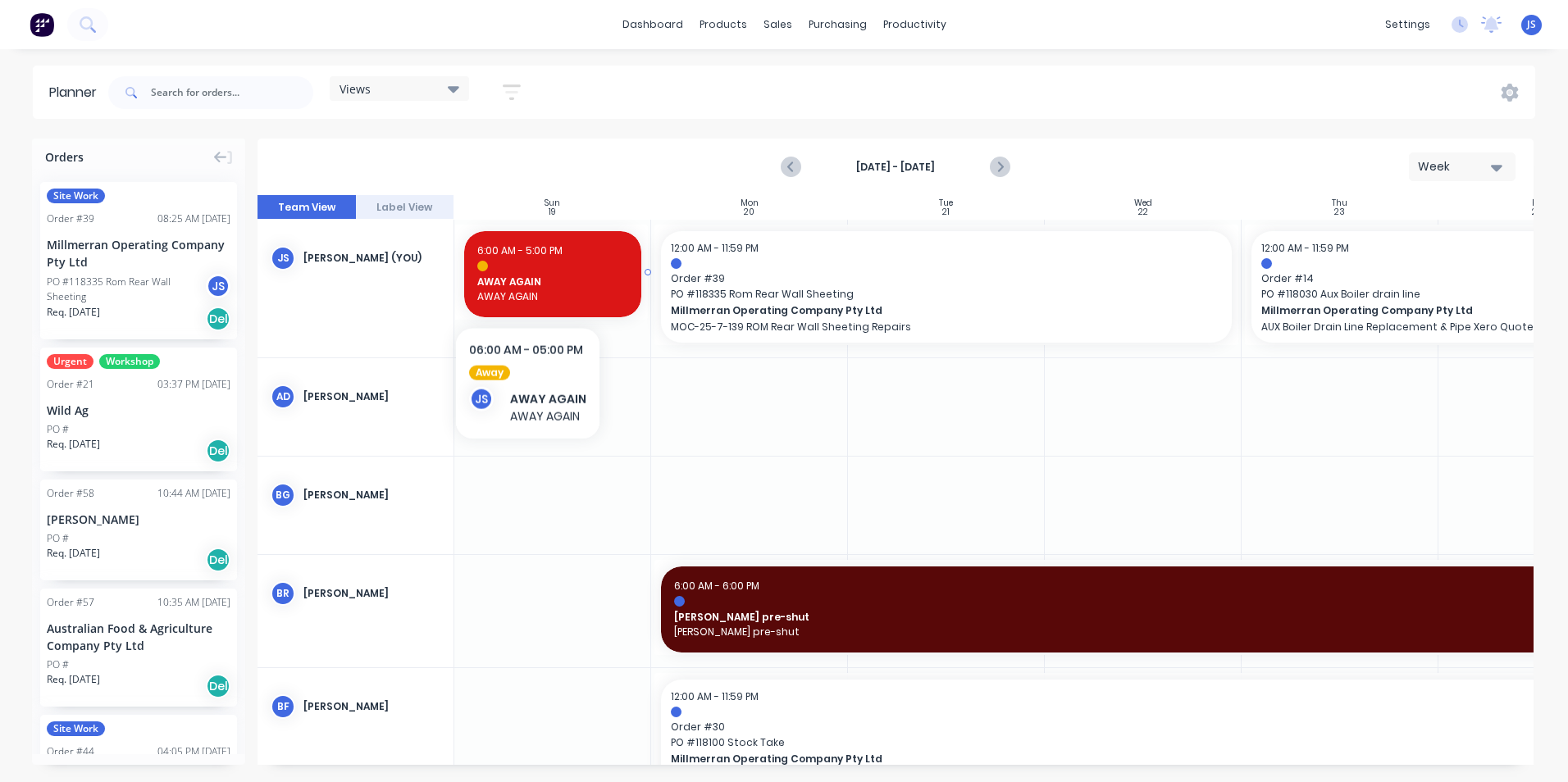
click at [527, 283] on span "AWAY AGAIN" at bounding box center [553, 282] width 151 height 15
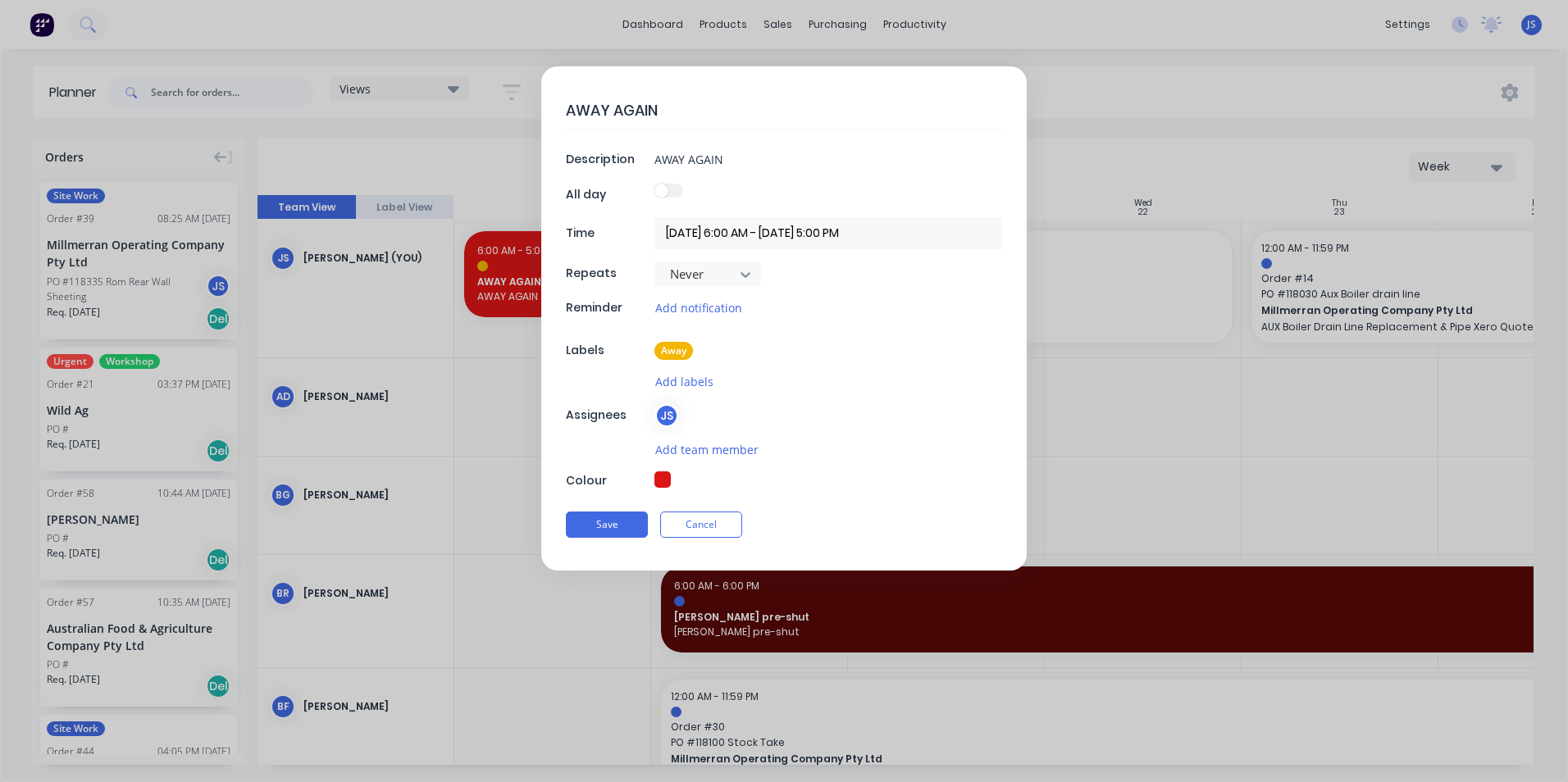
click at [660, 108] on textarea "AWAY AGAIN" at bounding box center [784, 110] width 436 height 39
type textarea "x"
type textarea "AWAY AGAI"
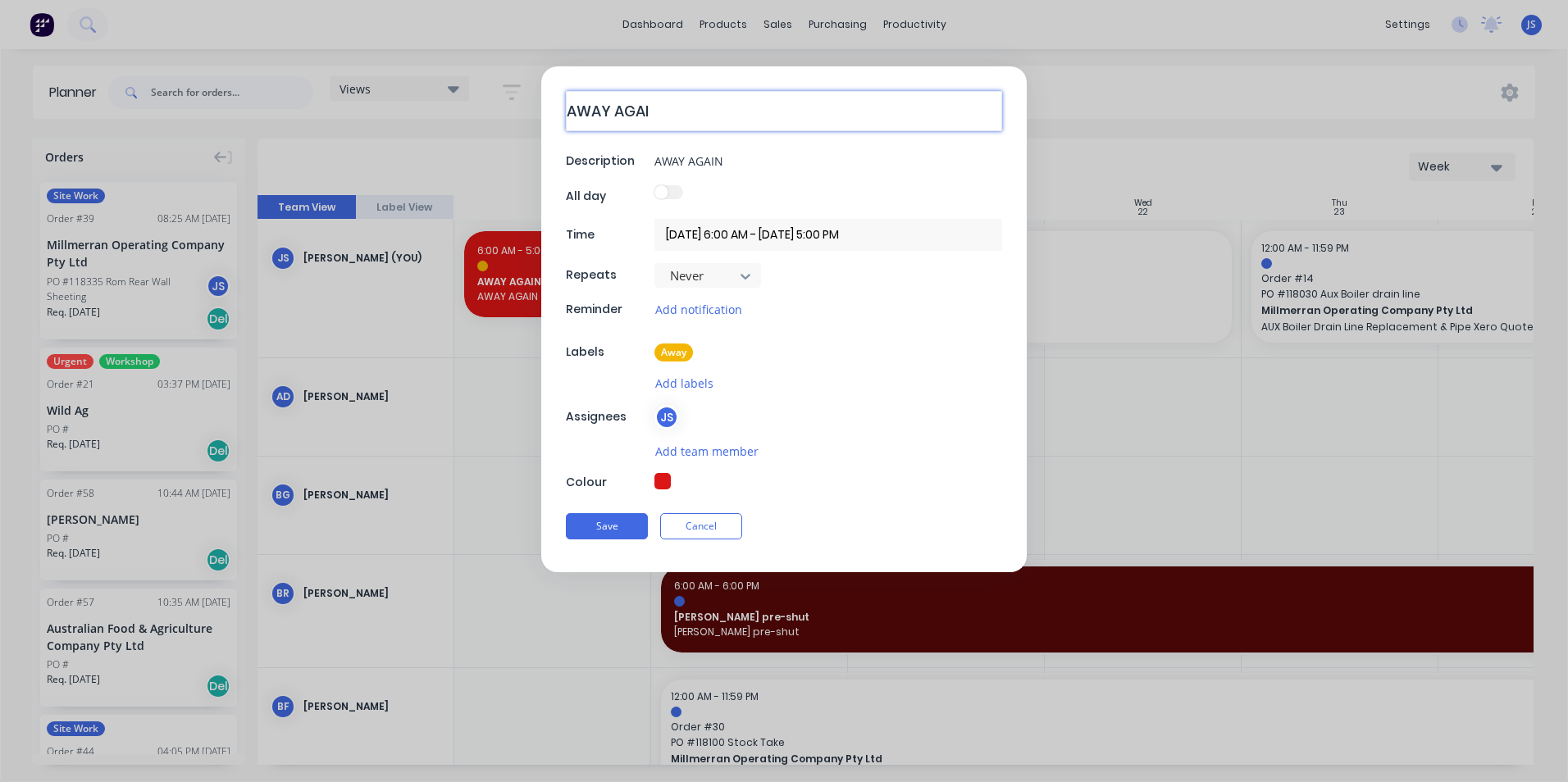
type textarea "x"
type textarea "AWAY AGA"
type textarea "x"
type textarea "AWAY AG"
type textarea "x"
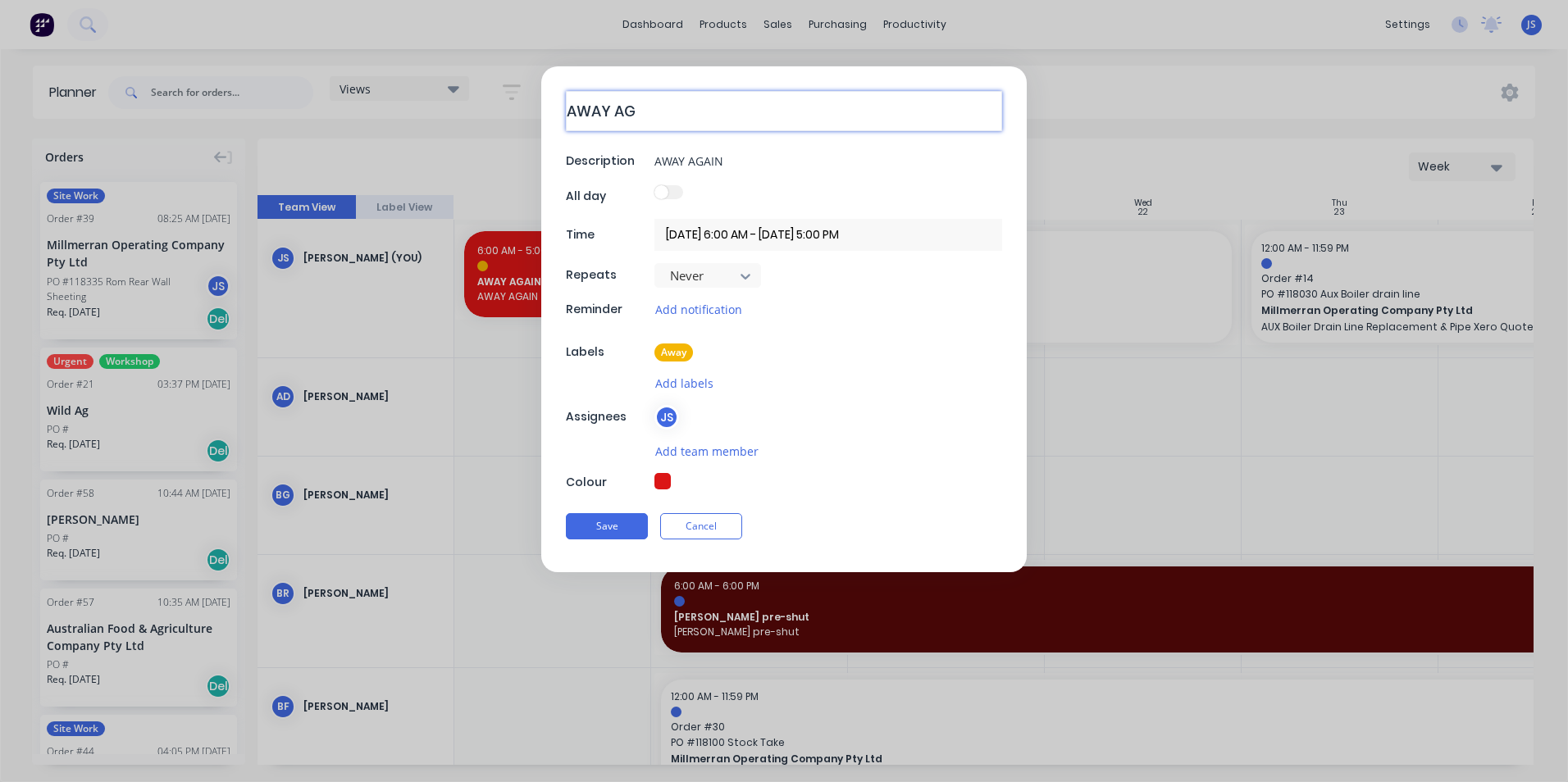
type textarea "AWAY A"
type textarea "x"
type textarea "AWAY"
click at [731, 161] on input "AWAY AGAIN" at bounding box center [828, 161] width 347 height 25
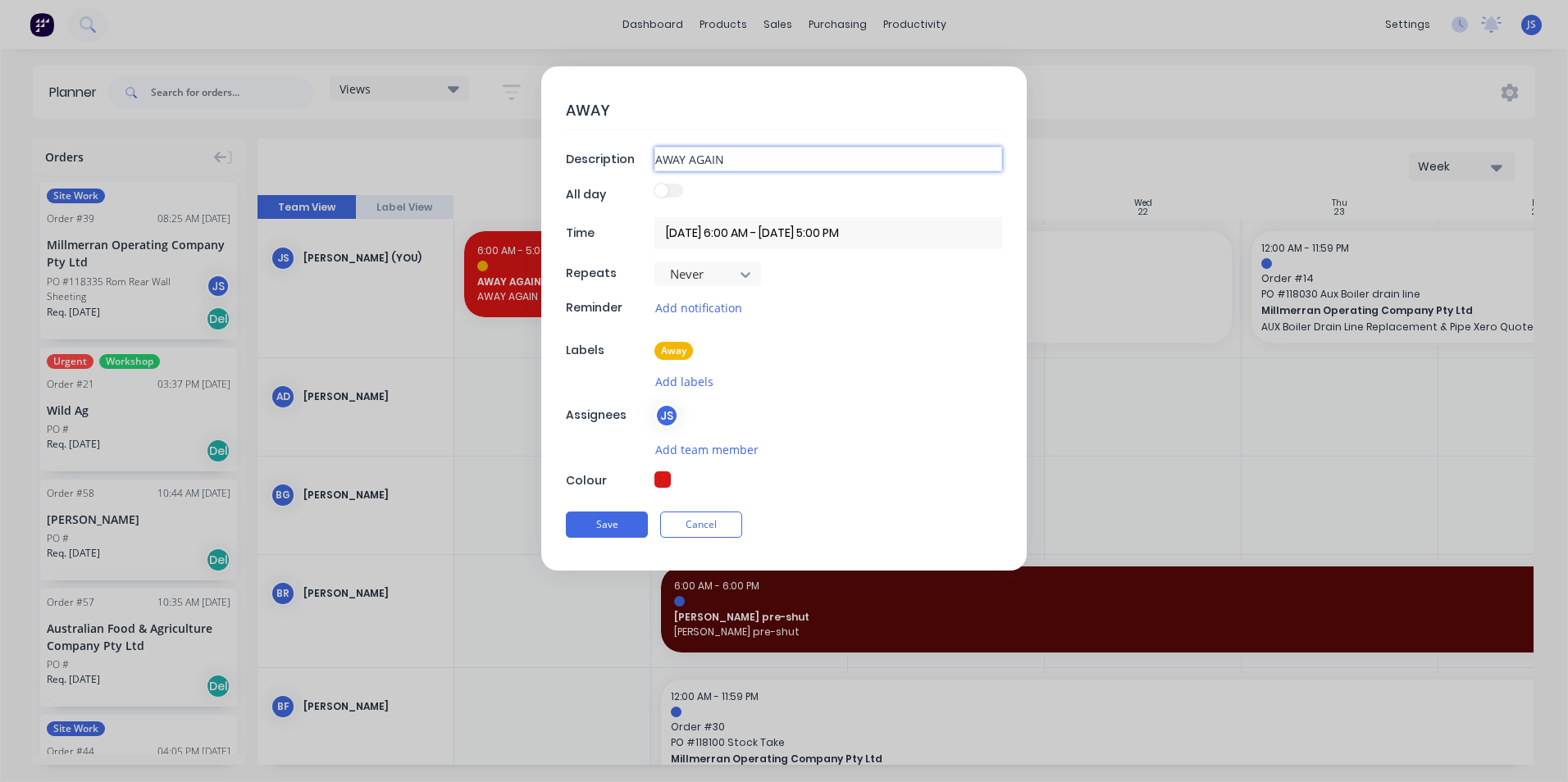
type textarea "x"
type input "AWAY AGAI"
type textarea "x"
type input "AWAY AGA"
type textarea "x"
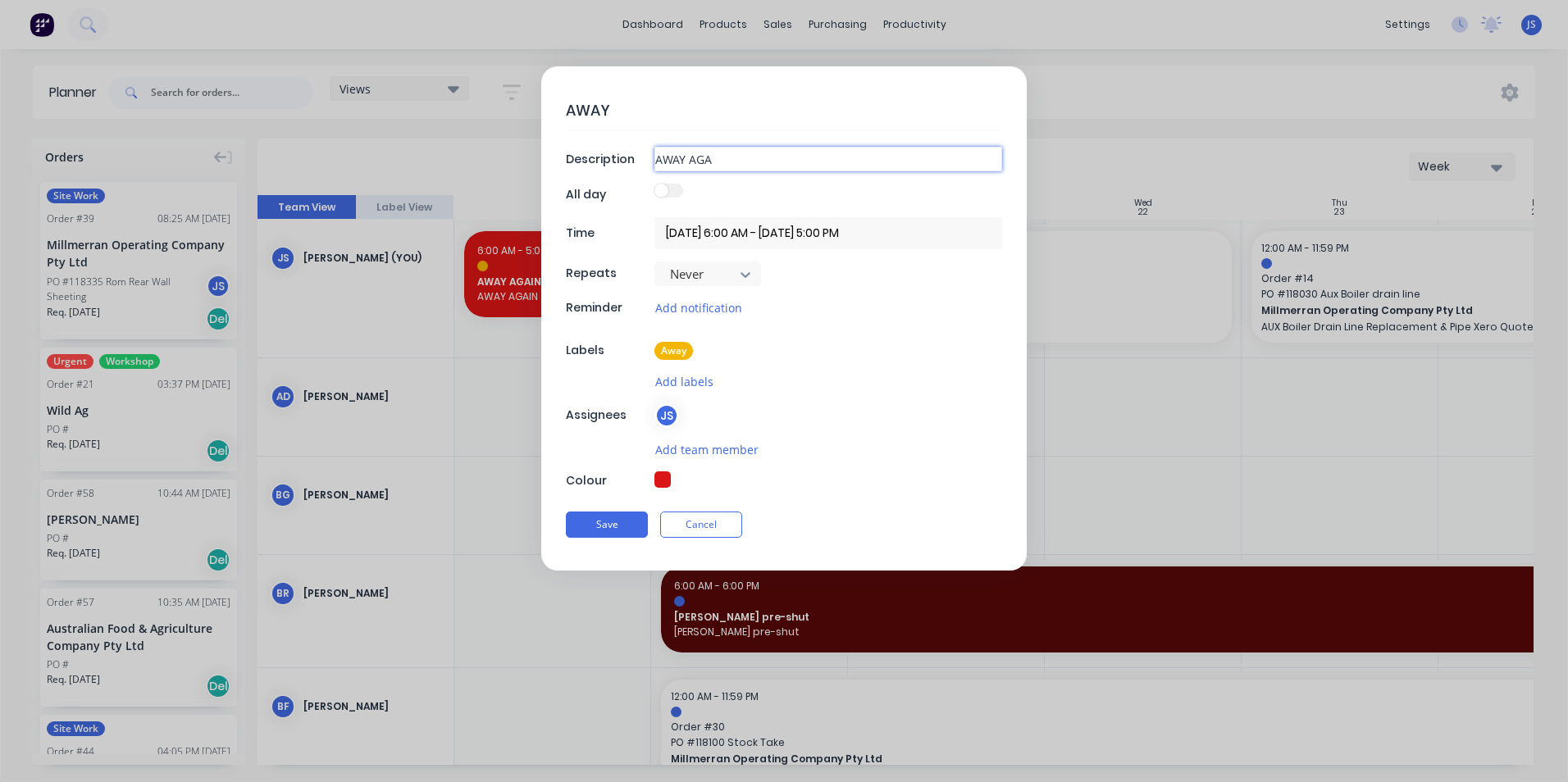
type input "AWAY AG"
type textarea "x"
type input "AWAY A"
type textarea "x"
type input "AWAY"
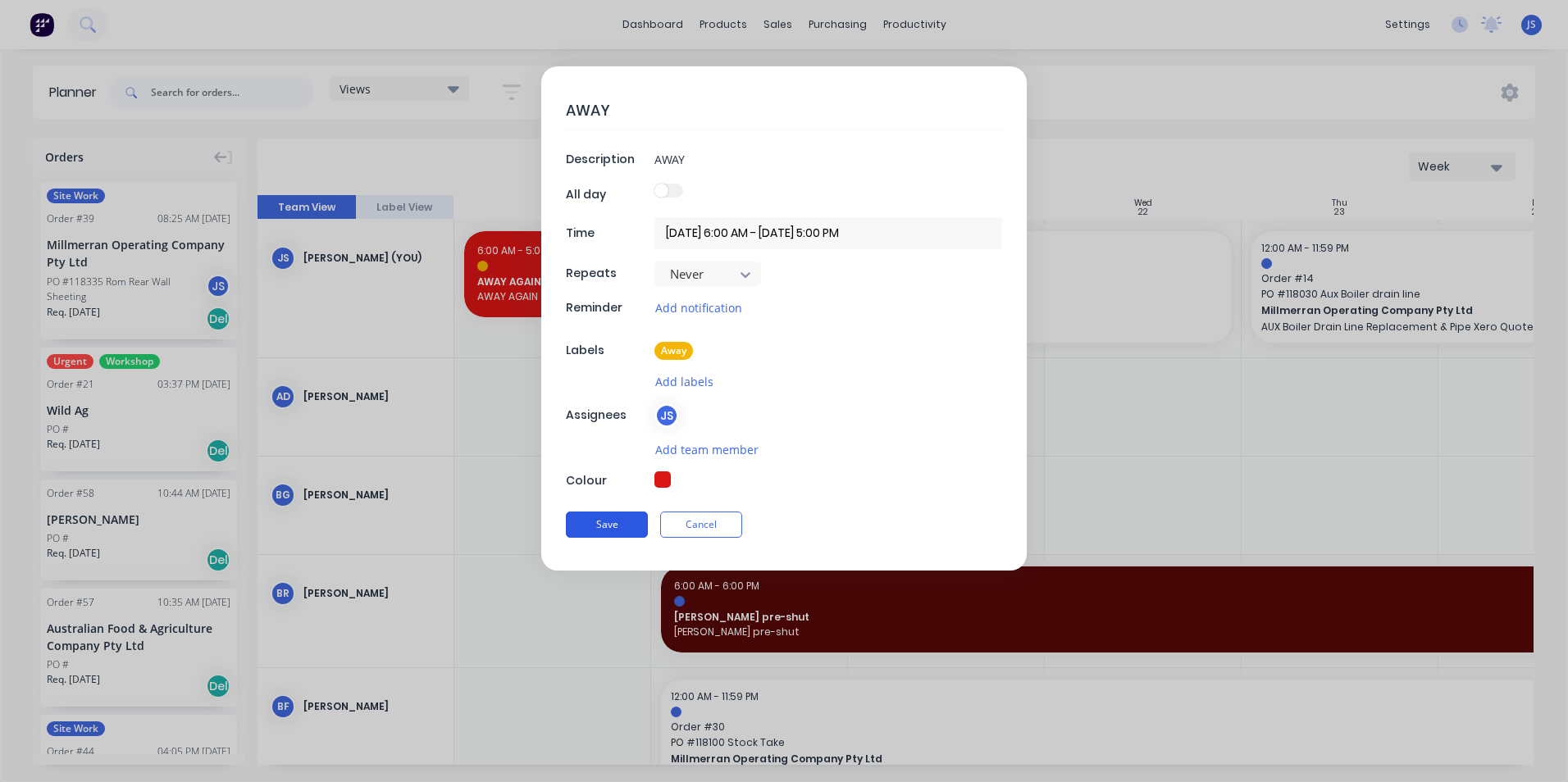
click at [605, 527] on button "Save" at bounding box center [607, 525] width 82 height 26
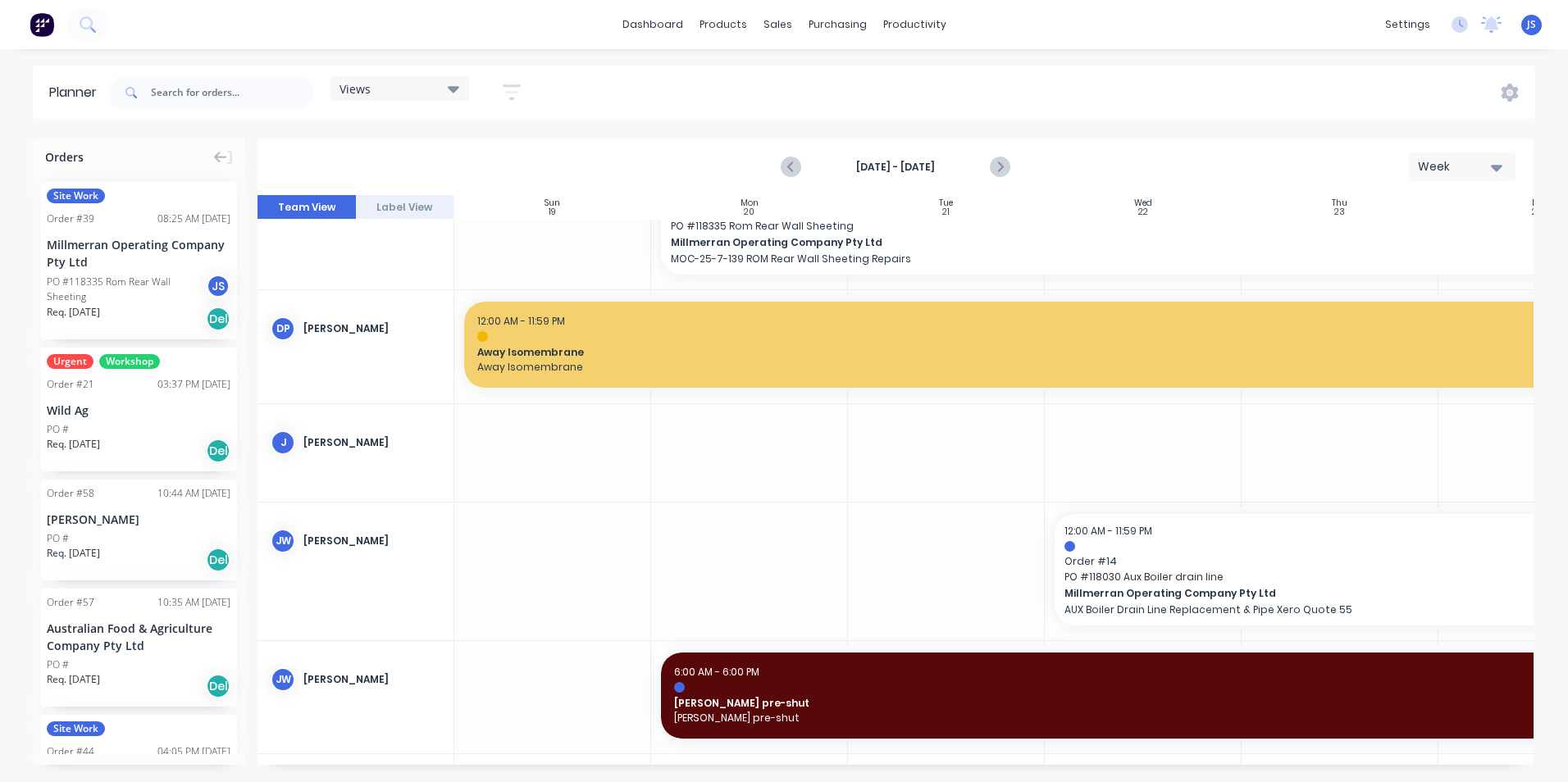
scroll to position [1312, 0]
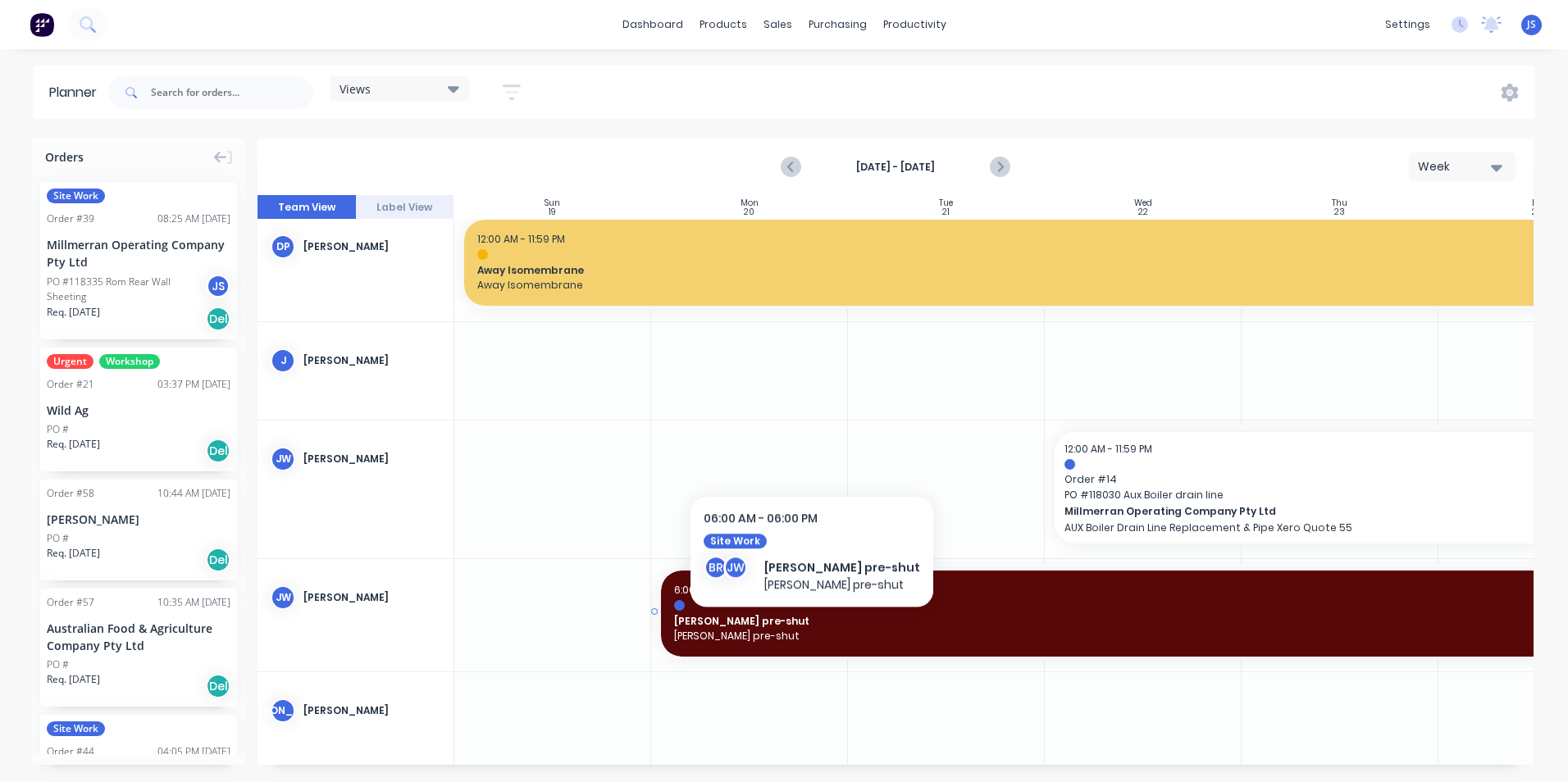
click at [779, 629] on span "[PERSON_NAME] pre-shut" at bounding box center [1143, 637] width 938 height 15
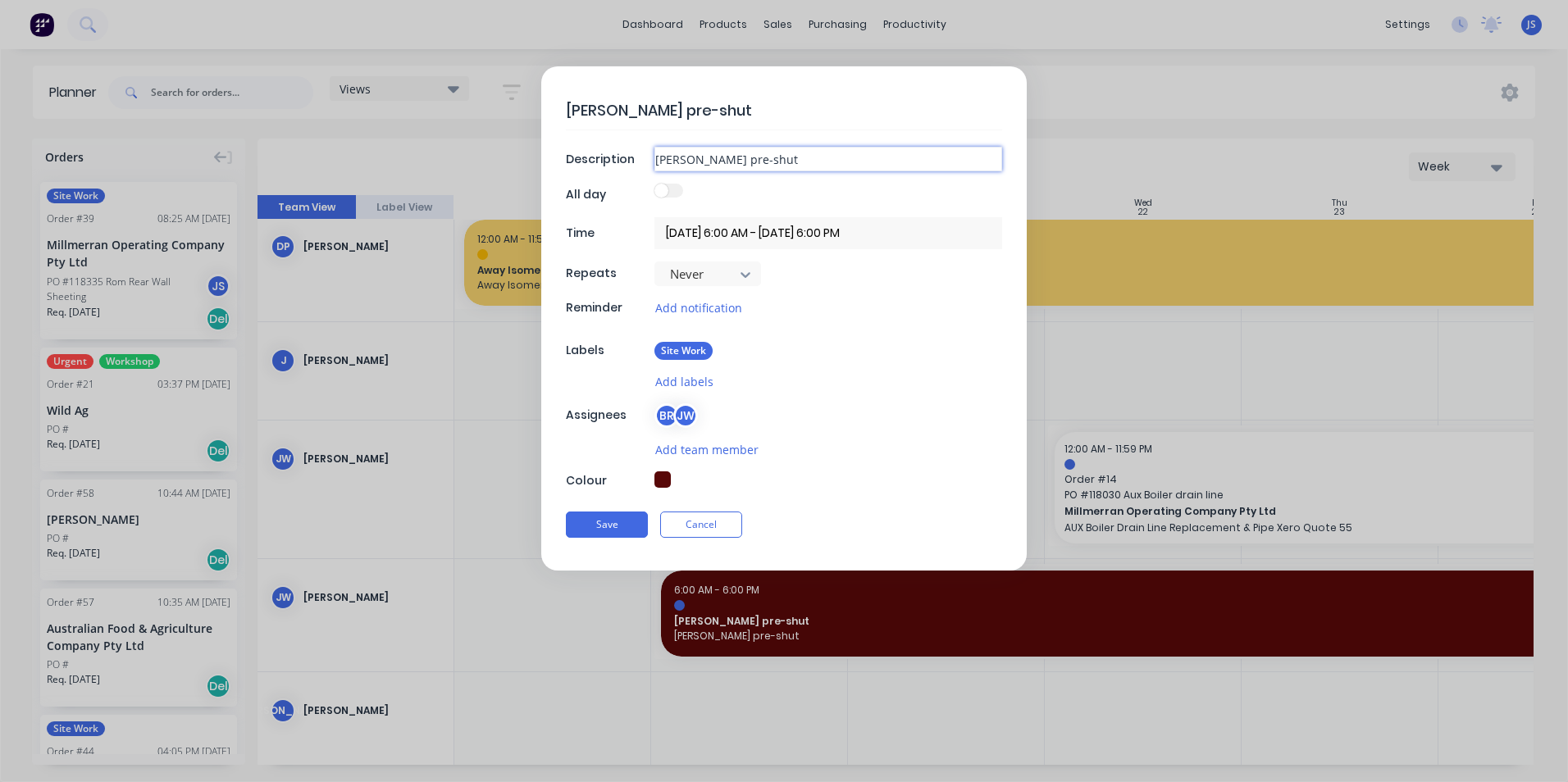
click at [736, 158] on input "[PERSON_NAME] pre-shut" at bounding box center [828, 159] width 347 height 25
type textarea "x"
type input "Kogan pre-shu"
type textarea "x"
type input "Kogan pre-sh"
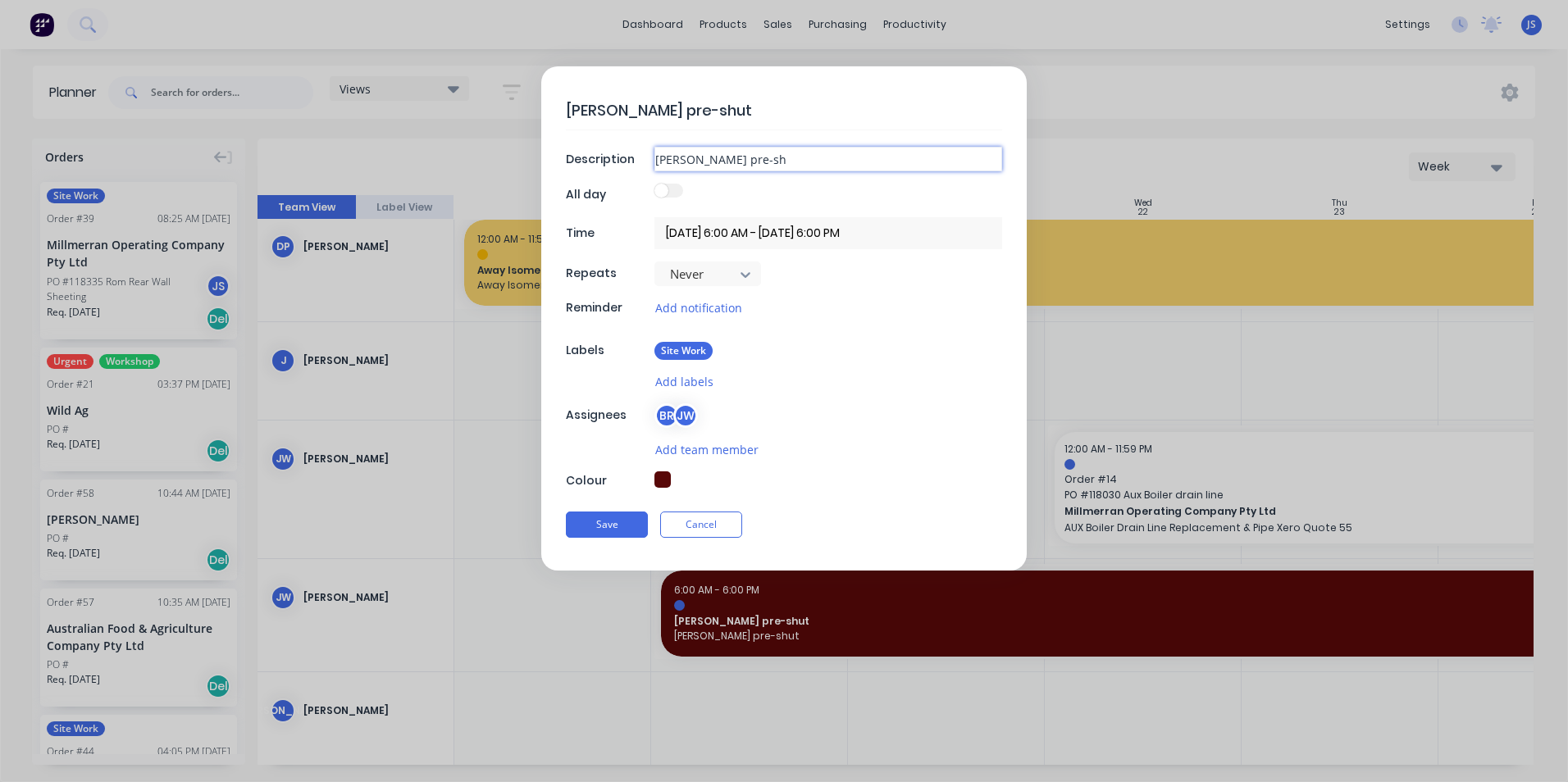
type textarea "x"
type input "Kogan pre-s"
type textarea "x"
type input "Kogan pre-"
type textarea "x"
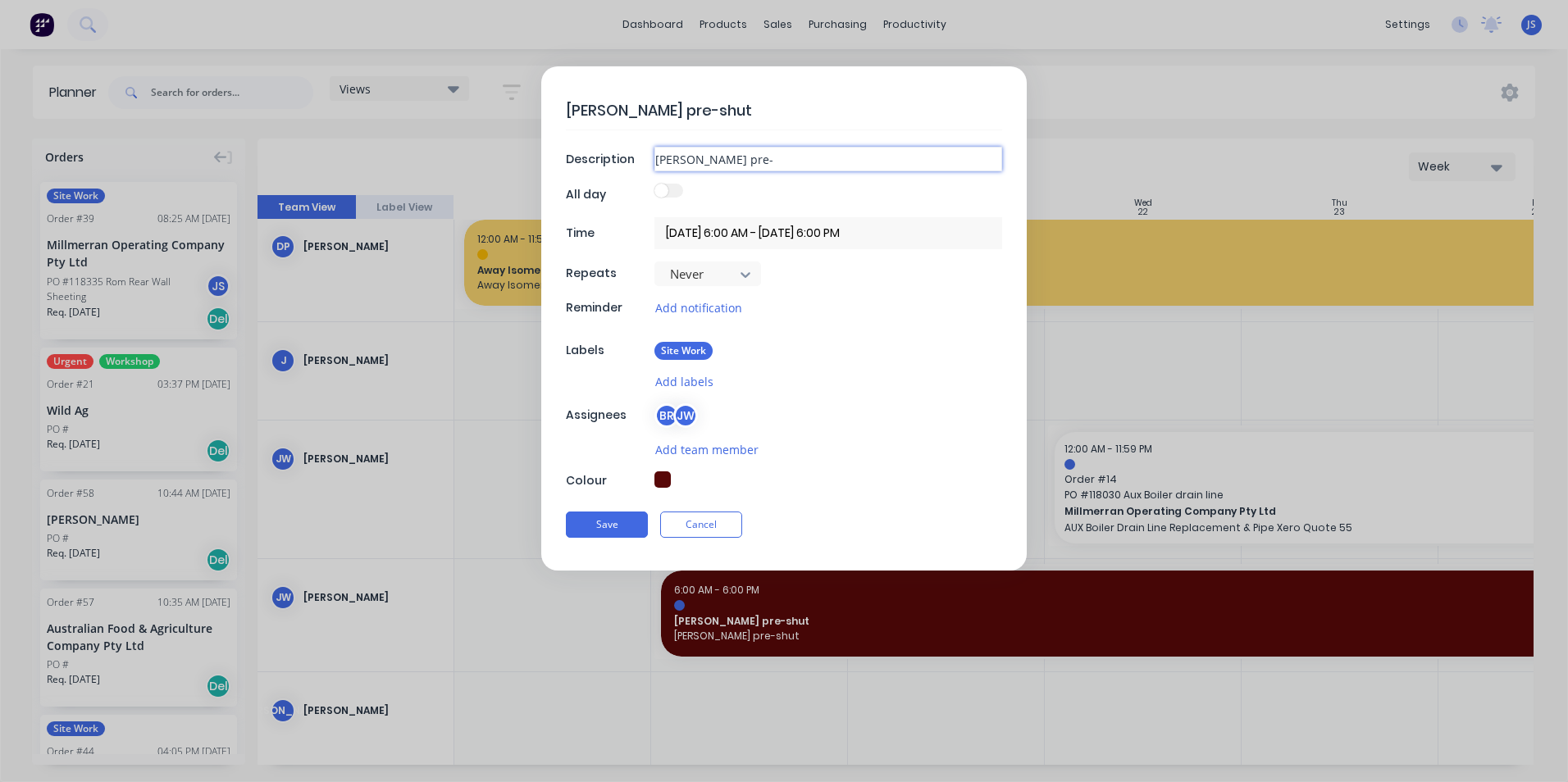
type input "Kogan pre"
type textarea "x"
type input "Kogan pr"
type textarea "x"
type input "Kogan p"
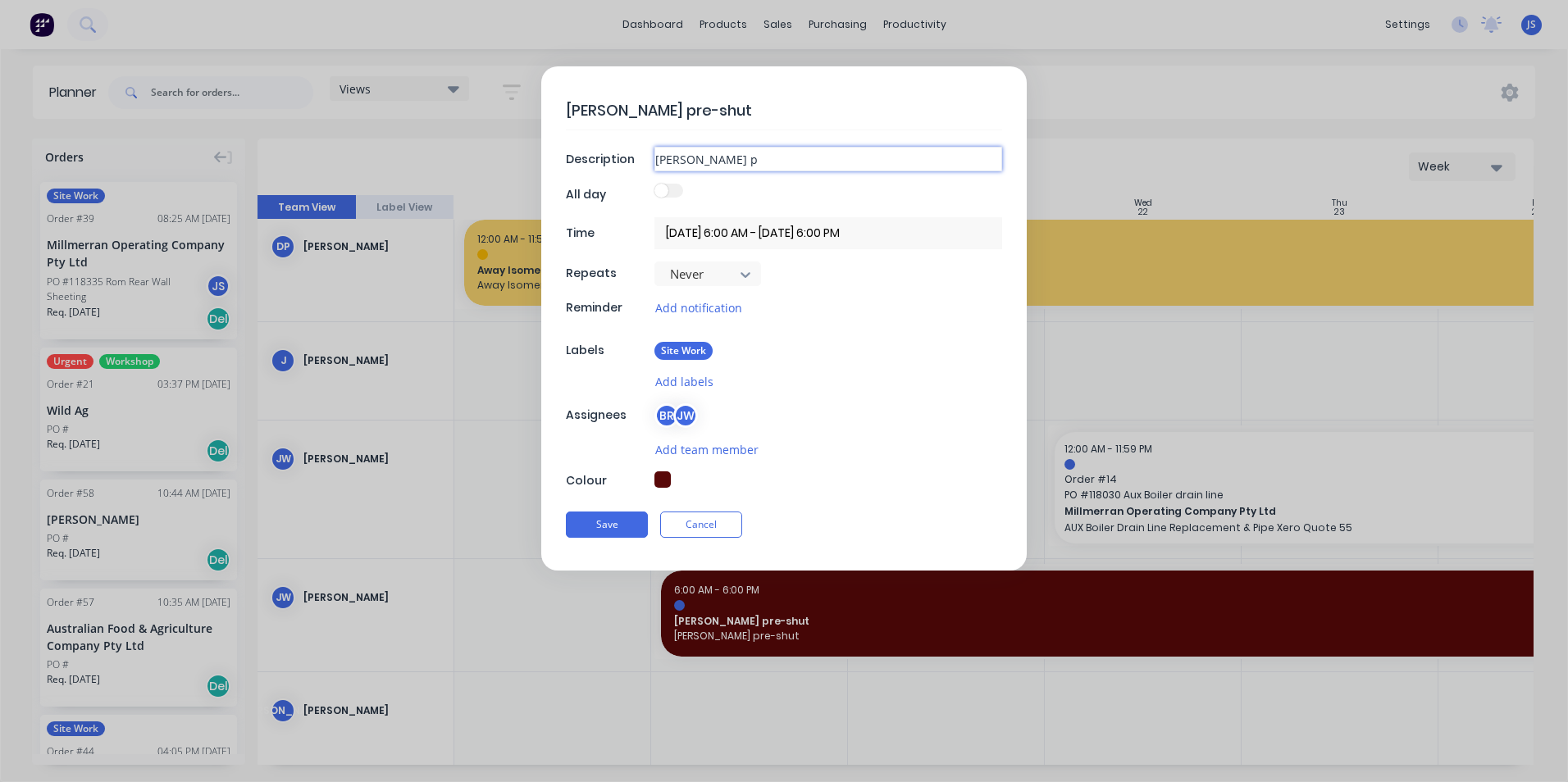
type textarea "x"
type input "Kogan"
type textarea "x"
type input "Kogan"
type textarea "x"
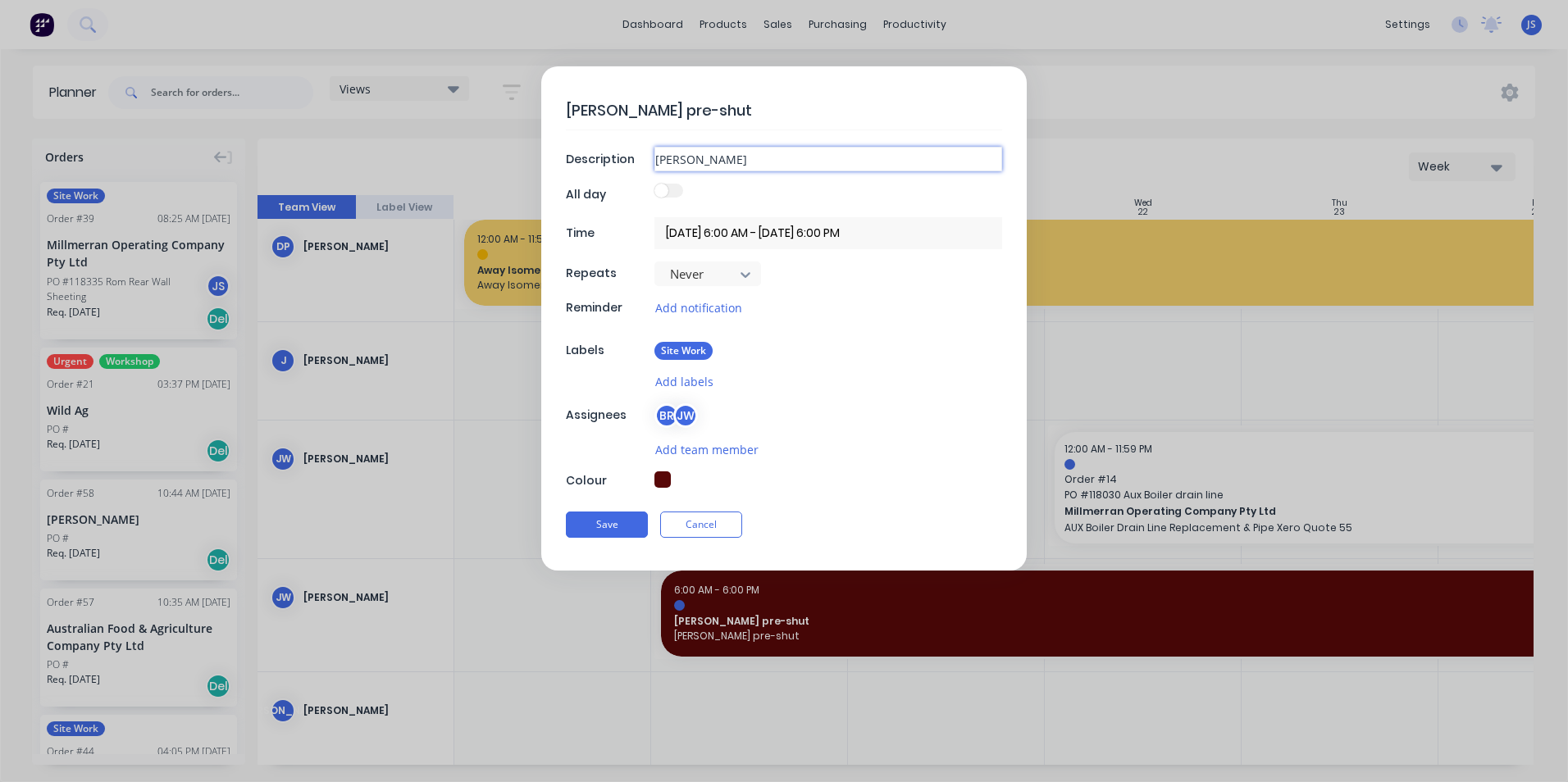
type input "Koga"
type textarea "x"
type input "Kog"
type textarea "x"
type input "Ko"
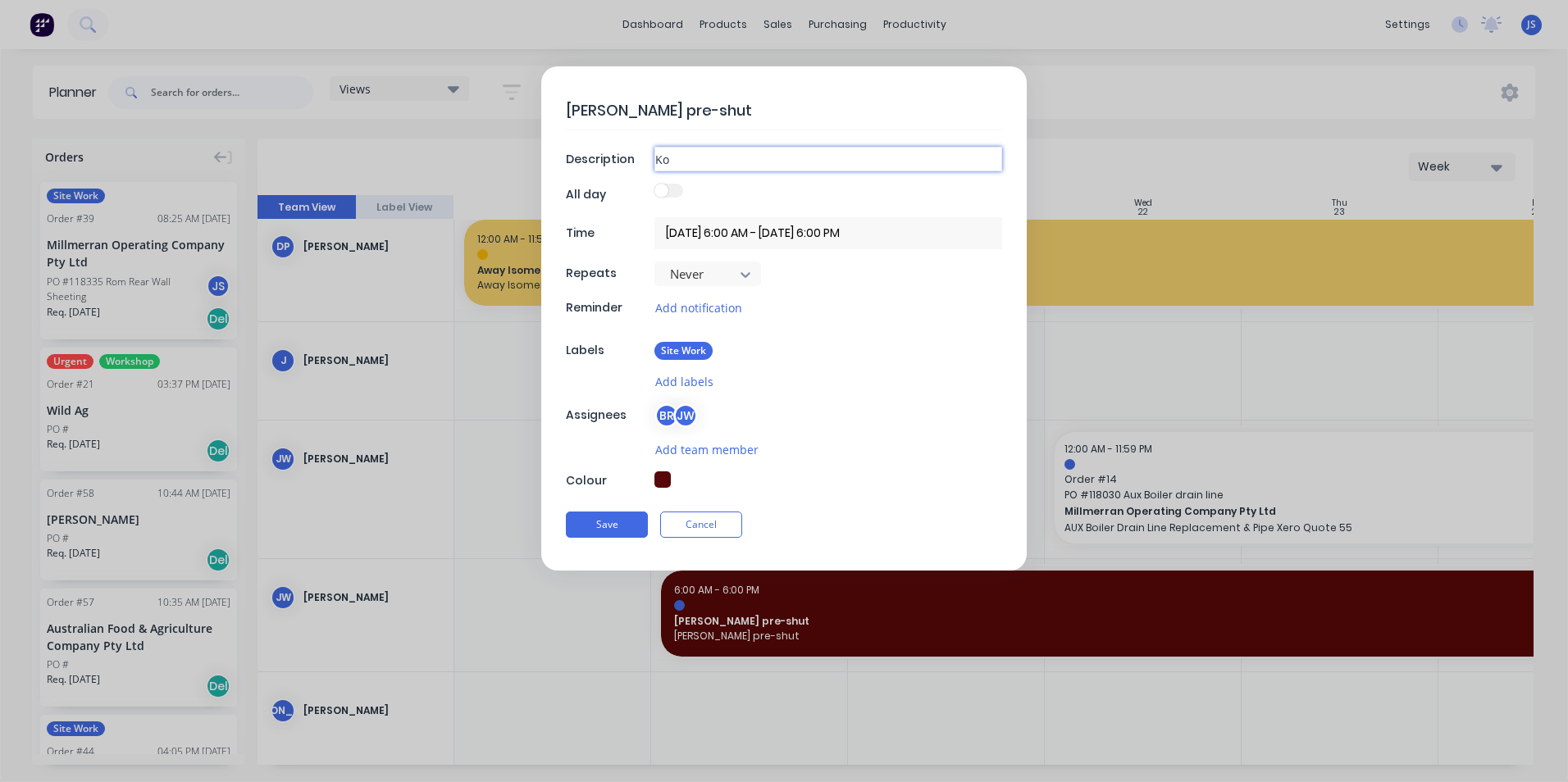
type textarea "x"
type input "K"
type textarea "x"
type input "C"
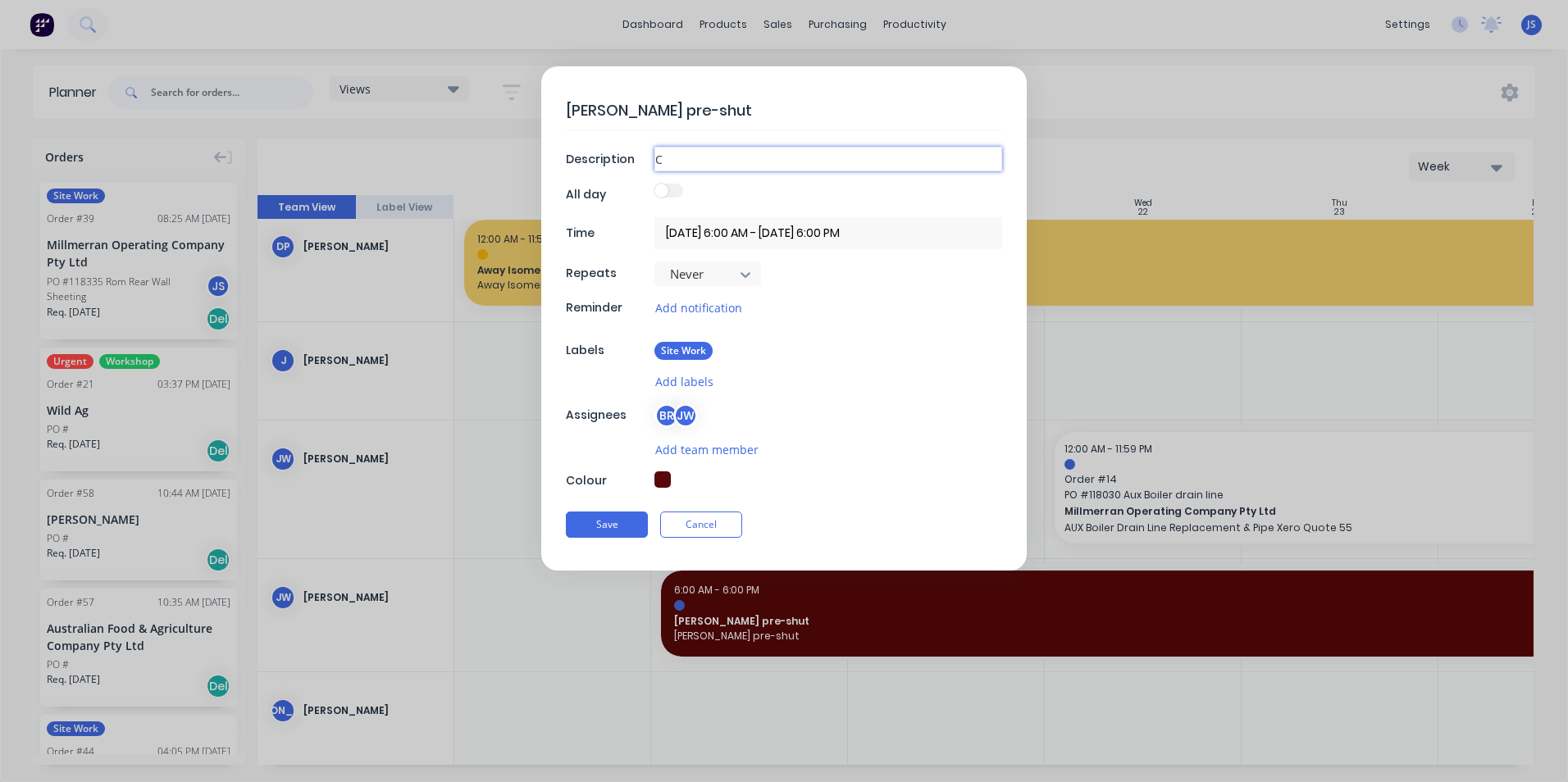
type textarea "x"
type input "Ce"
type textarea "x"
type input "Cer"
type textarea "x"
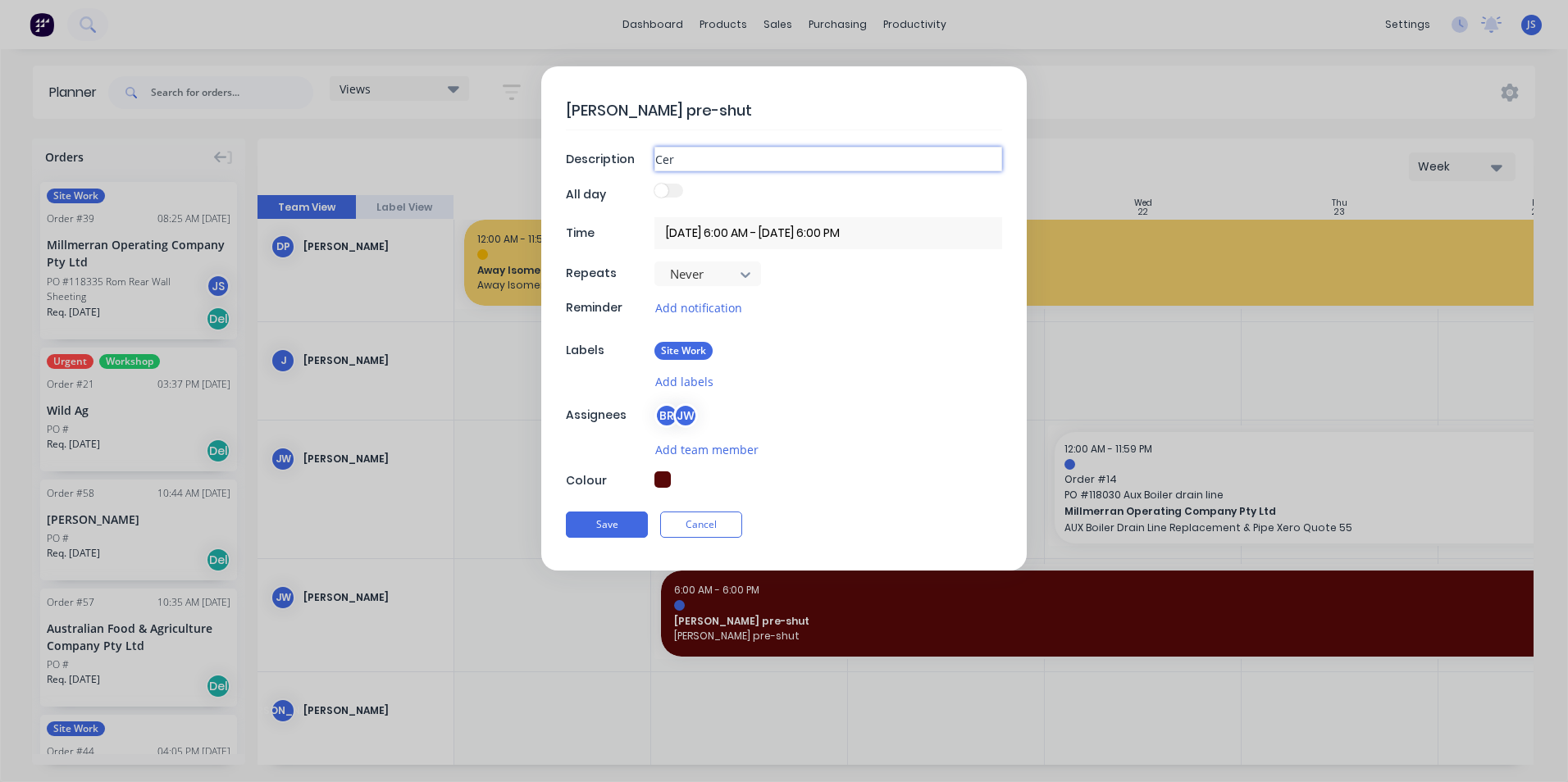
type input "Cert"
type textarea "x"
type input "Cert"
type textarea "x"
type input "Cert 1"
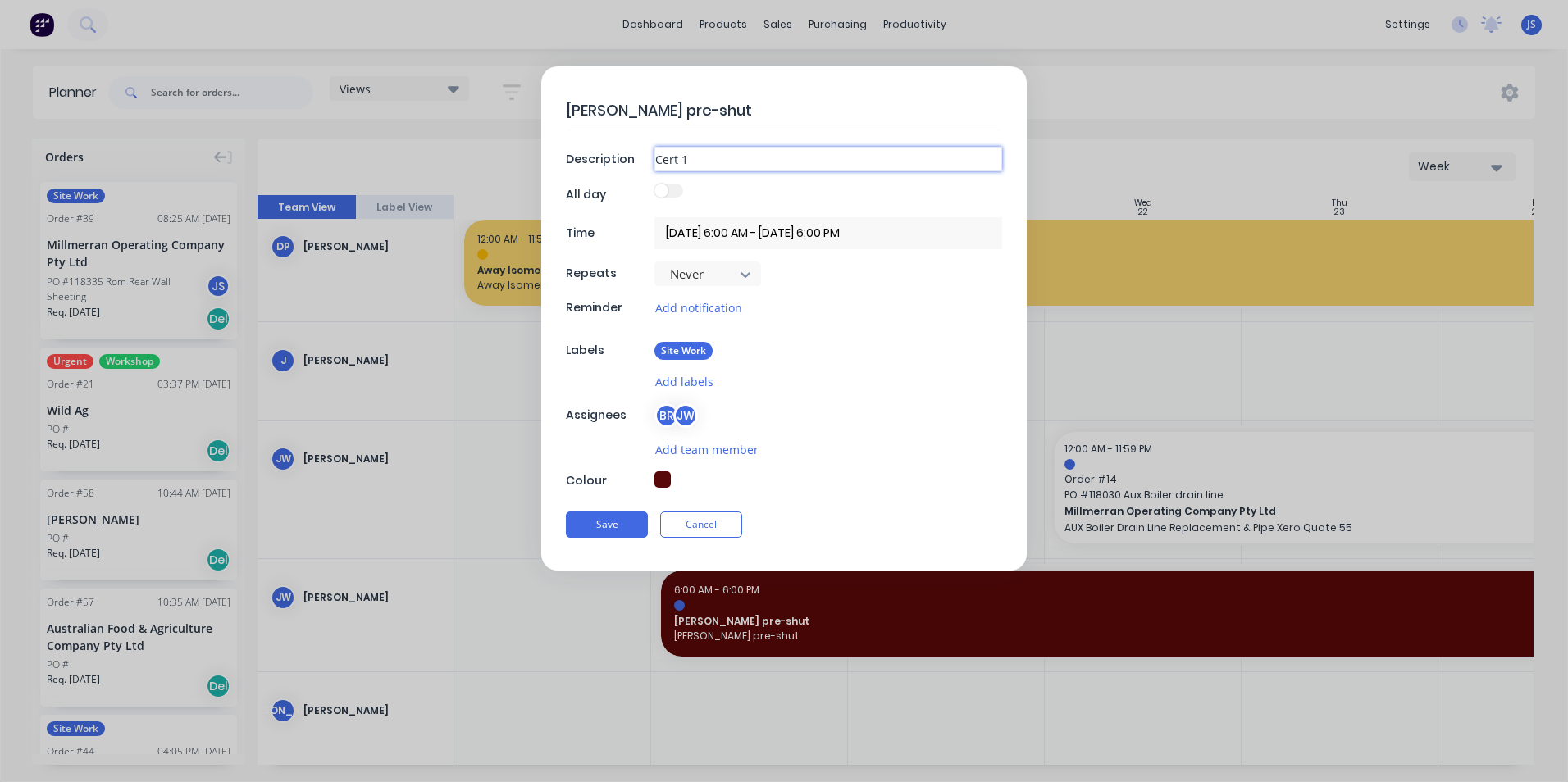
type textarea "x"
type input "Cert 10"
click at [614, 524] on button "Save" at bounding box center [607, 525] width 82 height 26
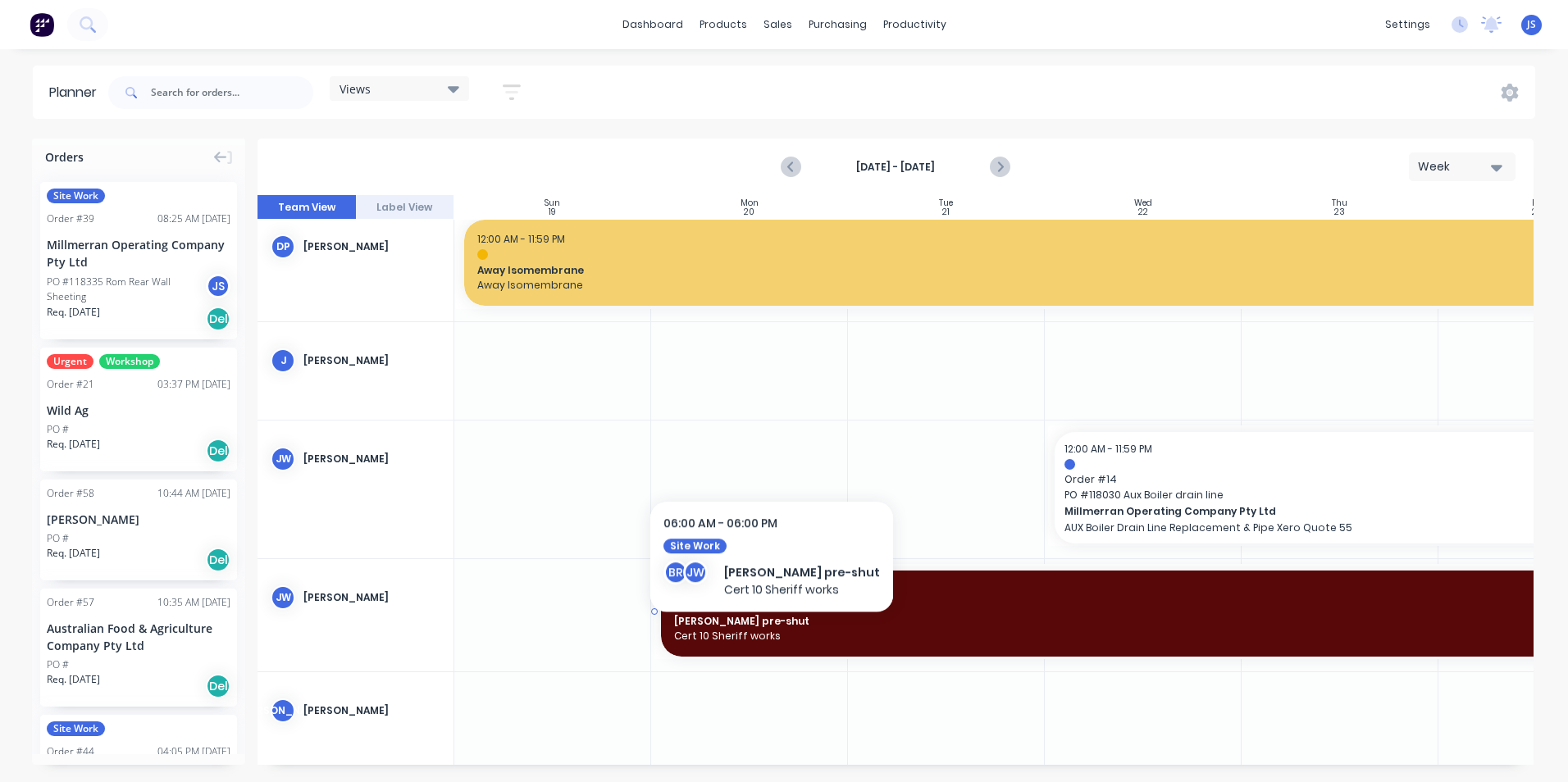
click at [750, 634] on span "Cert 10 Sheriff works" at bounding box center [1143, 637] width 938 height 15
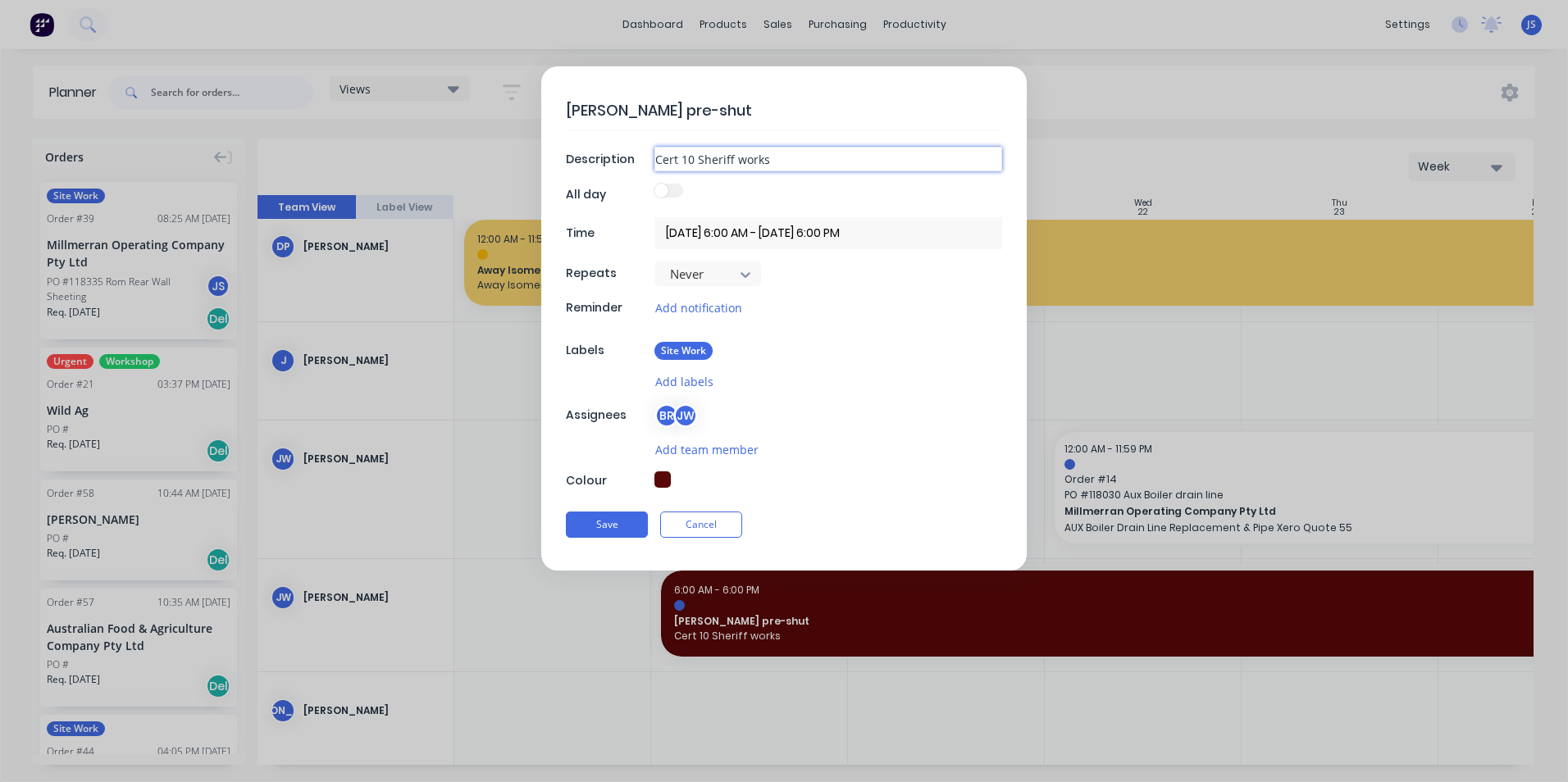
click at [740, 161] on input "Cert 10 Sheriff works" at bounding box center [828, 159] width 347 height 25
click at [891, 400] on div "Kogan pre-shut Description Cert 10 Sheriff Work All day Time 20/10/2025 6:00 AM…" at bounding box center [784, 319] width 485 height 504
click at [608, 527] on button "Save" at bounding box center [607, 525] width 82 height 26
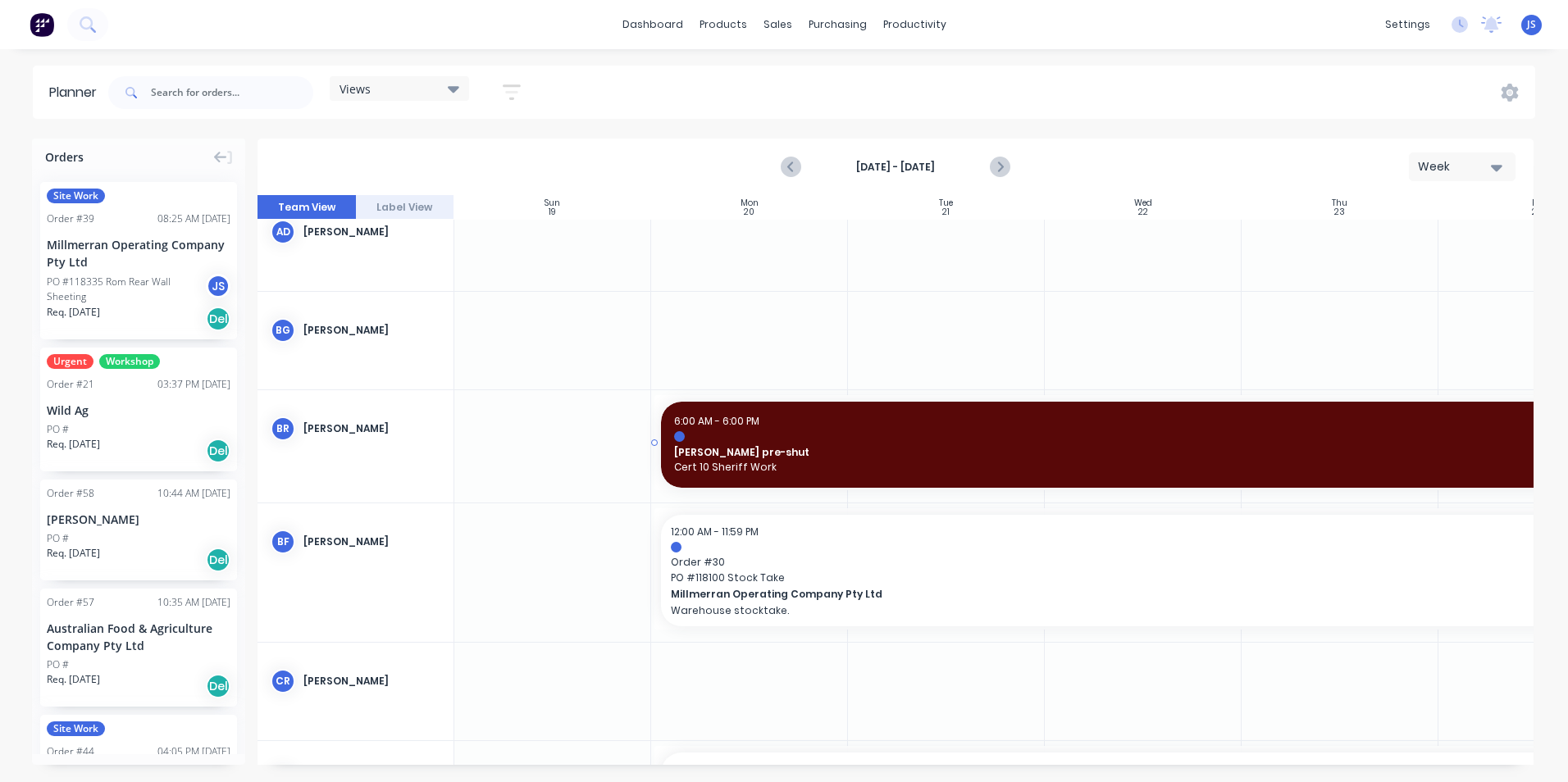
scroll to position [164, 0]
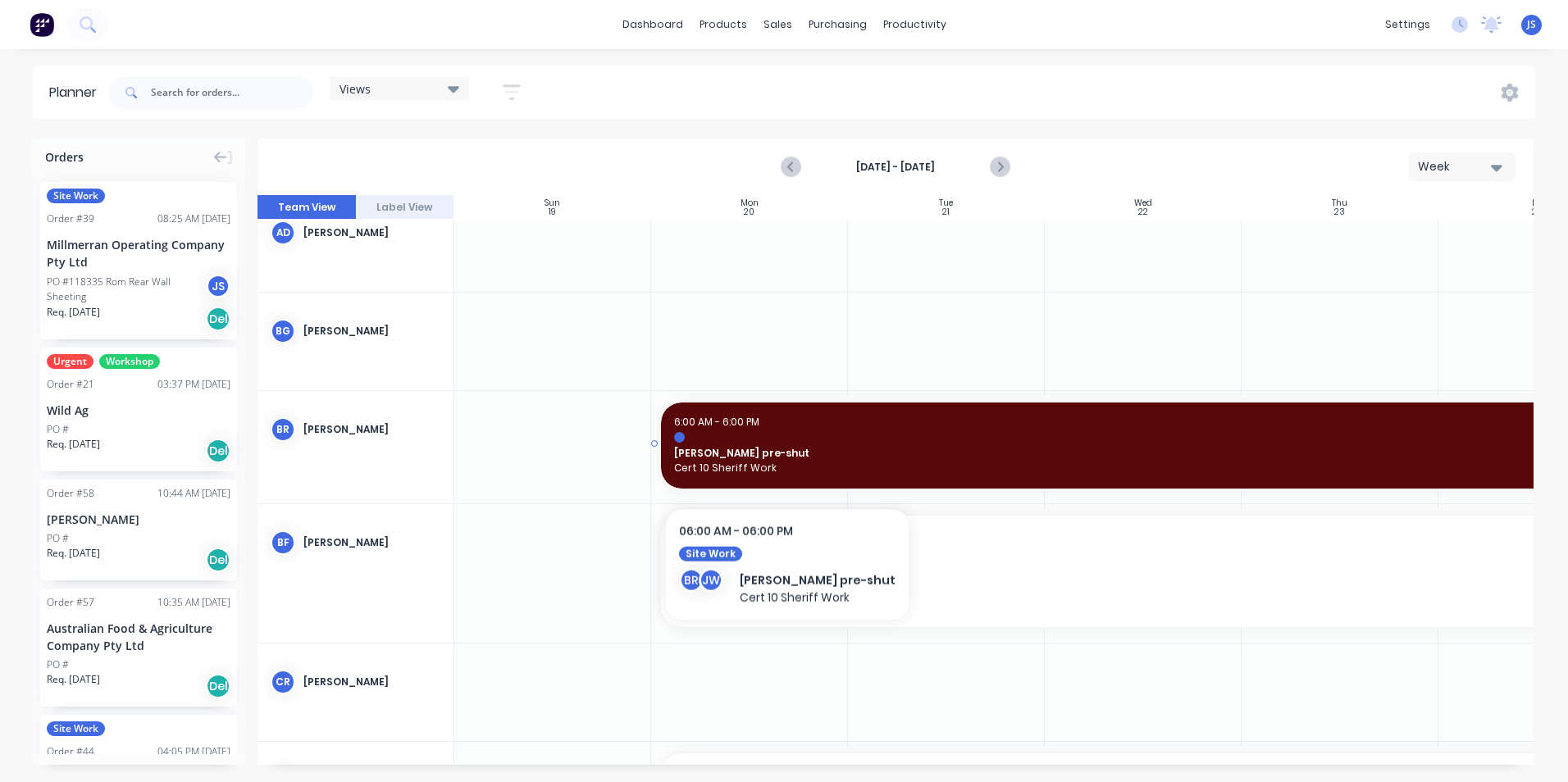
click at [763, 465] on span "Cert 10 Sheriff Work" at bounding box center [1143, 468] width 938 height 15
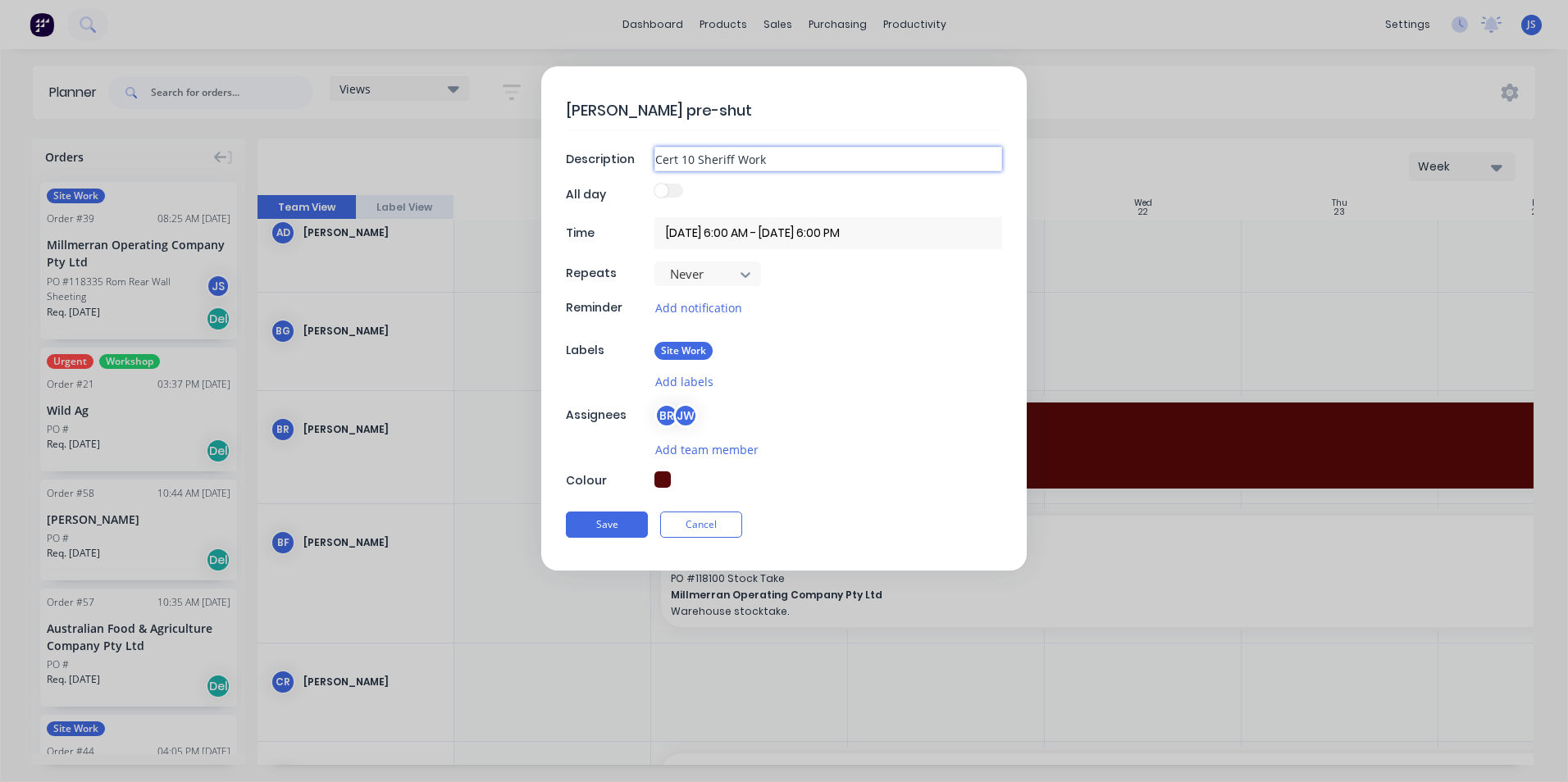
click at [766, 160] on input "Cert 10 Sheriff Work" at bounding box center [828, 159] width 347 height 25
drag, startPoint x: 766, startPoint y: 160, endPoint x: 656, endPoint y: 153, distance: 110.2
click at [656, 153] on input "Cert 10 Sheriff Work" at bounding box center [828, 159] width 347 height 25
click at [689, 493] on div "JW" at bounding box center [683, 493] width 25 height 25
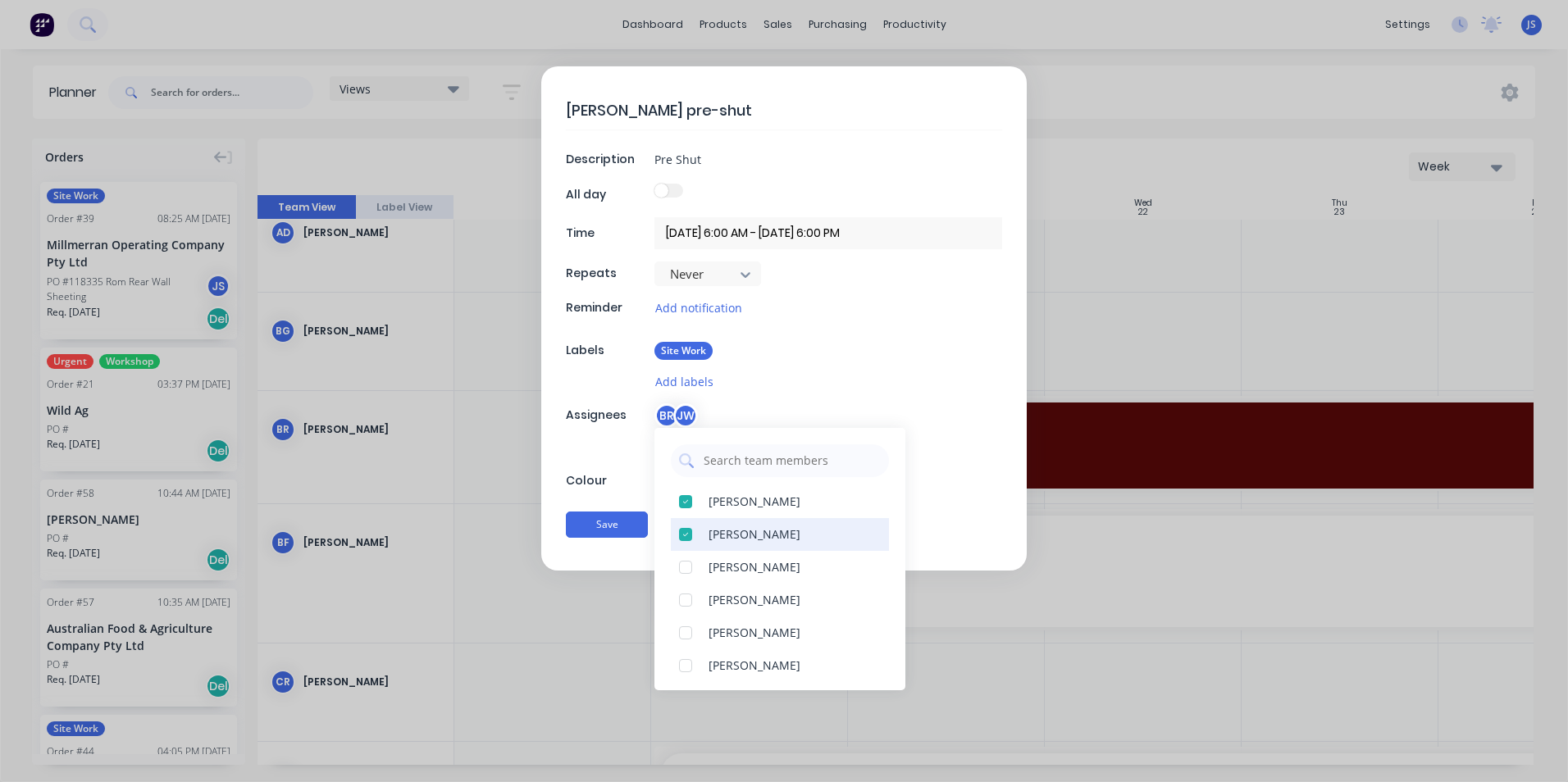
click at [685, 531] on div at bounding box center [686, 535] width 33 height 33
click at [798, 361] on div "Kogan pre-shut Description Pre Shut All day Time 20/10/2025 6:00 AM - 24/10/202…" at bounding box center [784, 319] width 485 height 504
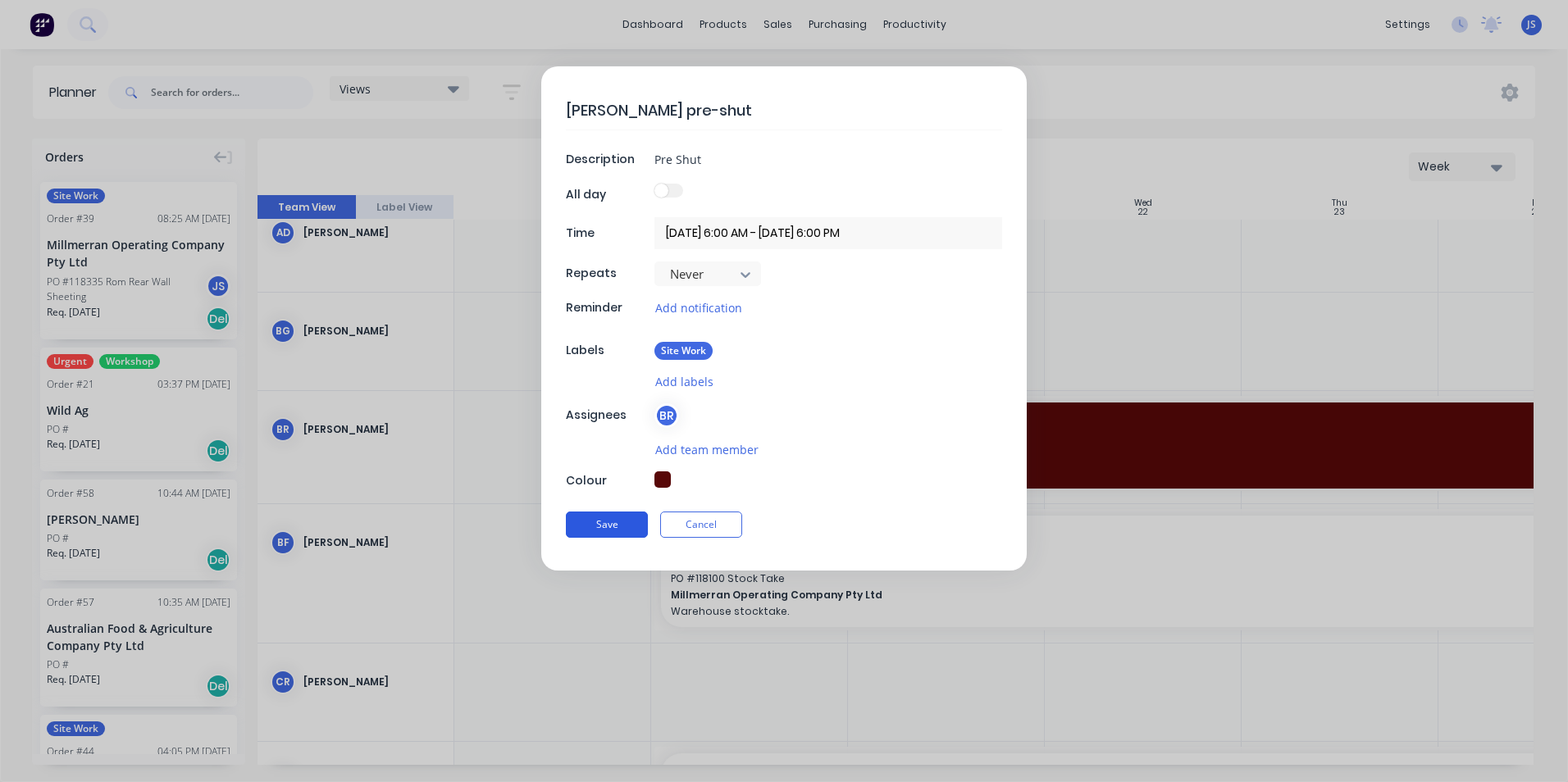
click at [606, 527] on button "Save" at bounding box center [607, 525] width 82 height 26
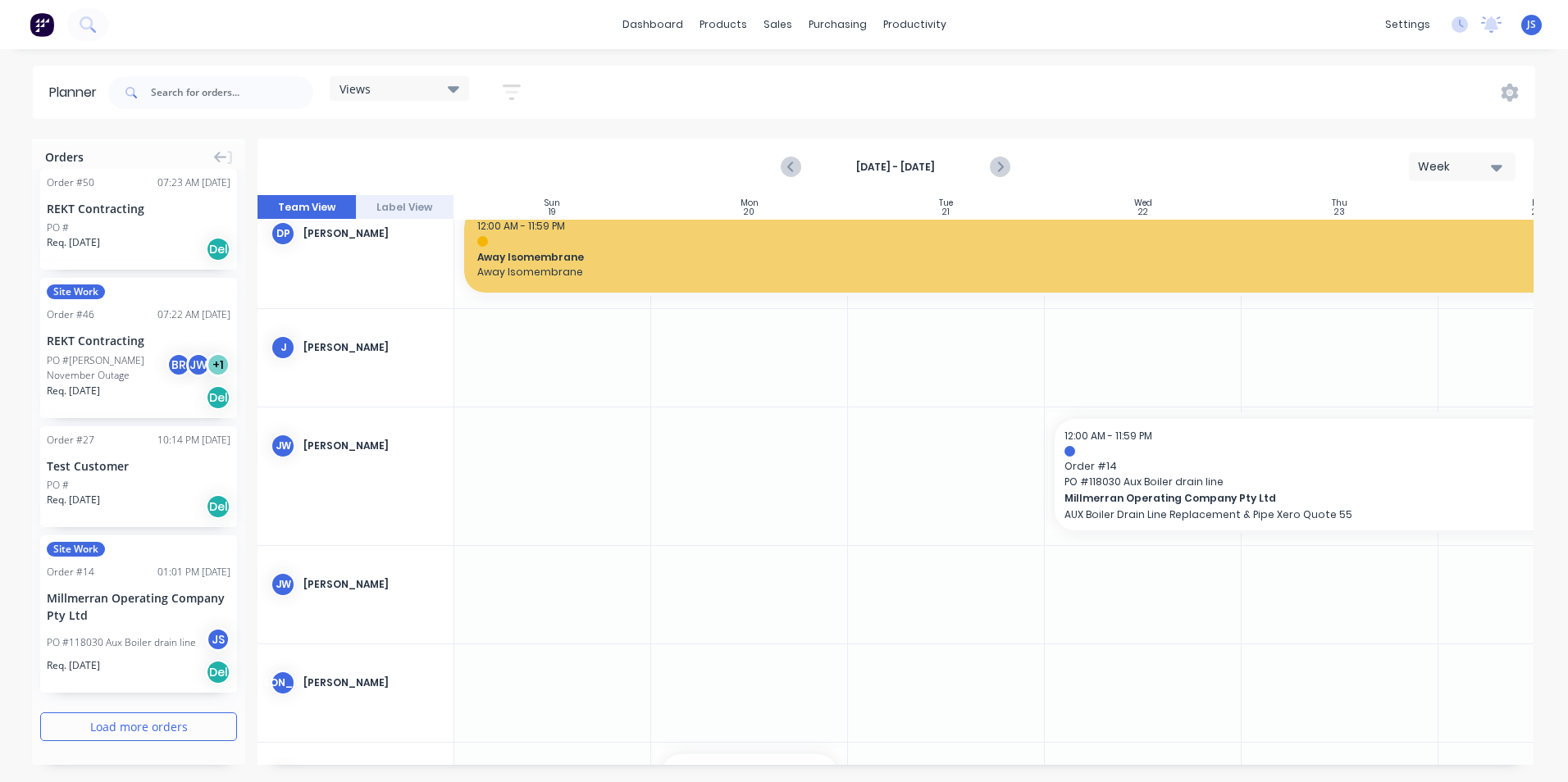
scroll to position [1366, 0]
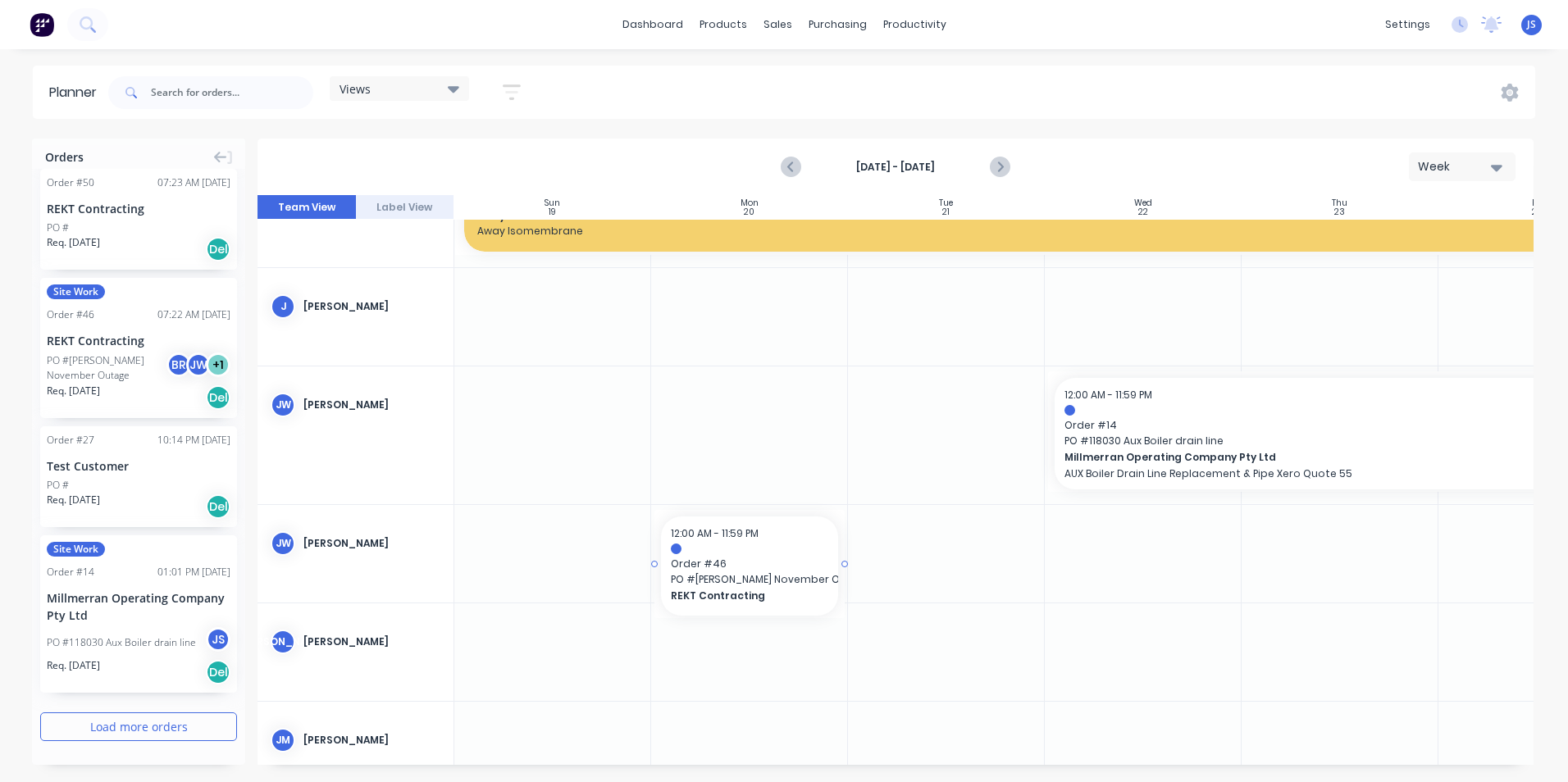
drag, startPoint x: 112, startPoint y: 346, endPoint x: 727, endPoint y: 568, distance: 653.8
drag, startPoint x: 843, startPoint y: 564, endPoint x: 1497, endPoint y: 582, distance: 654.2
click at [663, 625] on div at bounding box center [750, 568] width 197 height 126
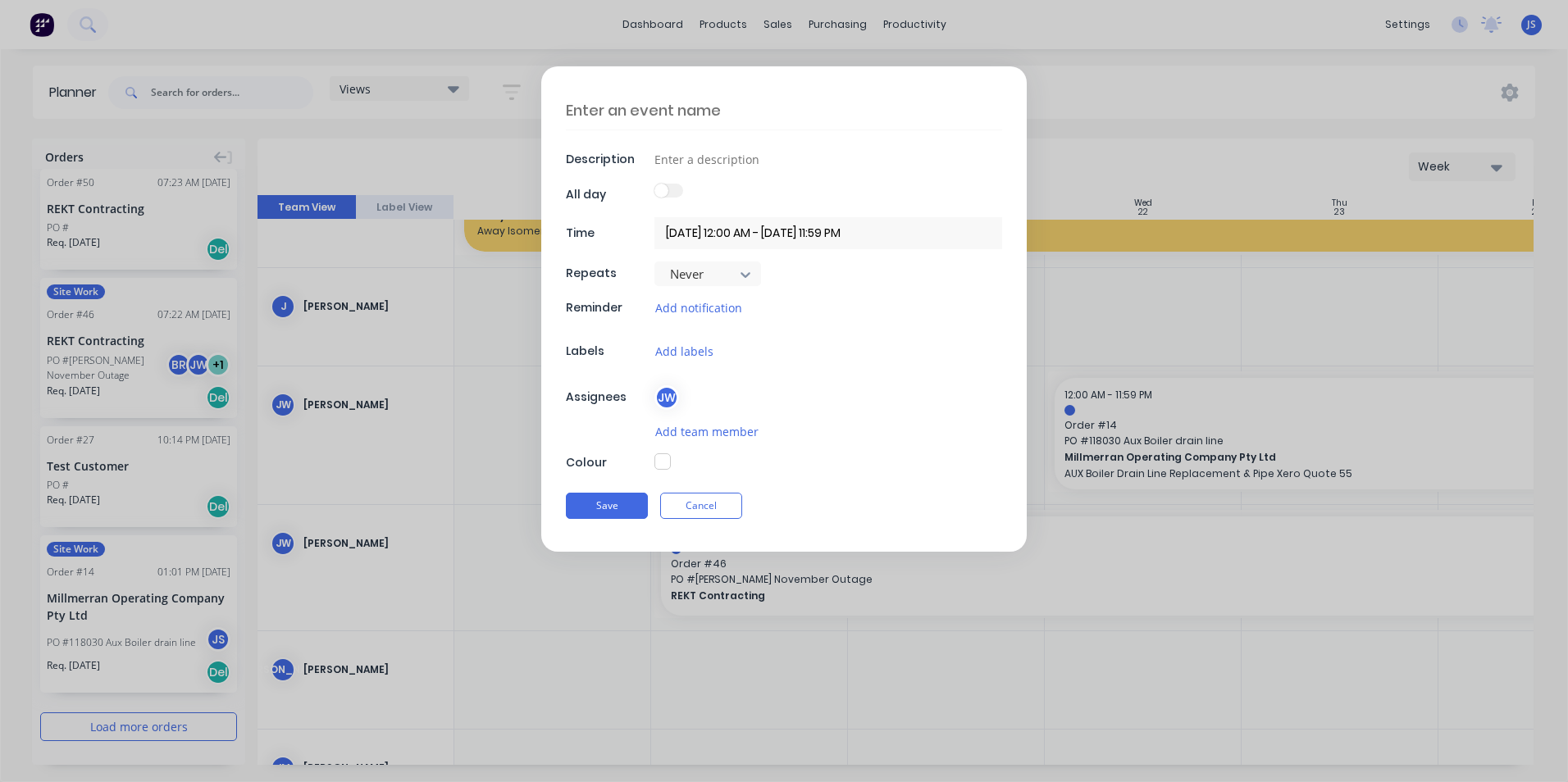
click at [646, 109] on textarea at bounding box center [784, 110] width 436 height 39
click at [685, 152] on input at bounding box center [828, 159] width 347 height 25
click at [665, 191] on span at bounding box center [661, 191] width 14 height 14
click at [655, 184] on input "checkbox" at bounding box center [655, 184] width 0 height 0
click at [747, 232] on input "20/10/2025 - 20/10/2025" at bounding box center [828, 233] width 347 height 32
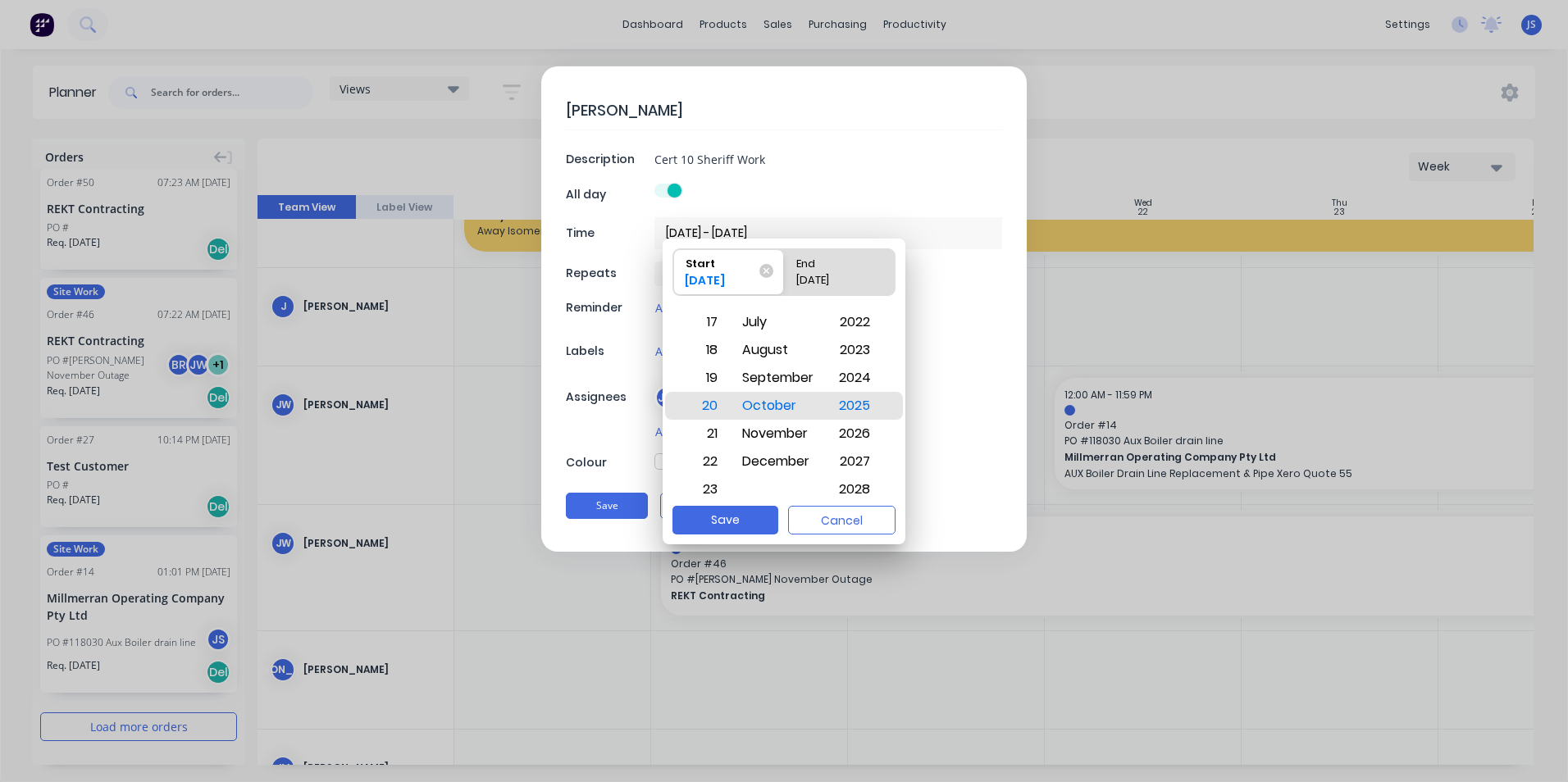
click at [825, 266] on div "End" at bounding box center [831, 260] width 84 height 23
click at [784, 266] on input "End 20/10/2025" at bounding box center [784, 272] width 1 height 46
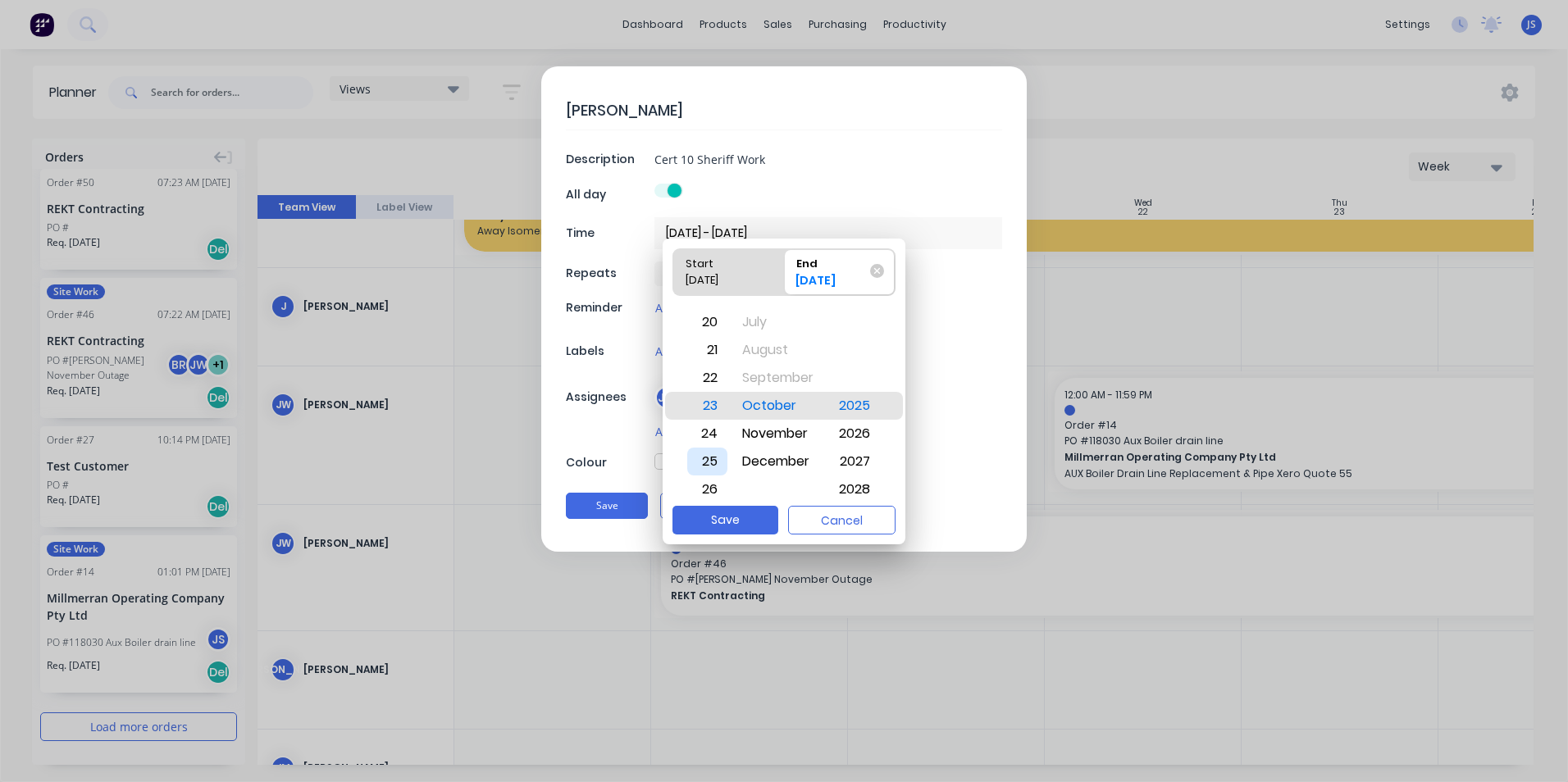
click at [708, 460] on div "25" at bounding box center [707, 462] width 40 height 28
click at [722, 523] on button "Save" at bounding box center [725, 520] width 106 height 29
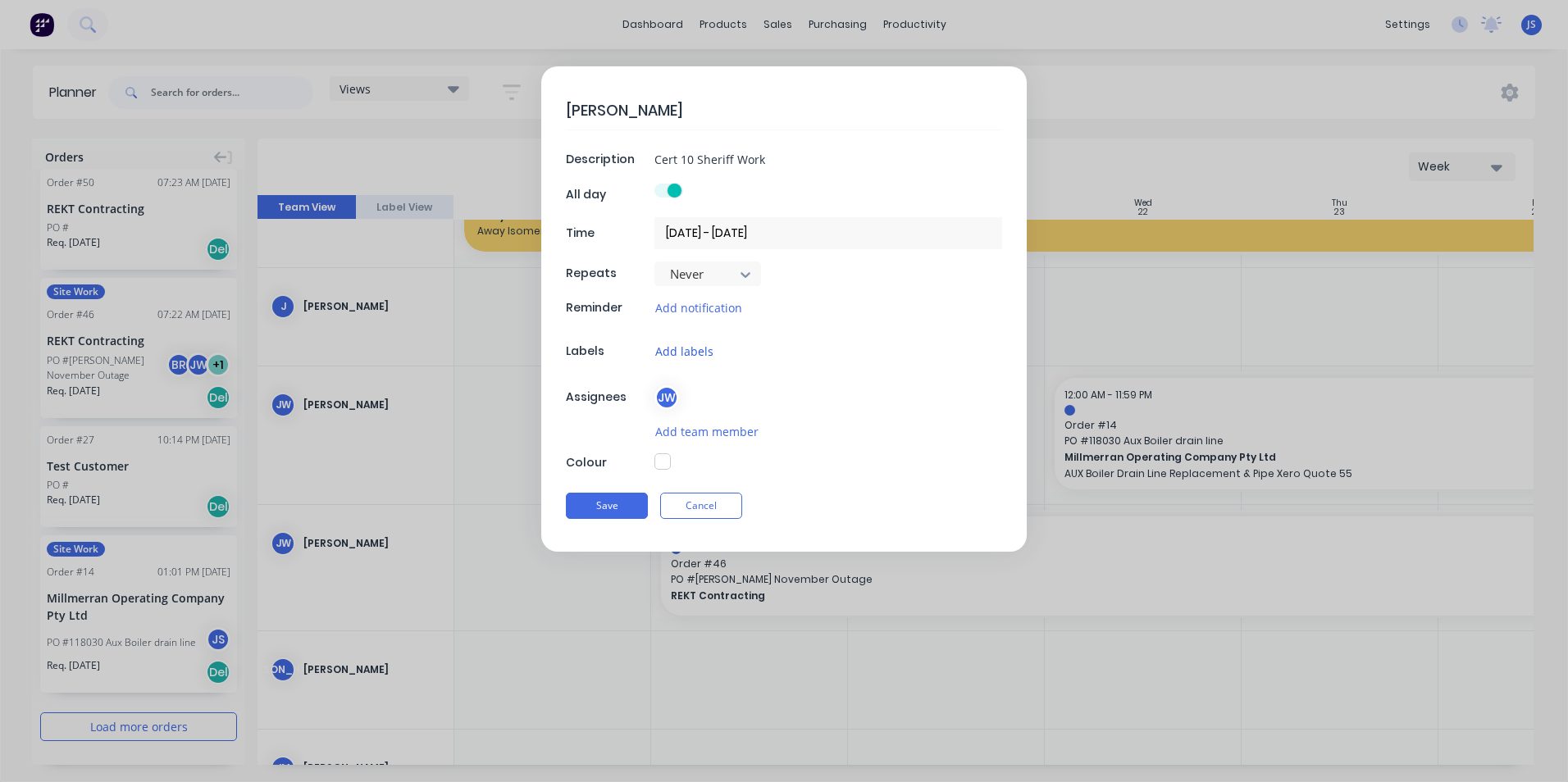
click at [684, 354] on button "Add labels" at bounding box center [684, 351] width 60 height 19
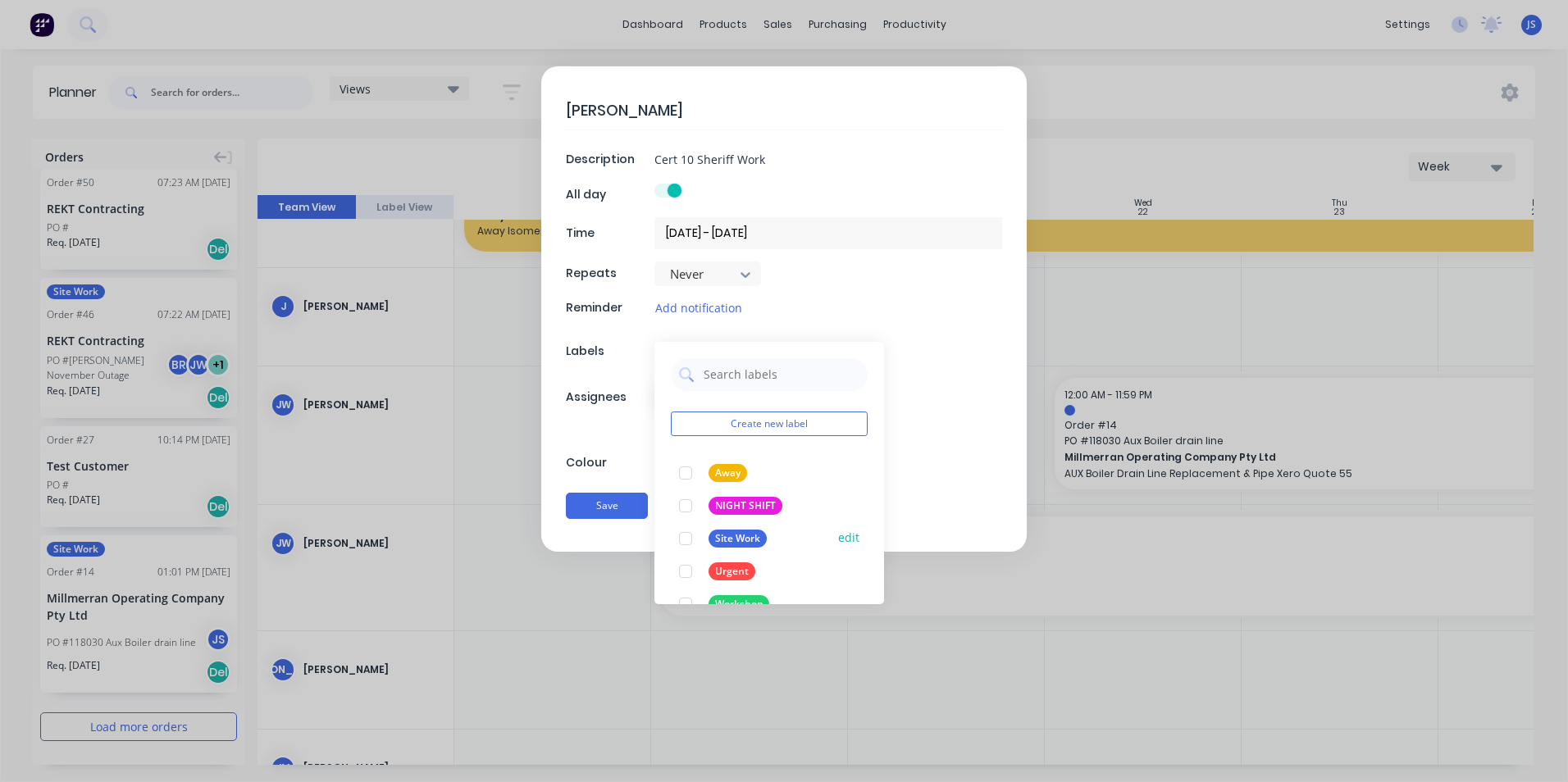
click at [719, 535] on div "Site Work" at bounding box center [738, 539] width 58 height 18
click at [827, 281] on div "Never" at bounding box center [828, 274] width 347 height 25
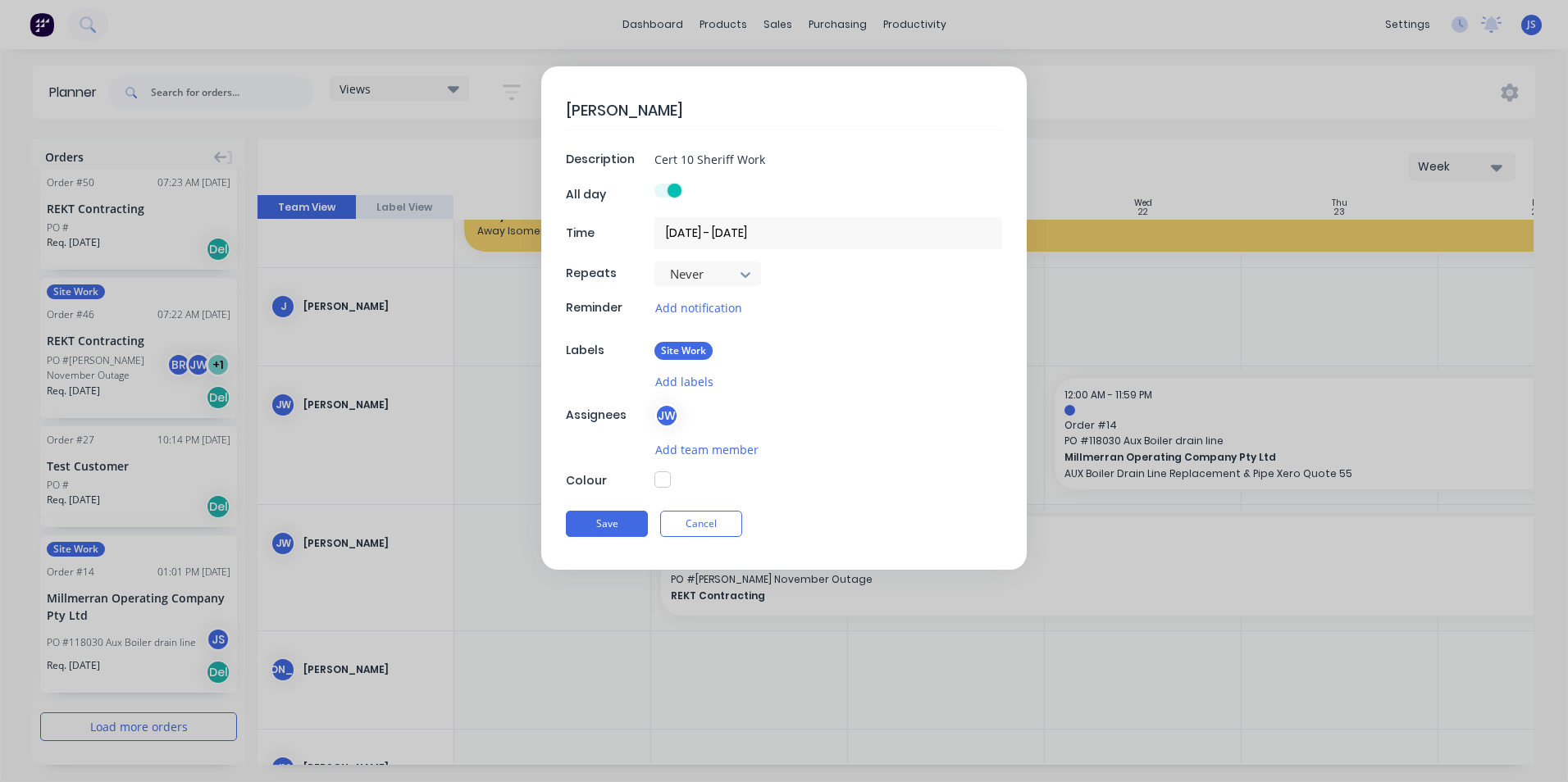
click at [660, 477] on button "button" at bounding box center [663, 480] width 16 height 16
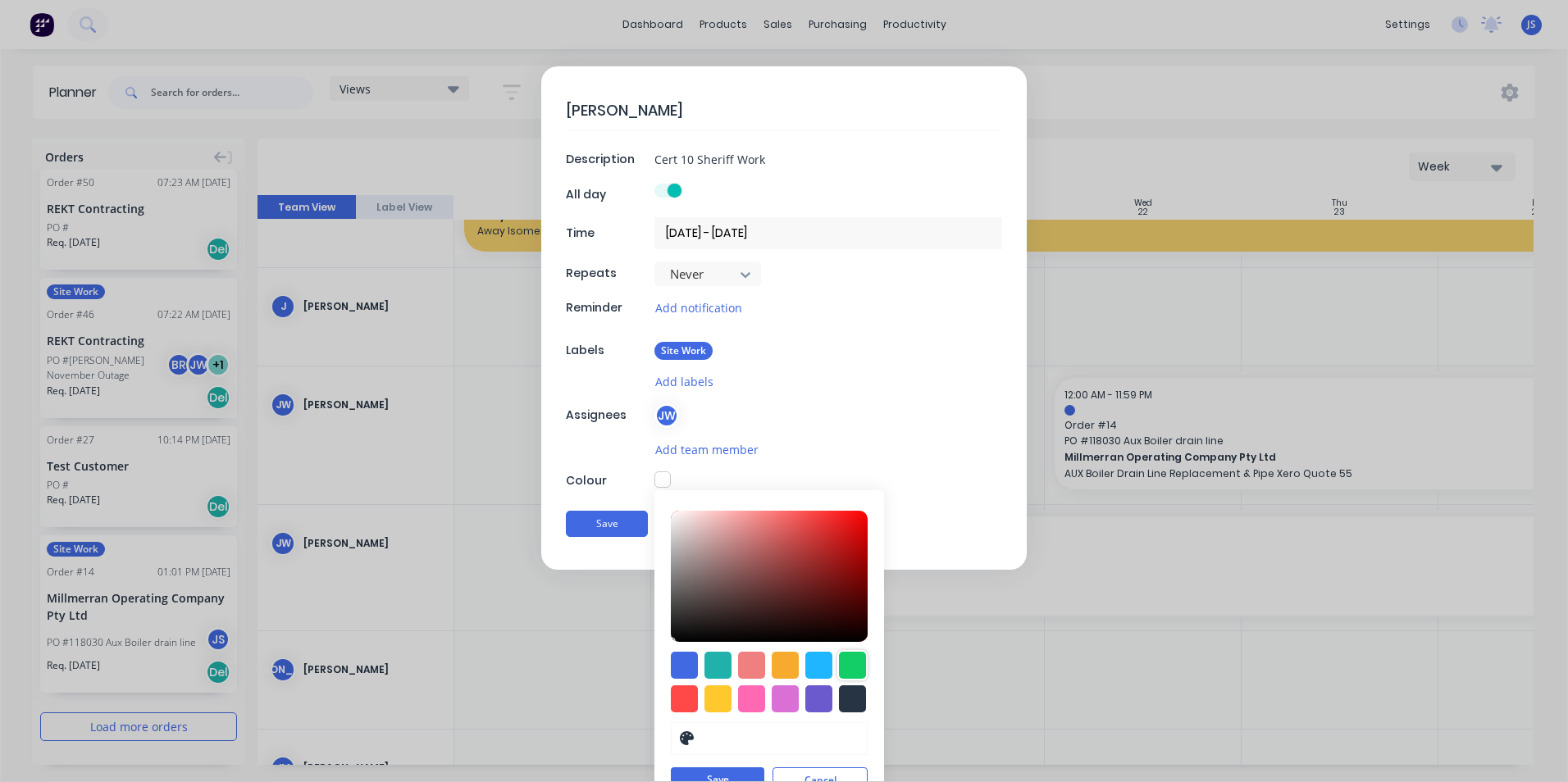
click at [844, 665] on div at bounding box center [852, 665] width 27 height 27
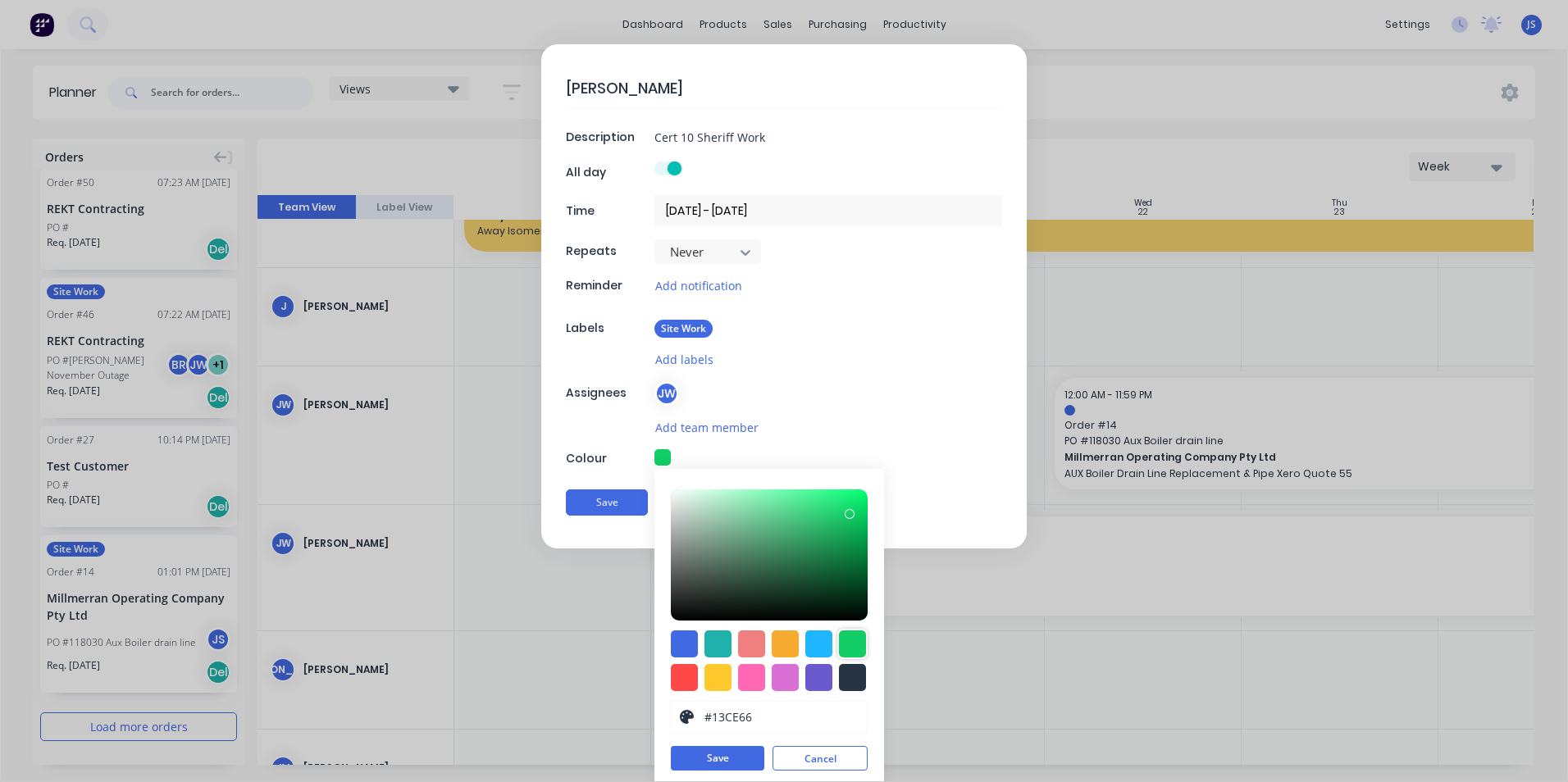
scroll to position [28, 0]
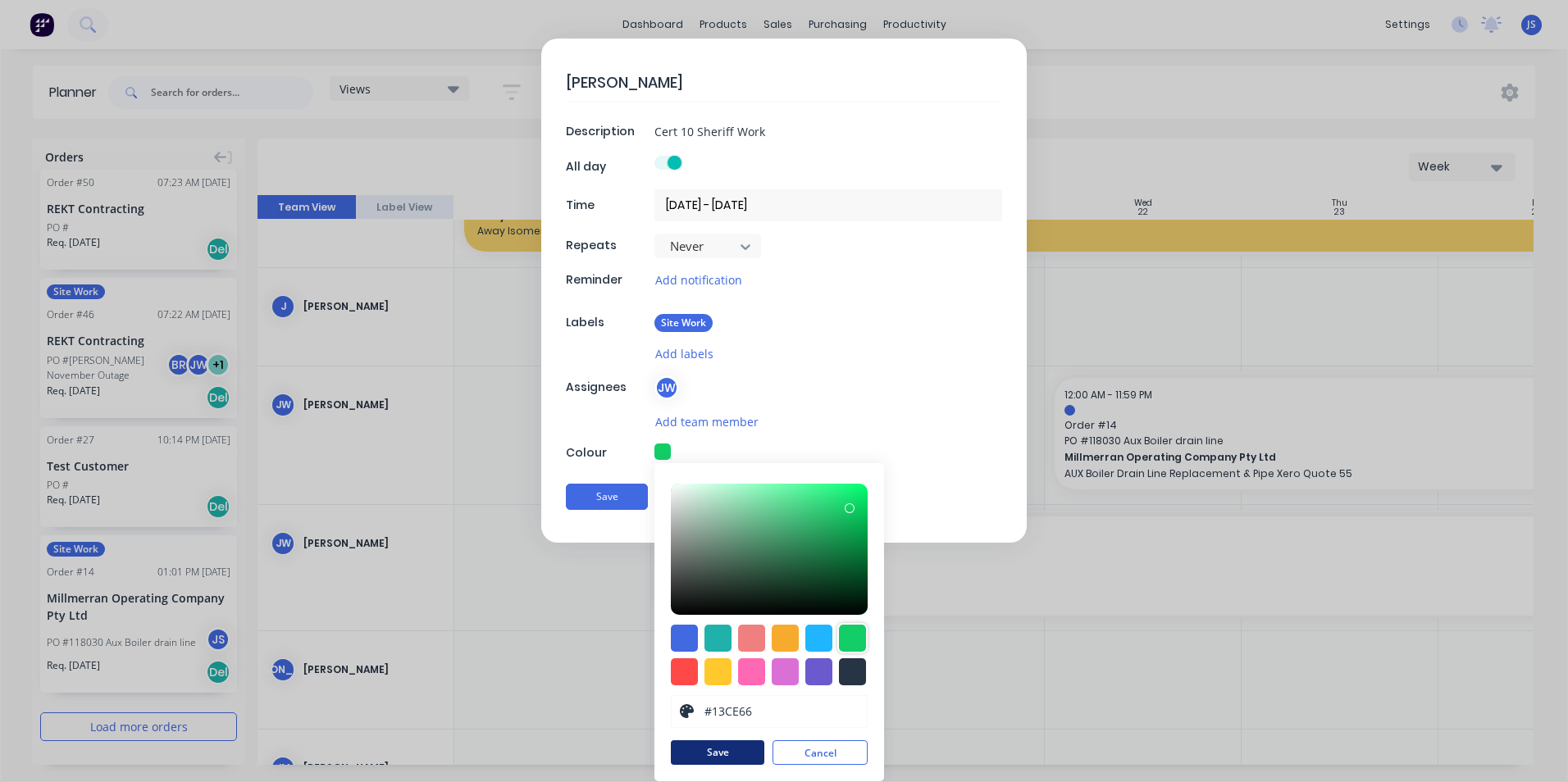
click at [728, 751] on button "Save" at bounding box center [718, 753] width 94 height 25
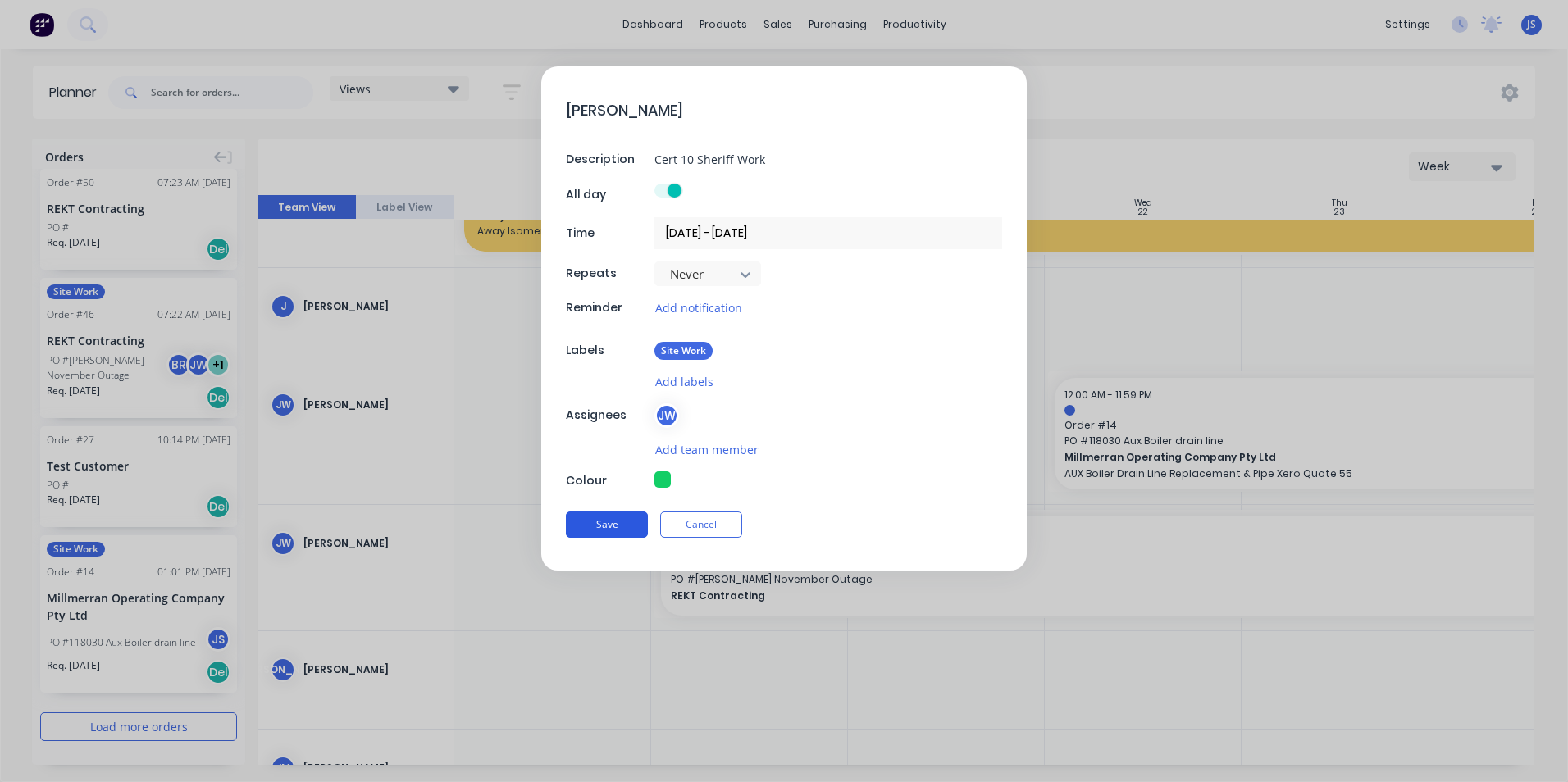
click at [632, 529] on button "Save" at bounding box center [607, 525] width 82 height 26
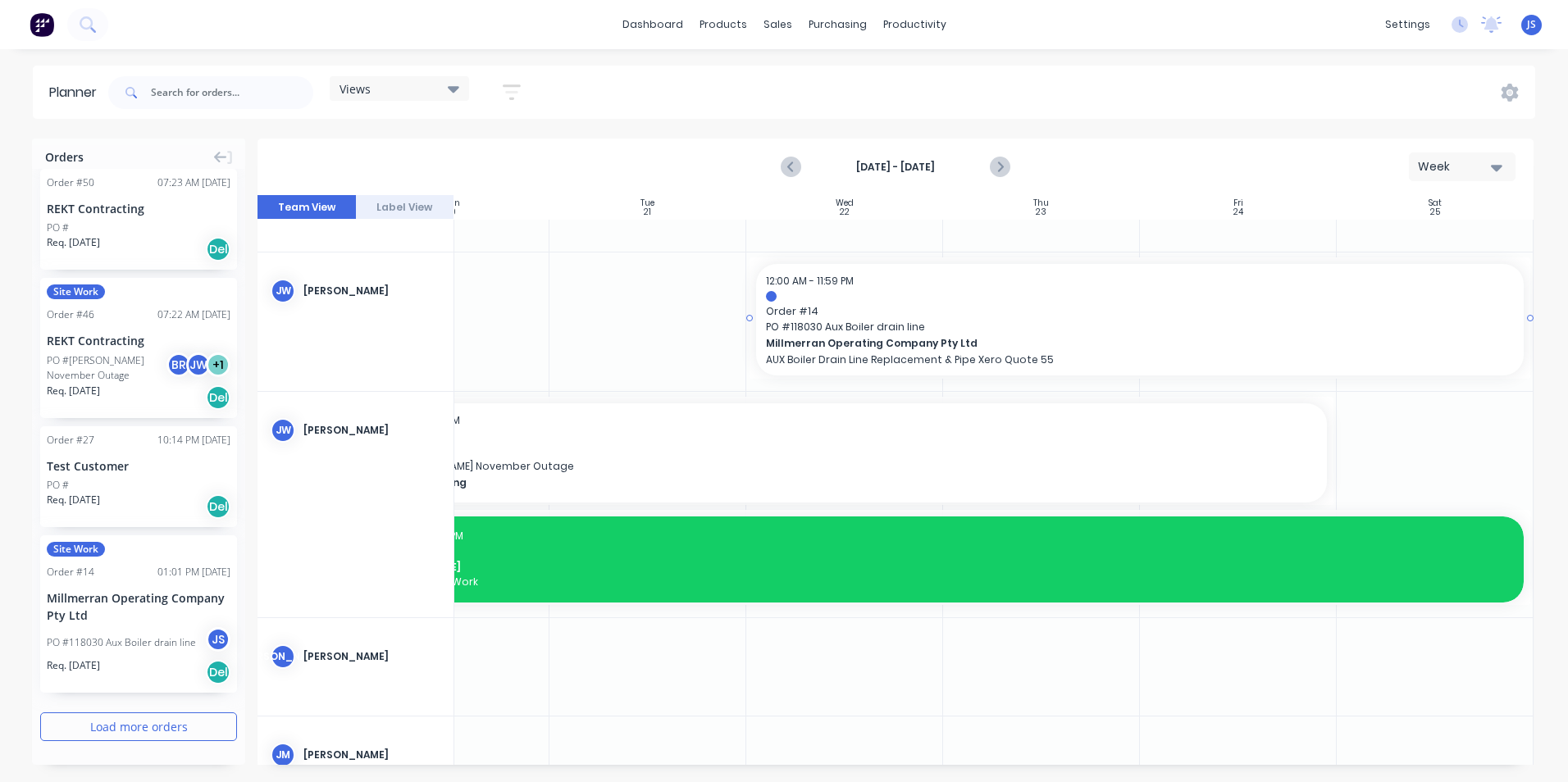
scroll to position [1502, 305]
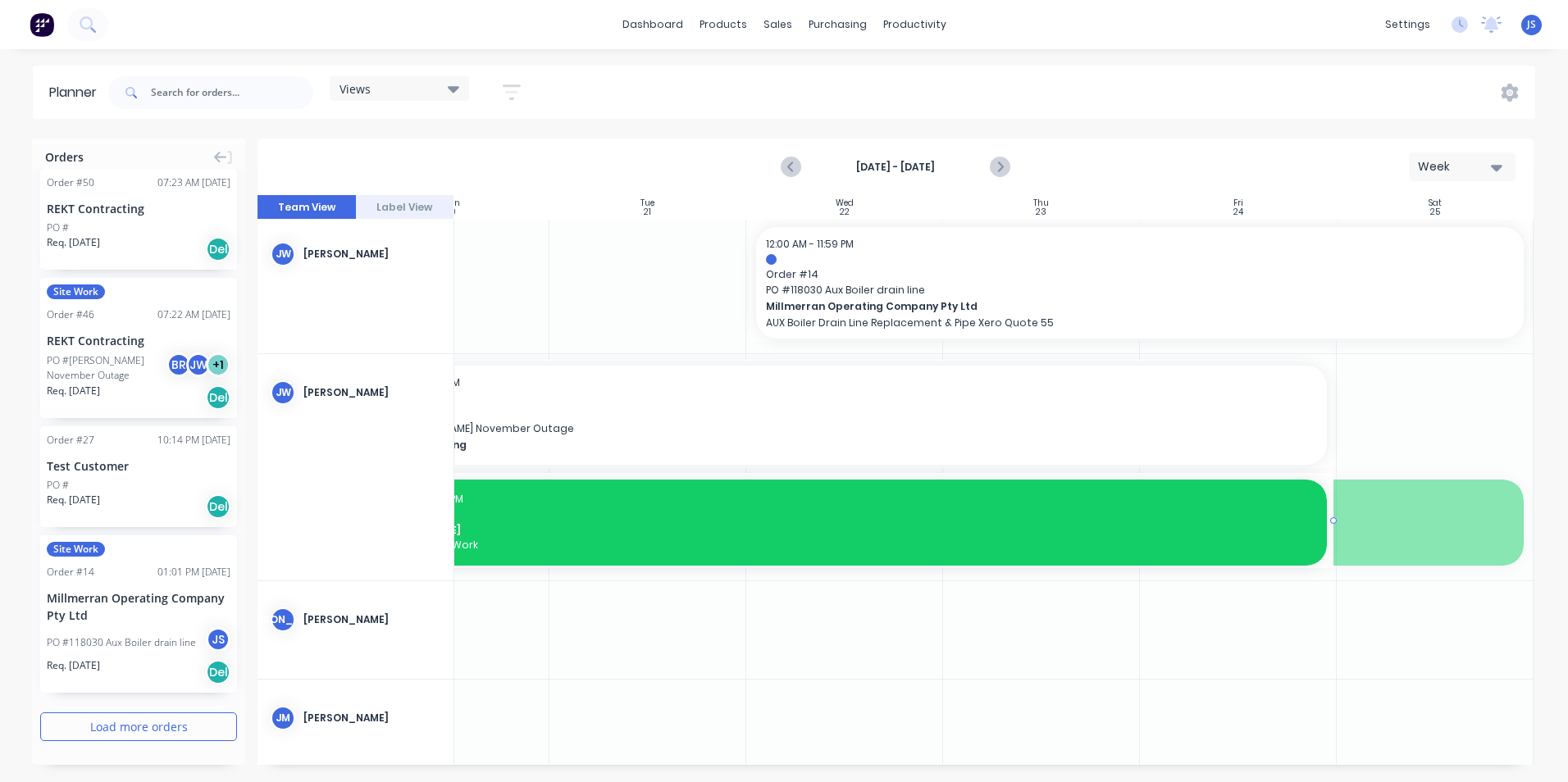
drag, startPoint x: 1522, startPoint y: 522, endPoint x: 1298, endPoint y: 516, distance: 224.1
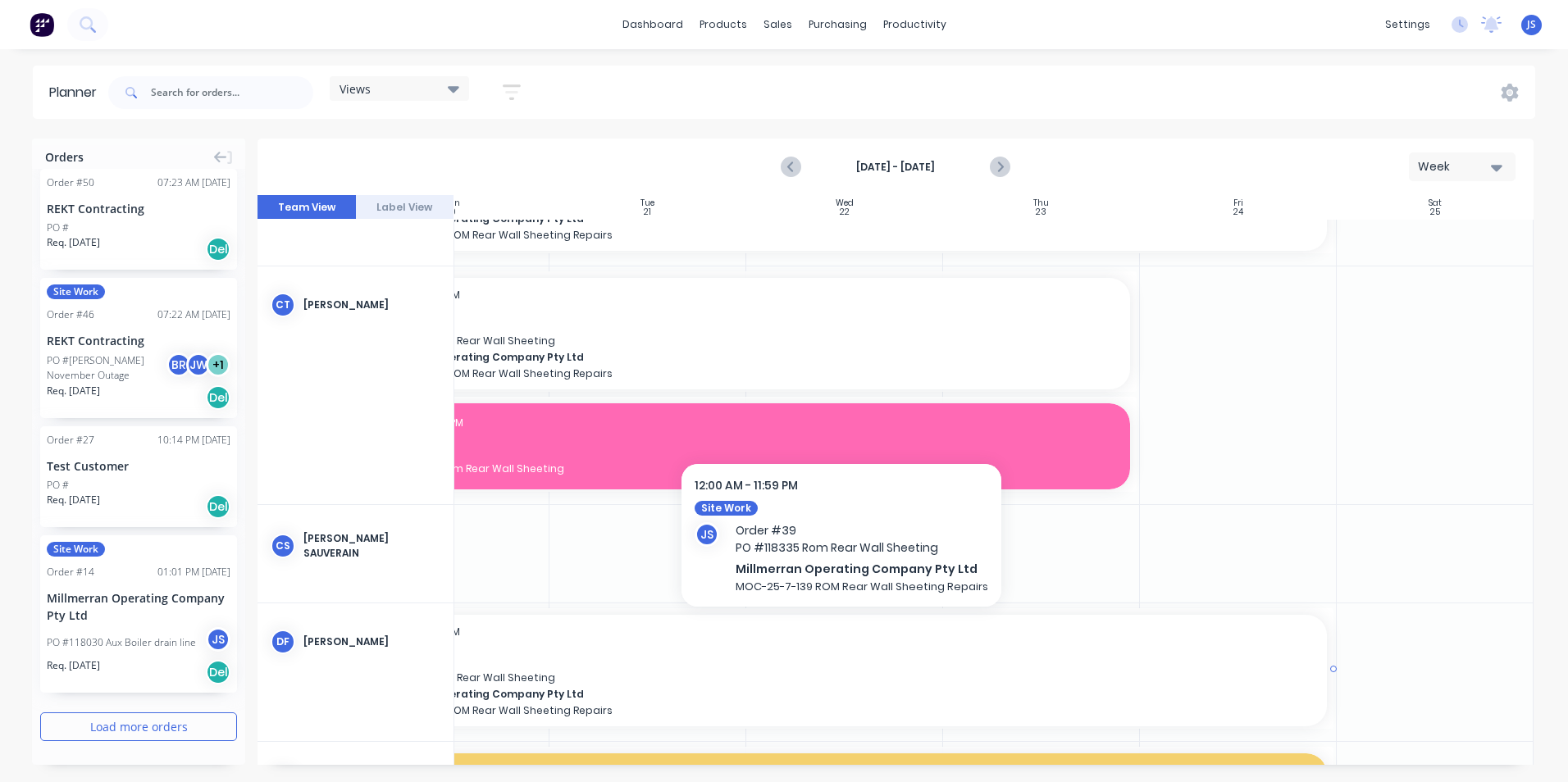
scroll to position [40, 305]
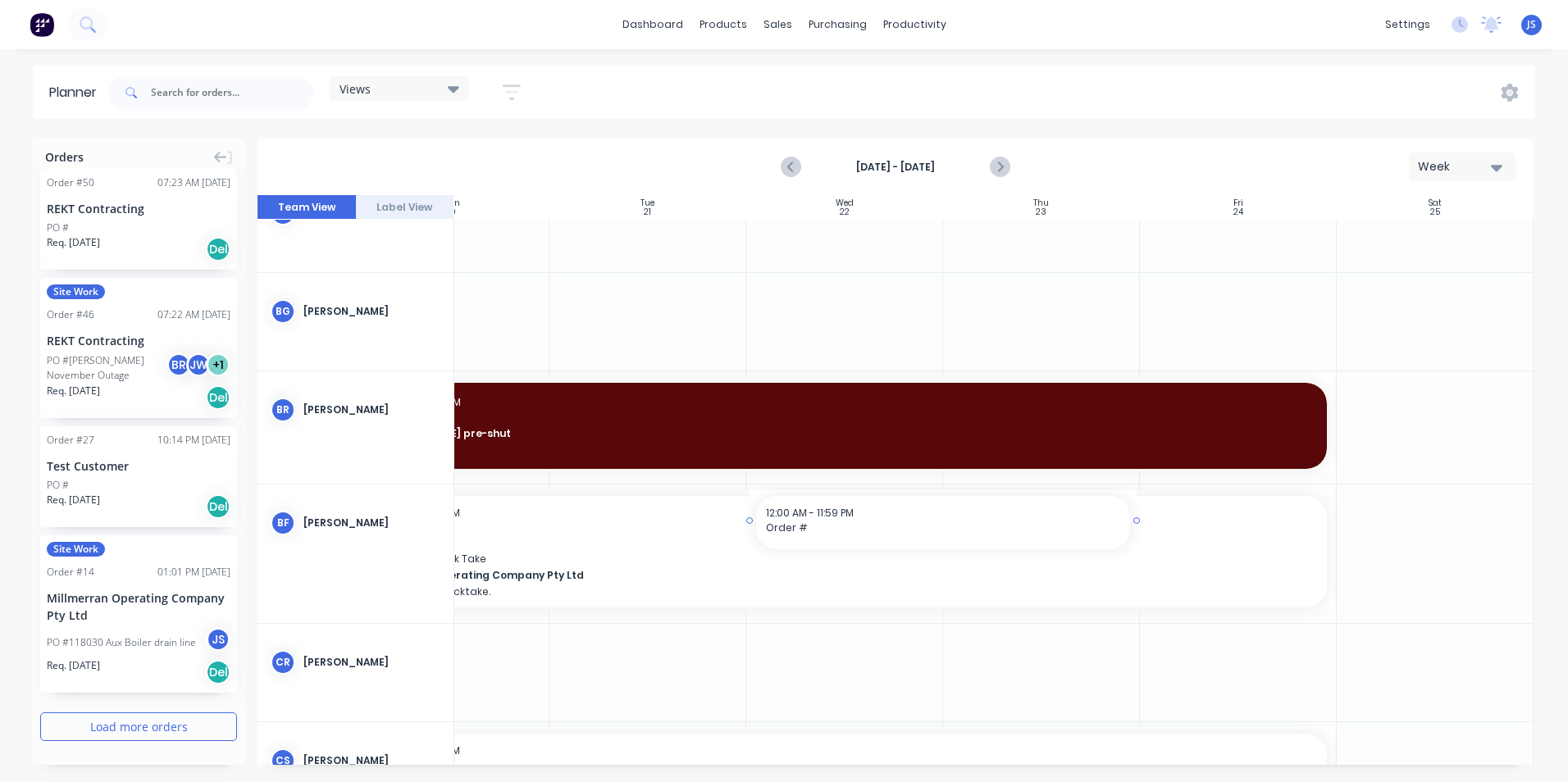
drag, startPoint x: 1110, startPoint y: 757, endPoint x: 881, endPoint y: 759, distance: 229.0
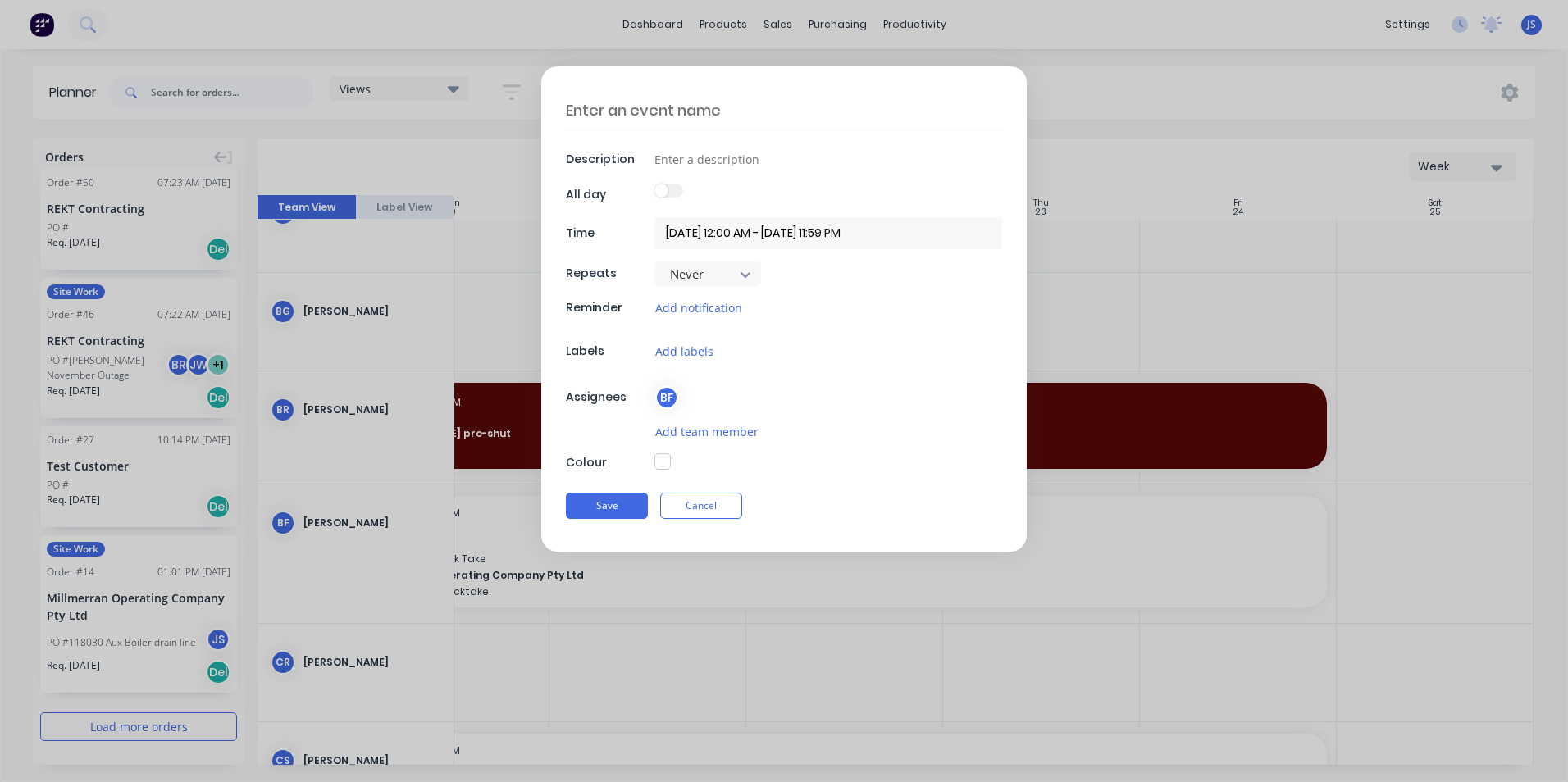
scroll to position [188, 305]
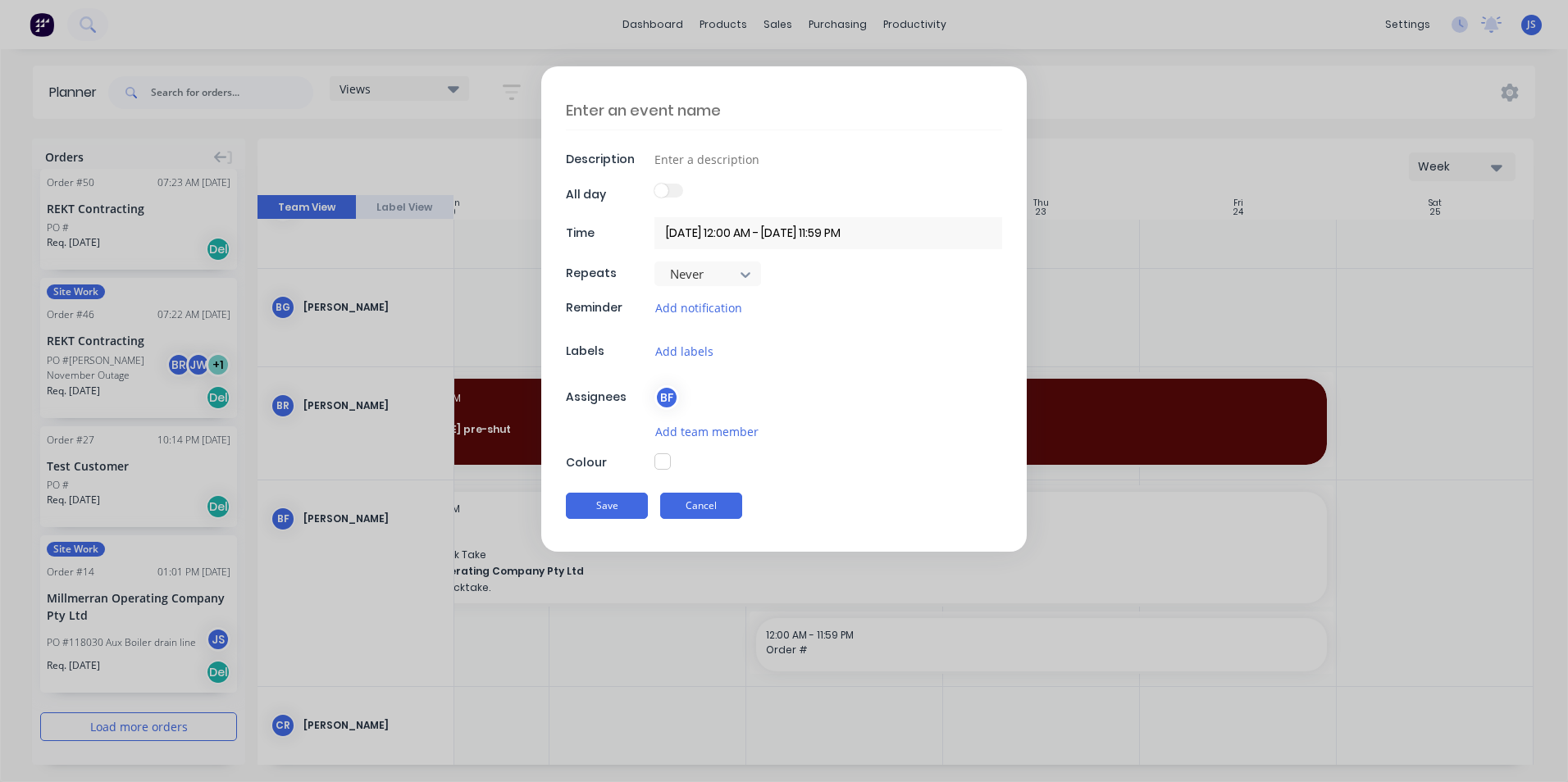
click at [713, 504] on button "Cancel" at bounding box center [701, 506] width 82 height 26
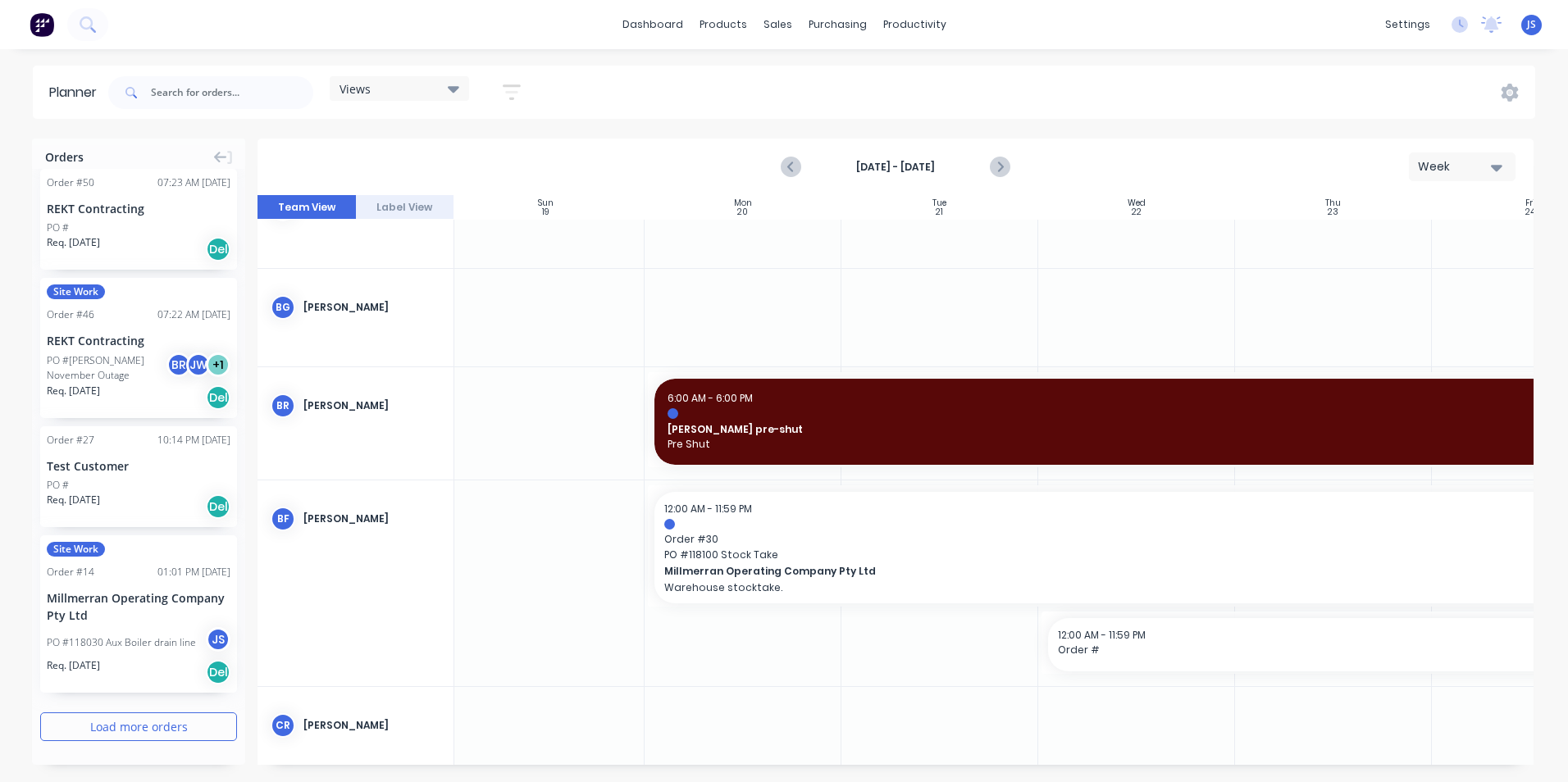
scroll to position [188, 0]
